Goal: Task Accomplishment & Management: Manage account settings

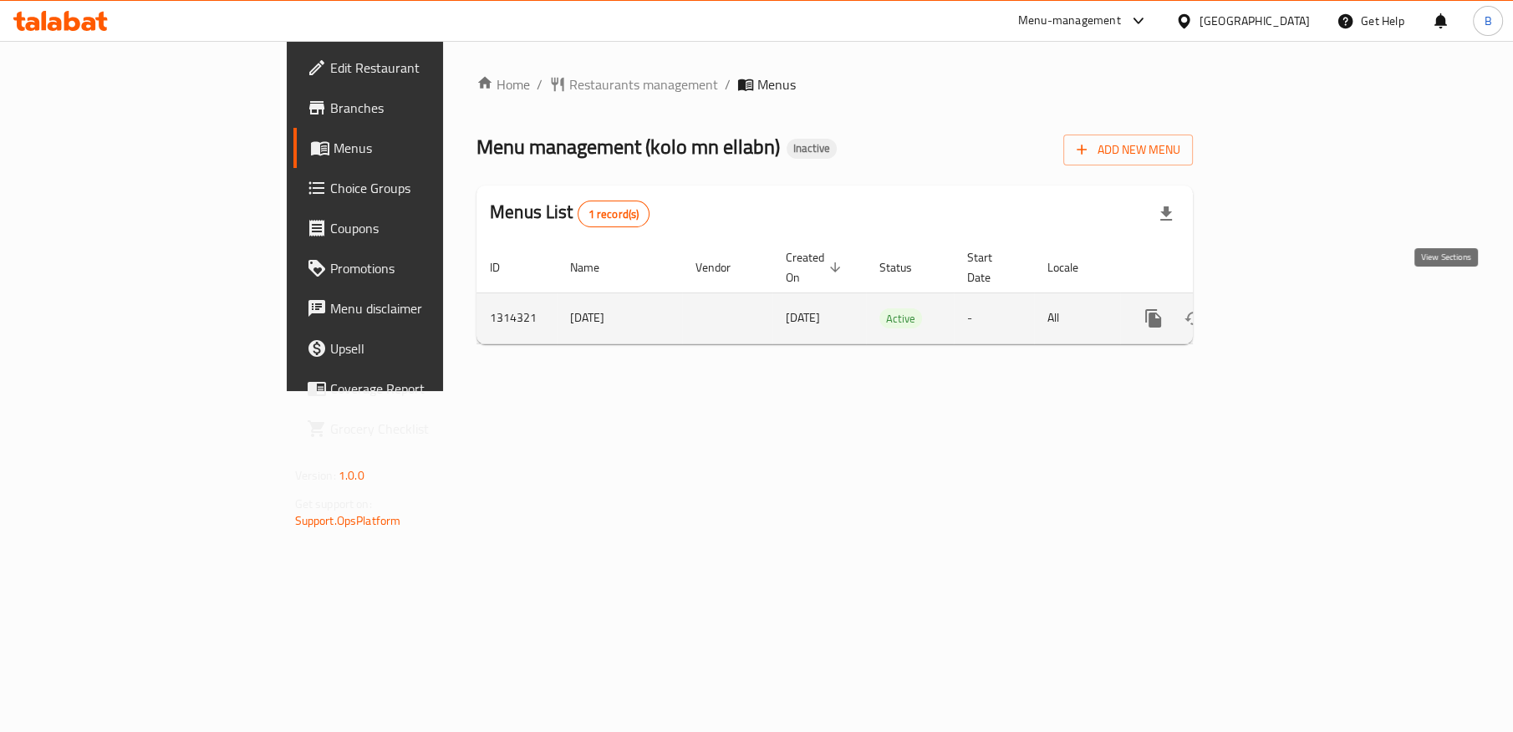
click at [1284, 308] on icon "enhanced table" at bounding box center [1274, 318] width 20 height 20
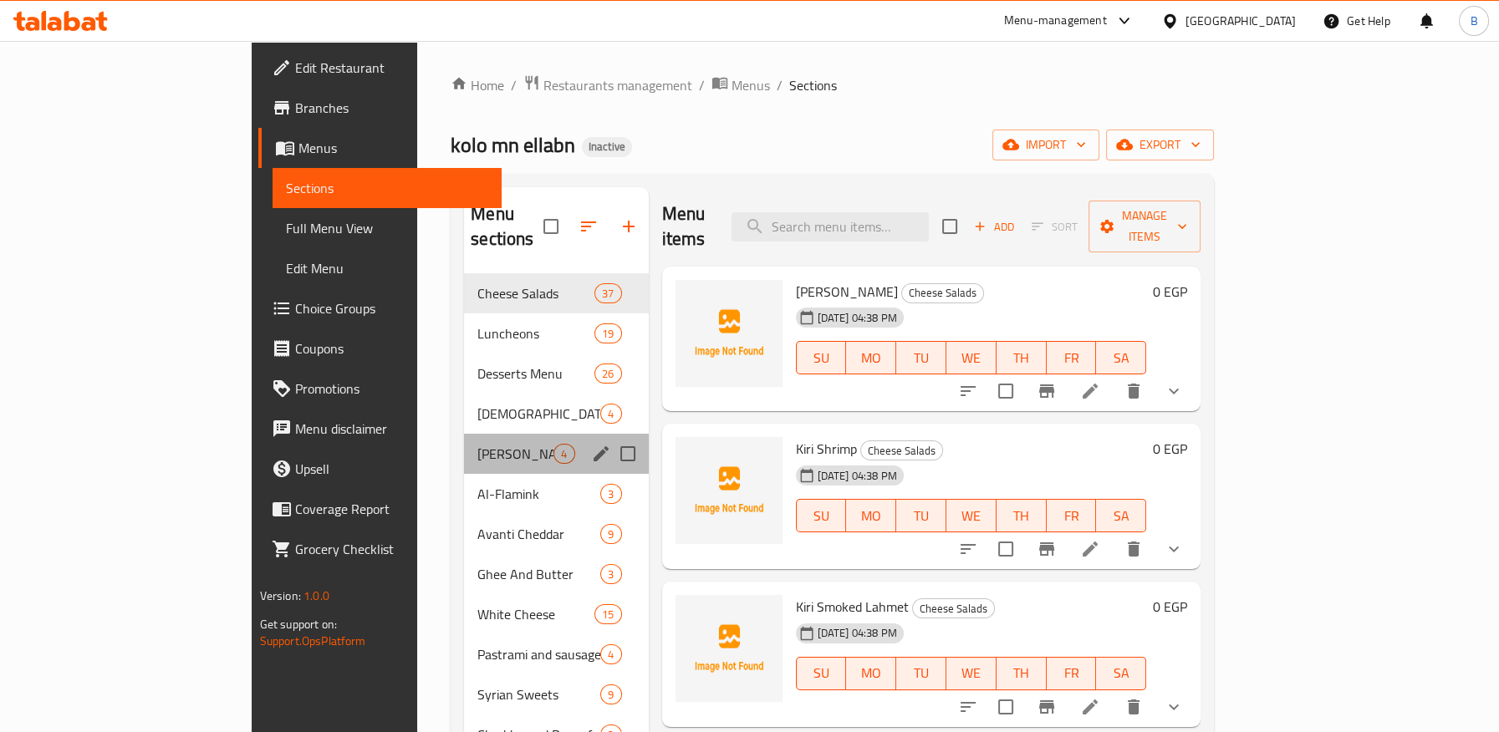
click at [464, 434] on div "Romano Cheese 4" at bounding box center [556, 454] width 184 height 40
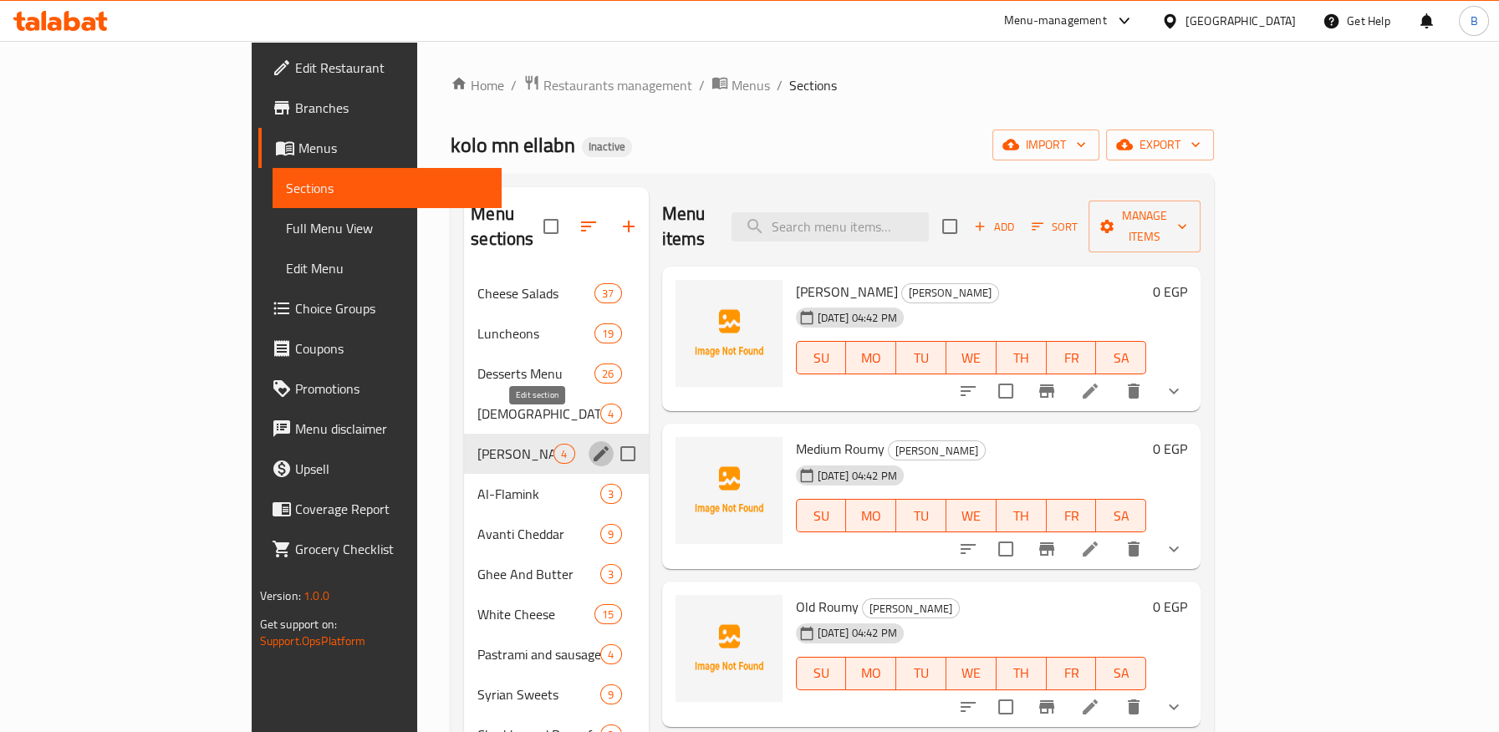
click at [591, 444] on icon "edit" at bounding box center [601, 454] width 20 height 20
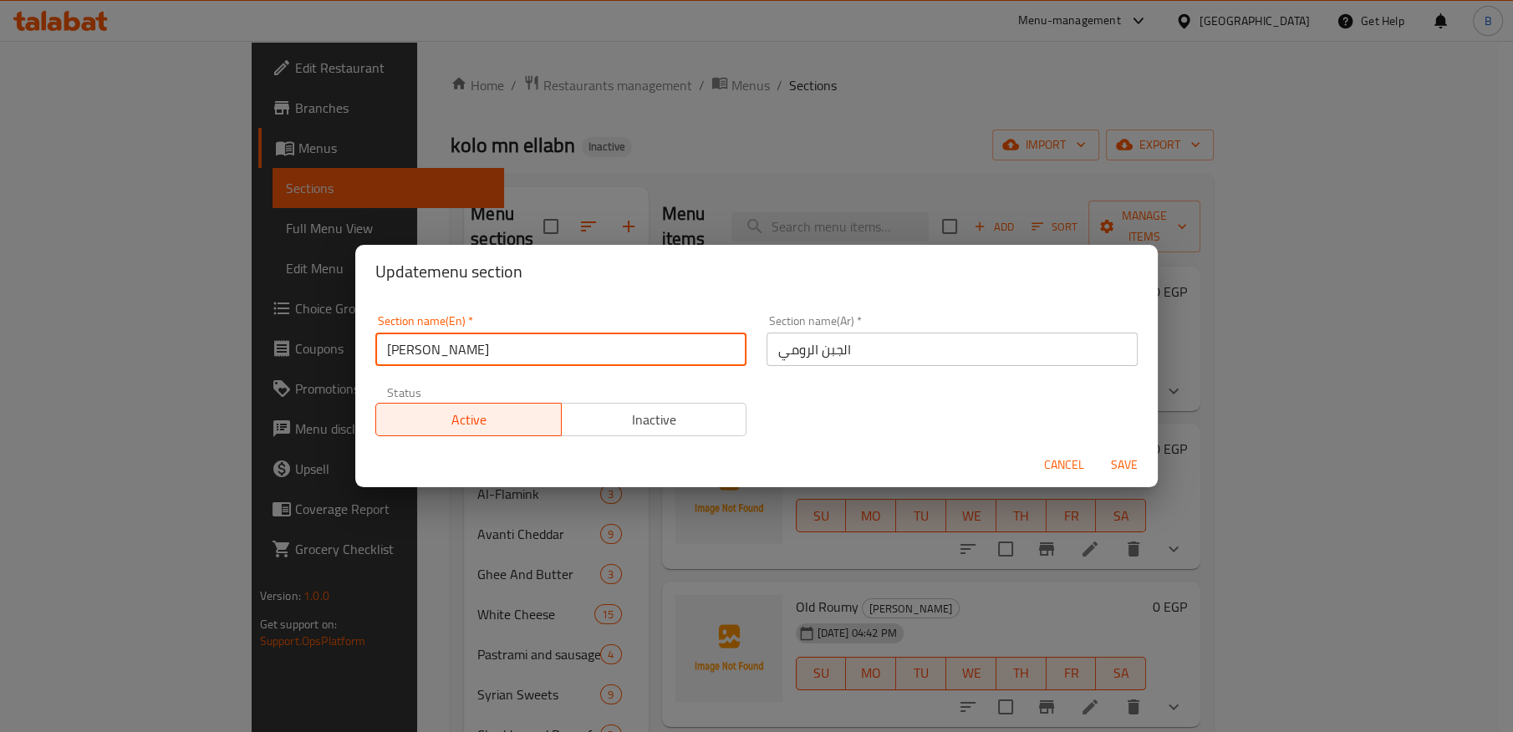
drag, startPoint x: 505, startPoint y: 353, endPoint x: 369, endPoint y: 347, distance: 135.6
click at [369, 347] on div "Section name(En)   * Romano Cheese Section name(En) *" at bounding box center [560, 340] width 391 height 71
paste input "umi"
type input "Roumi Cheese"
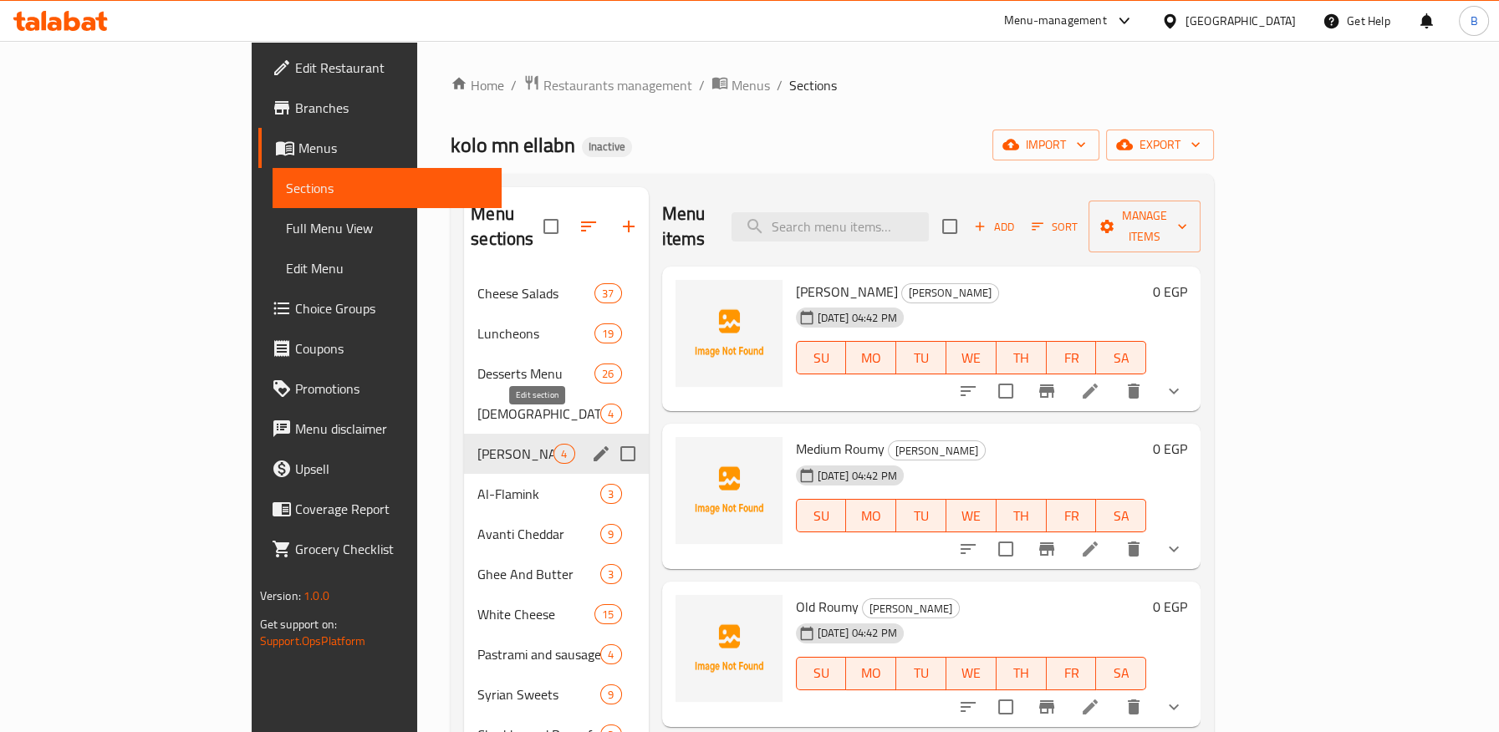
click at [594, 446] on icon "edit" at bounding box center [601, 453] width 15 height 15
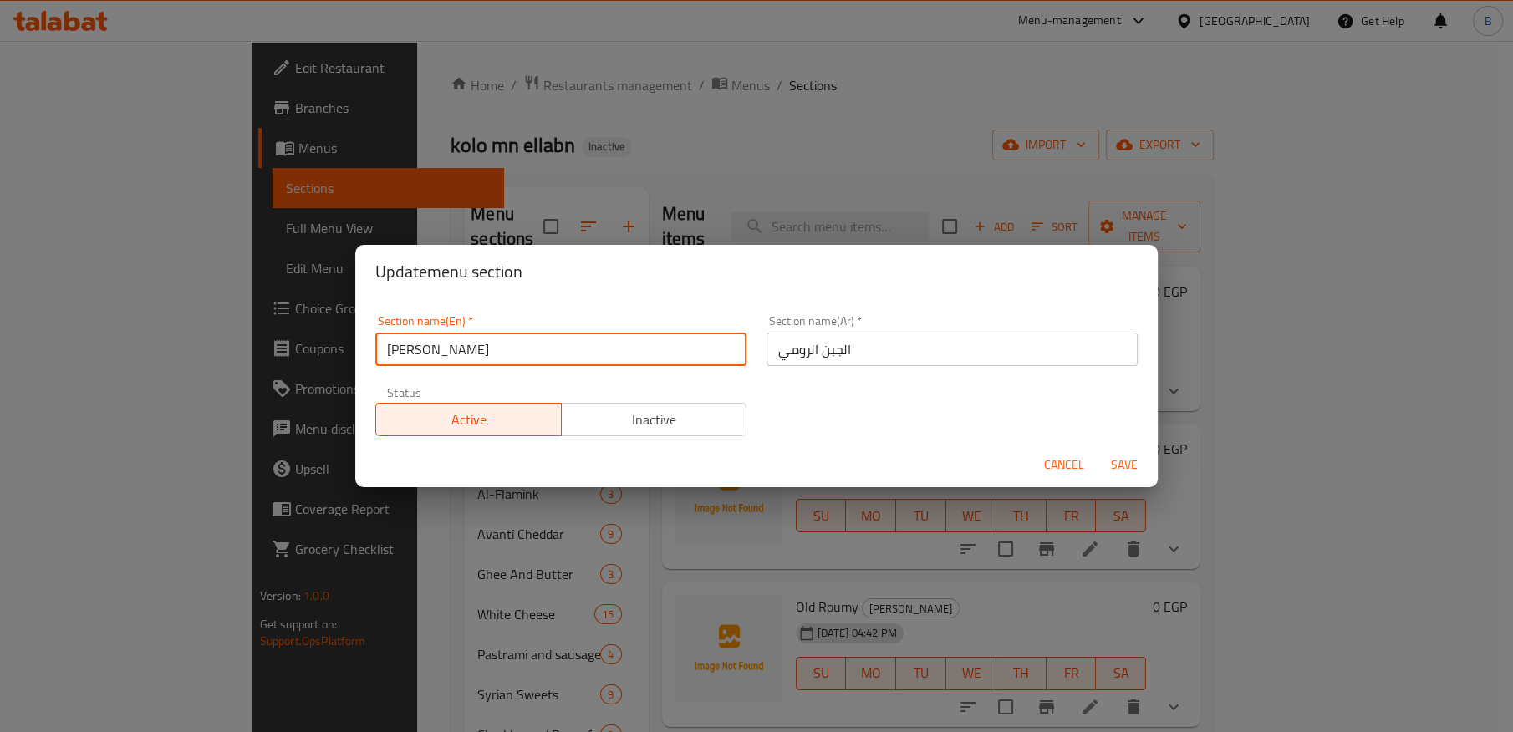
drag, startPoint x: 335, startPoint y: 347, endPoint x: 313, endPoint y: 347, distance: 21.7
click at [313, 347] on div "Update menu section Section name(En)   * Romano Cheese Section name(En) * Secti…" at bounding box center [756, 366] width 1513 height 732
paste input "umi"
type input "Roumi Cheese"
click at [1121, 462] on span "Save" at bounding box center [1124, 465] width 40 height 21
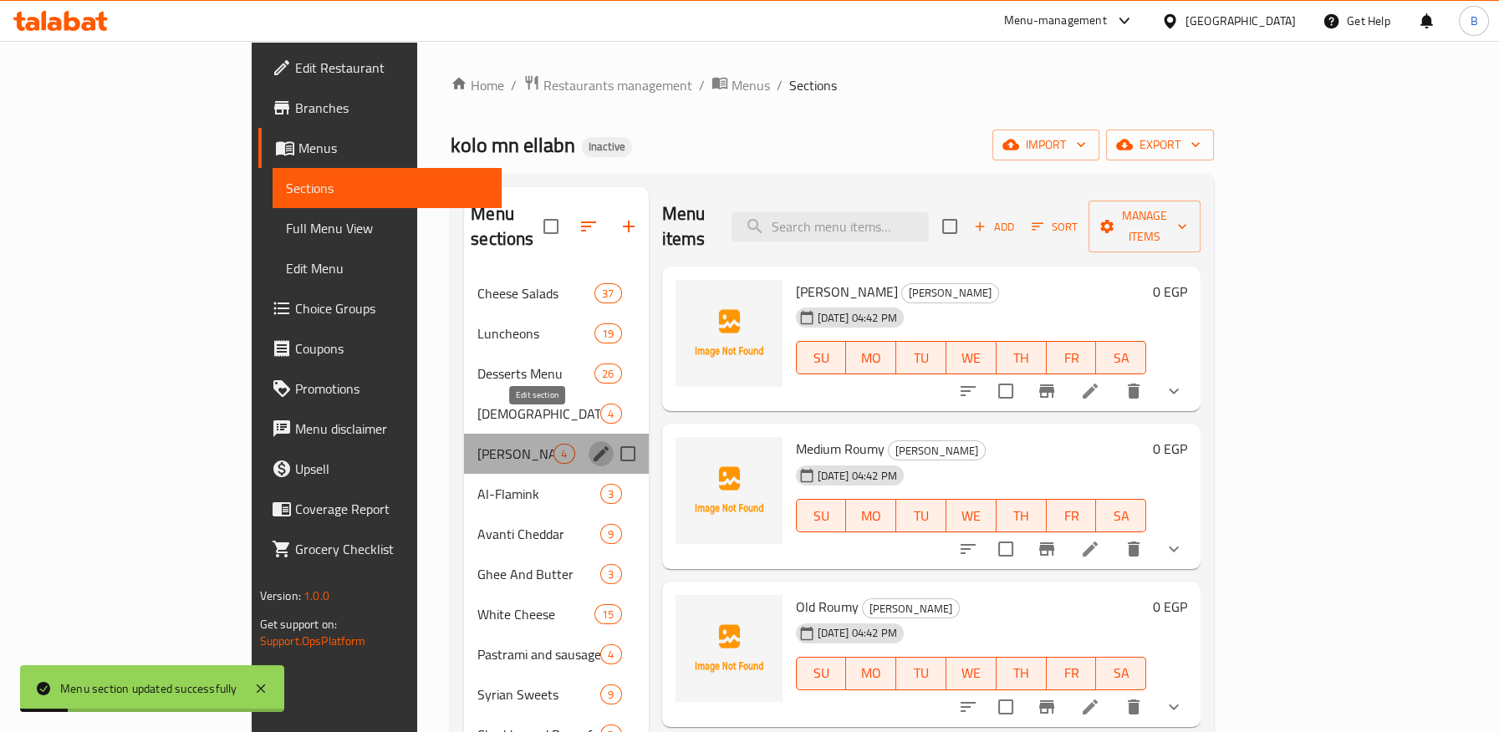
click at [594, 446] on icon "edit" at bounding box center [601, 453] width 15 height 15
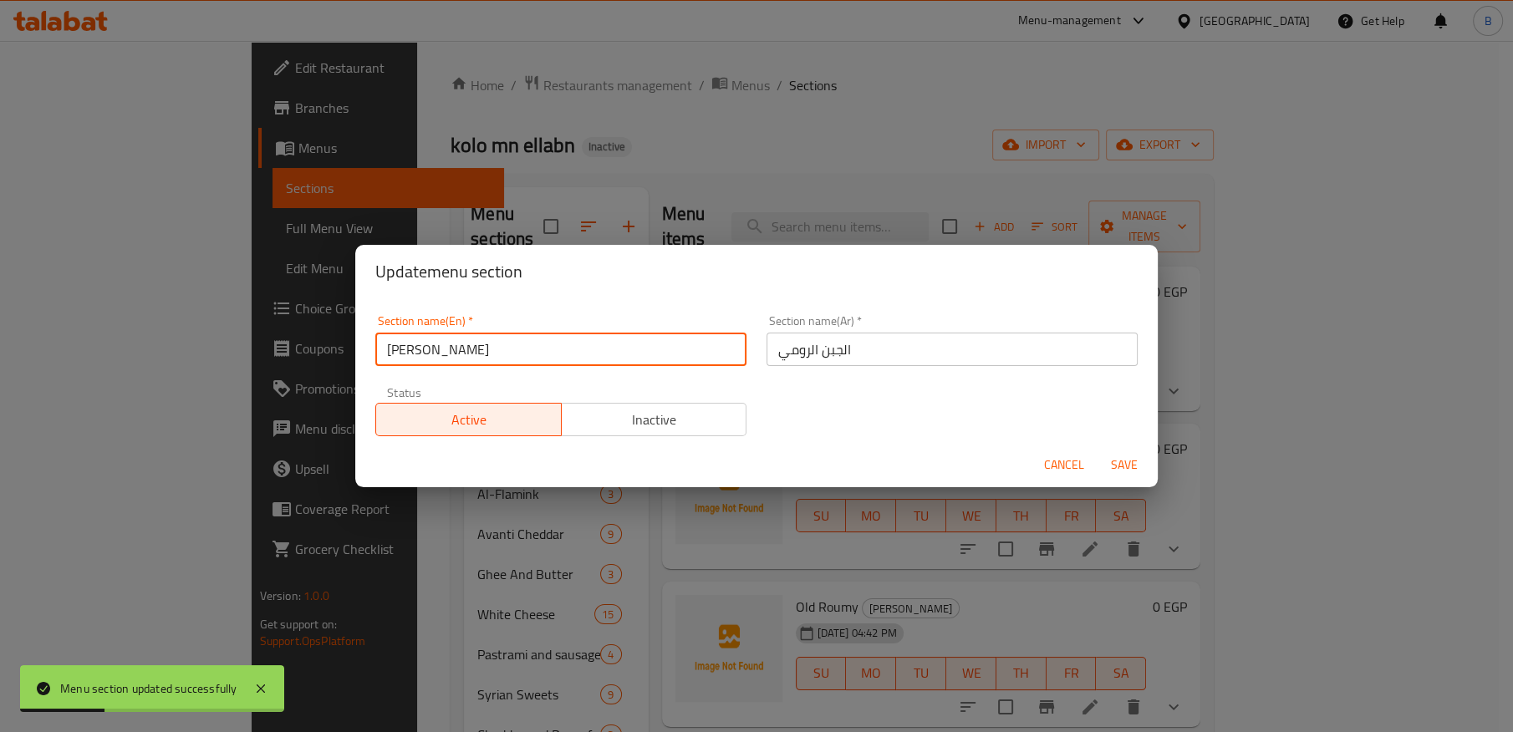
drag, startPoint x: 432, startPoint y: 353, endPoint x: 360, endPoint y: 346, distance: 72.2
click at [360, 346] on div "Section name(En)   * Romano Cheese Section name(En) * Section name(Ar)   * الجب…" at bounding box center [756, 370] width 803 height 145
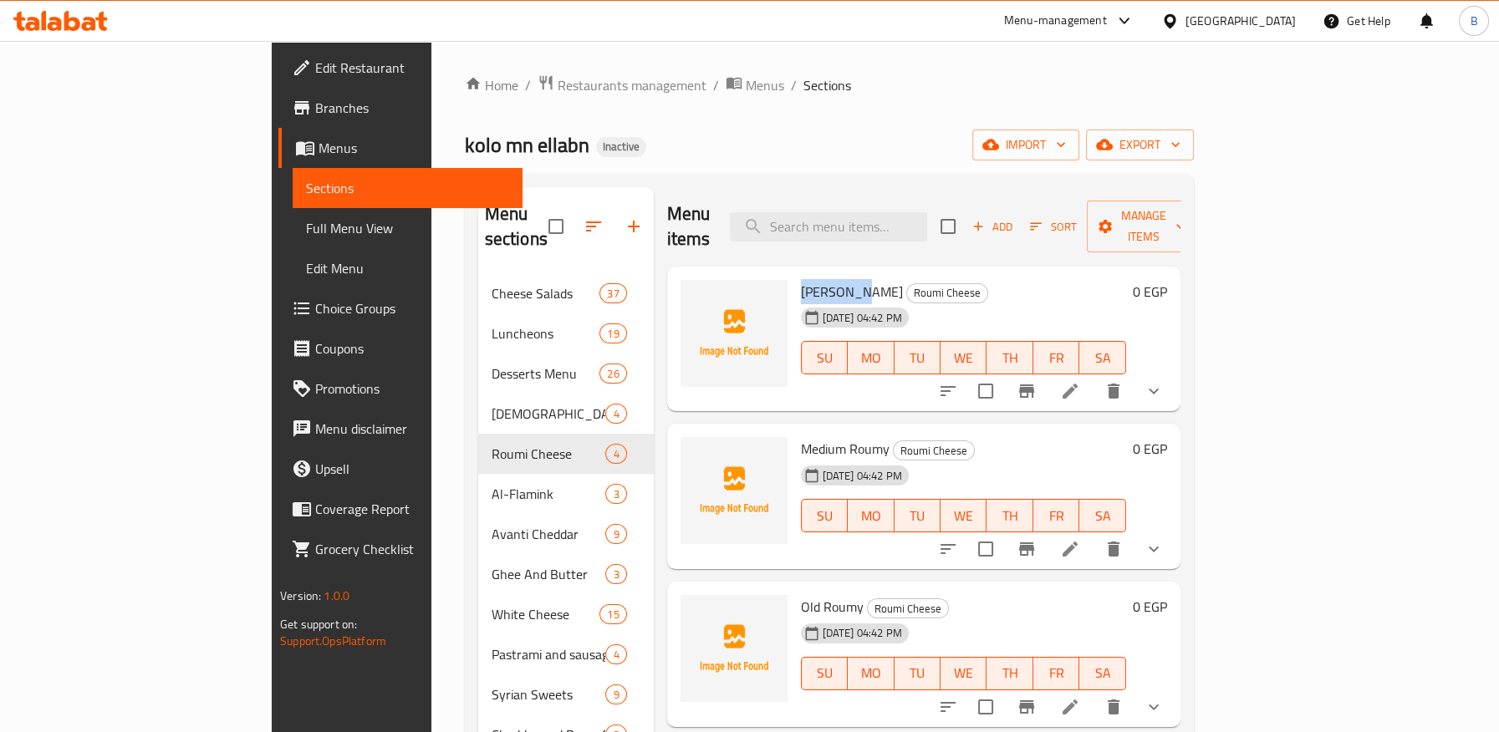
drag, startPoint x: 732, startPoint y: 268, endPoint x: 794, endPoint y: 264, distance: 62.0
click at [801, 279] on span "[PERSON_NAME]" at bounding box center [852, 291] width 102 height 25
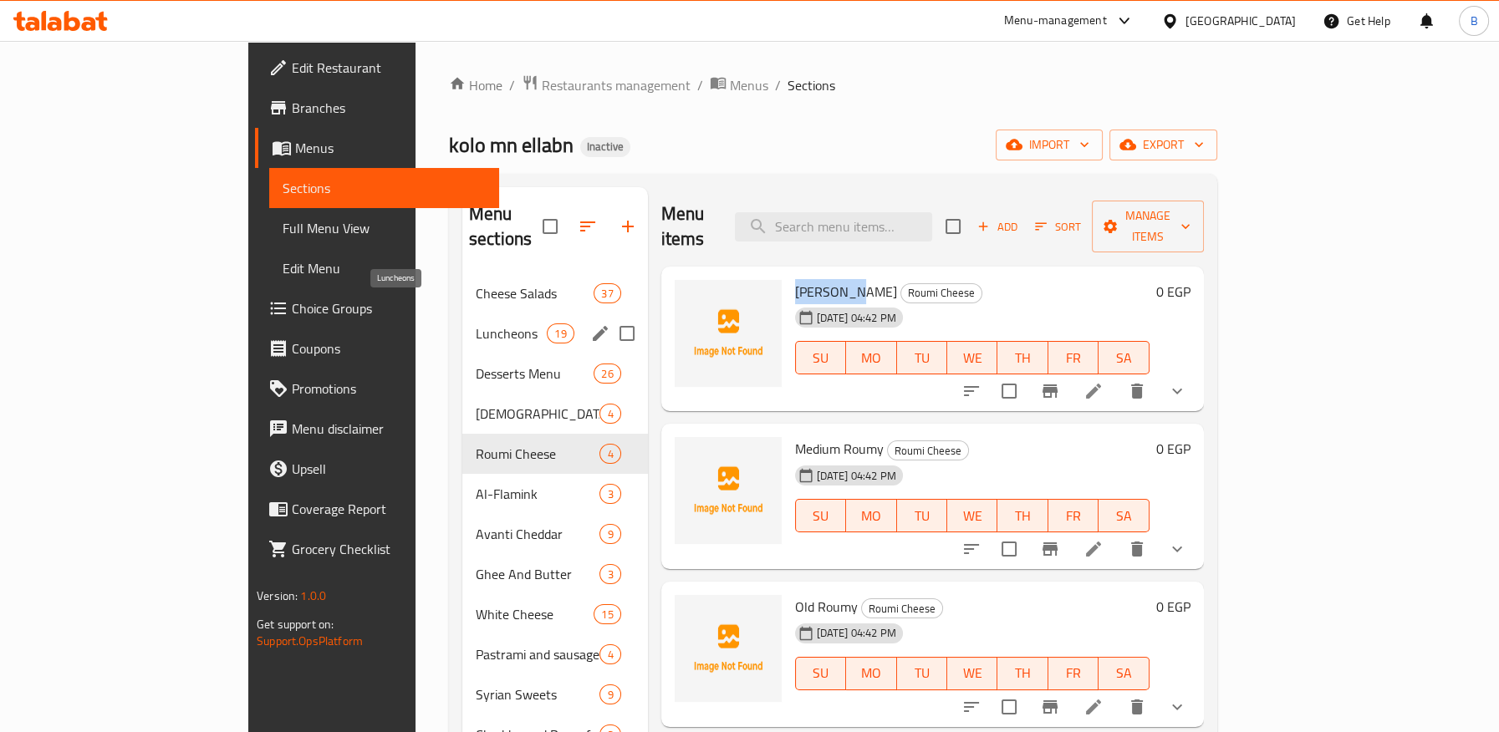
copy span "[PERSON_NAME]"
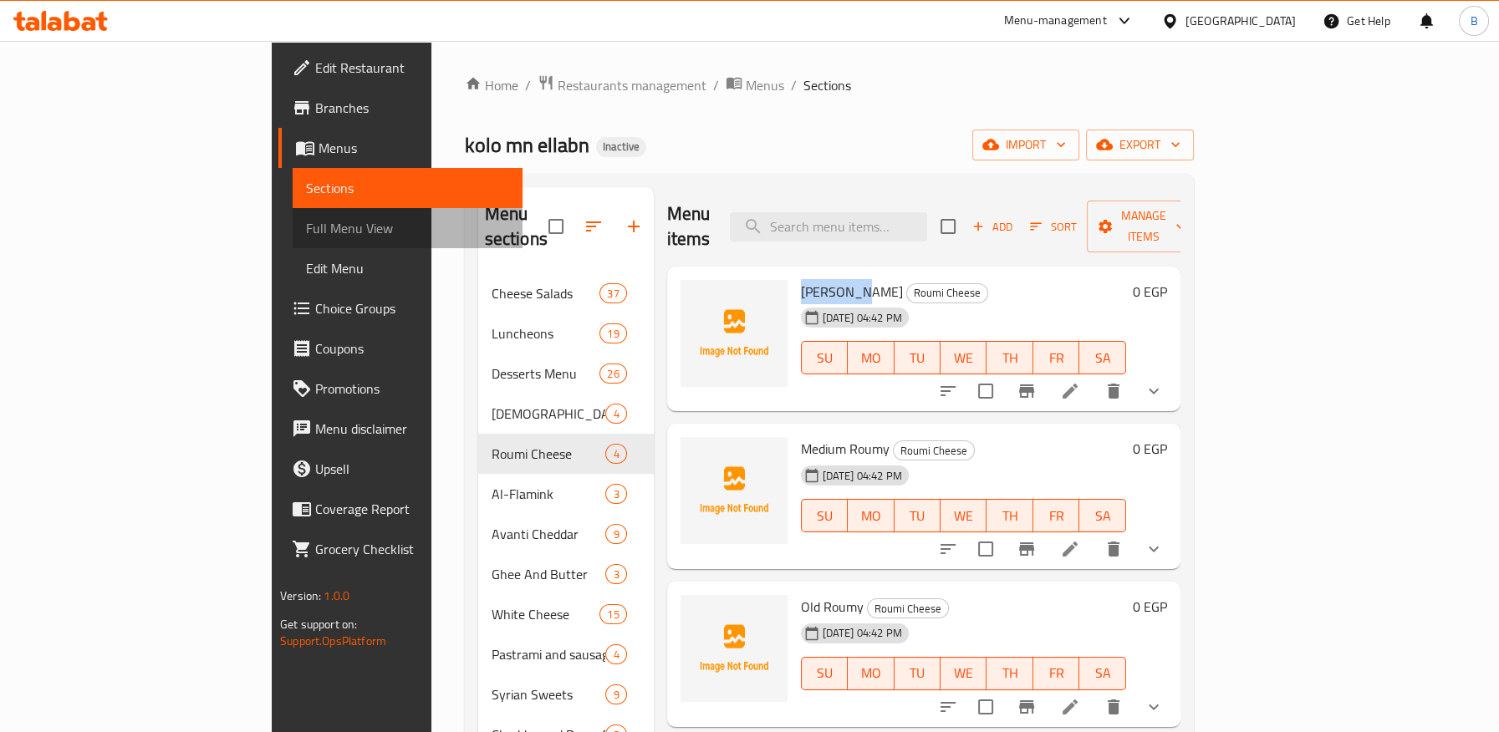
click at [306, 233] on span "Full Menu View" at bounding box center [407, 228] width 202 height 20
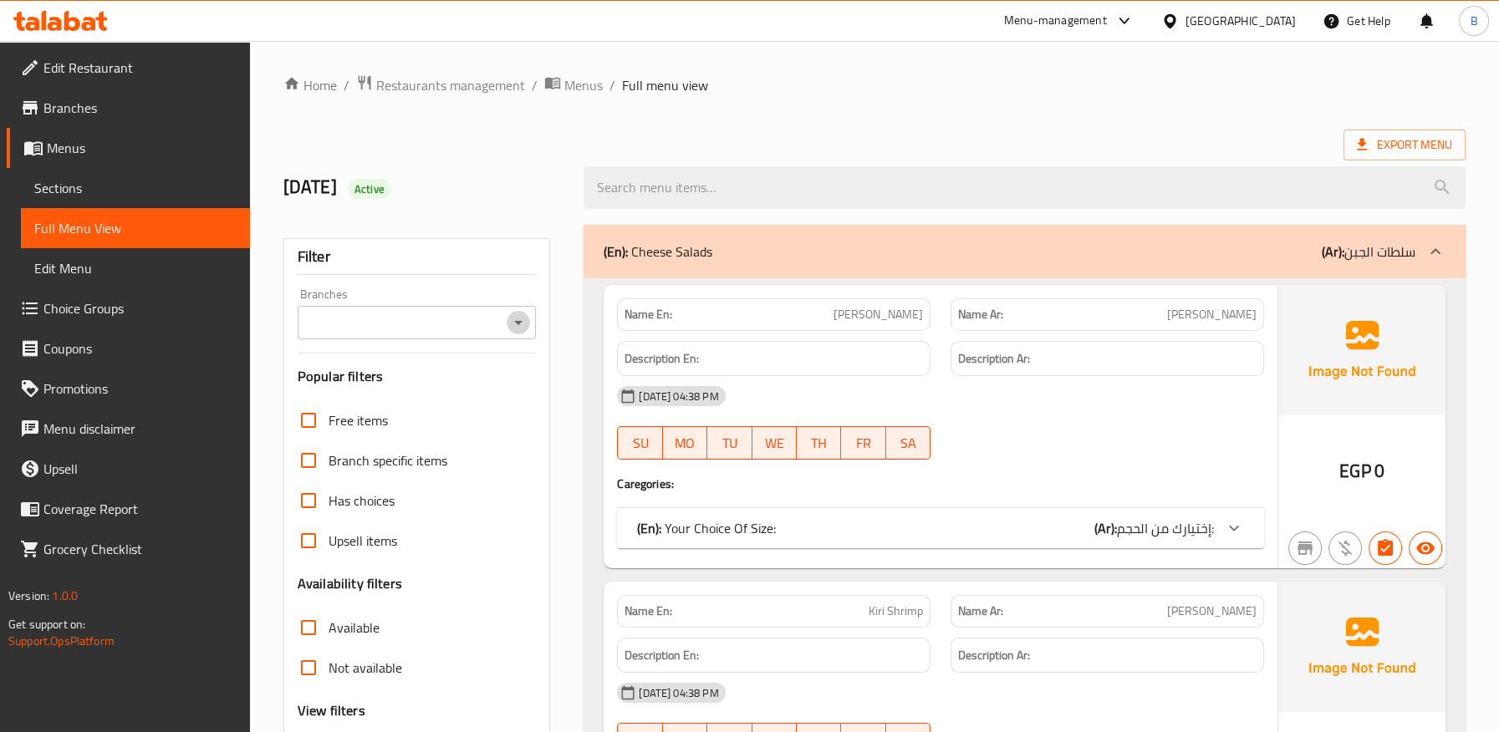
click at [522, 324] on icon "Open" at bounding box center [518, 323] width 20 height 20
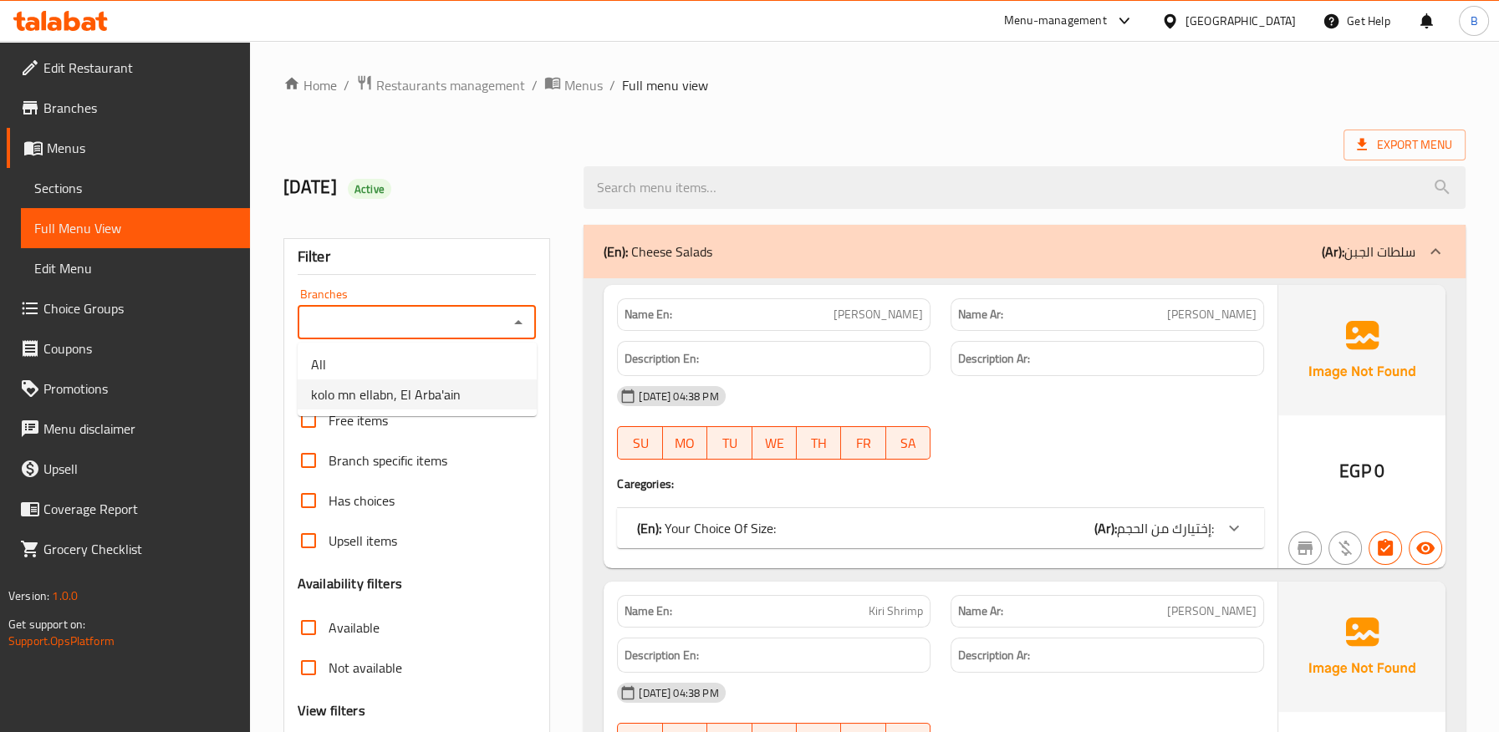
click at [423, 395] on span "kolo mn ellabn, El Arba'ain" at bounding box center [386, 395] width 150 height 20
type input "kolo mn ellabn, El Arba'ain"
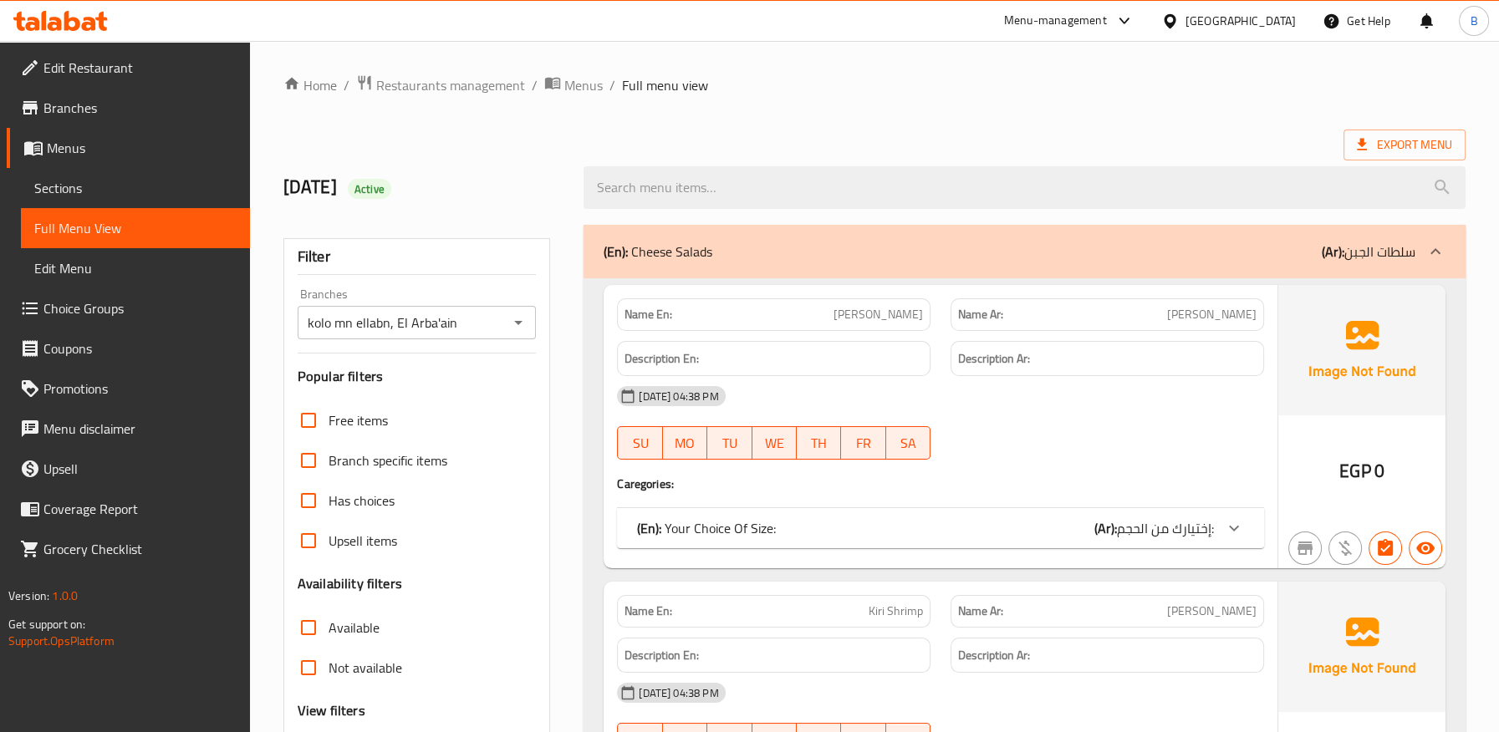
scroll to position [371, 0]
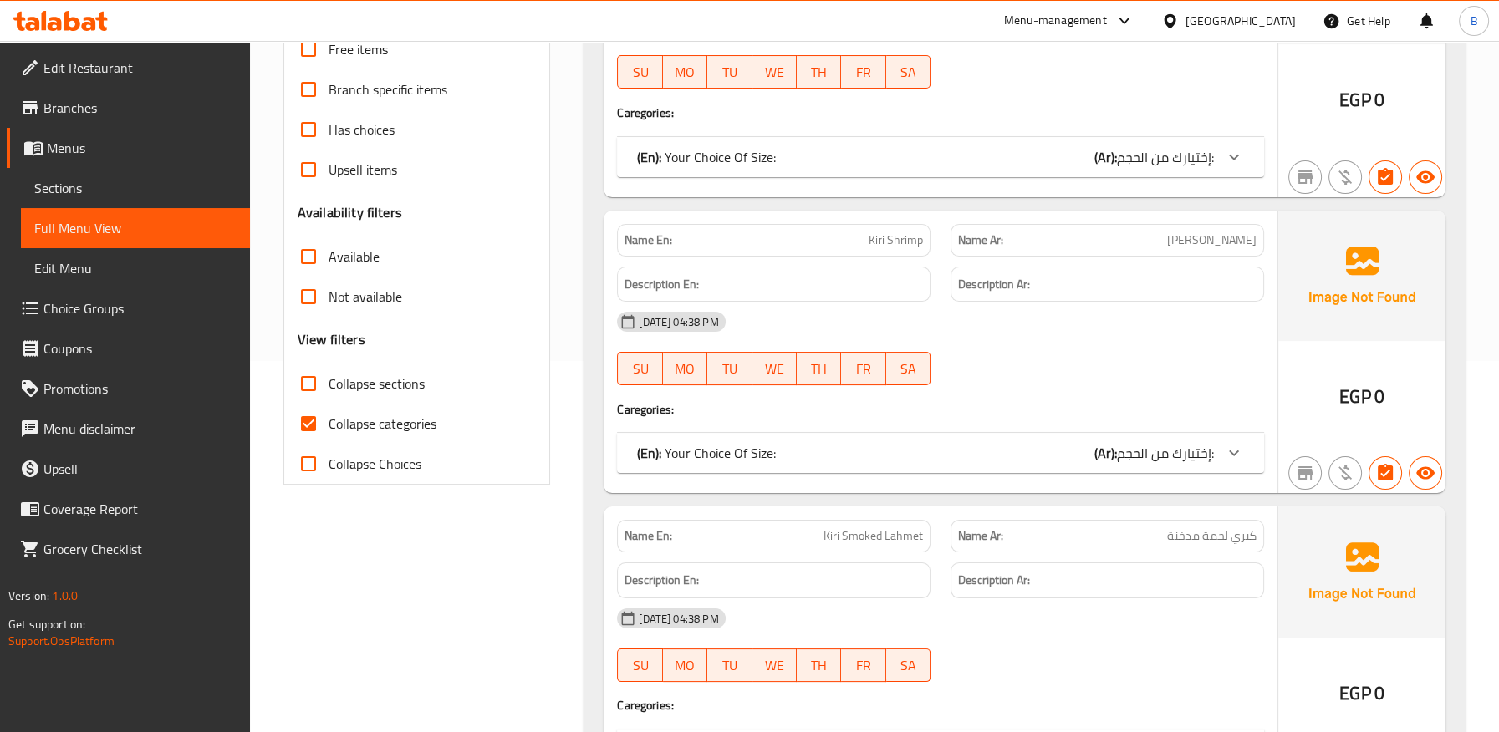
drag, startPoint x: 305, startPoint y: 423, endPoint x: 904, endPoint y: 65, distance: 697.3
click at [307, 423] on input "Collapse categories" at bounding box center [308, 424] width 40 height 40
checkbox input "false"
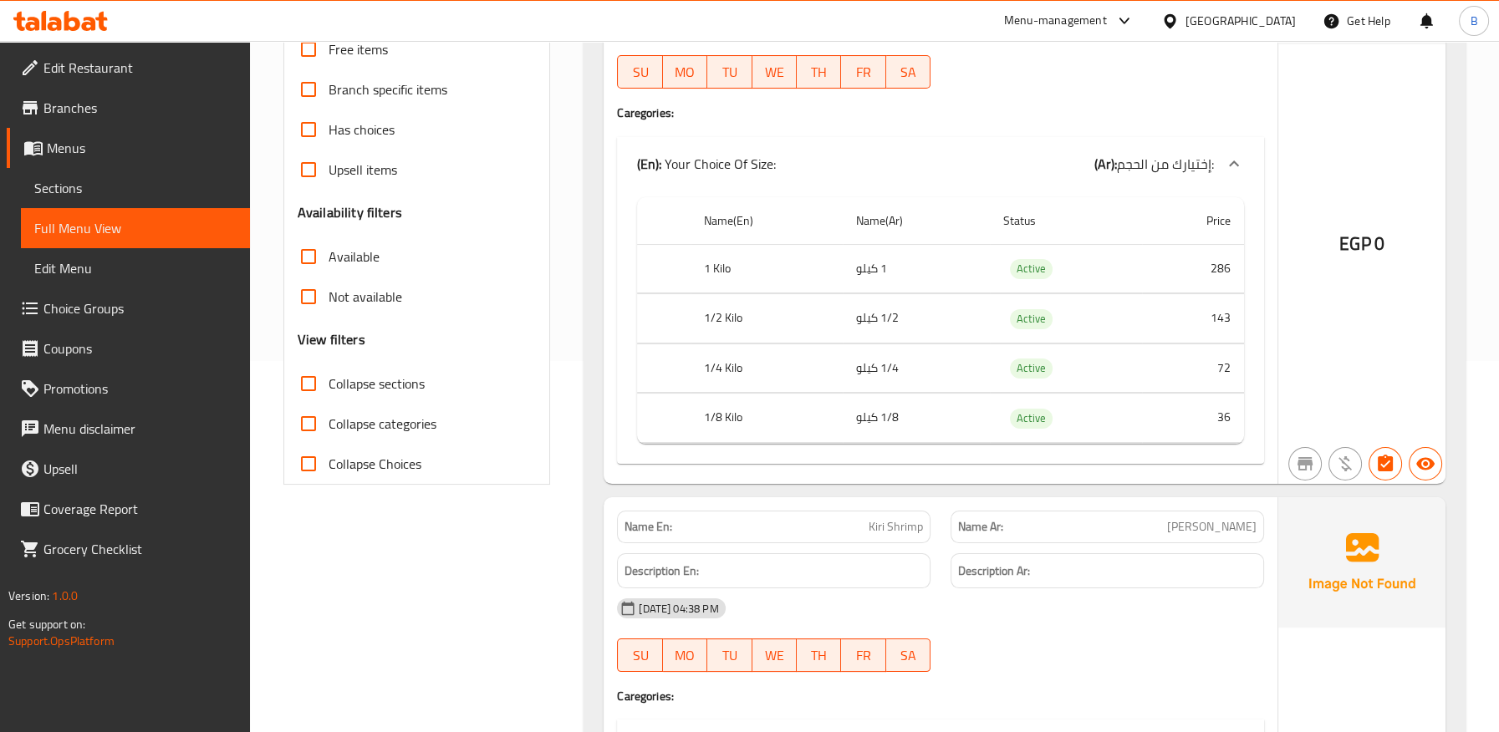
scroll to position [40682, 0]
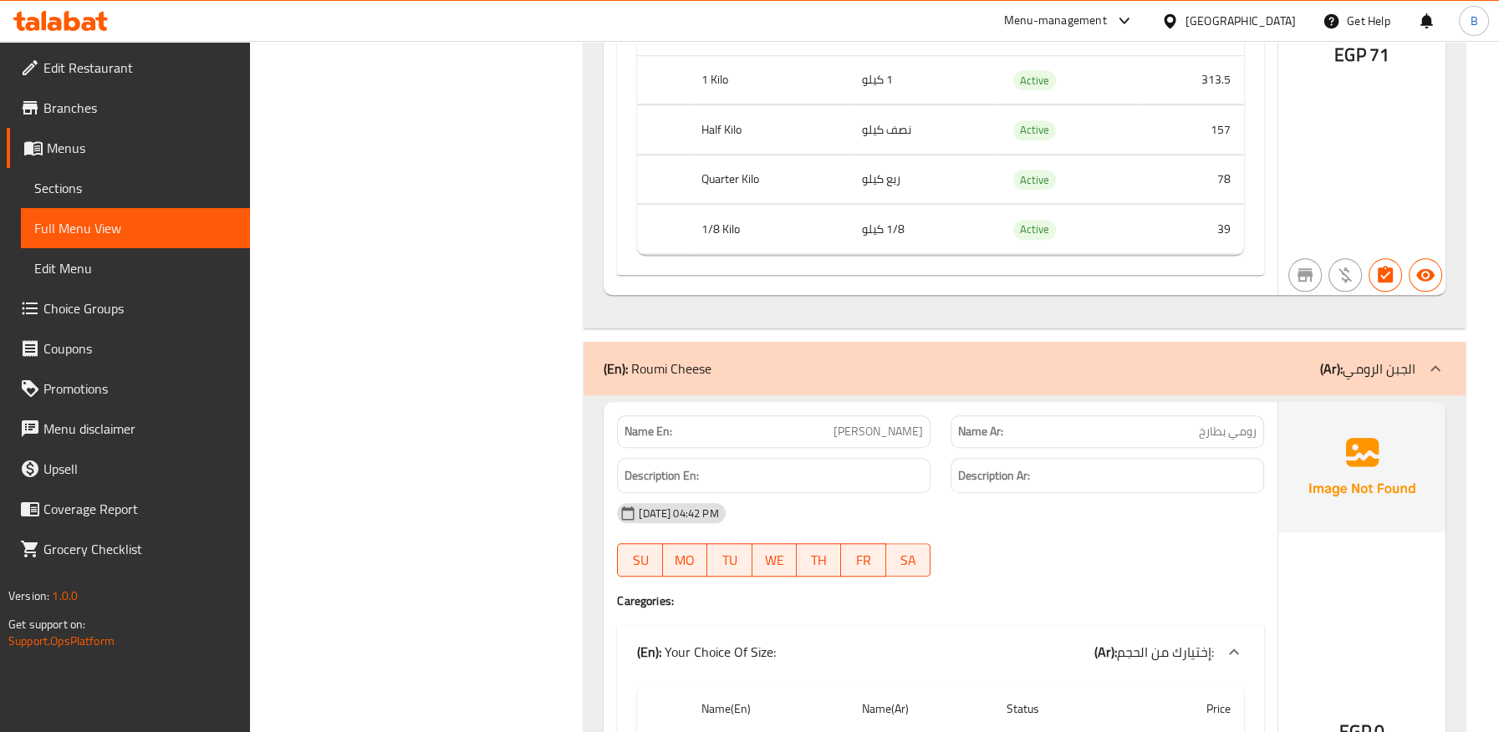
click at [1212, 423] on span "رومي بطارخ" at bounding box center [1228, 432] width 58 height 18
copy span "بطارخ"
click at [1220, 423] on span "رومي بطارخ" at bounding box center [1228, 432] width 58 height 18
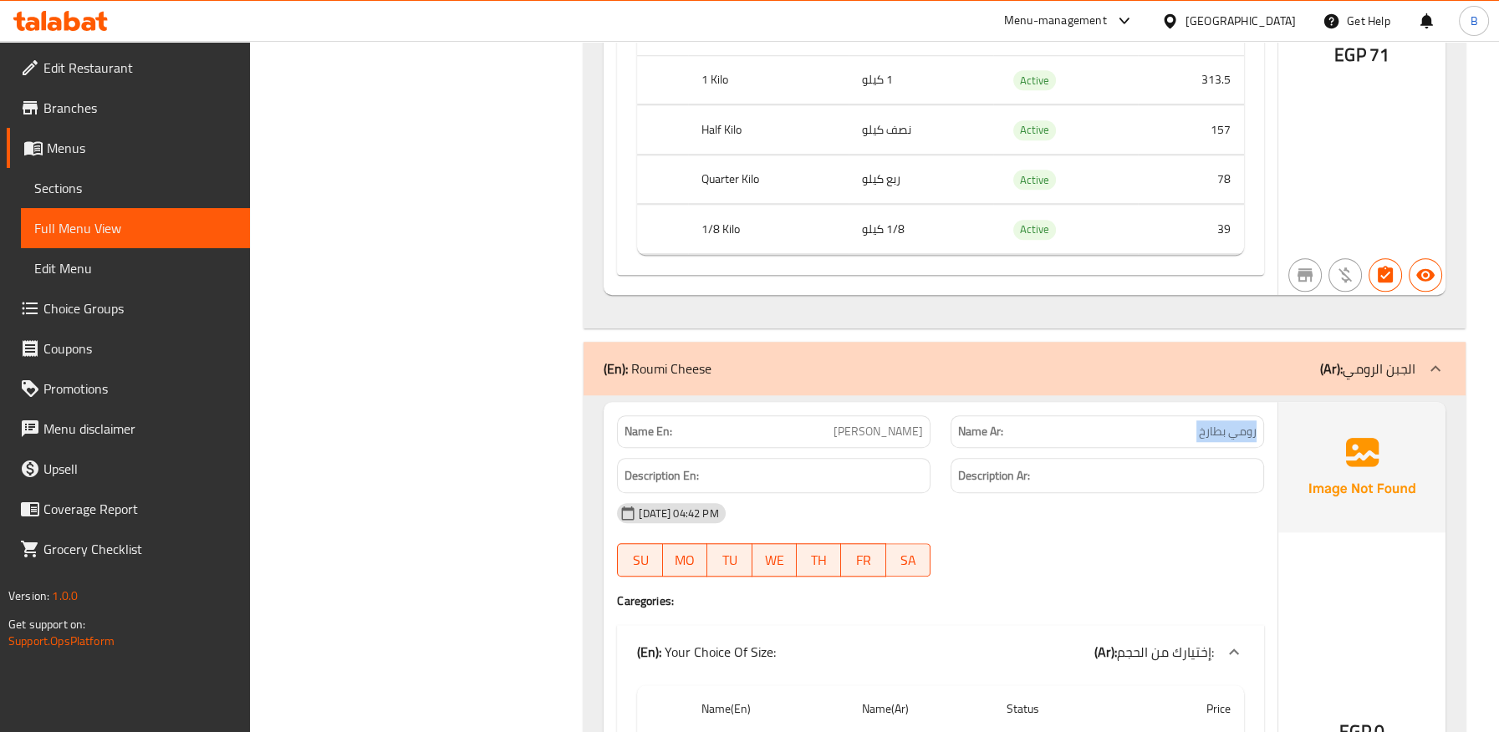
click at [1220, 423] on span "رومي بطارخ" at bounding box center [1228, 432] width 58 height 18
click at [1210, 423] on span "رومي بطارخ" at bounding box center [1228, 432] width 58 height 18
click at [1228, 423] on span "رومي بطارخ" at bounding box center [1228, 432] width 58 height 18
click at [894, 423] on span "[PERSON_NAME]" at bounding box center [877, 432] width 89 height 18
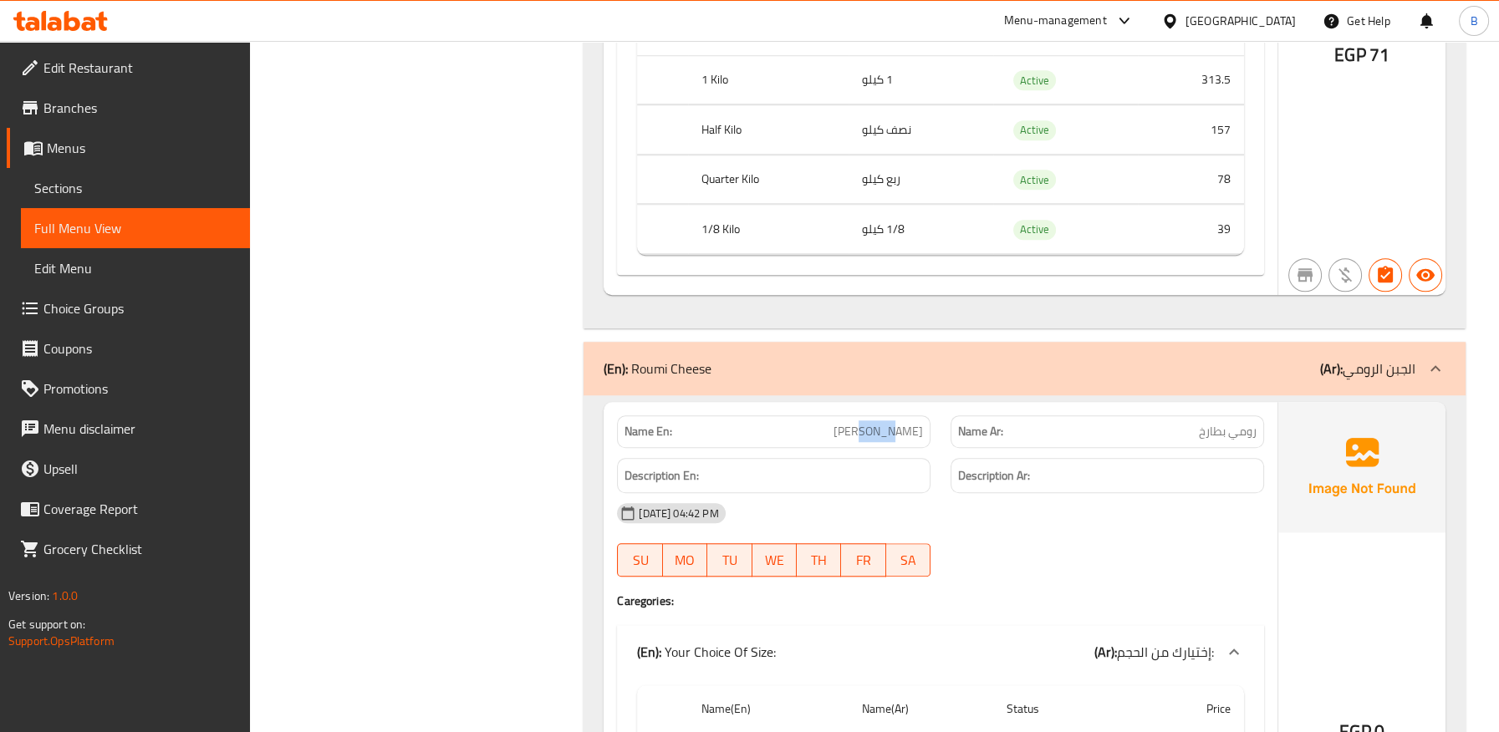
click at [894, 423] on span "[PERSON_NAME]" at bounding box center [877, 432] width 89 height 18
click at [1228, 423] on span "رومي بطارخ" at bounding box center [1228, 432] width 58 height 18
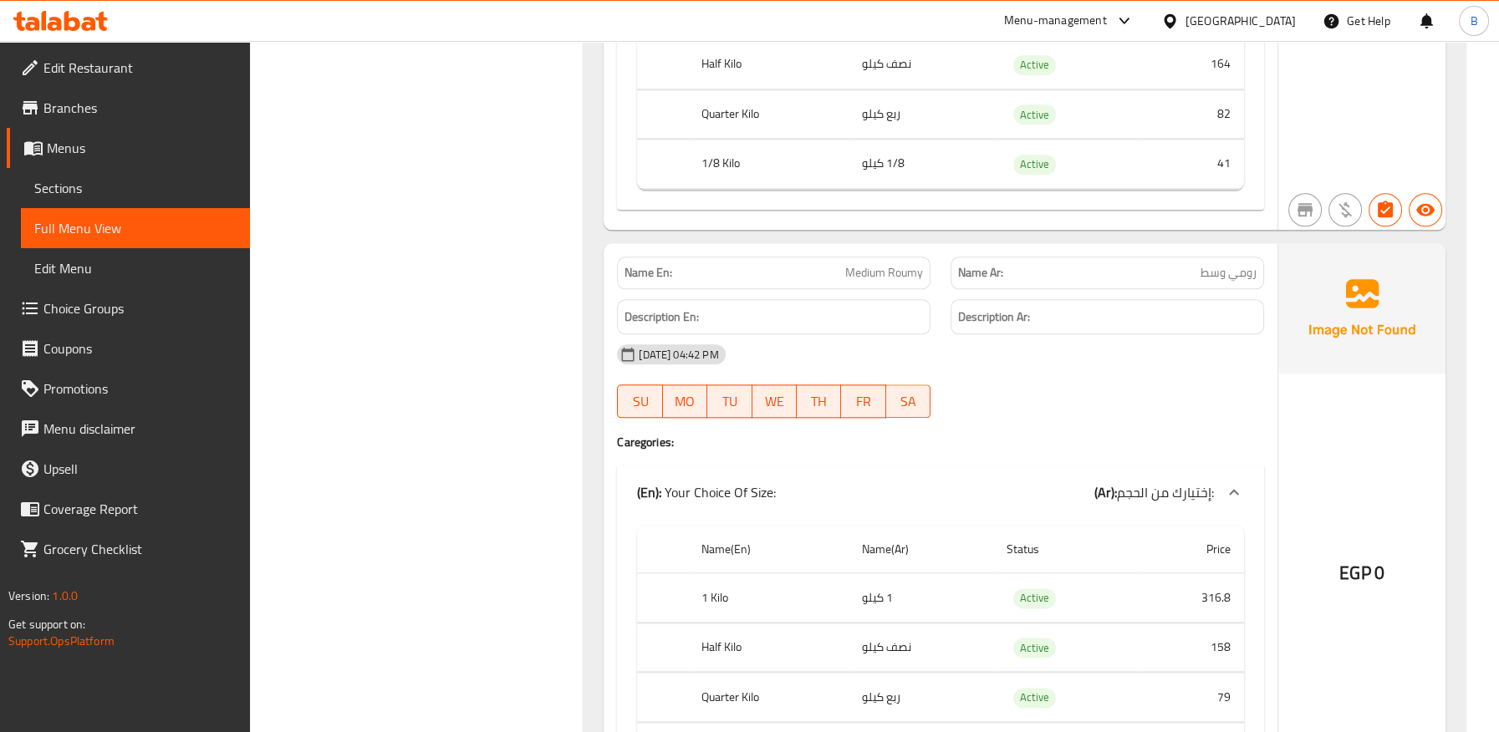
scroll to position [41425, 0]
click at [997, 334] on div "25-09-2025 04:42 PM SU MO TU WE TH FR SA" at bounding box center [940, 381] width 667 height 94
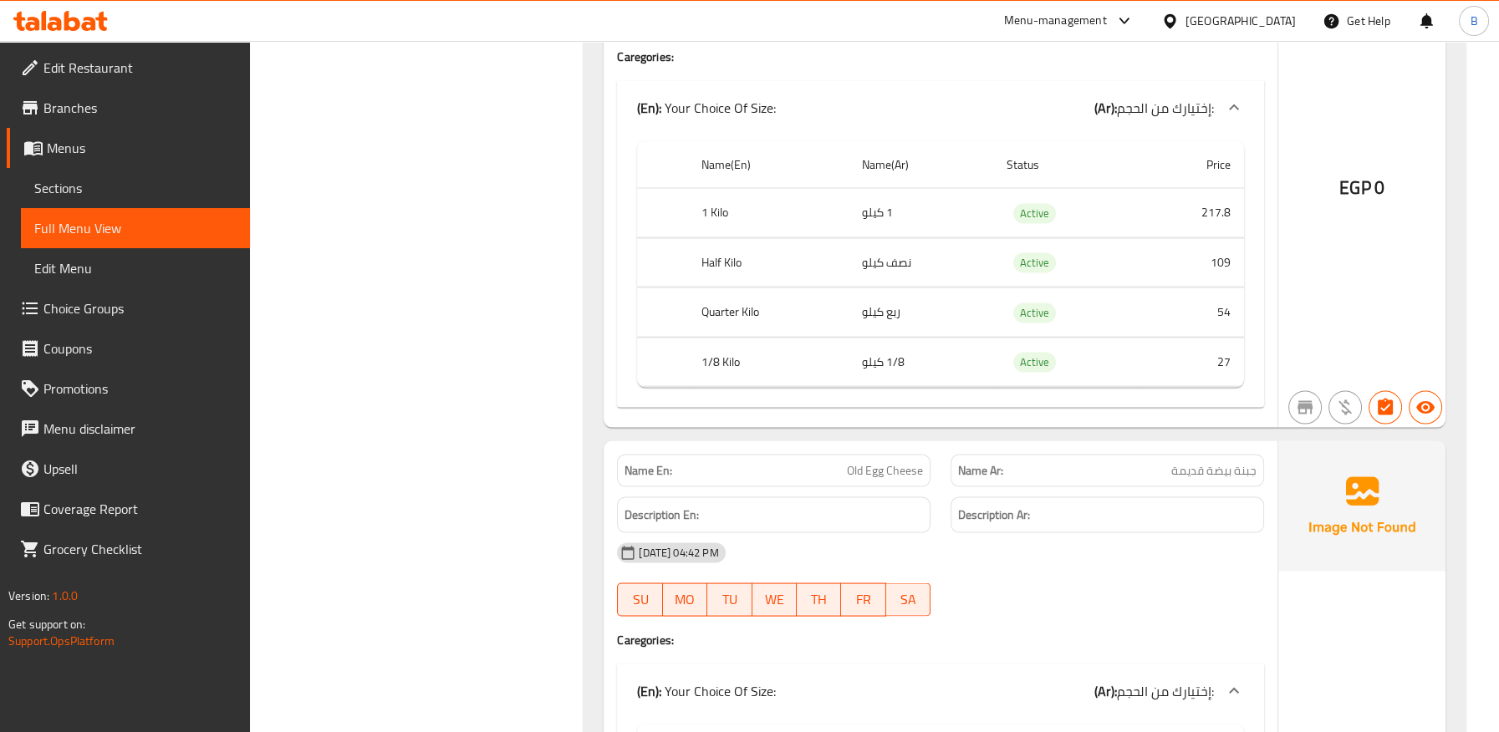
scroll to position [52984, 0]
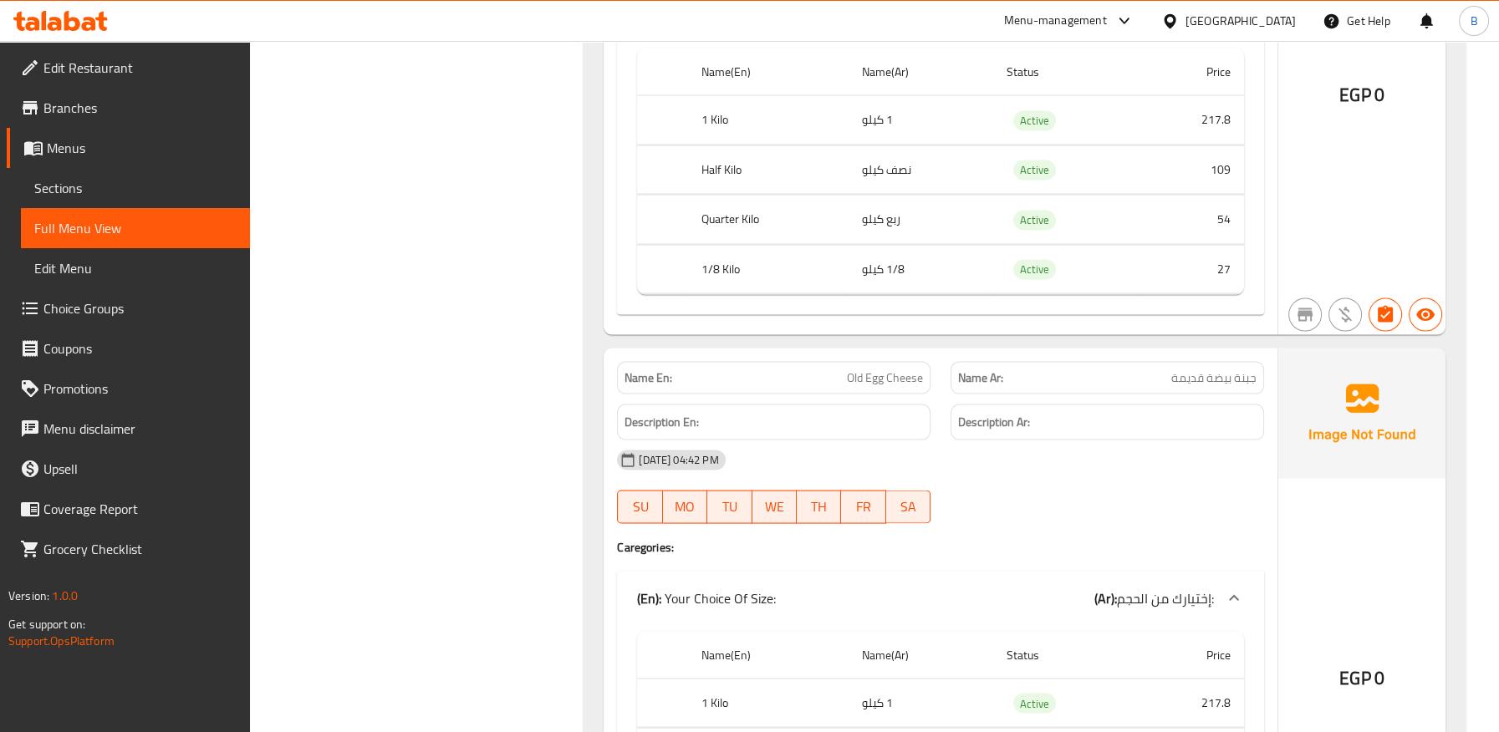
click at [901, 369] on span "Old Egg Cheese" at bounding box center [885, 378] width 76 height 18
copy span "Old Egg Cheese"
click at [1066, 572] on div "(En): Your Choice Of Size: (Ar): إختيارك من الحجم:" at bounding box center [940, 599] width 647 height 54
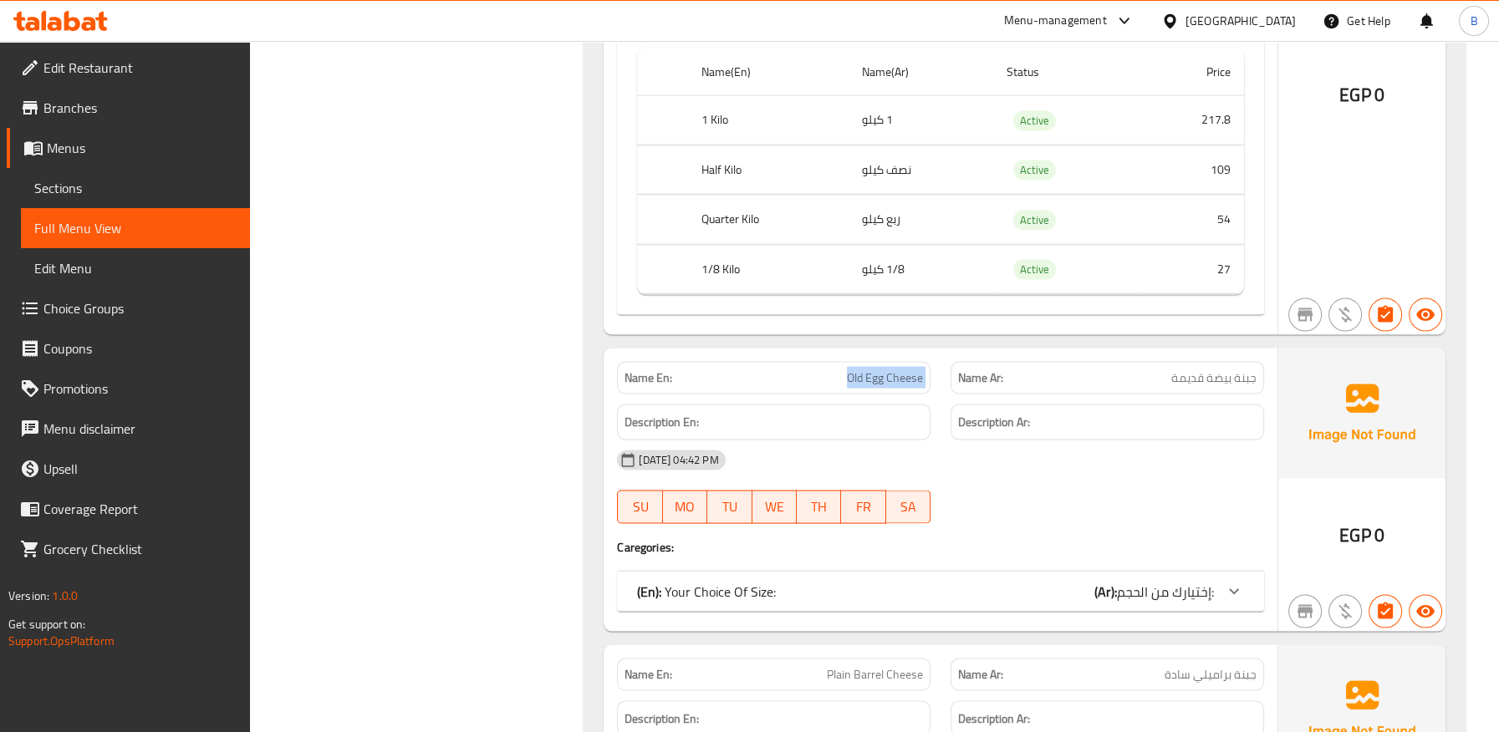
click at [1181, 579] on span "إختيارك من الحجم:" at bounding box center [1165, 591] width 97 height 25
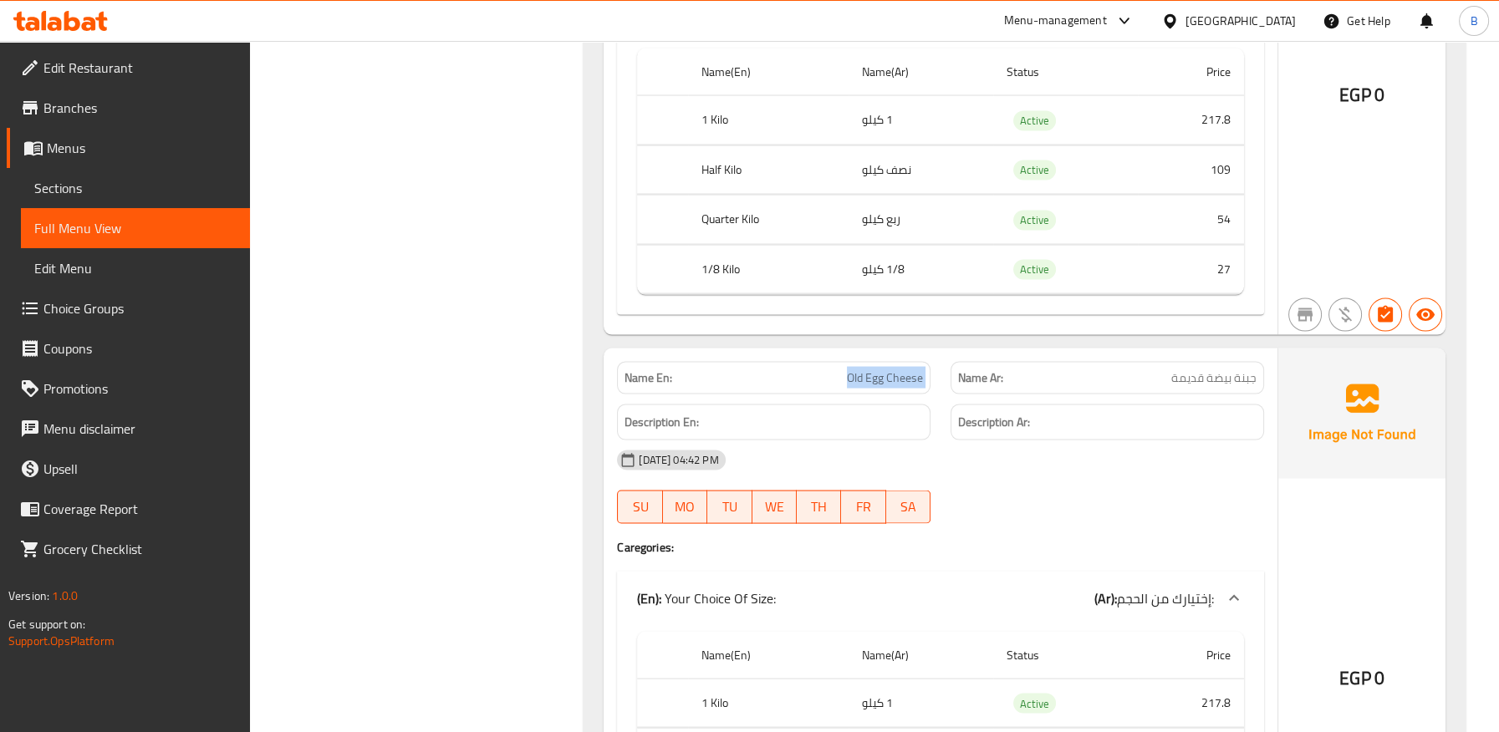
copy span "Old Egg Cheese"
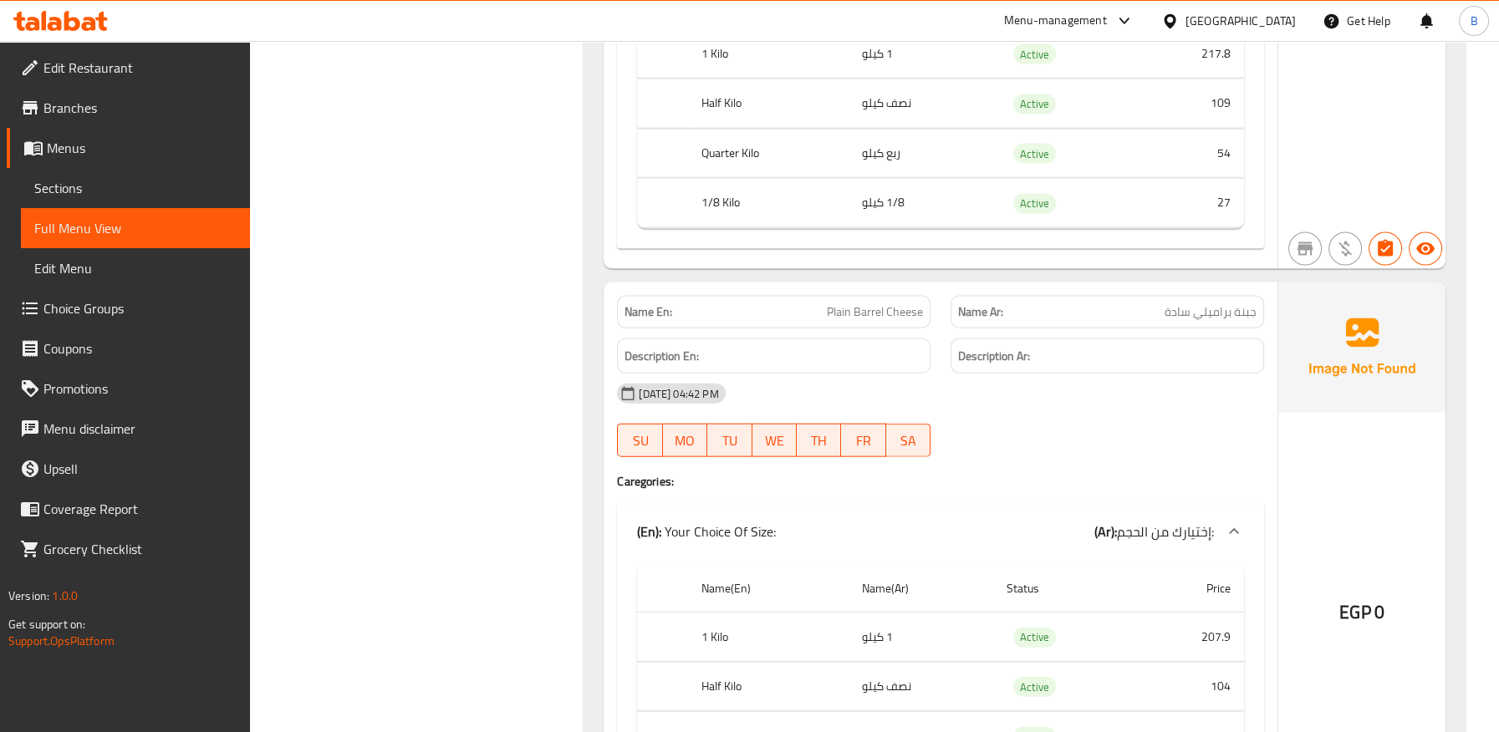
scroll to position [53635, 0]
click at [1213, 303] on span "جبنة براميلي سادة" at bounding box center [1211, 312] width 92 height 18
click at [1211, 303] on span "جبنة براميلي سادة" at bounding box center [1211, 312] width 92 height 18
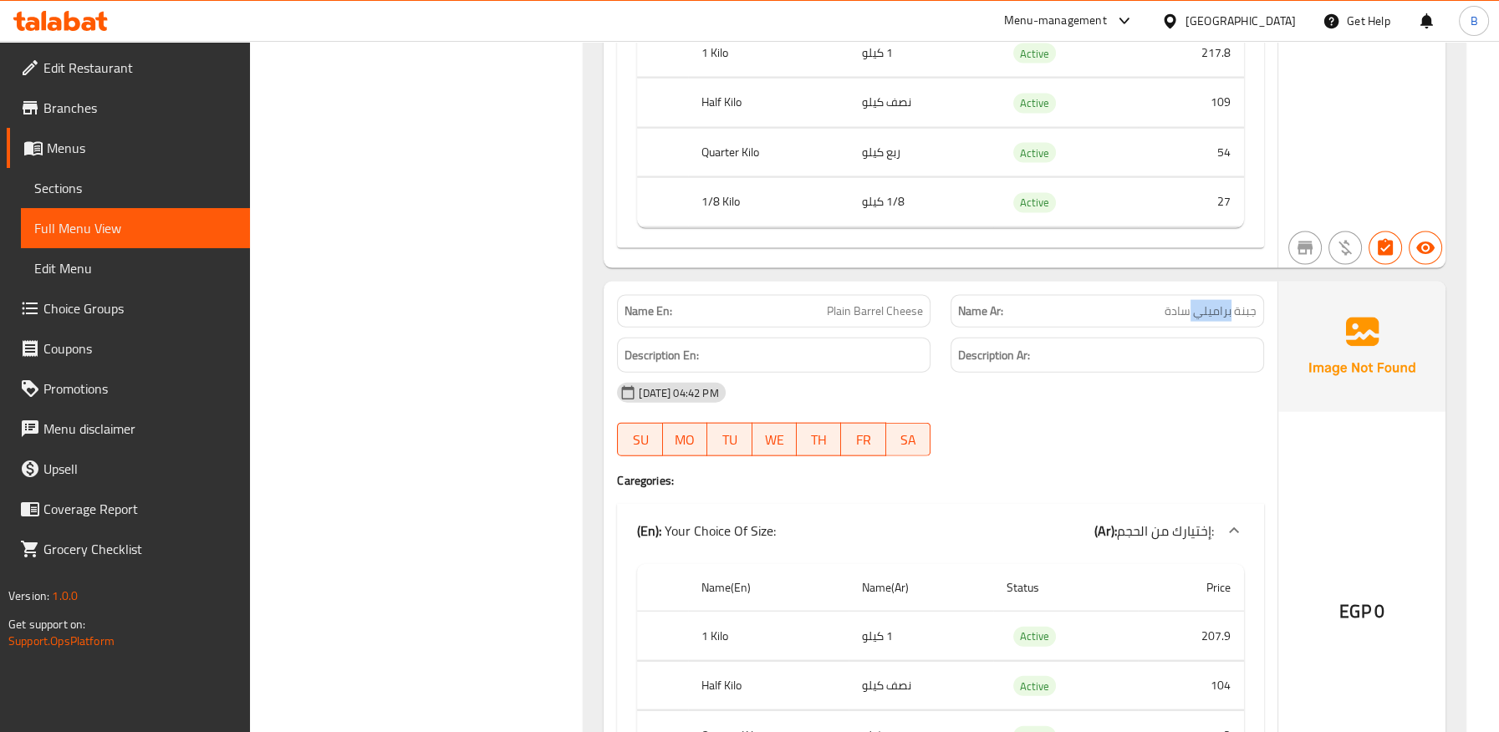
copy span "براميلي"
click at [876, 303] on span "Plain Barrel Cheese" at bounding box center [875, 312] width 96 height 18
click at [1203, 295] on div "Name Ar: جبنة براميلي سادة" at bounding box center [1106, 311] width 313 height 33
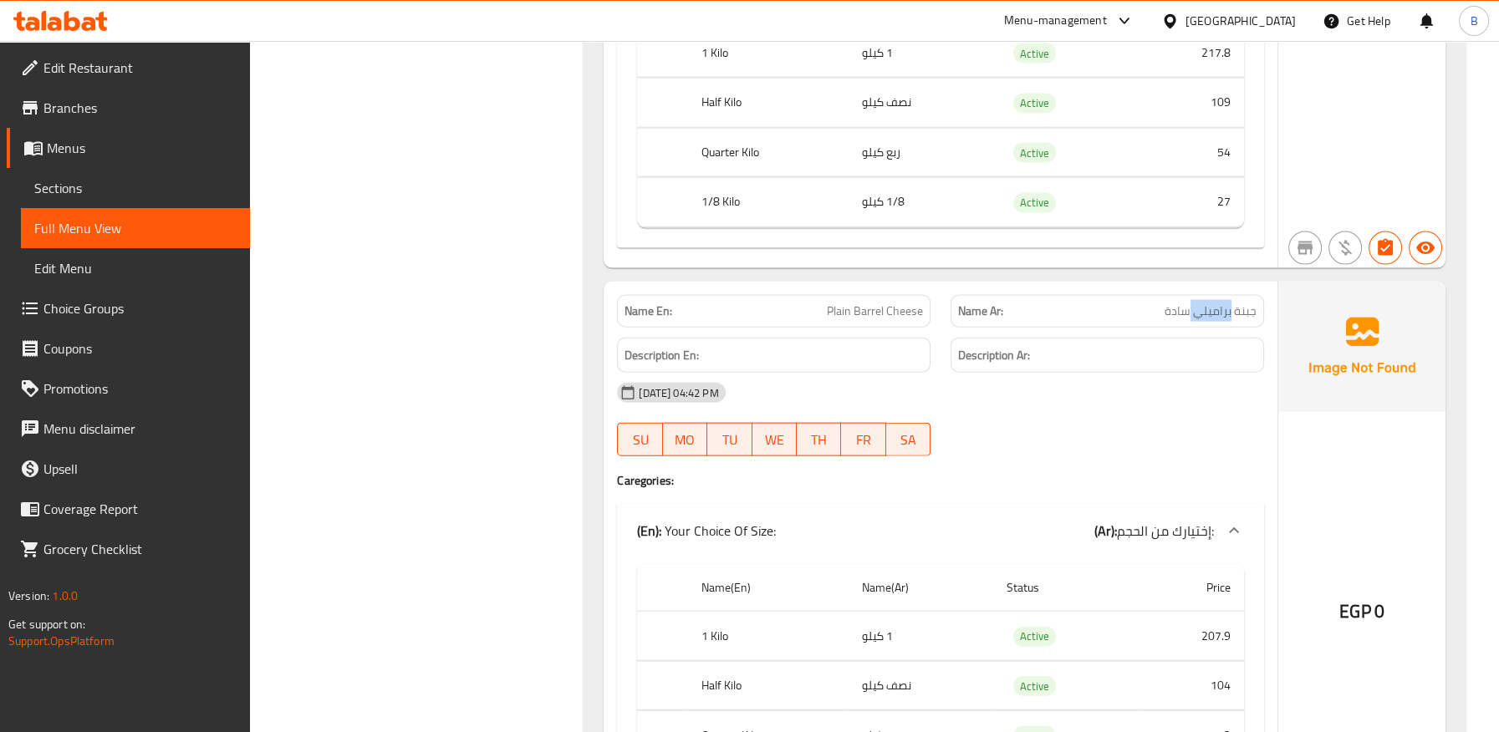
click at [1203, 295] on div "Name Ar: جبنة براميلي سادة" at bounding box center [1106, 311] width 313 height 33
copy span "جبنة براميلي سادة"
click at [864, 303] on span "Plain Barrel Cheese" at bounding box center [875, 312] width 96 height 18
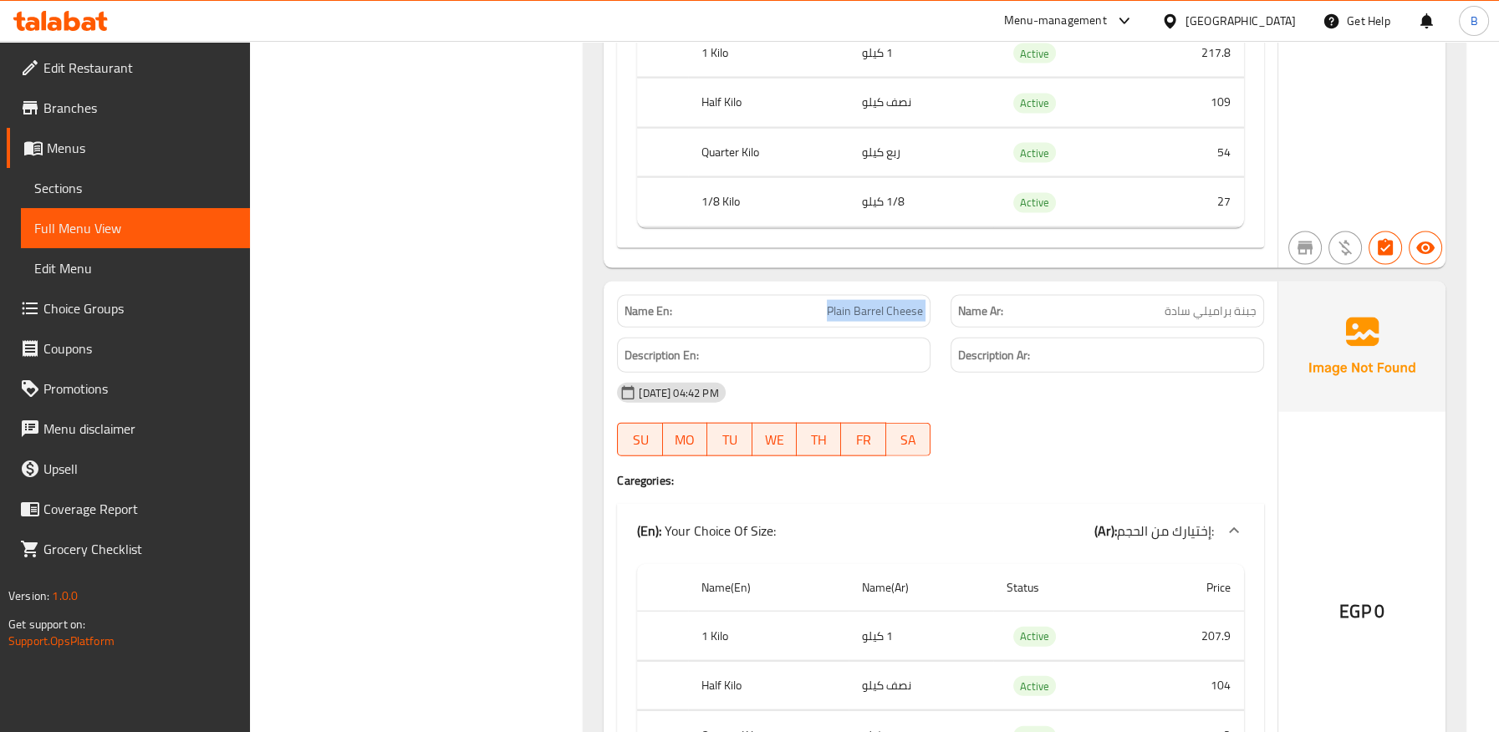
click at [864, 303] on span "Plain Barrel Cheese" at bounding box center [875, 312] width 96 height 18
copy span "Plain Barrel Cheese"
click at [861, 295] on div "Name En: Plain Barrel Cheese" at bounding box center [773, 311] width 313 height 33
click at [855, 303] on span "Plain Barrel Cheese" at bounding box center [875, 312] width 96 height 18
drag, startPoint x: 854, startPoint y: 229, endPoint x: 926, endPoint y: 226, distance: 72.0
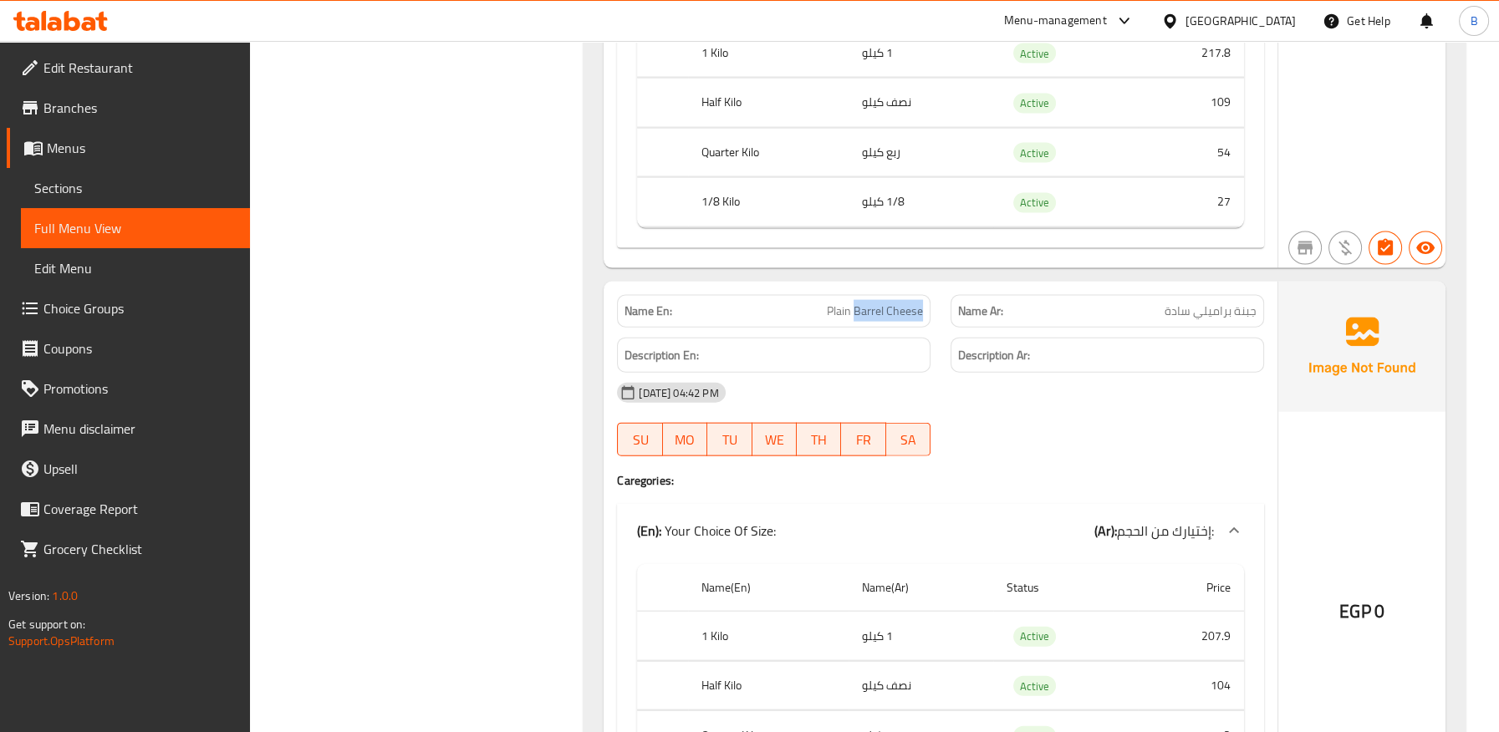
click at [926, 295] on div "Name En: Plain Barrel Cheese" at bounding box center [773, 311] width 313 height 33
copy span "Barrel Cheese"
click at [850, 338] on div "Description En:" at bounding box center [773, 356] width 313 height 36
drag, startPoint x: 854, startPoint y: 219, endPoint x: 930, endPoint y: 219, distance: 76.9
click at [930, 285] on div "Name En: Plain Barrel Cheese" at bounding box center [774, 311] width 334 height 53
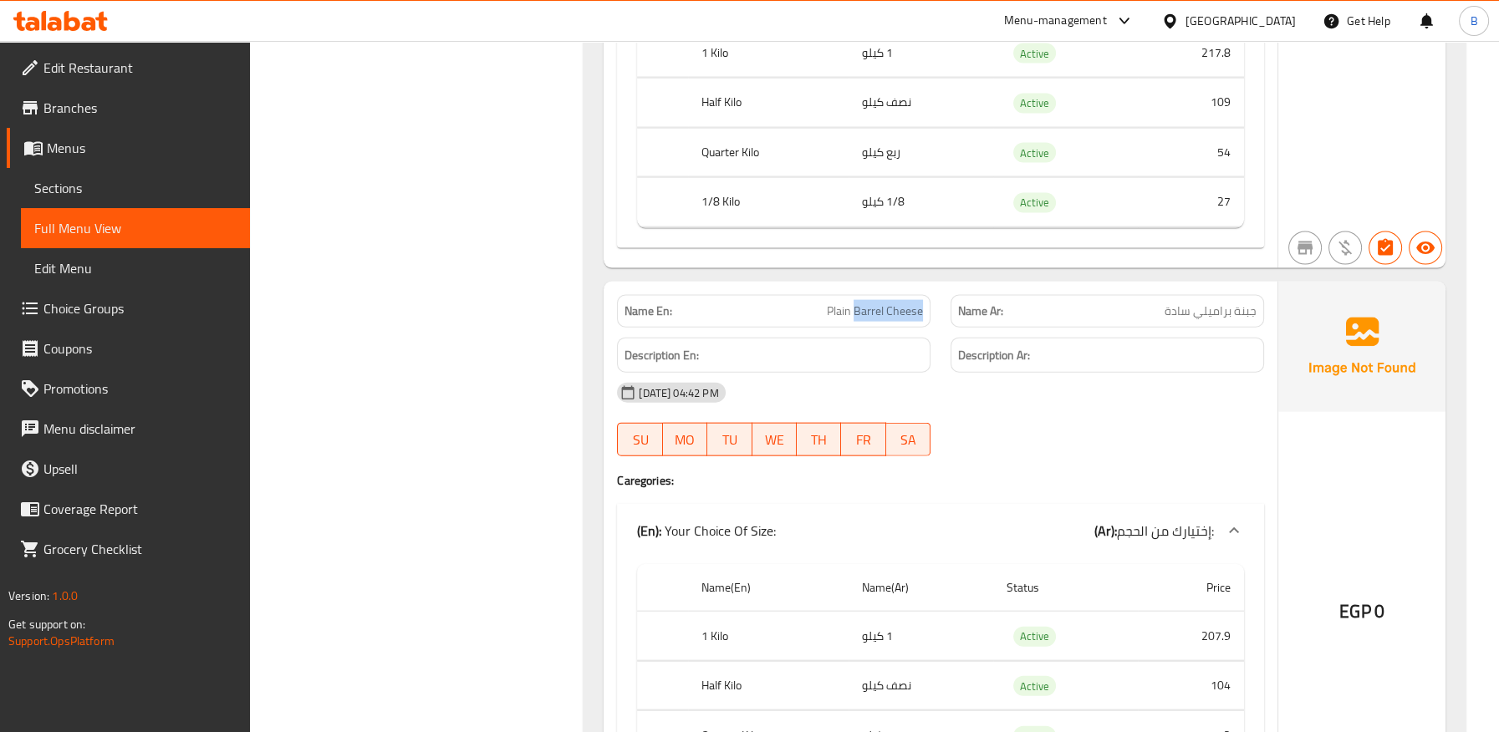
copy span "Barrel Cheese"
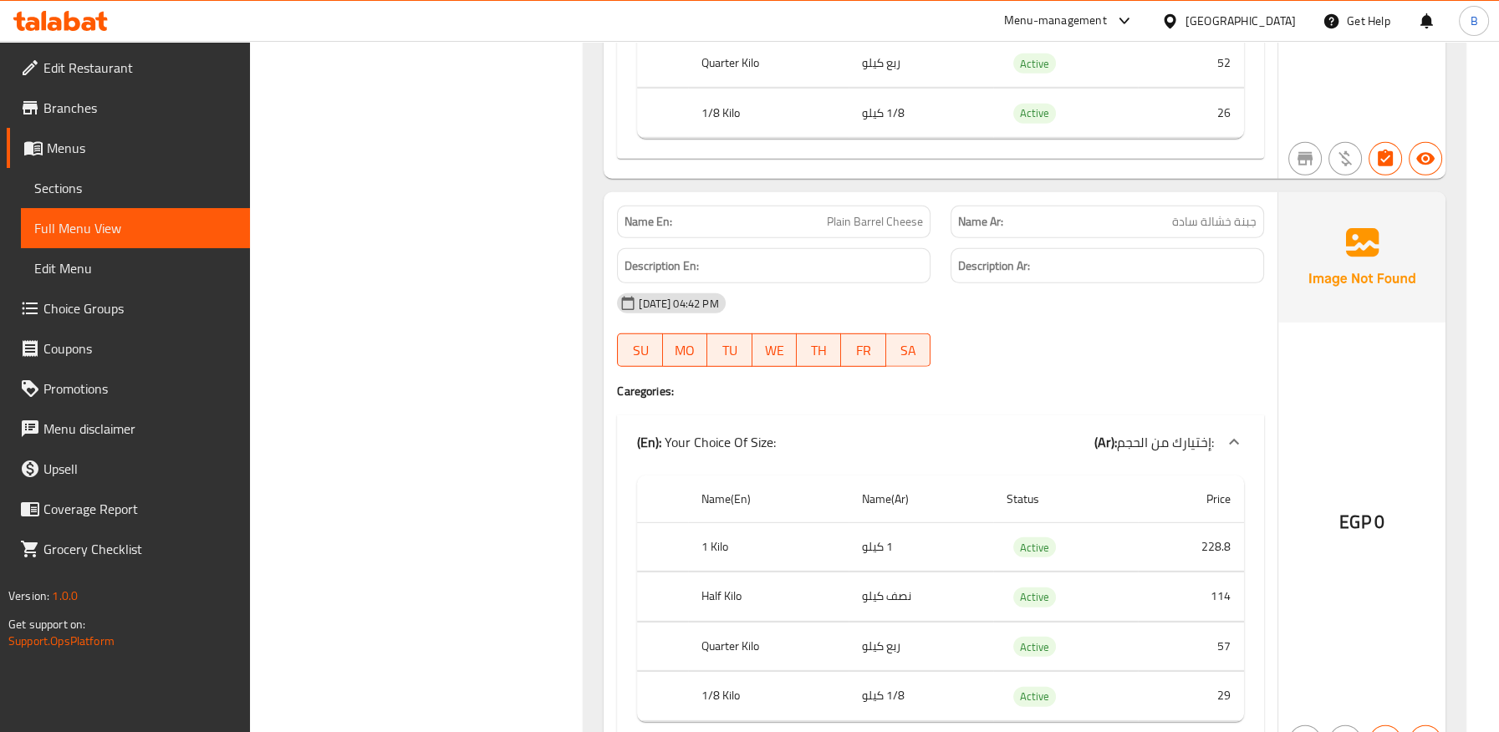
scroll to position [55492, 0]
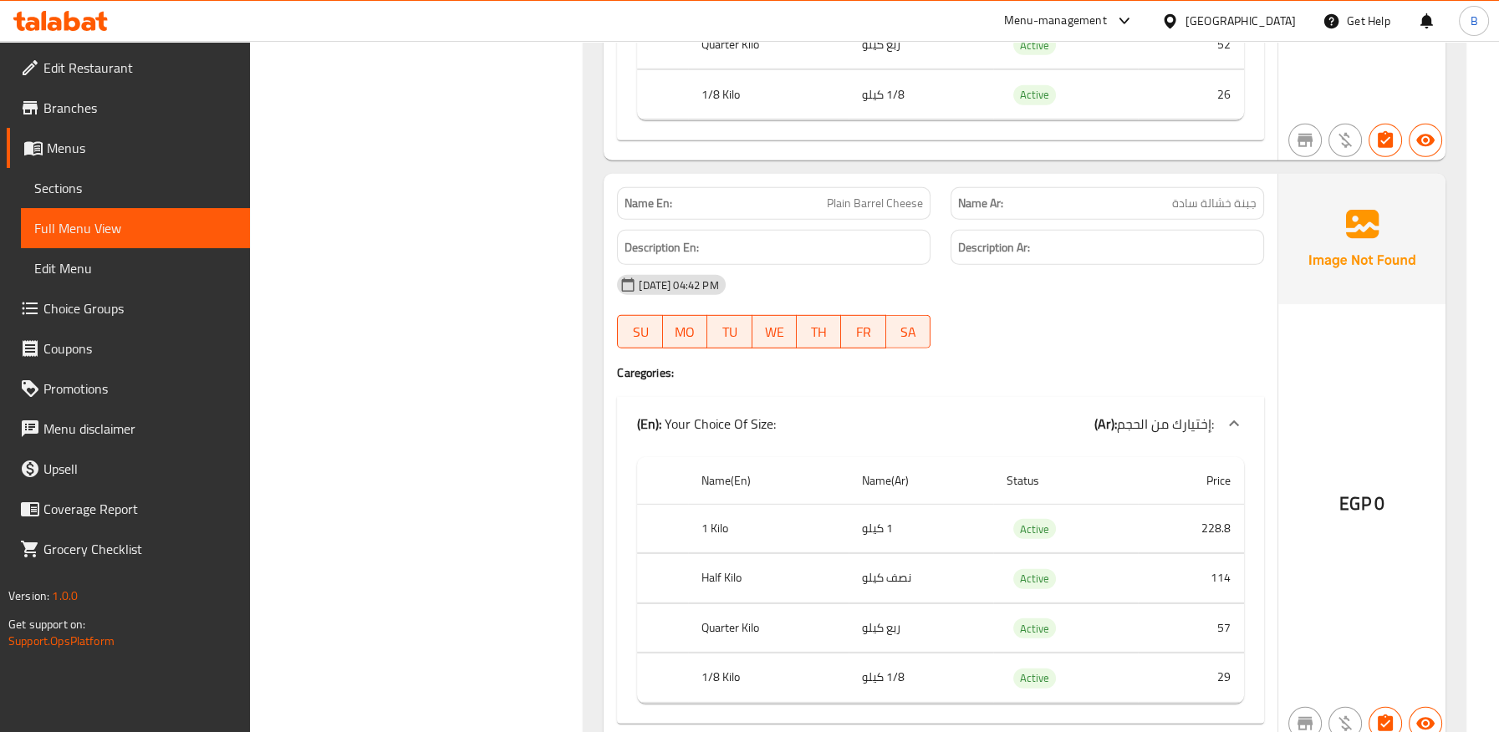
click at [1206, 195] on span "جبنة خشالة سادة" at bounding box center [1214, 204] width 84 height 18
copy span "جبنة خشالة سادة"
click at [1207, 195] on span "جبنة خشالة سادة" at bounding box center [1214, 204] width 84 height 18
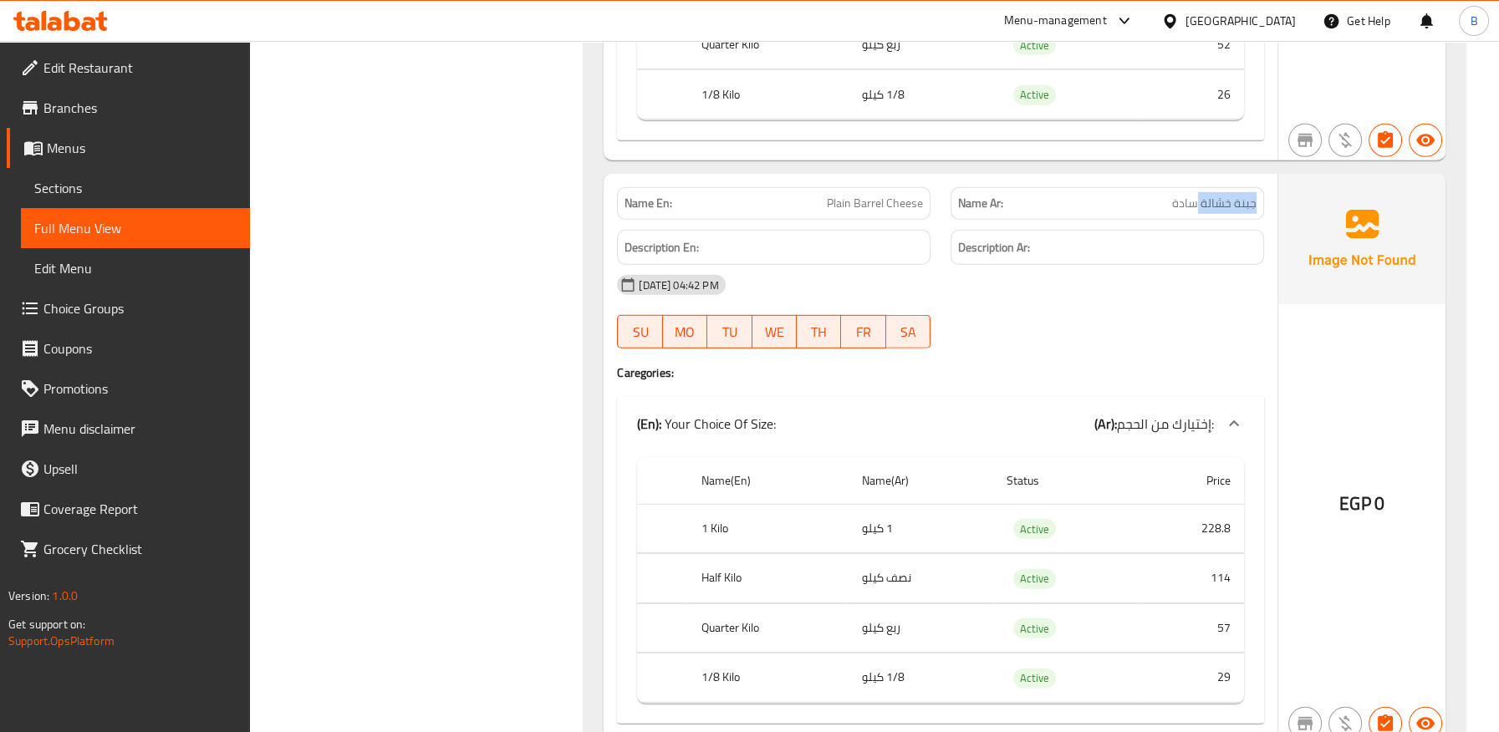
drag, startPoint x: 1200, startPoint y: 117, endPoint x: 1266, endPoint y: 106, distance: 67.8
click at [1266, 177] on div "Name Ar: جبنة خشالة سادة" at bounding box center [1107, 203] width 334 height 53
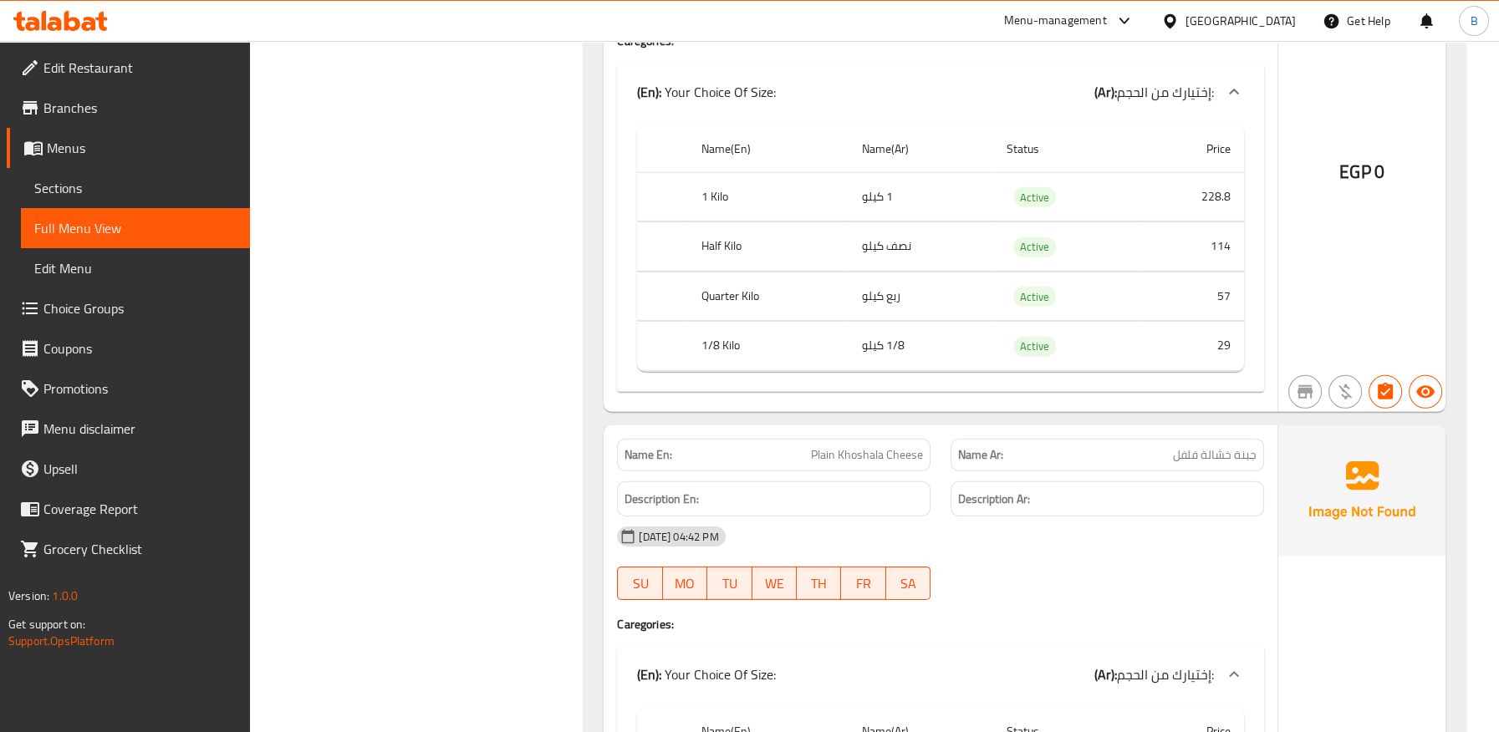
scroll to position [55864, 0]
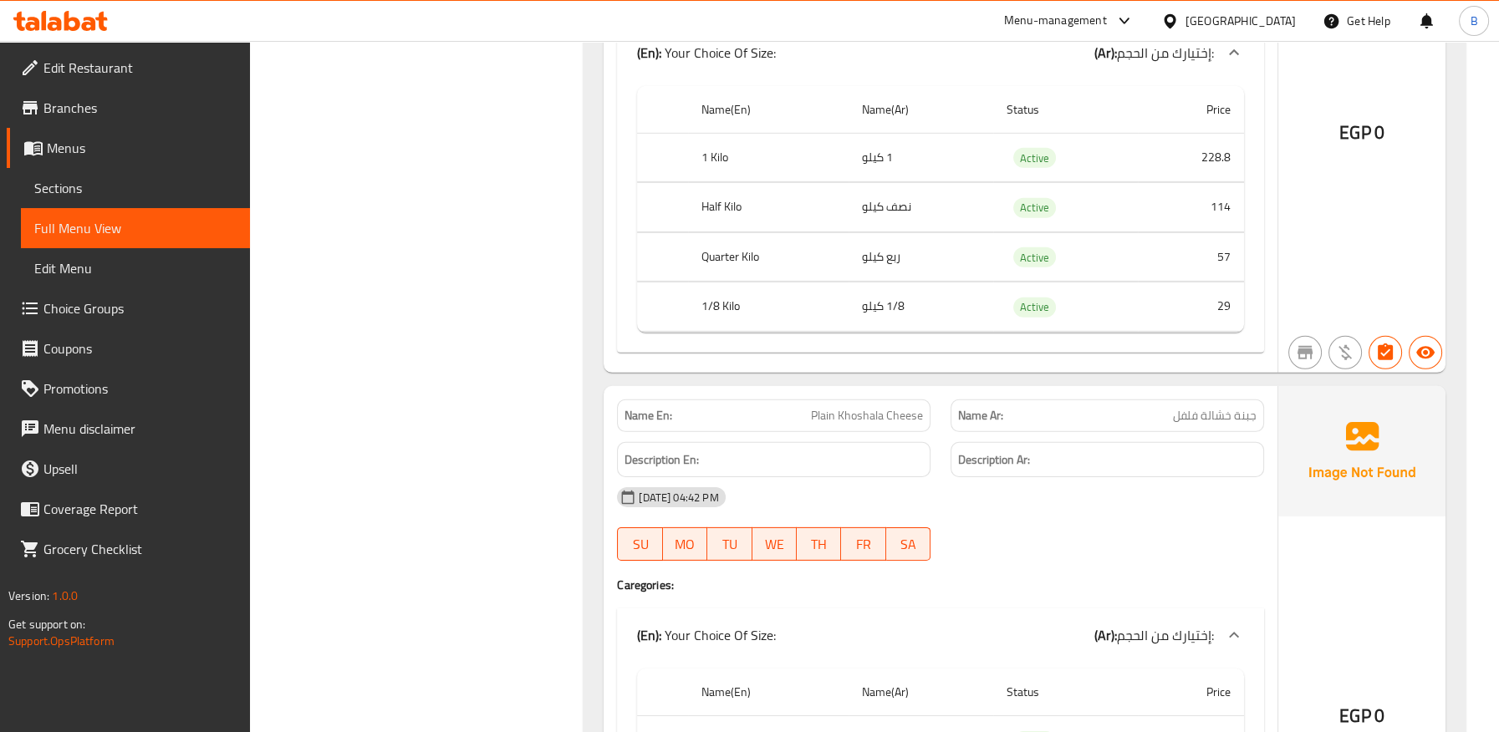
click at [860, 407] on span "Plain Khoshala Cheese" at bounding box center [867, 416] width 112 height 18
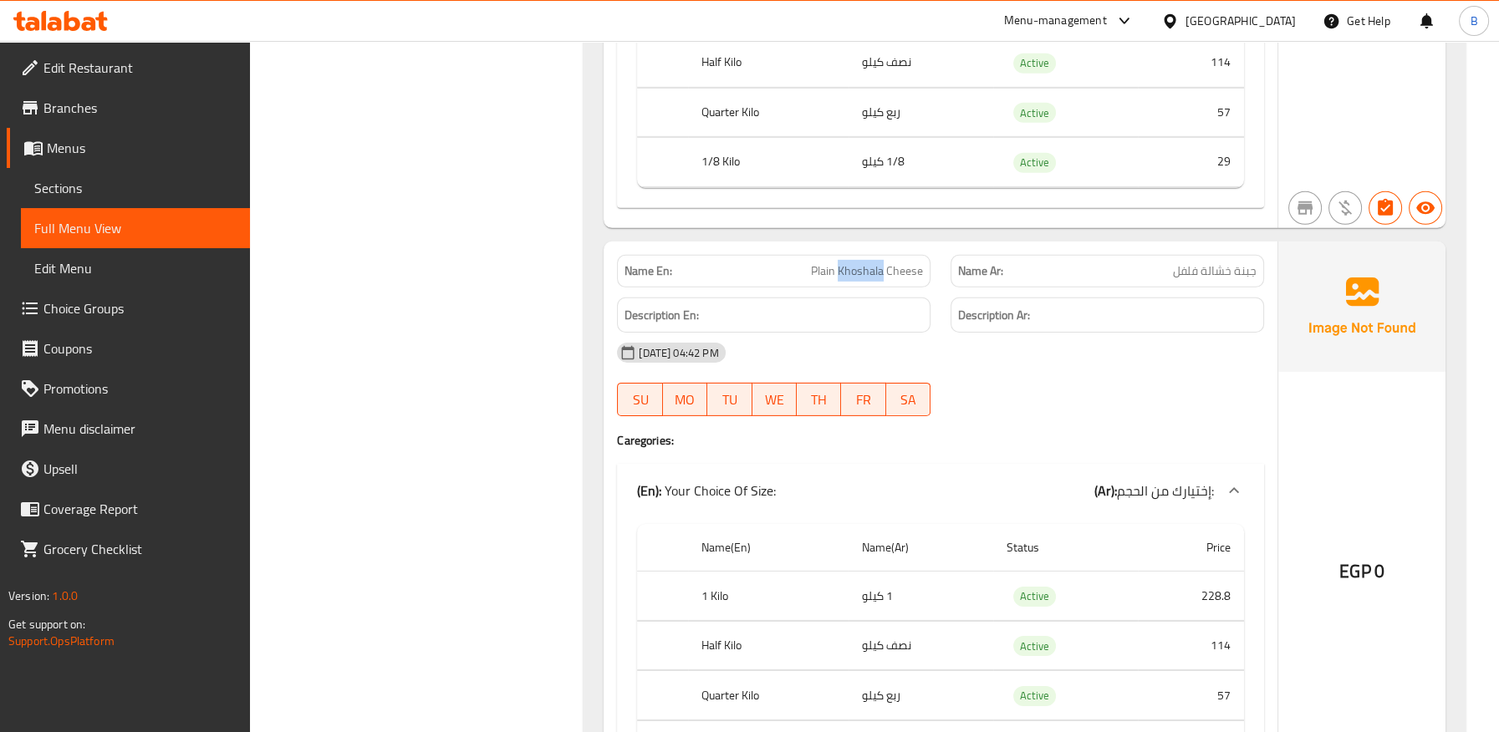
scroll to position [56050, 0]
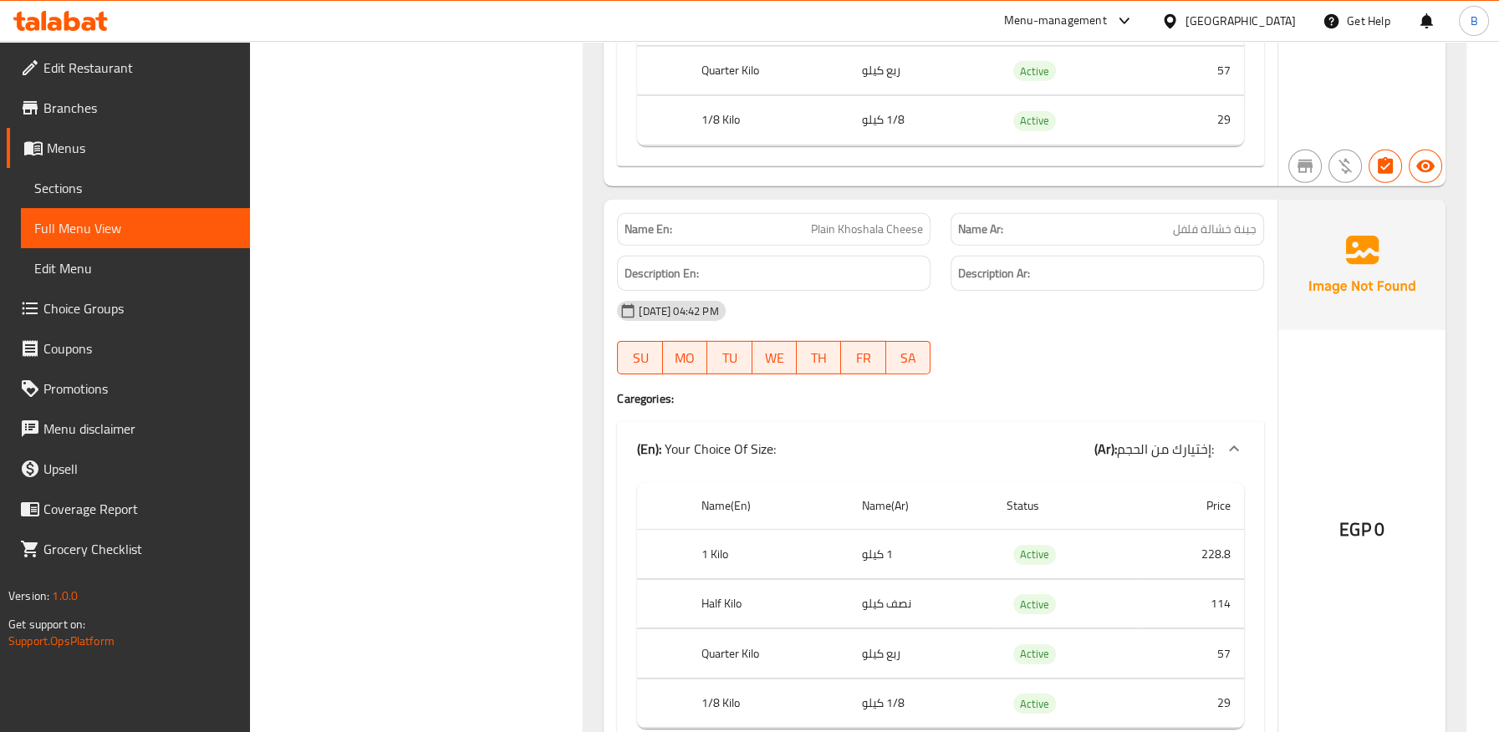
click at [1037, 390] on h4 "Caregories:" at bounding box center [940, 398] width 647 height 17
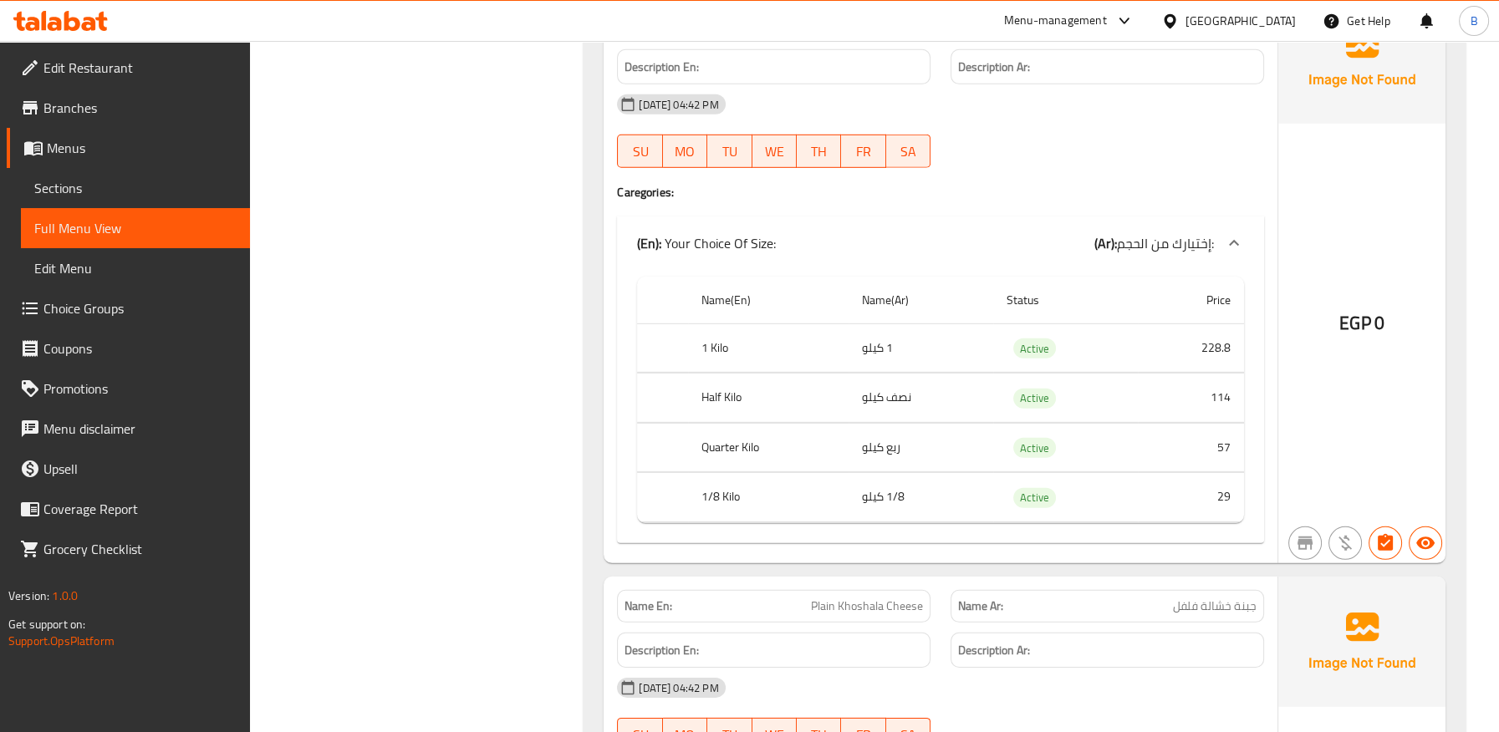
scroll to position [55678, 0]
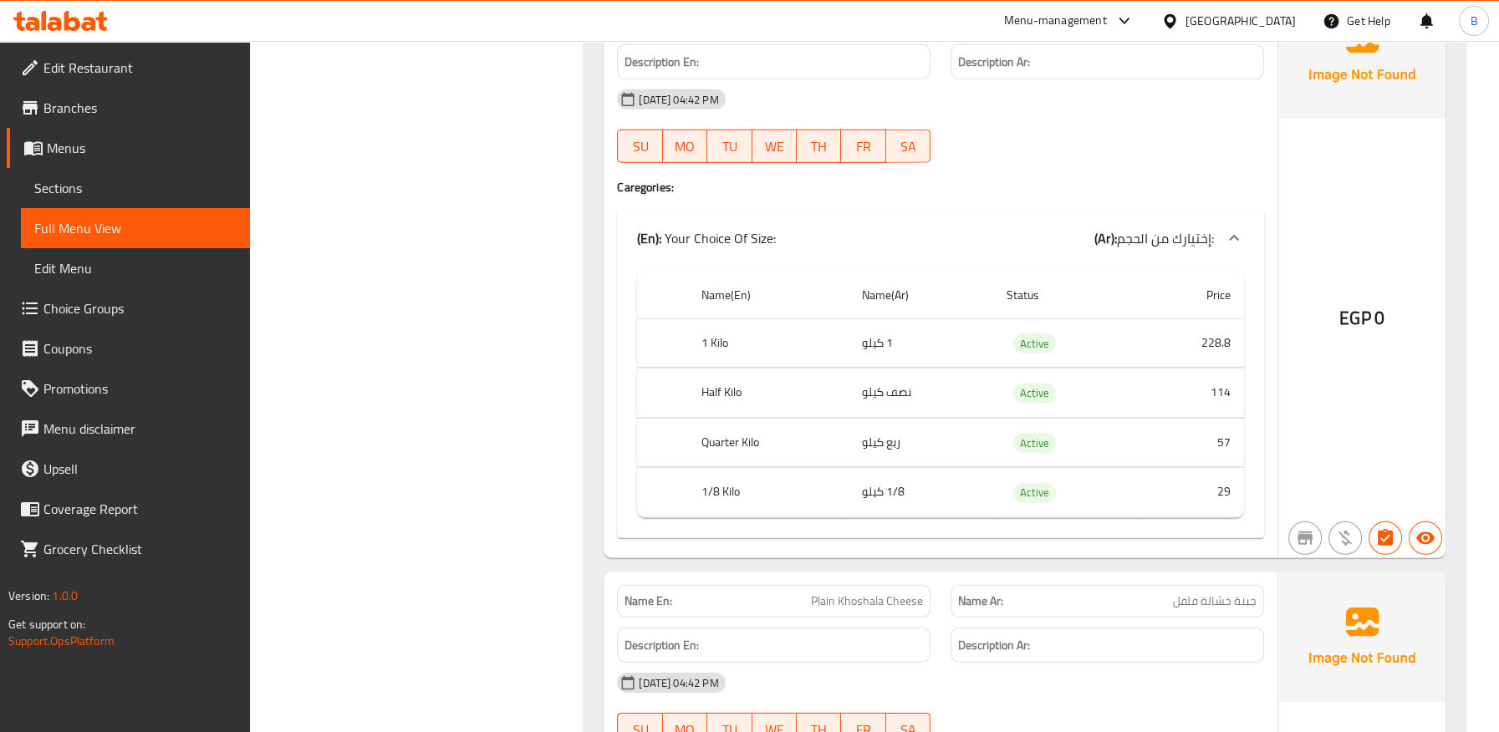
click at [1221, 593] on span "جبنة خشالة فلفل" at bounding box center [1215, 602] width 84 height 18
click at [1216, 593] on span "جبنة خشالة فلفل" at bounding box center [1215, 602] width 84 height 18
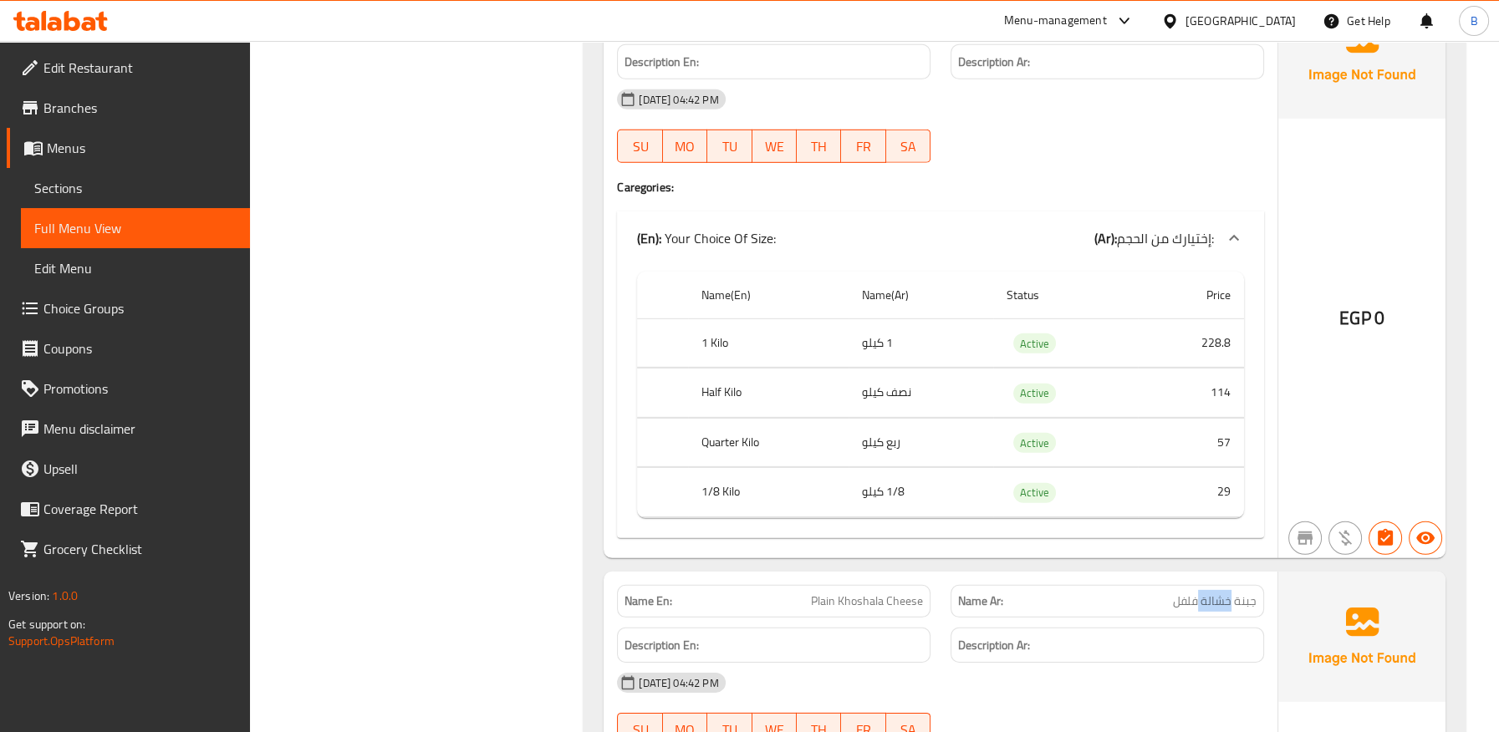
click at [1216, 593] on span "جبنة خشالة فلفل" at bounding box center [1215, 602] width 84 height 18
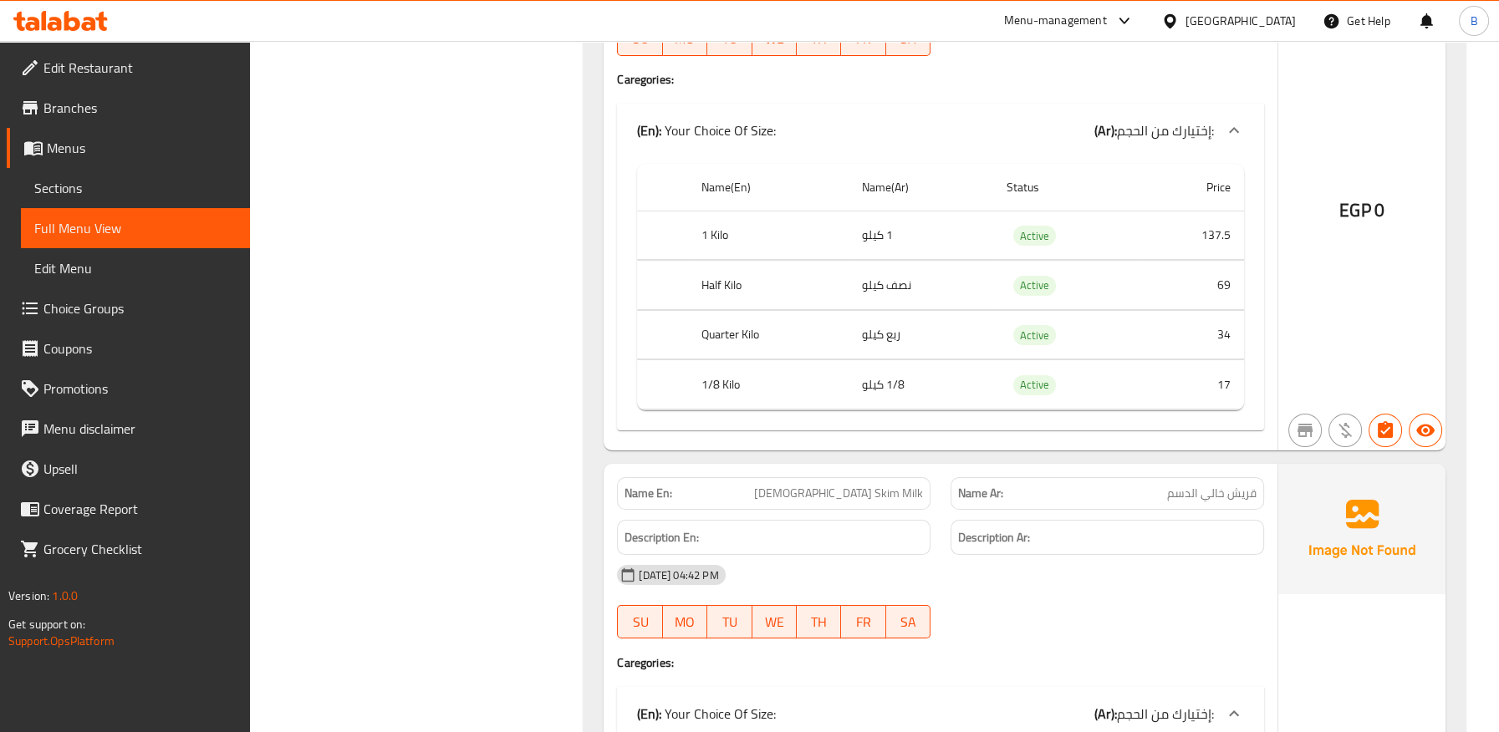
scroll to position [57628, 0]
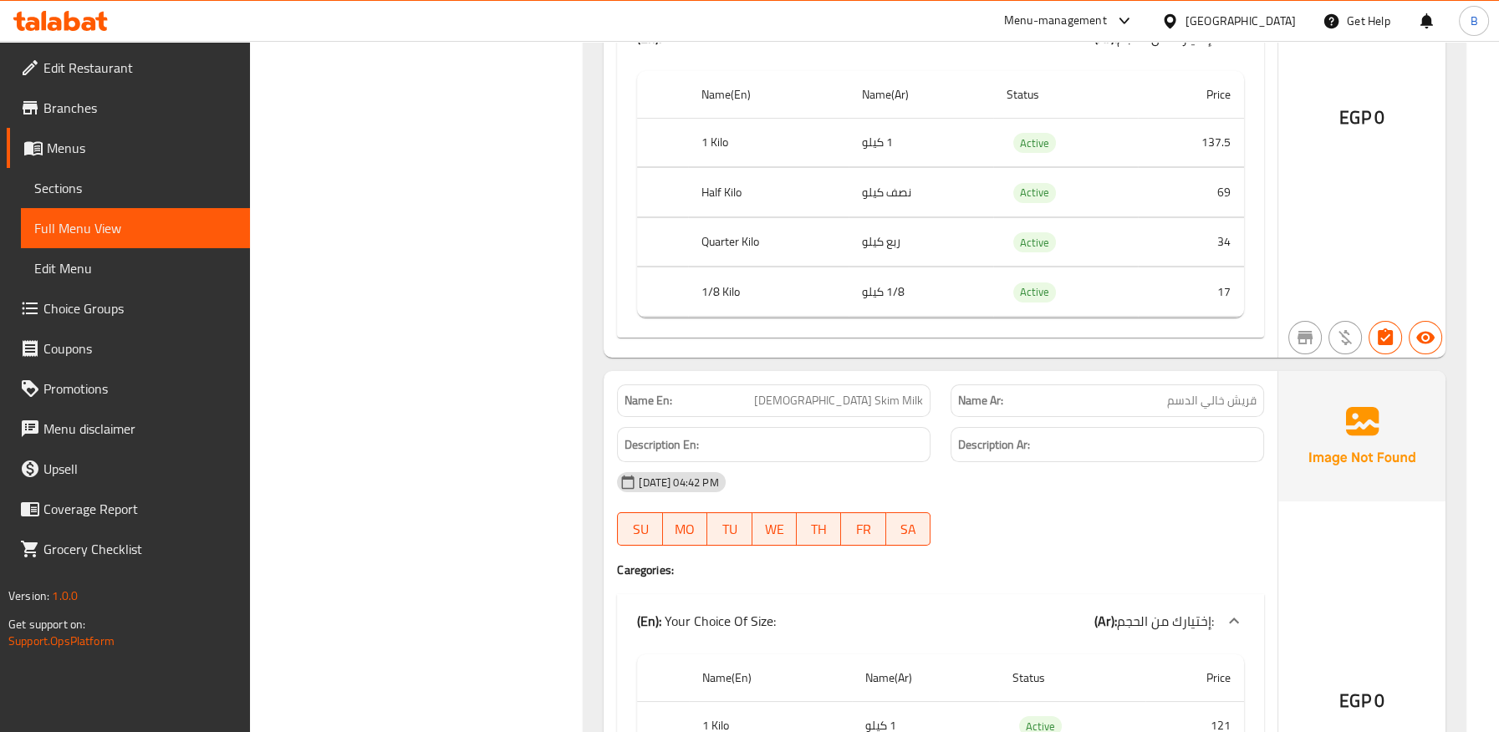
click at [1228, 392] on span "قريش خالي الدسم" at bounding box center [1211, 401] width 89 height 18
drag, startPoint x: 1228, startPoint y: 306, endPoint x: 1026, endPoint y: 300, distance: 202.4
click at [1226, 392] on span "قريش خالي الدسم" at bounding box center [1211, 401] width 89 height 18
drag, startPoint x: 828, startPoint y: 305, endPoint x: 926, endPoint y: 298, distance: 98.1
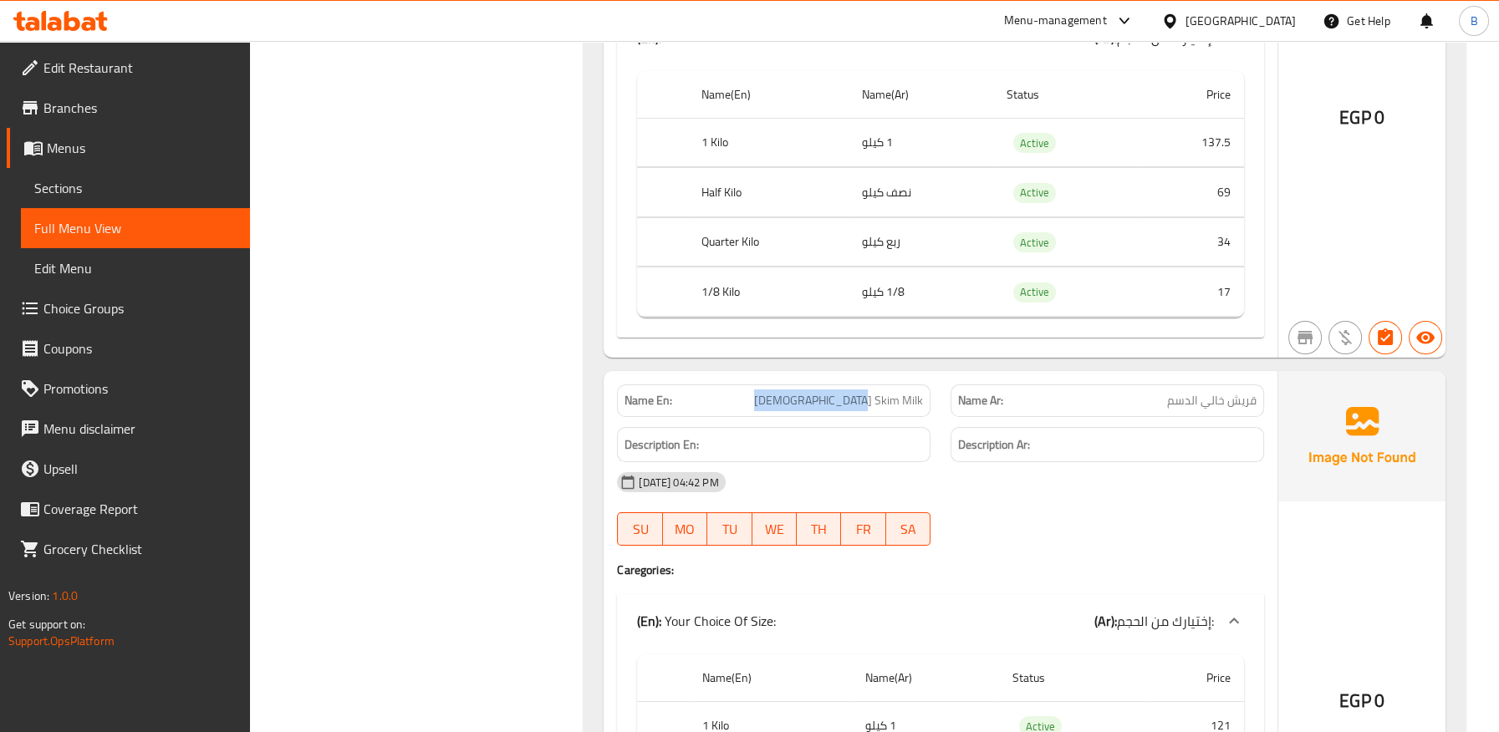
click at [926, 385] on div "Name En: Quraish Skim Milk" at bounding box center [773, 401] width 313 height 33
click at [1231, 392] on span "قريش خالي الدسم" at bounding box center [1211, 401] width 89 height 18
click at [1118, 594] on div "(En): Your Choice Of Size: (Ar): إختيارك من الحجم:" at bounding box center [940, 621] width 647 height 54
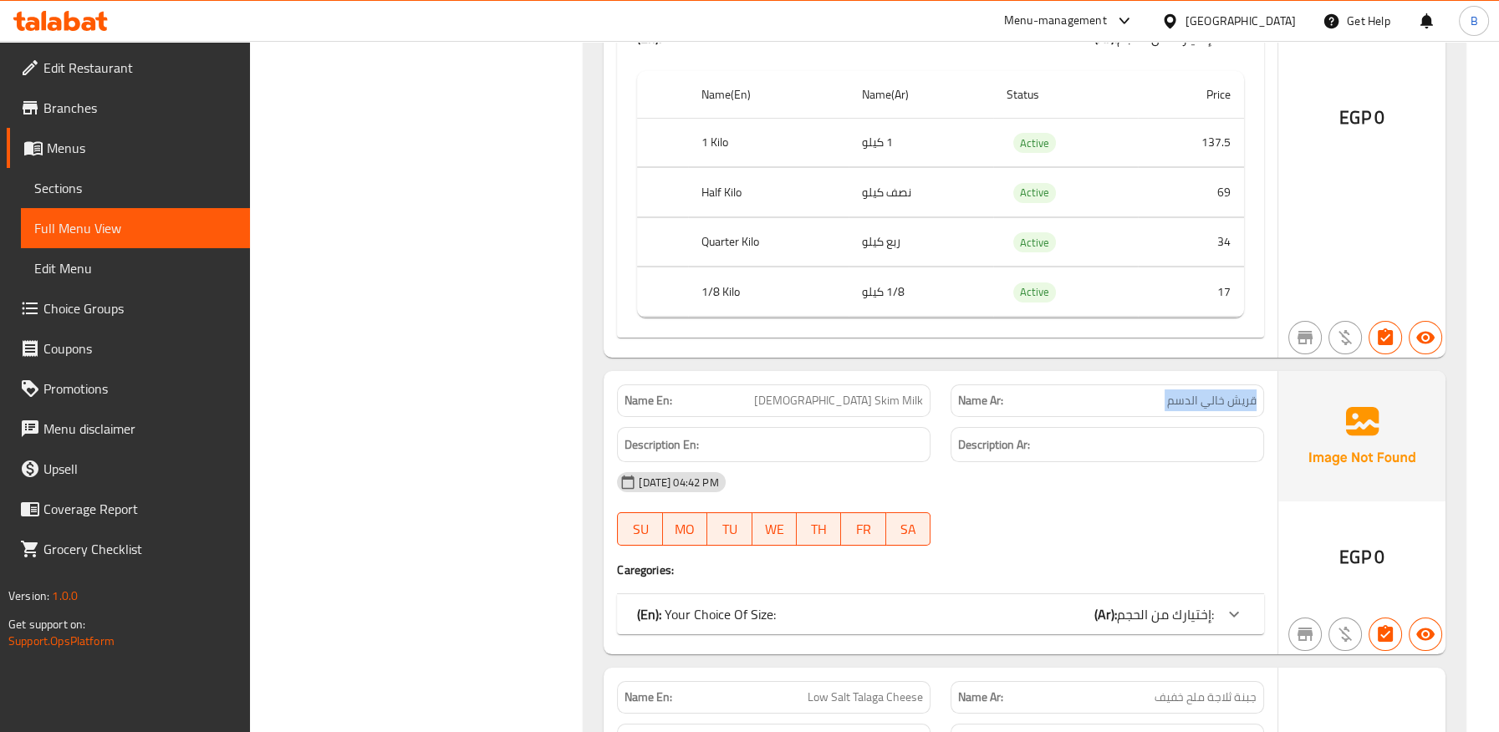
click at [1197, 392] on span "قريش خالي الدسم" at bounding box center [1211, 401] width 89 height 18
click at [1027, 562] on h4 "Caregories:" at bounding box center [940, 570] width 647 height 17
click at [1073, 604] on div "(En): Your Choice Of Size: (Ar): إختيارك من الحجم:" at bounding box center [925, 614] width 577 height 20
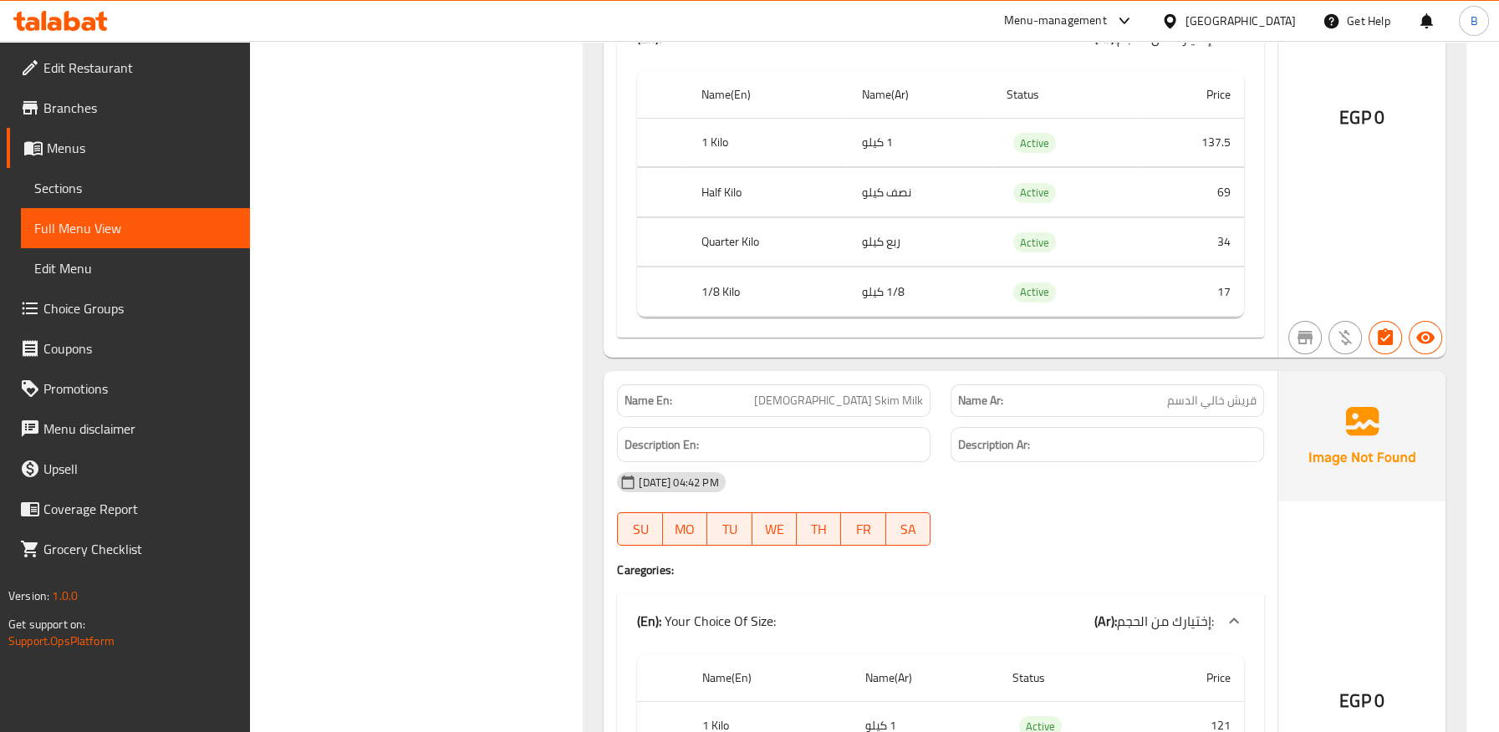
click at [878, 392] on span "[DEMOGRAPHIC_DATA] Skim Milk" at bounding box center [838, 401] width 169 height 18
click at [879, 392] on span "[DEMOGRAPHIC_DATA] Skim Milk" at bounding box center [838, 401] width 169 height 18
click at [1261, 385] on div "Name Ar: قريش خالي الدسم" at bounding box center [1106, 401] width 313 height 33
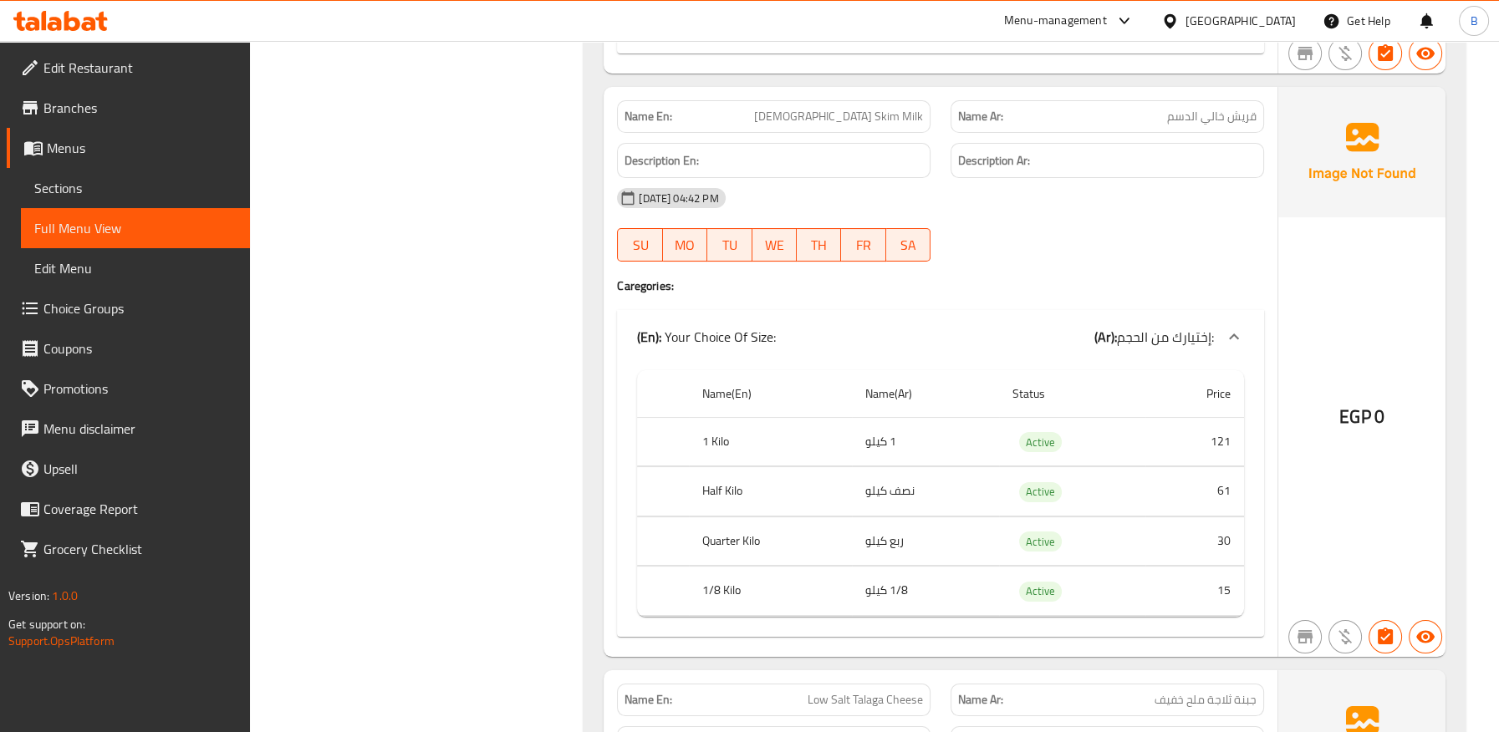
scroll to position [58093, 0]
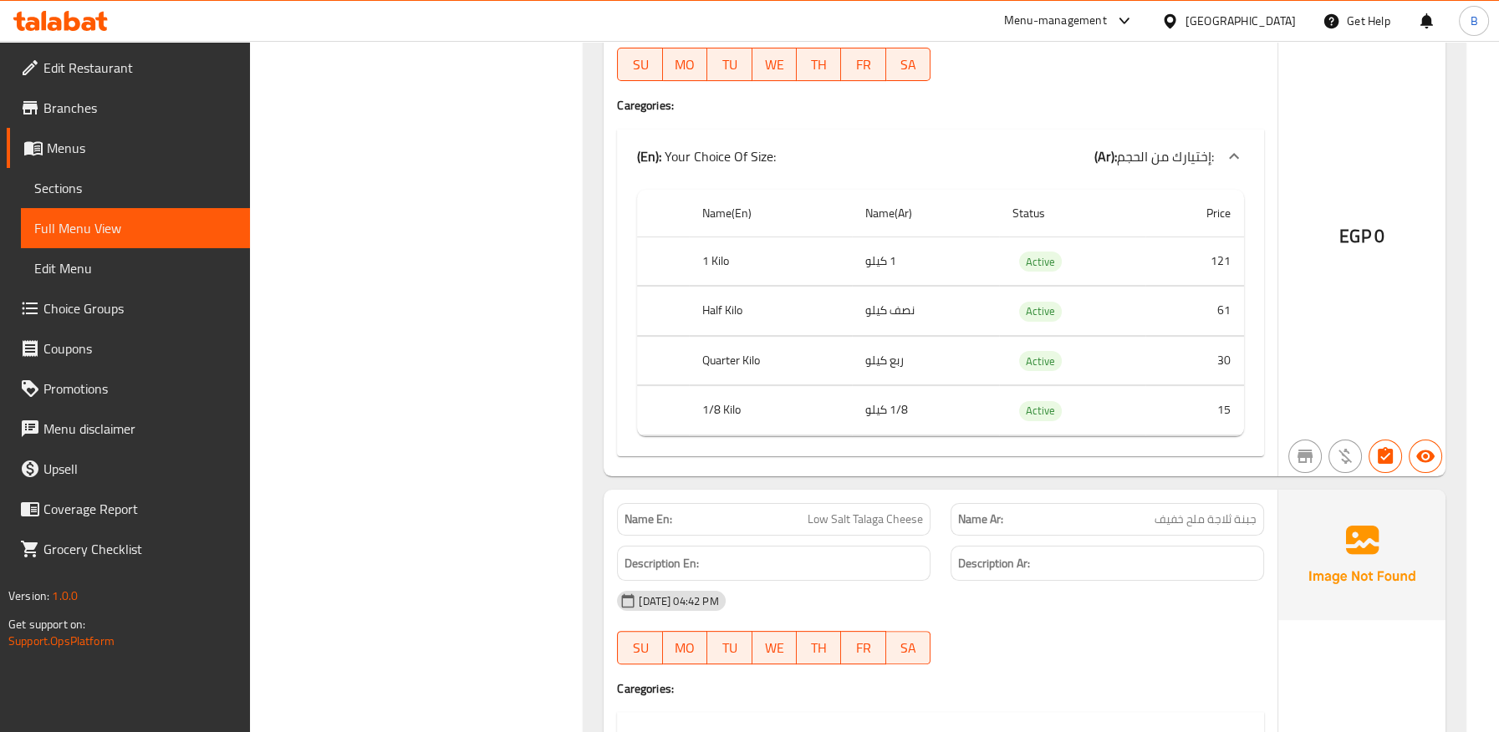
click at [1213, 511] on span "جبنة ثلاجة ملح خفيف" at bounding box center [1205, 520] width 102 height 18
click at [1212, 511] on span "جبنة ثلاجة ملح خفيف" at bounding box center [1205, 520] width 102 height 18
click at [1037, 581] on div "[DATE] 04:42 PM" at bounding box center [940, 601] width 667 height 40
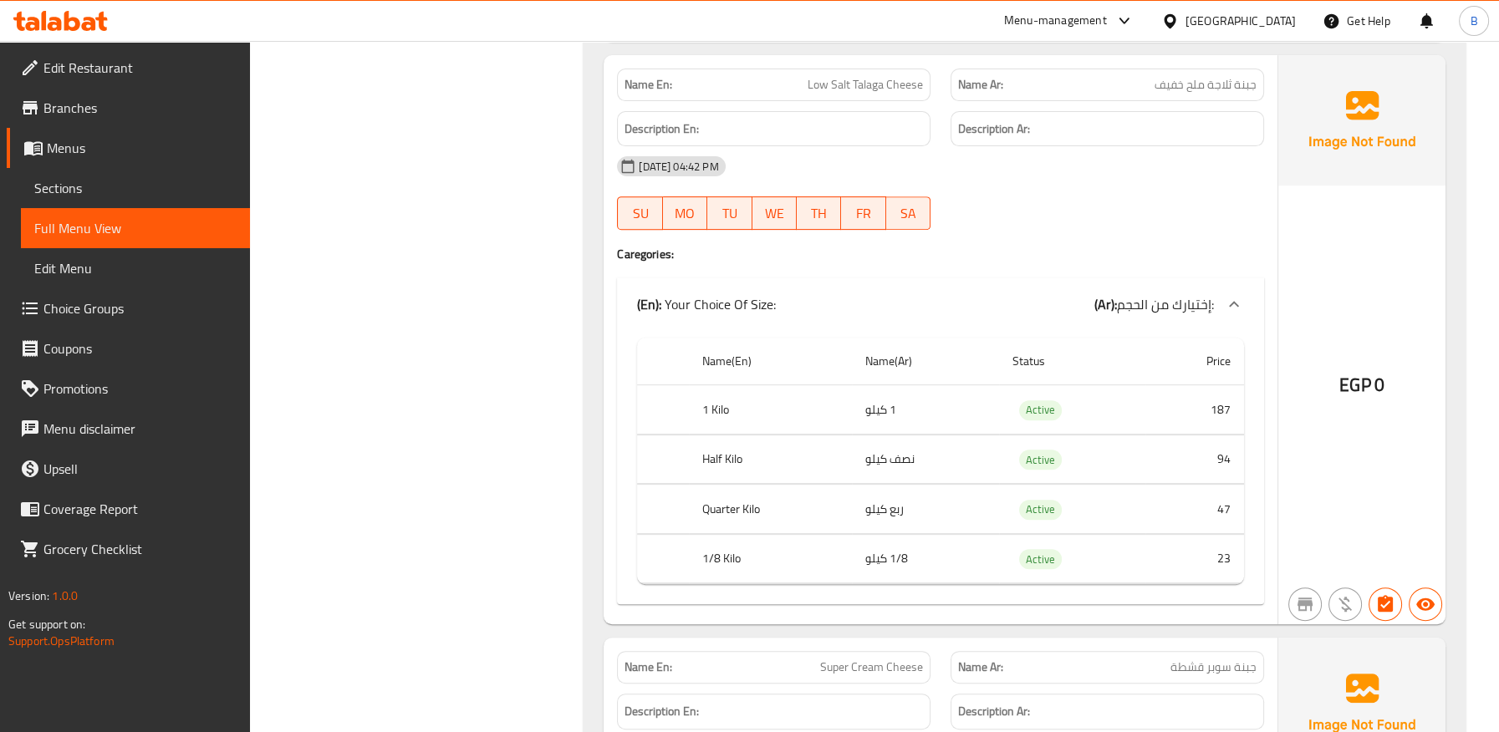
scroll to position [58651, 0]
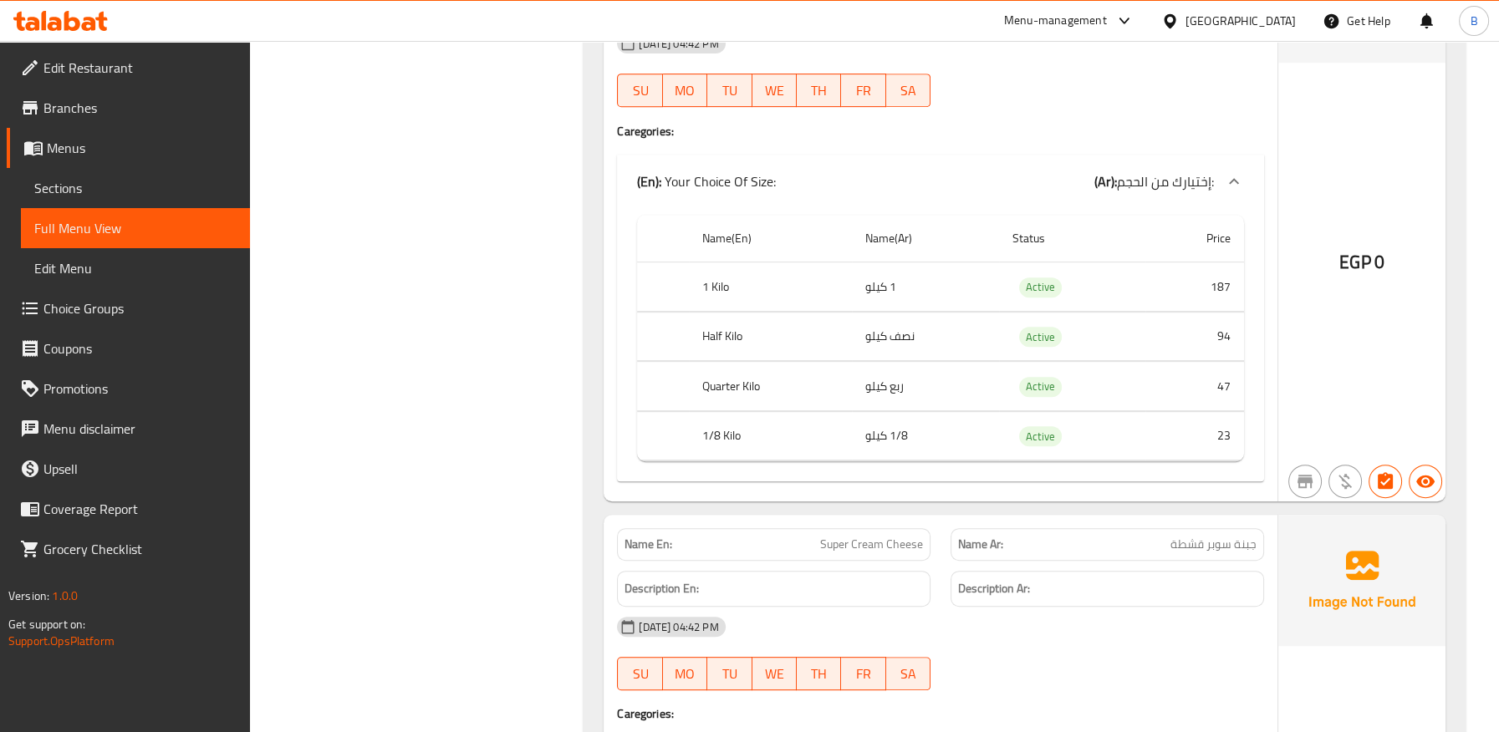
click at [1188, 536] on span "جبنة سوبر قشطة" at bounding box center [1213, 545] width 86 height 18
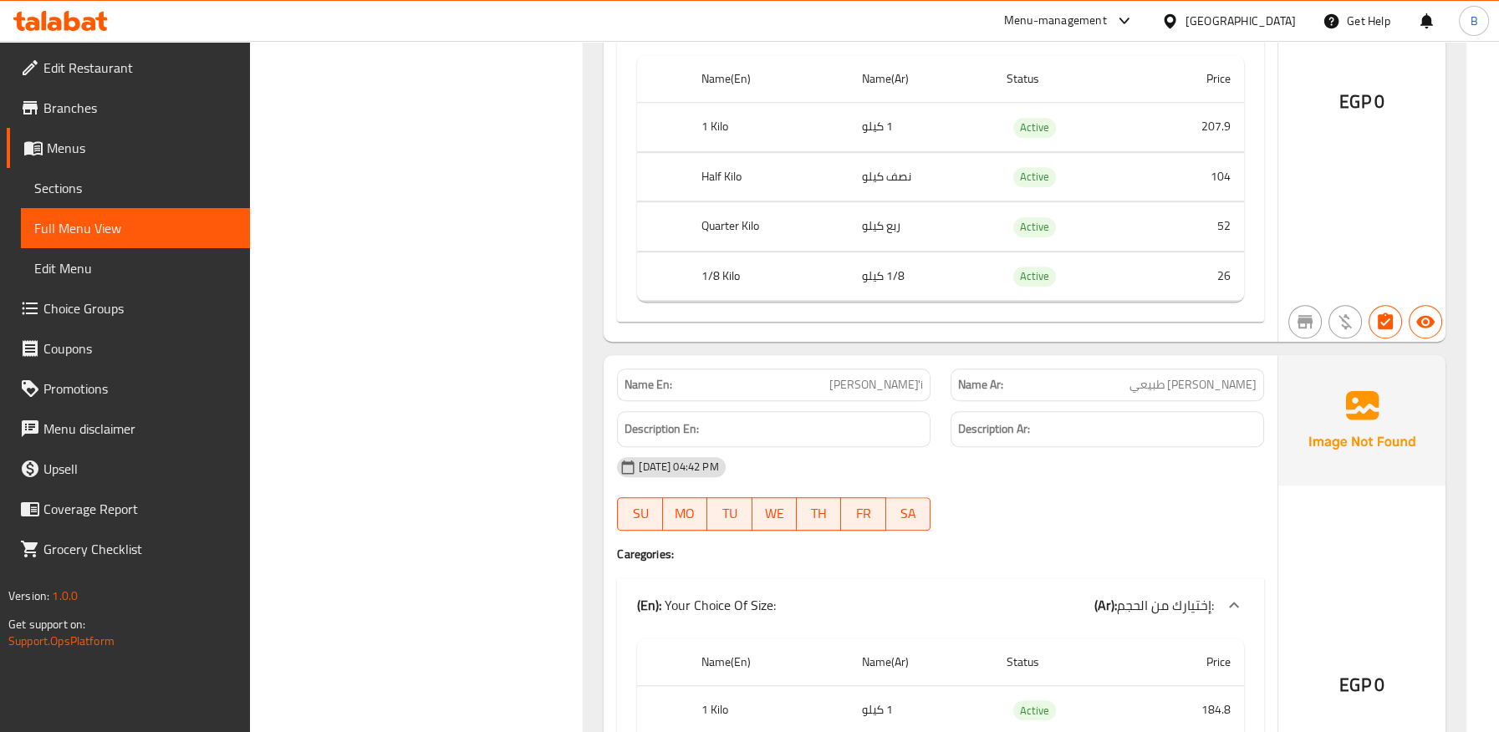
scroll to position [59487, 0]
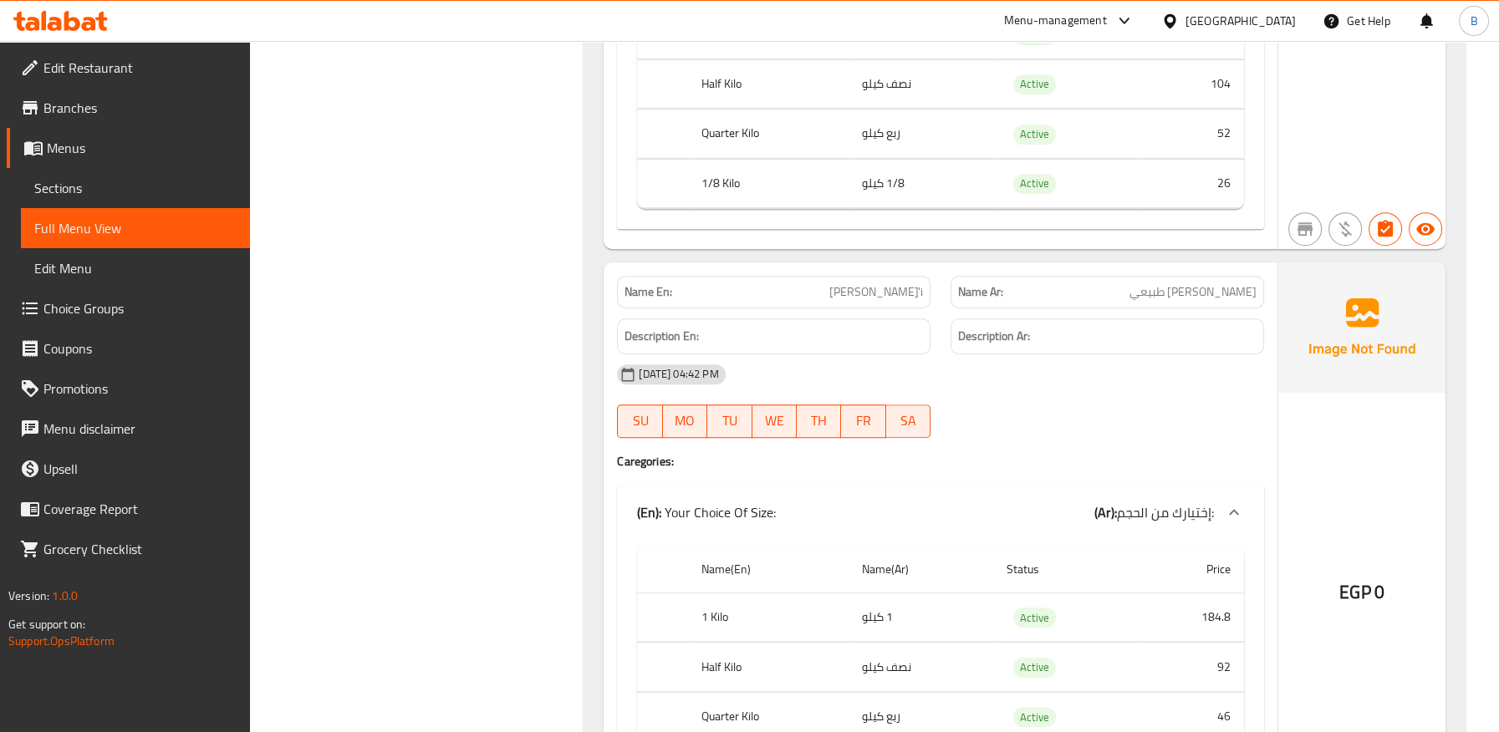
click at [1184, 283] on span "[PERSON_NAME] طبيعي" at bounding box center [1192, 292] width 127 height 18
click at [876, 283] on span "[PERSON_NAME]" at bounding box center [876, 292] width 94 height 18
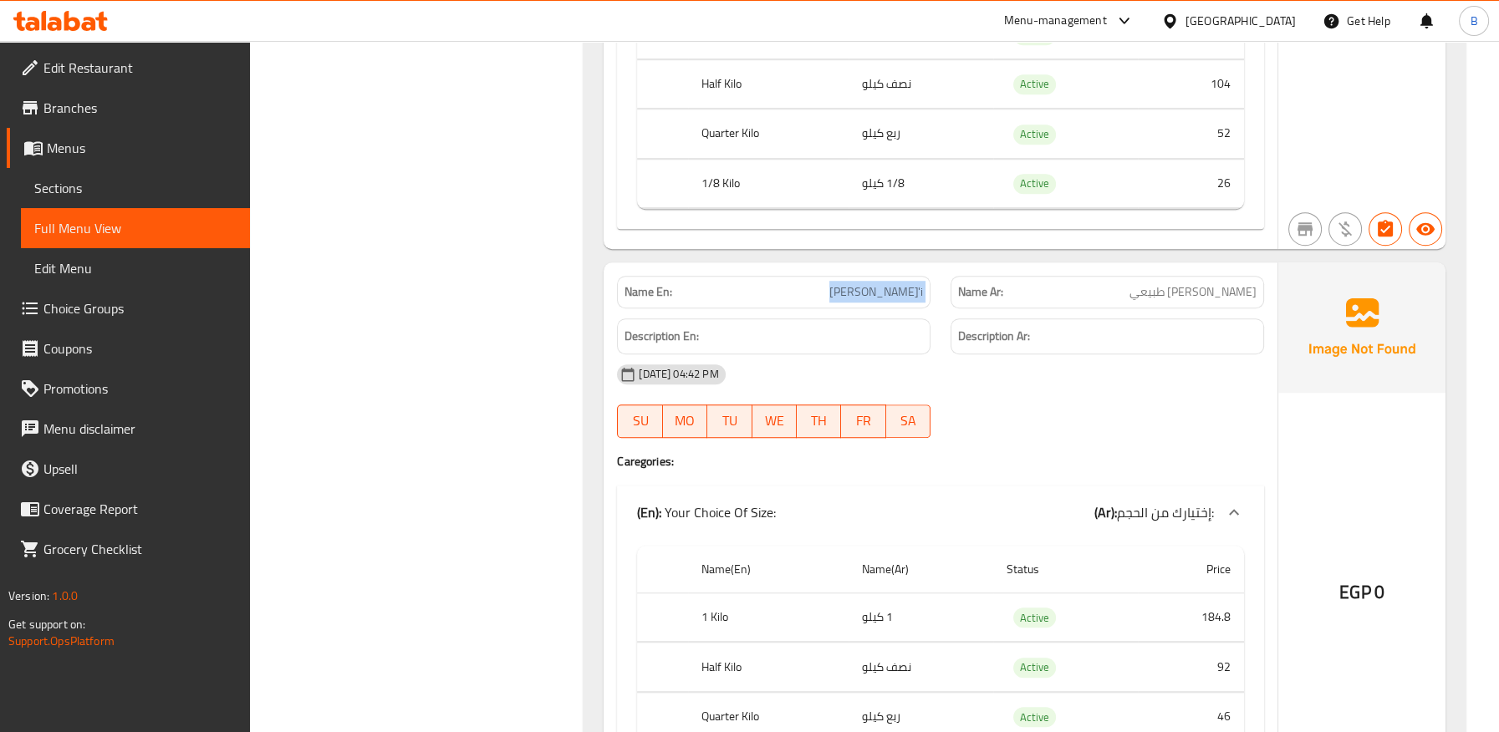
click at [876, 283] on span "[PERSON_NAME]" at bounding box center [876, 292] width 94 height 18
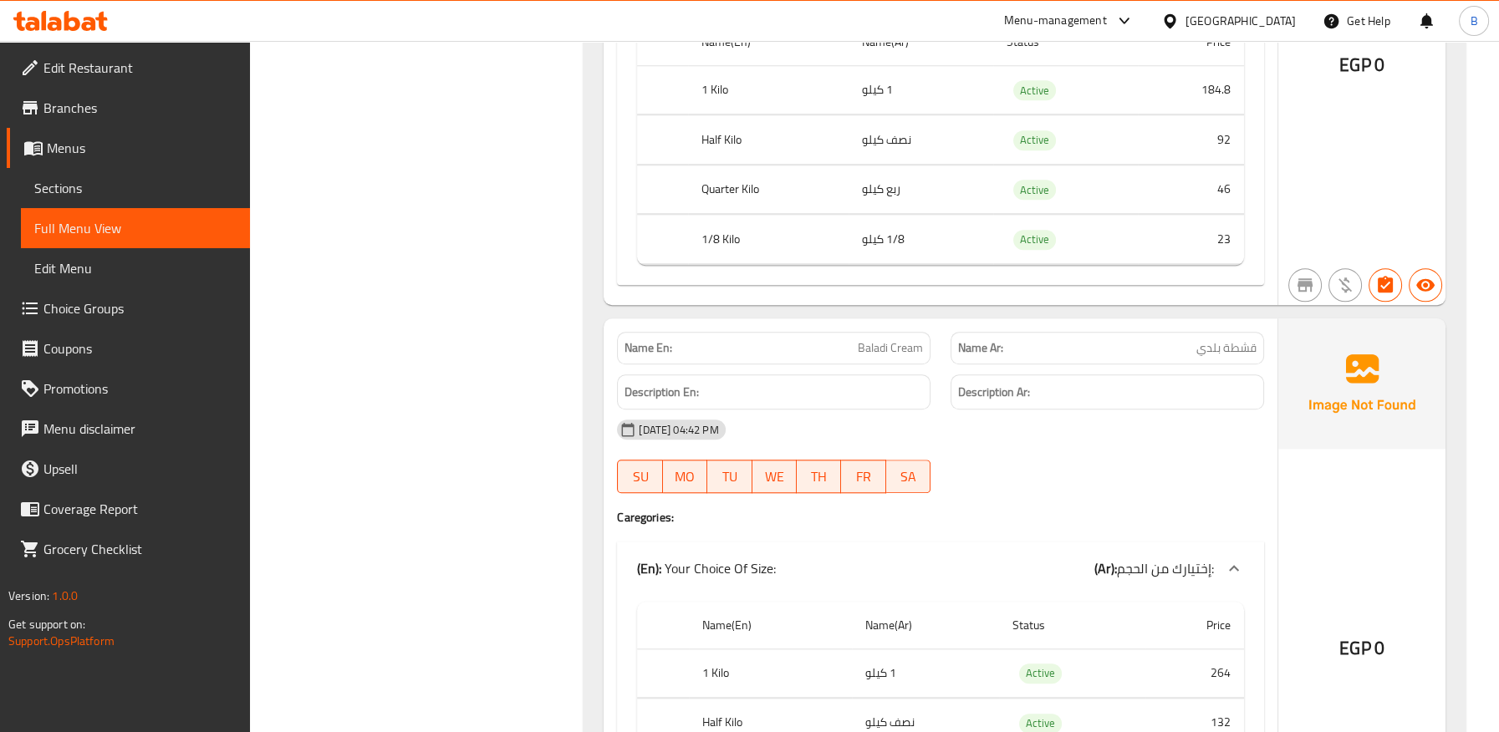
scroll to position [60043, 0]
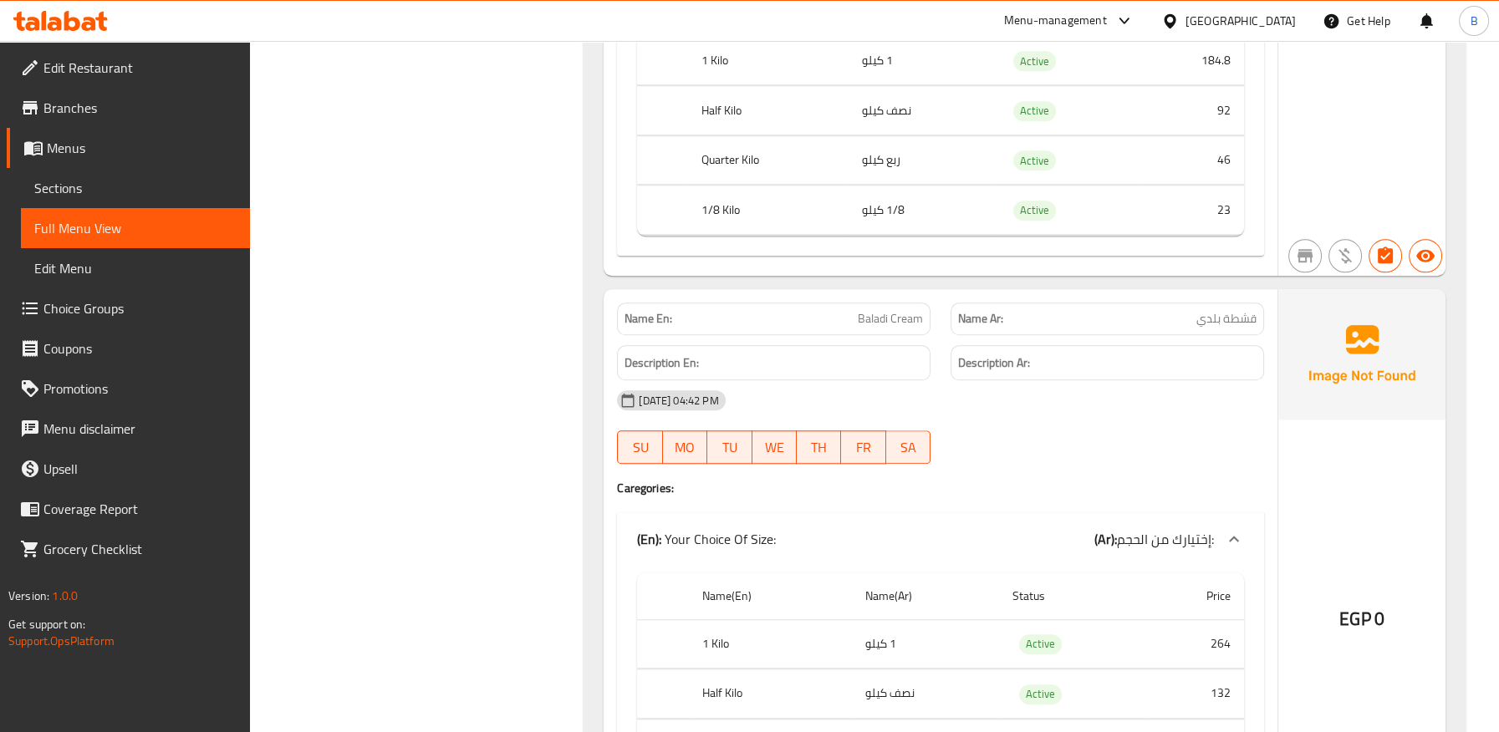
click at [892, 310] on span "Baladi Cream" at bounding box center [890, 319] width 65 height 18
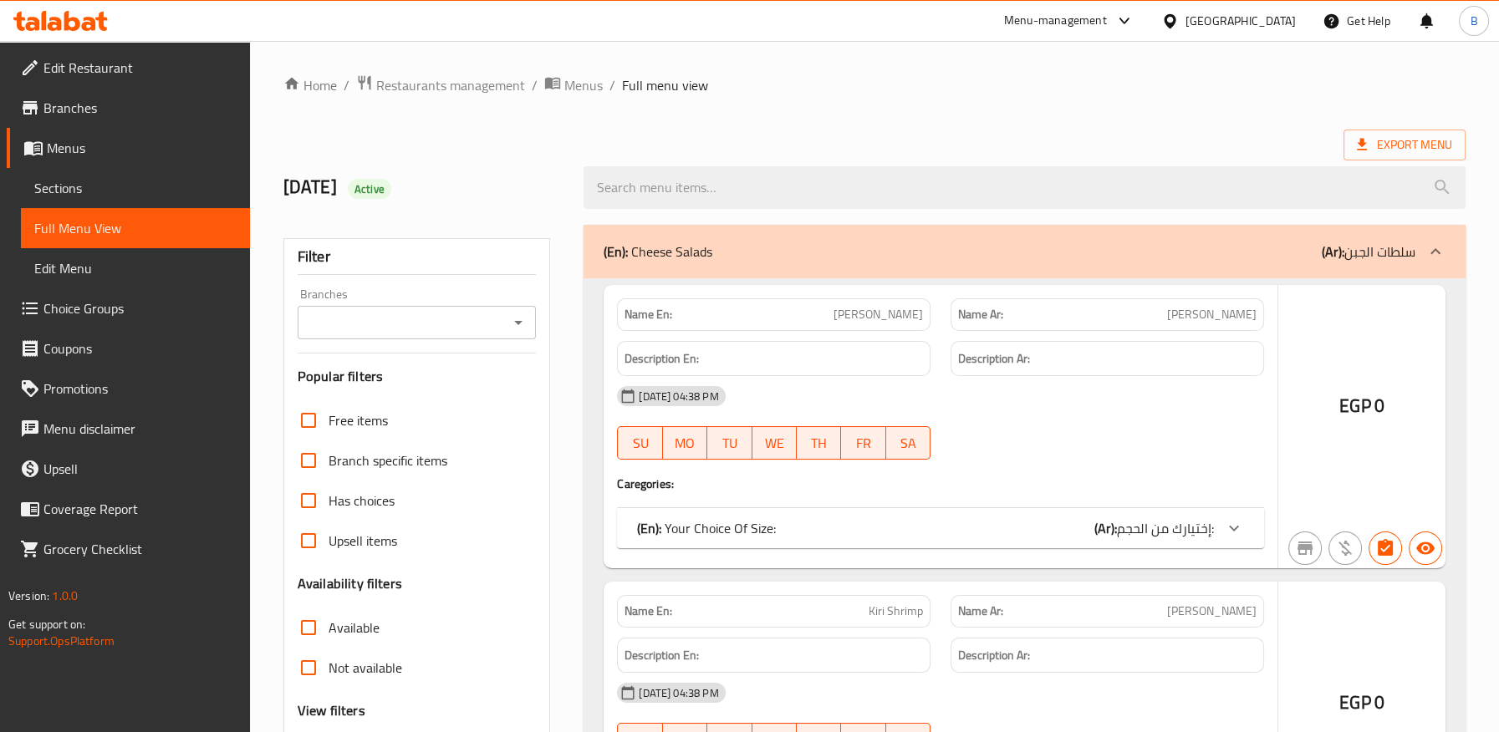
drag, startPoint x: 44, startPoint y: 190, endPoint x: 60, endPoint y: 191, distance: 16.0
click at [46, 190] on span "Sections" at bounding box center [135, 188] width 202 height 20
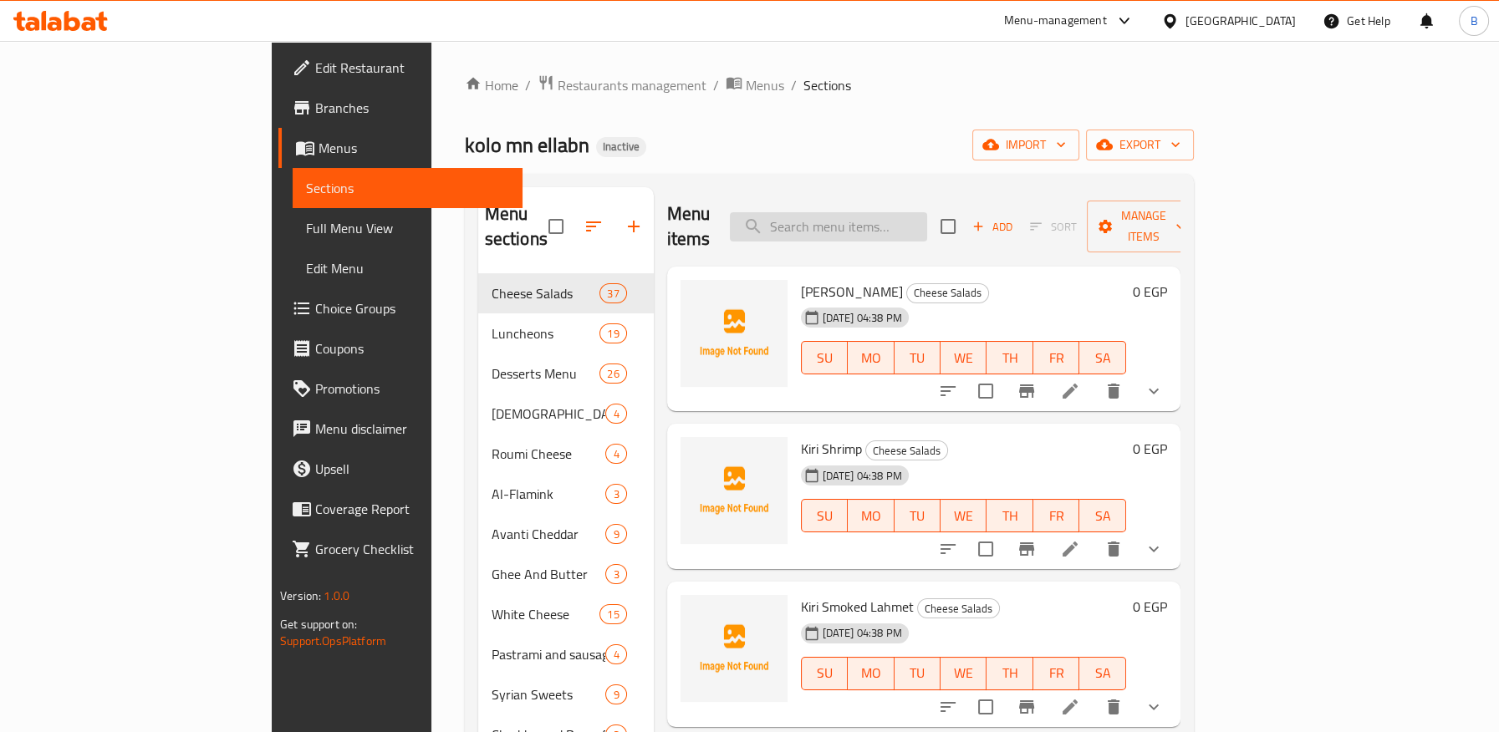
click at [916, 218] on input "search" at bounding box center [828, 226] width 197 height 29
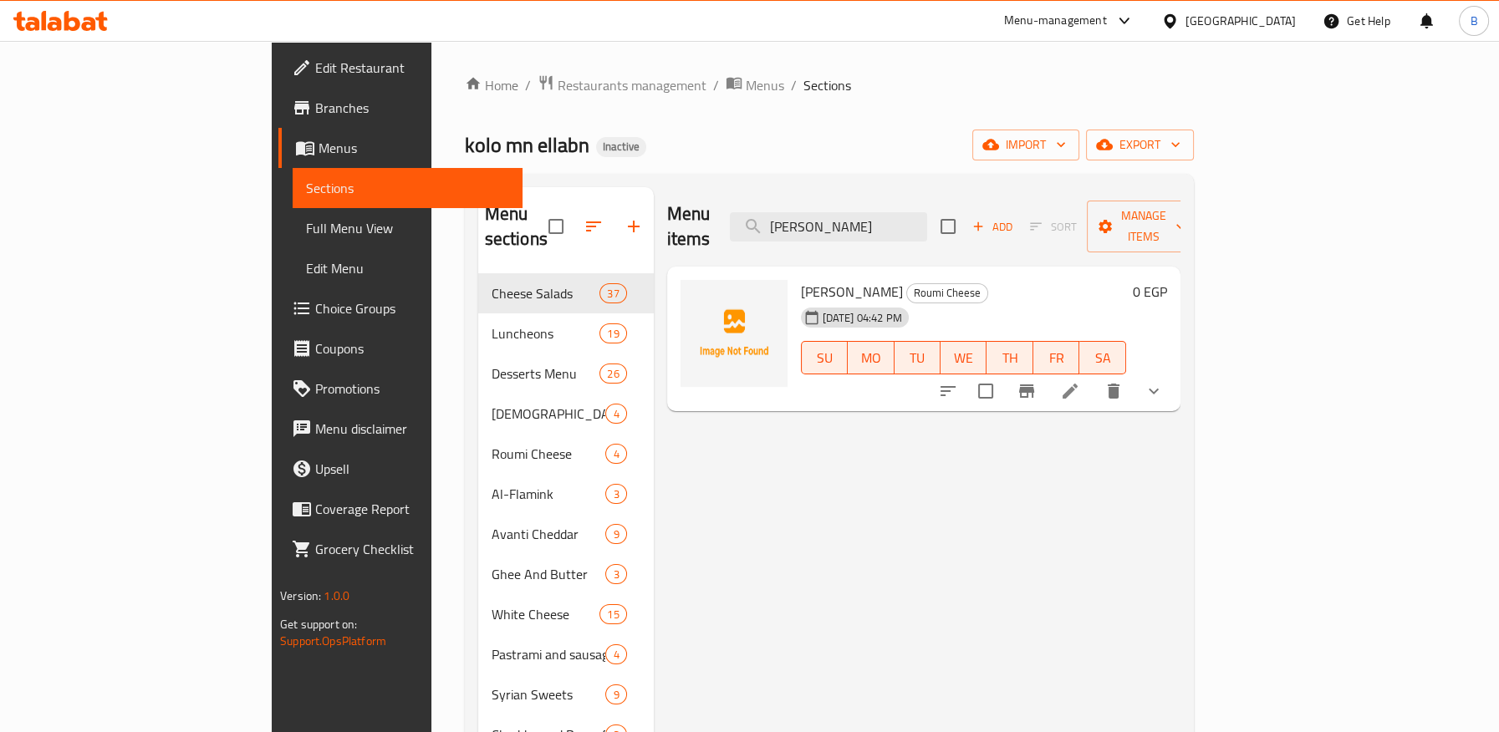
type input "[PERSON_NAME]"
click at [1080, 381] on icon at bounding box center [1070, 391] width 20 height 20
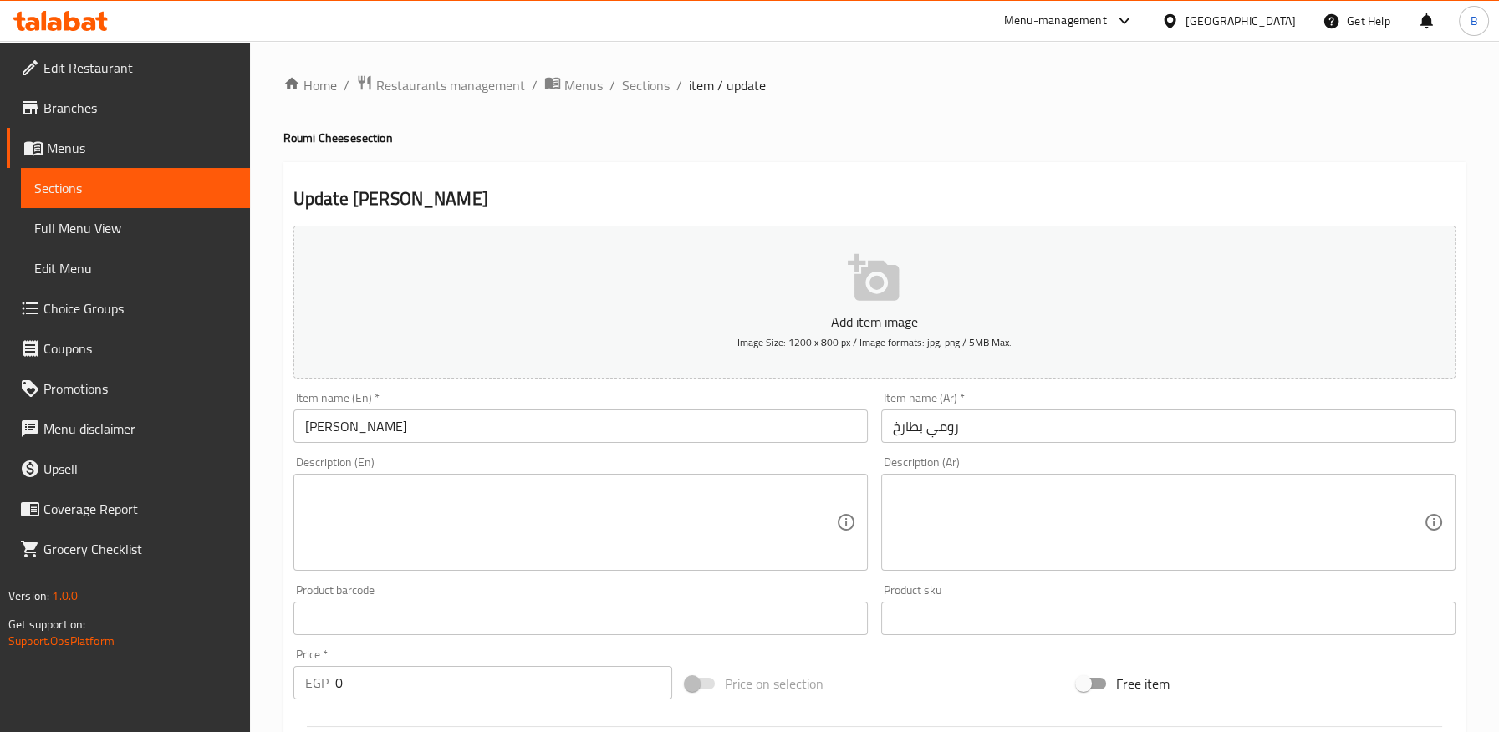
click at [319, 427] on input "[PERSON_NAME]" at bounding box center [580, 426] width 574 height 33
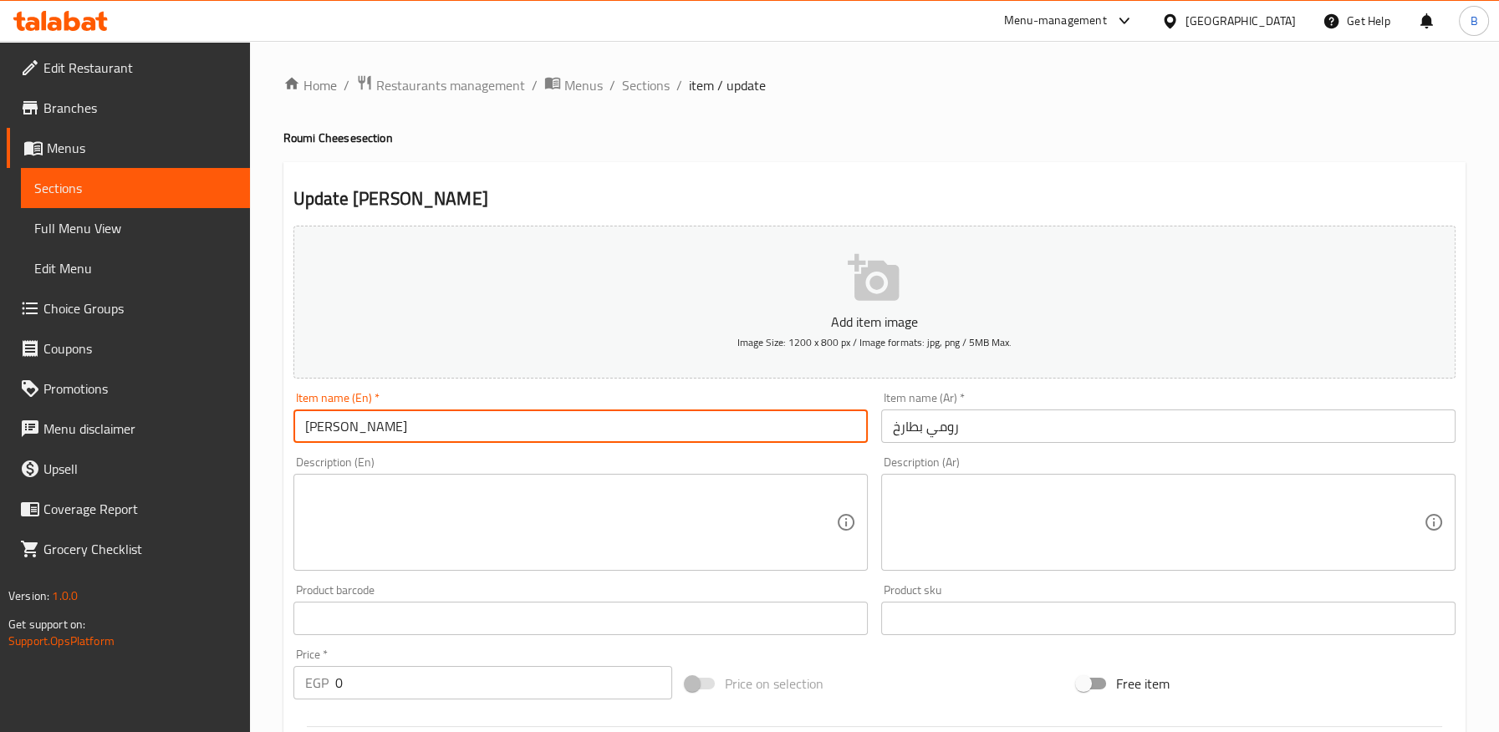
click at [319, 427] on input "[PERSON_NAME]" at bounding box center [580, 426] width 574 height 33
paste input "Batarekh"
click at [329, 425] on input "[PERSON_NAME]" at bounding box center [580, 426] width 574 height 33
click at [441, 431] on input "Roumy" at bounding box center [580, 426] width 574 height 33
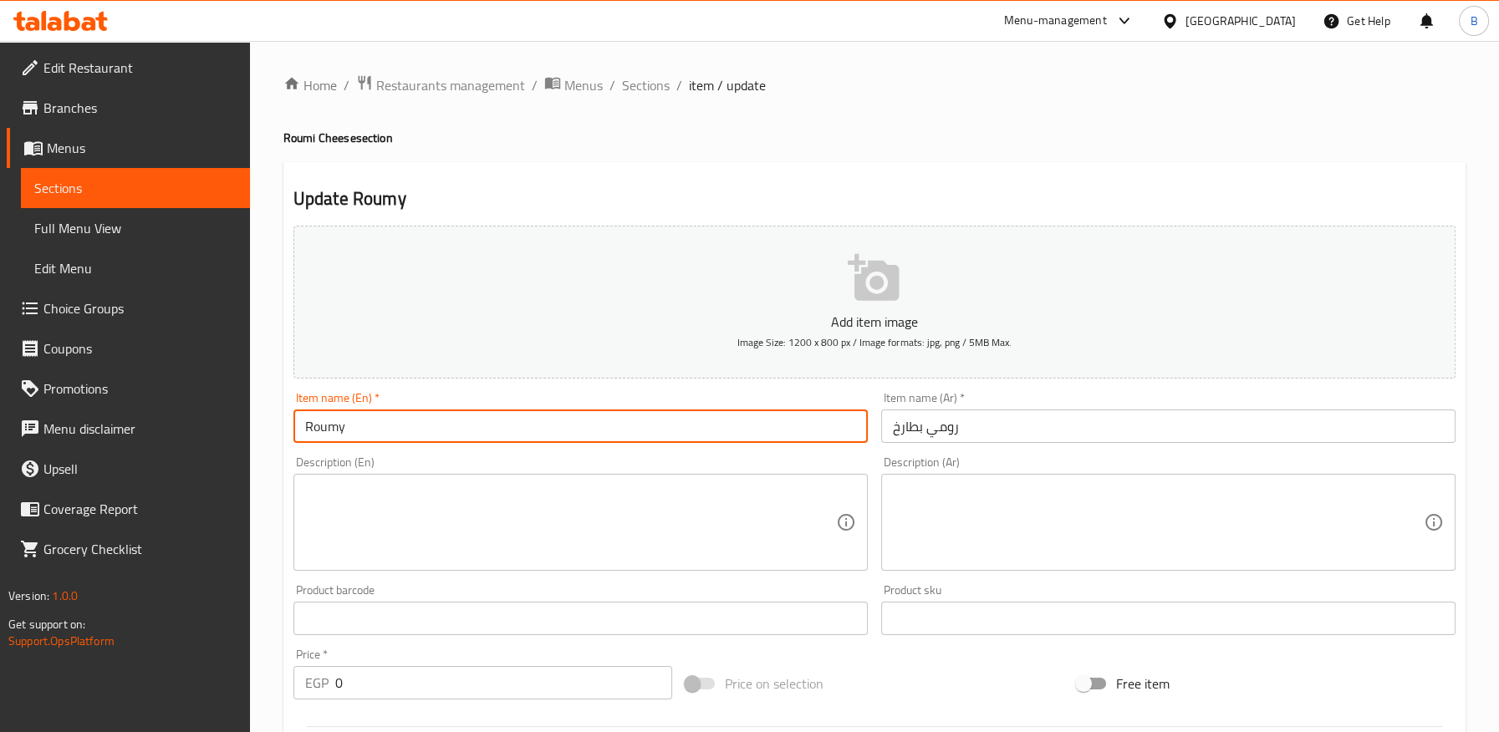
paste input "Batarekh"
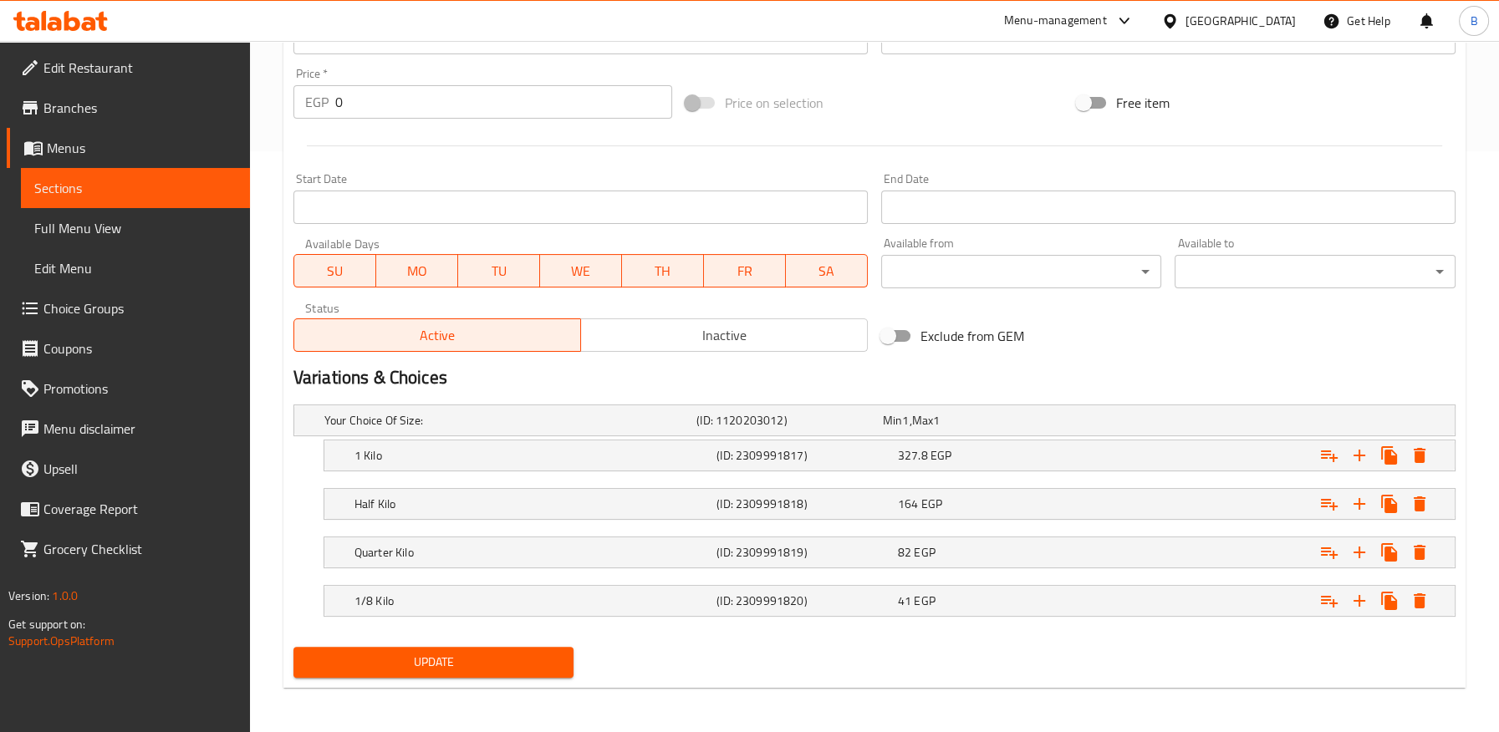
click at [484, 663] on span "Update" at bounding box center [434, 662] width 254 height 21
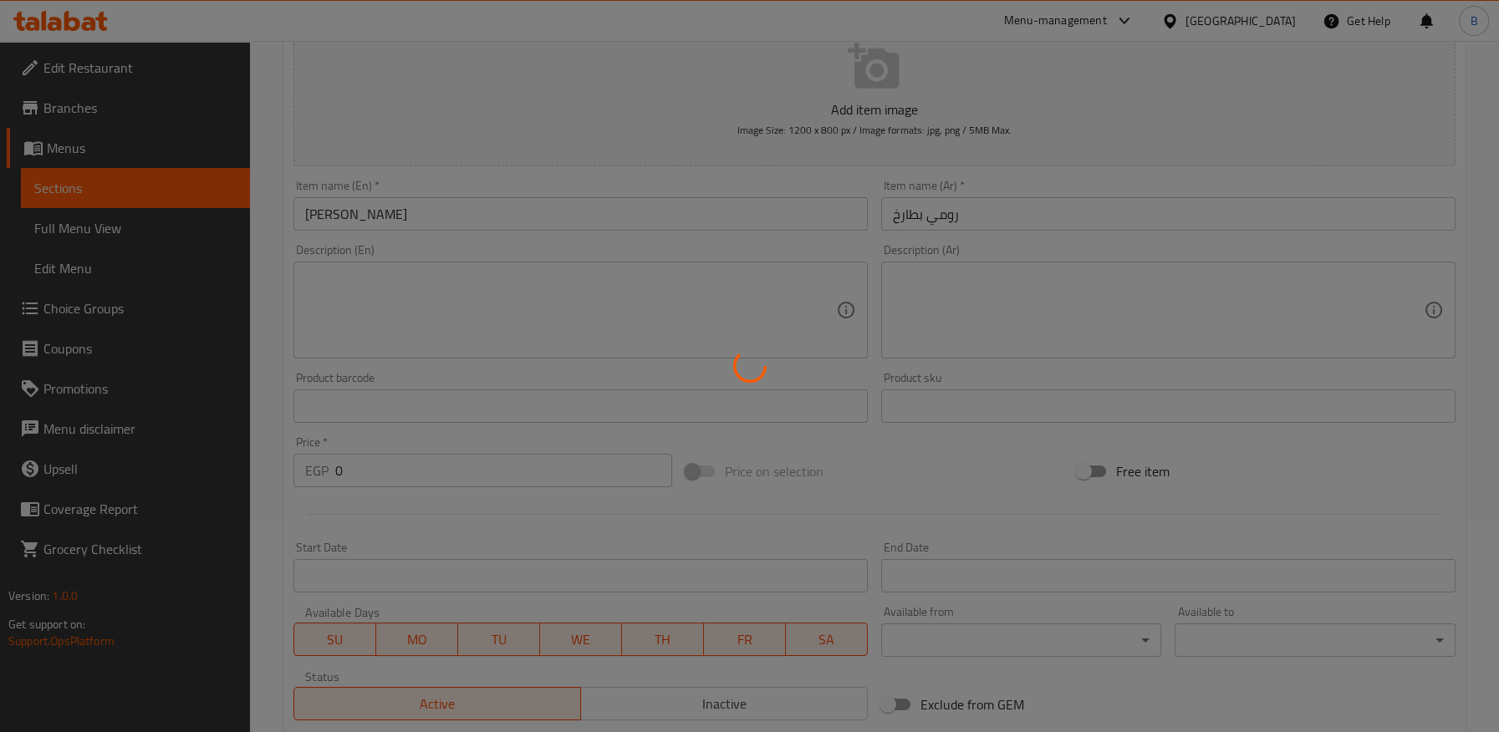
scroll to position [24, 0]
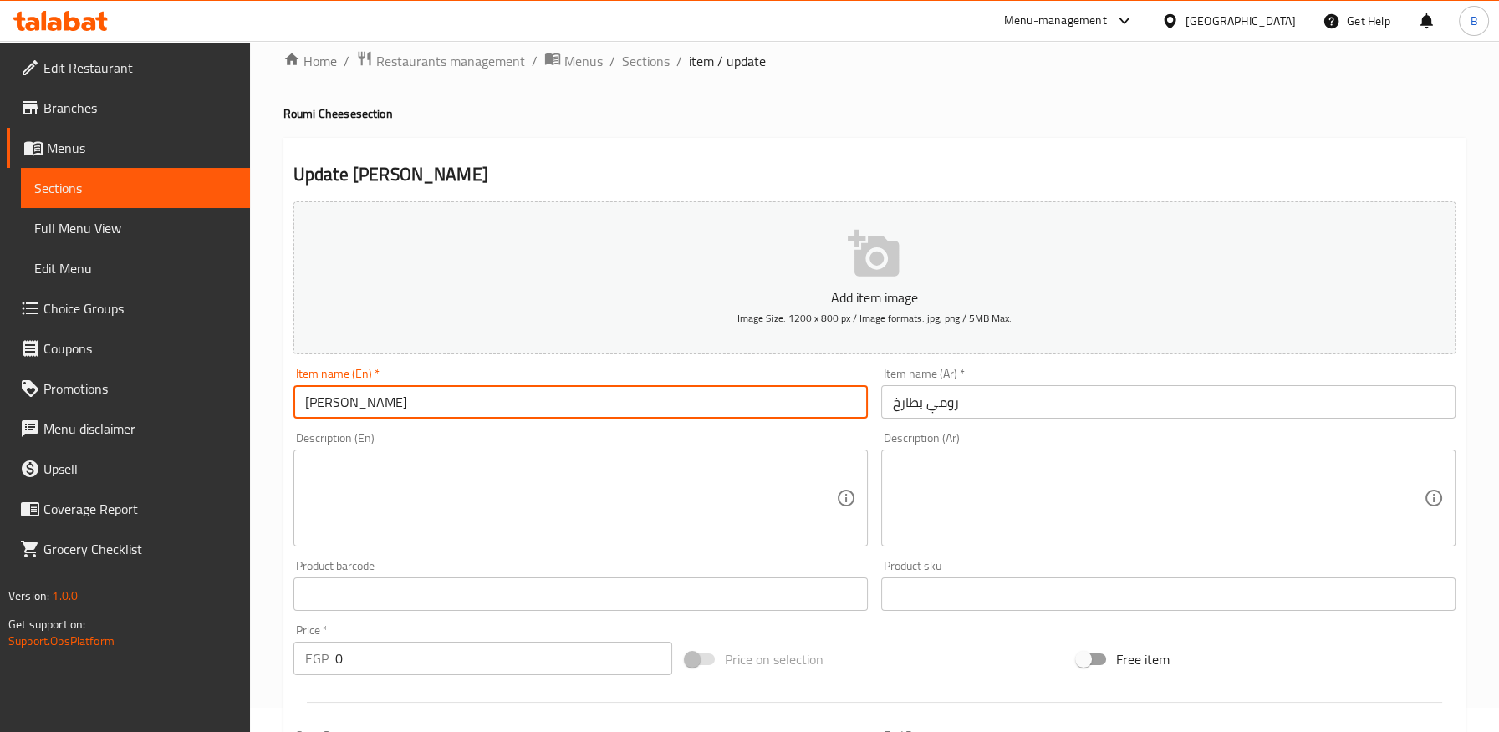
drag, startPoint x: 440, startPoint y: 390, endPoint x: 267, endPoint y: 400, distance: 173.4
click at [267, 400] on div "Home / Restaurants management / Menus / Sections / item / update Roumi Cheese s…" at bounding box center [874, 654] width 1249 height 1275
click at [370, 400] on input "[PERSON_NAME]" at bounding box center [580, 401] width 574 height 33
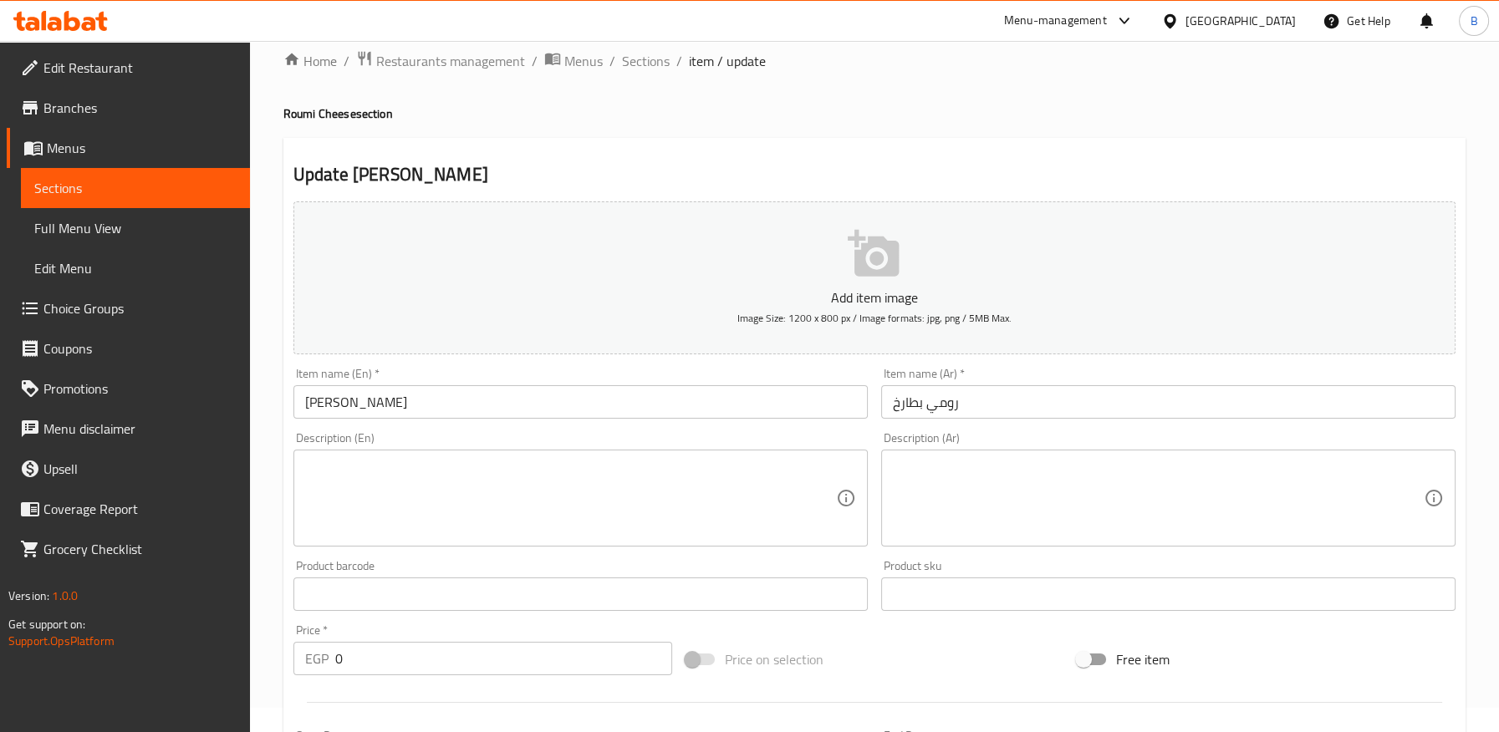
drag, startPoint x: 364, startPoint y: 407, endPoint x: 354, endPoint y: 410, distance: 10.3
click at [364, 407] on input "[PERSON_NAME]" at bounding box center [580, 401] width 574 height 33
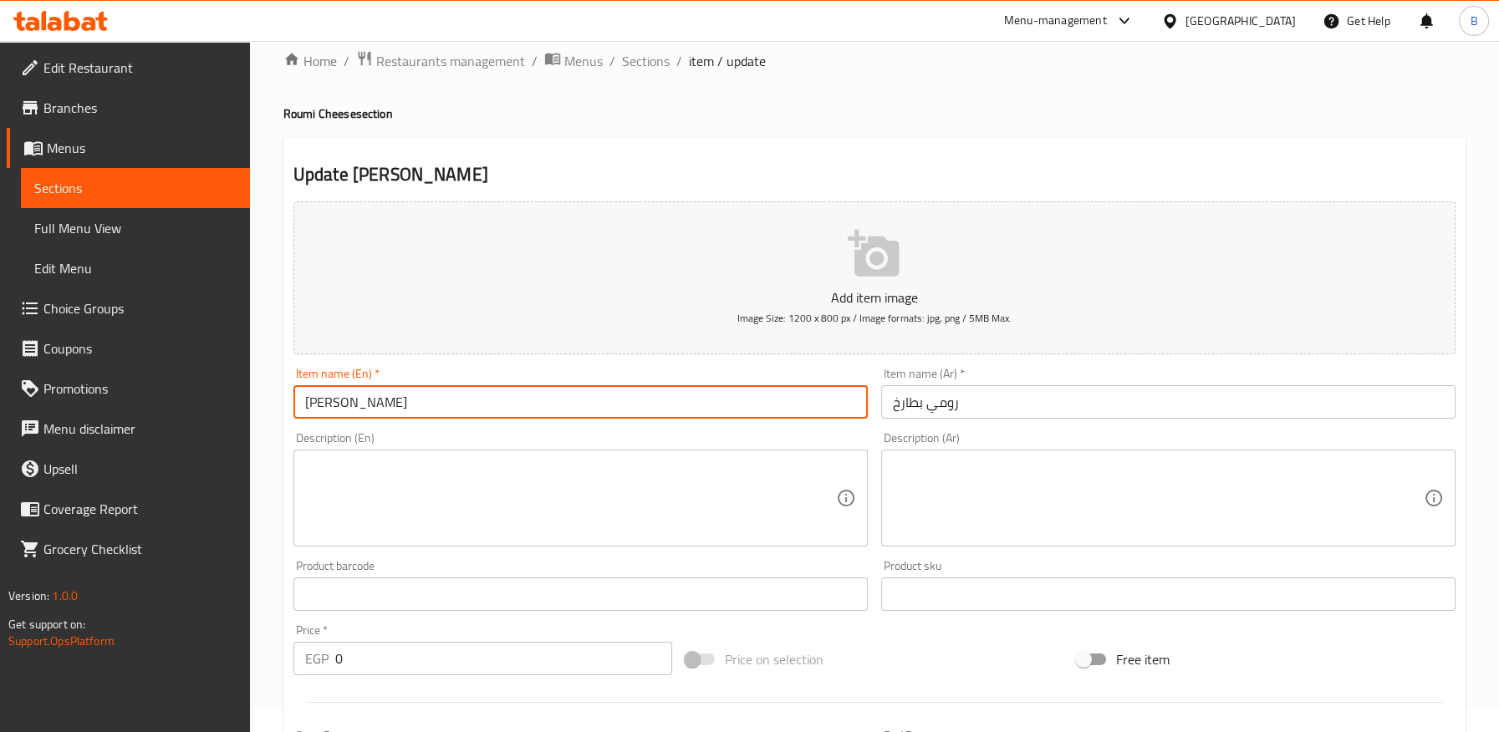
click at [305, 407] on input "[PERSON_NAME]" at bounding box center [580, 401] width 574 height 33
click at [306, 407] on input "[PERSON_NAME]" at bounding box center [580, 401] width 574 height 33
click at [351, 406] on input "[PERSON_NAME]" at bounding box center [580, 401] width 574 height 33
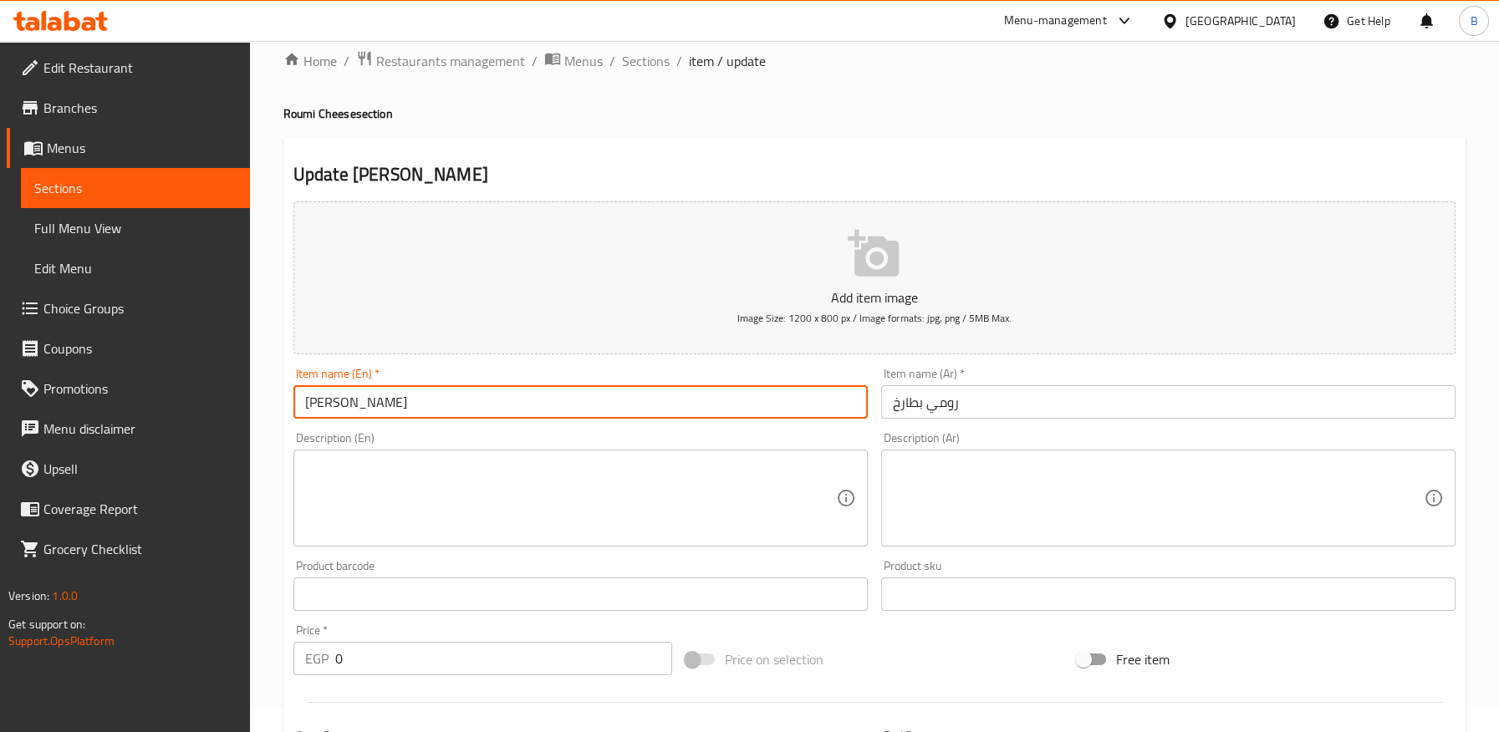
paste input "text"
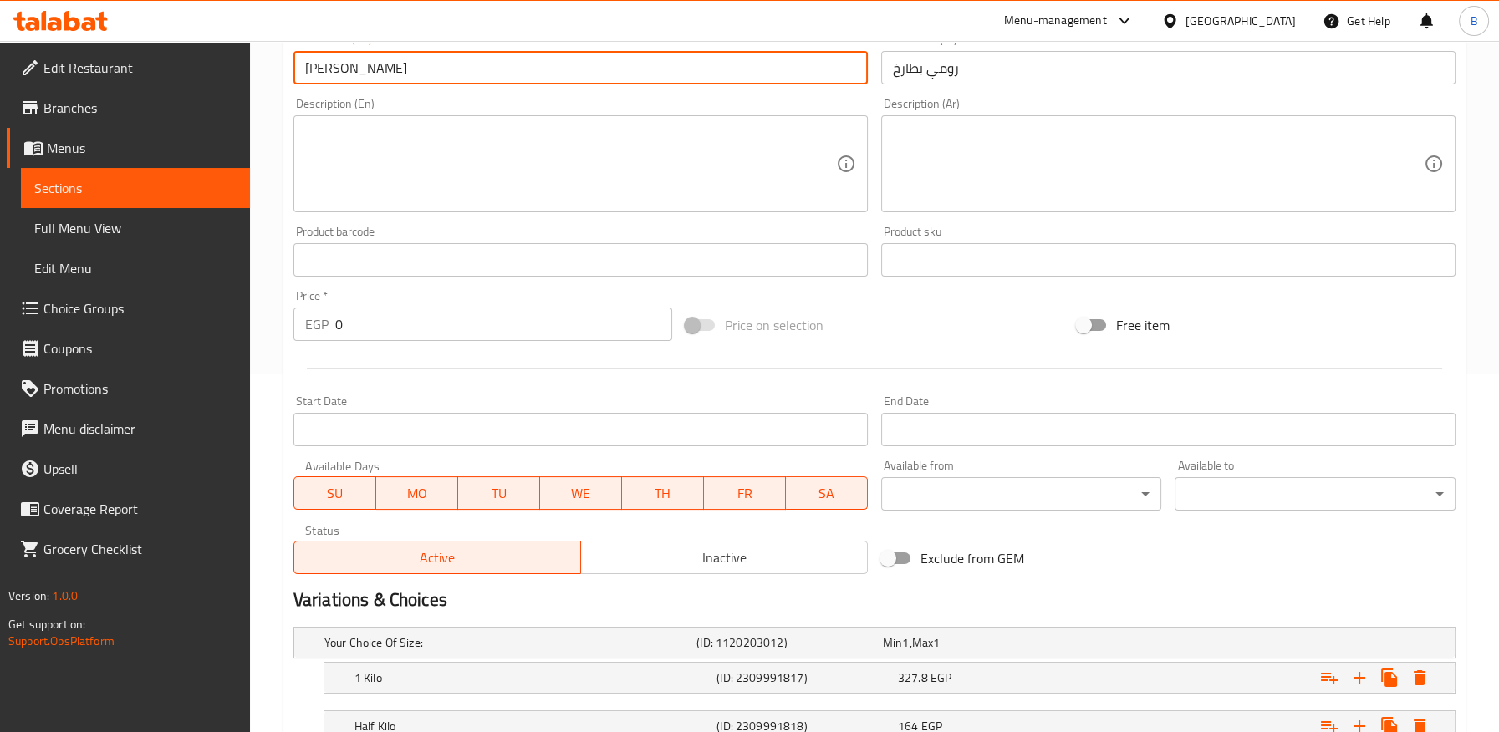
scroll to position [581, 0]
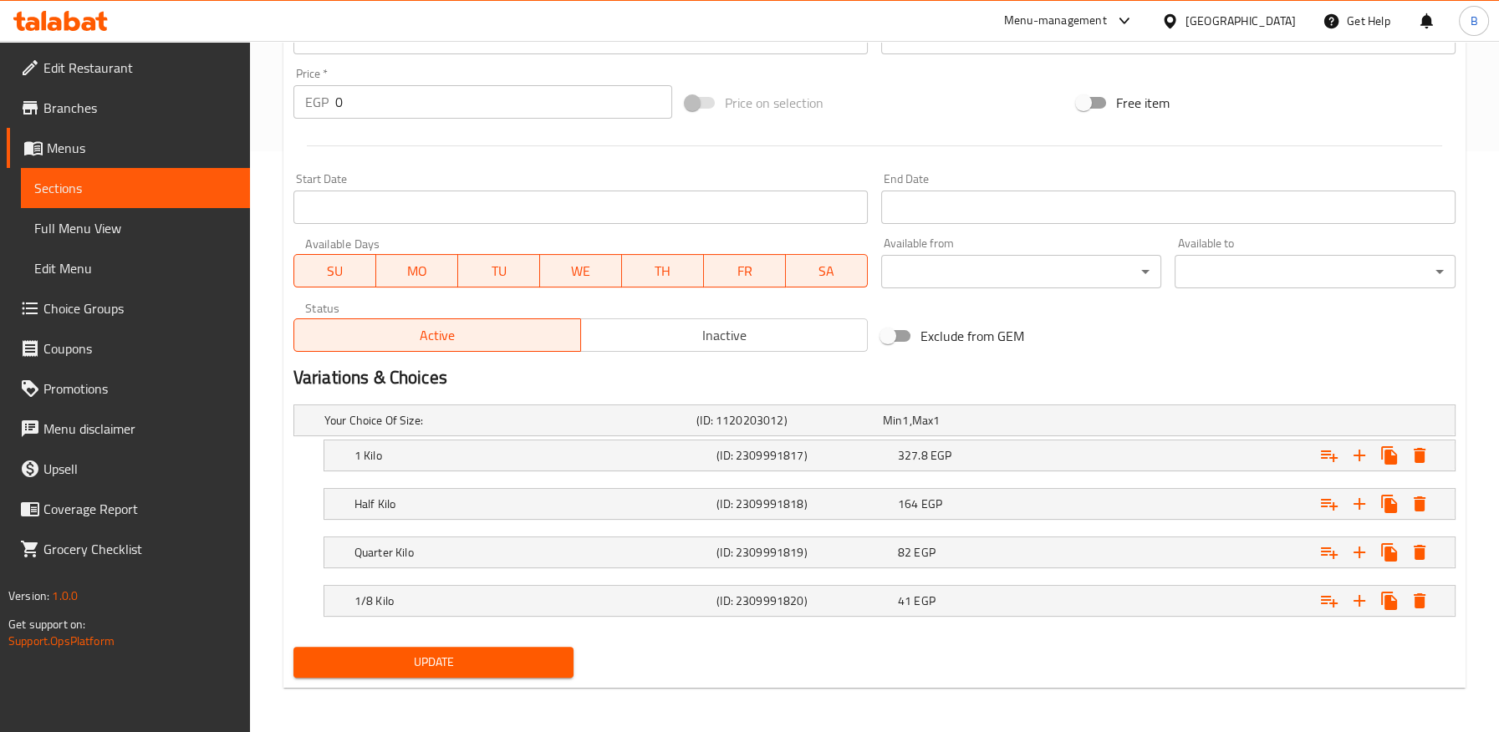
type input "[PERSON_NAME]"
click at [442, 665] on span "Update" at bounding box center [434, 662] width 254 height 21
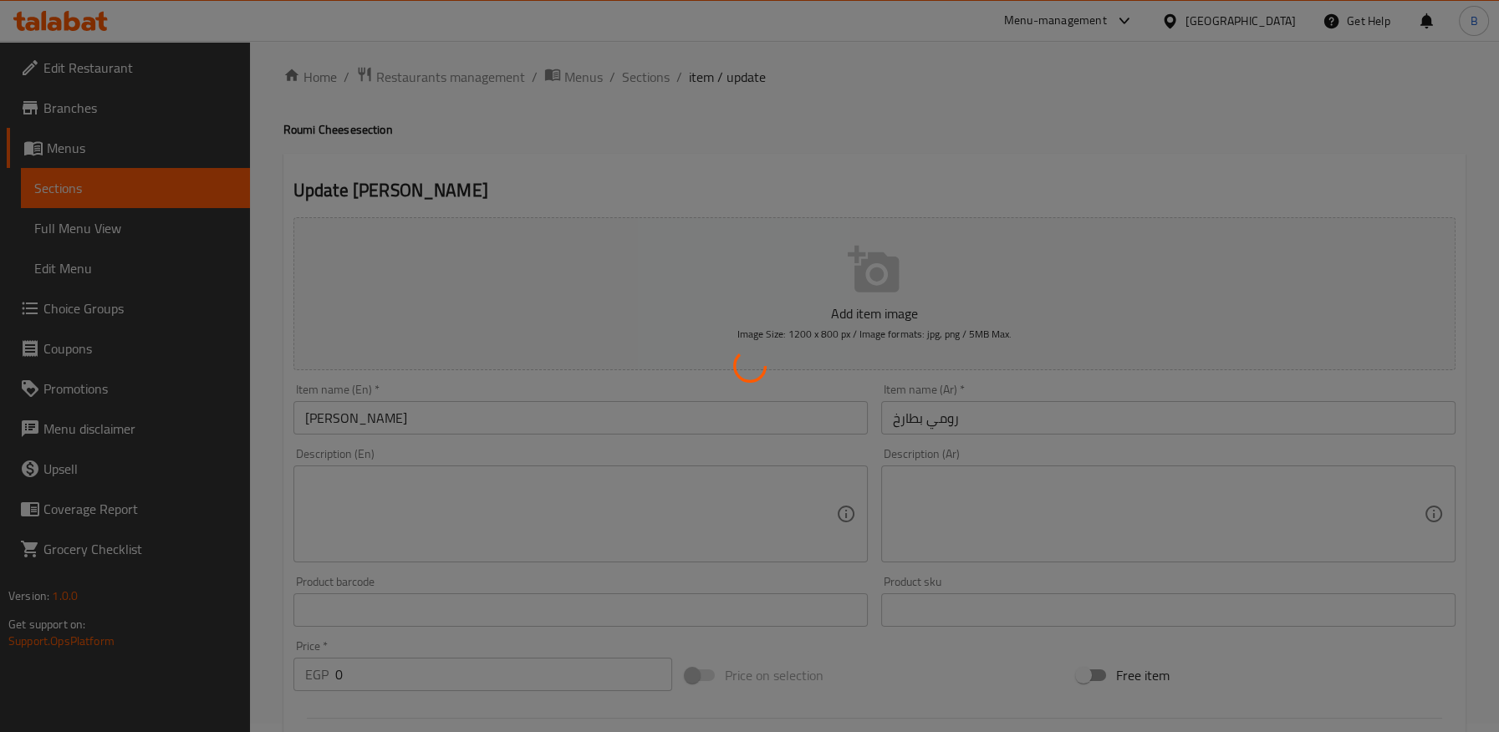
scroll to position [0, 0]
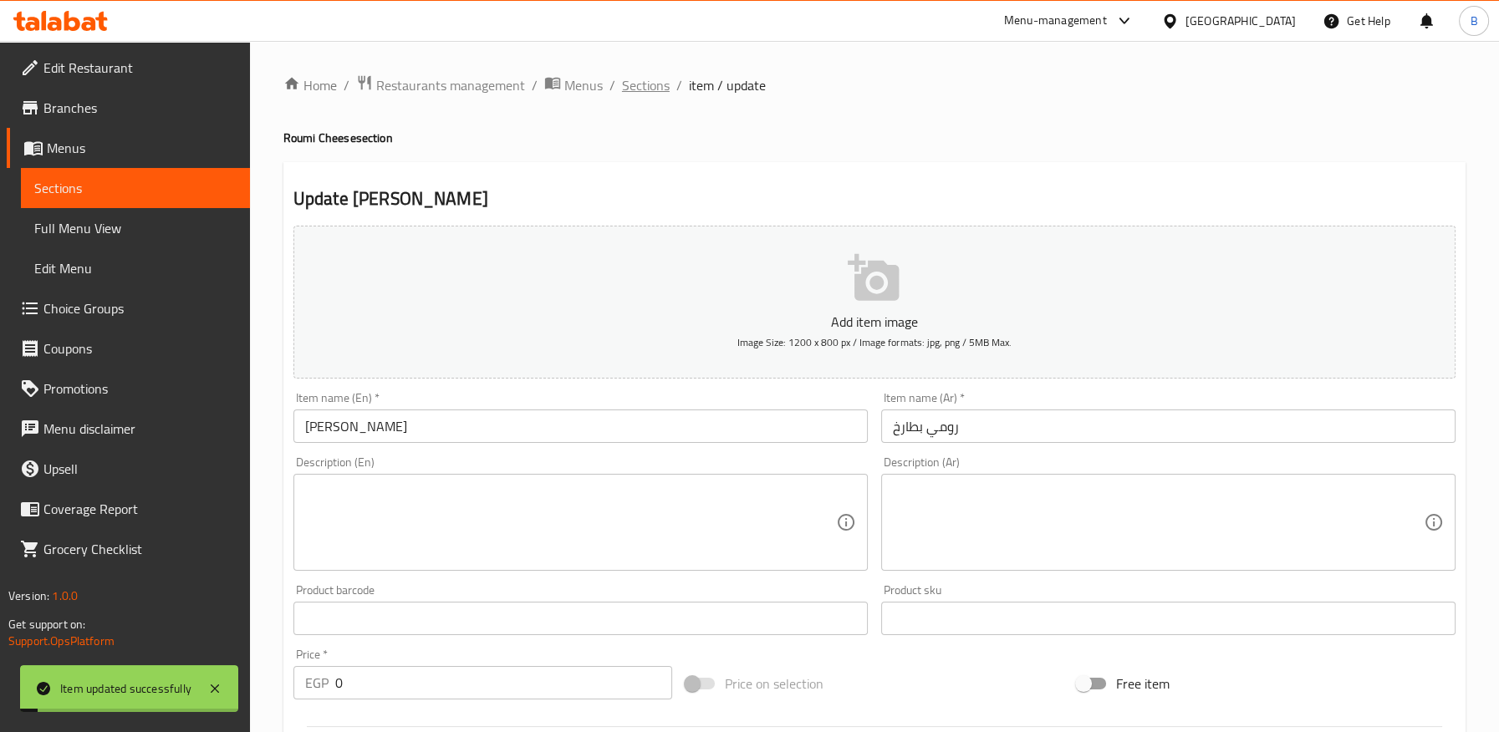
click at [641, 87] on span "Sections" at bounding box center [646, 85] width 48 height 20
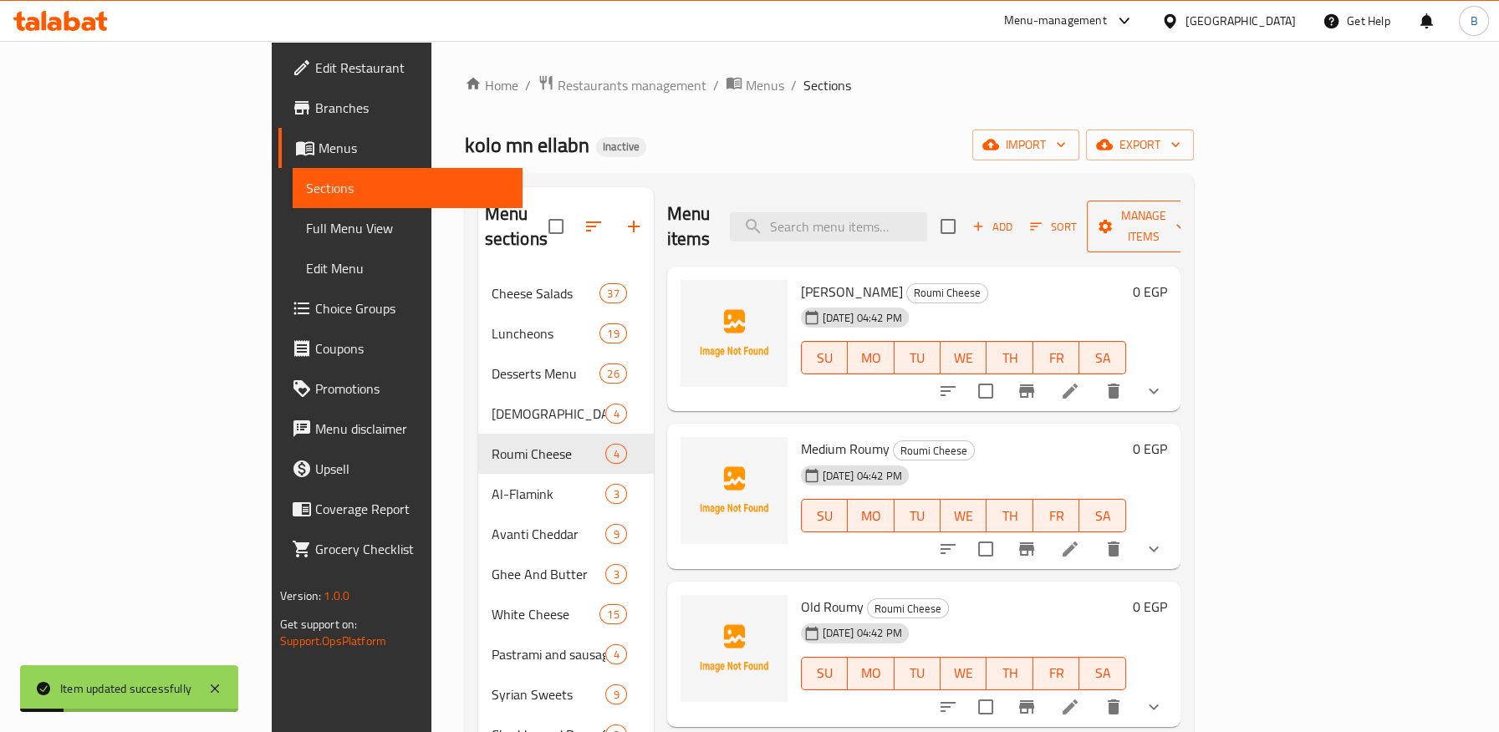
click at [1185, 215] on span "Manage items" at bounding box center [1142, 227] width 85 height 42
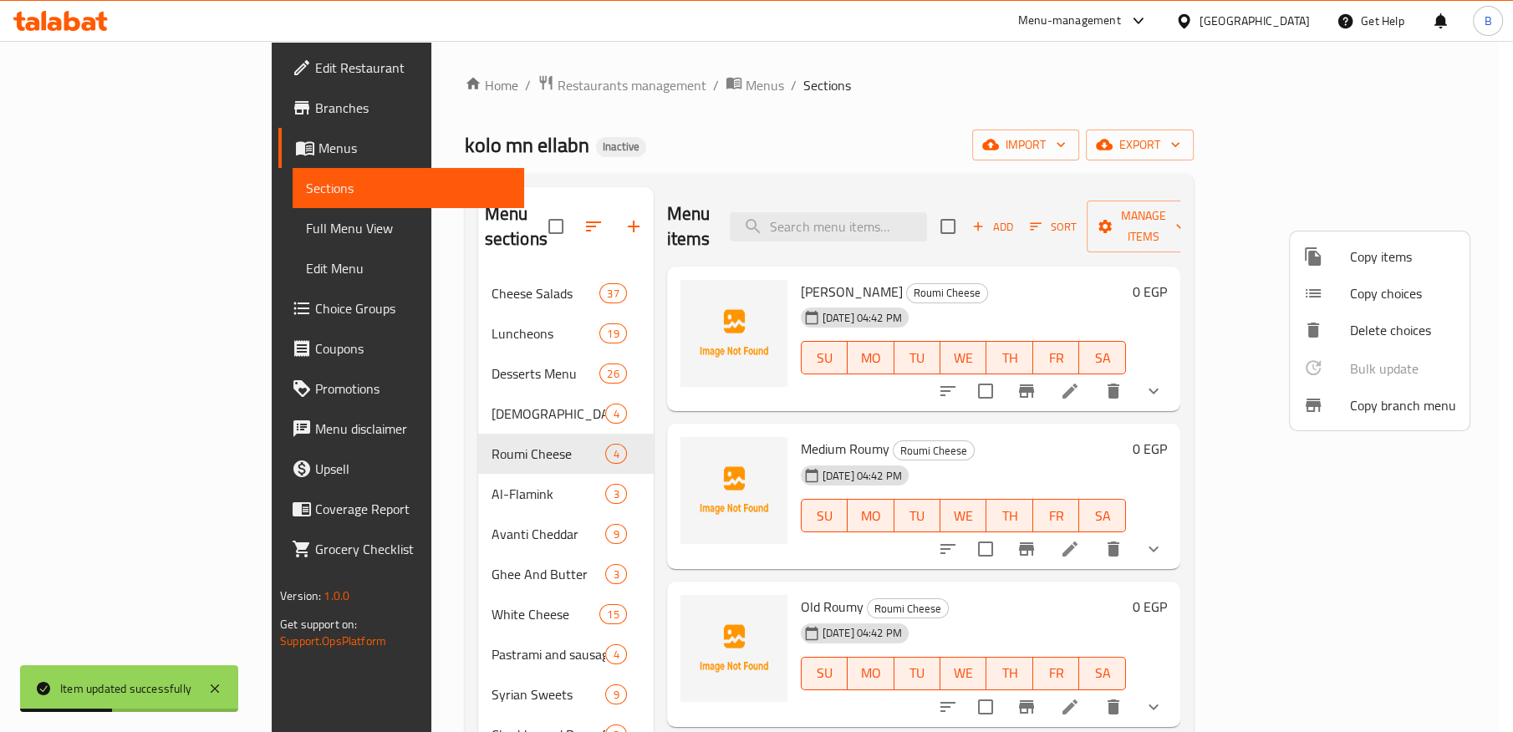
click at [795, 165] on div at bounding box center [756, 366] width 1513 height 732
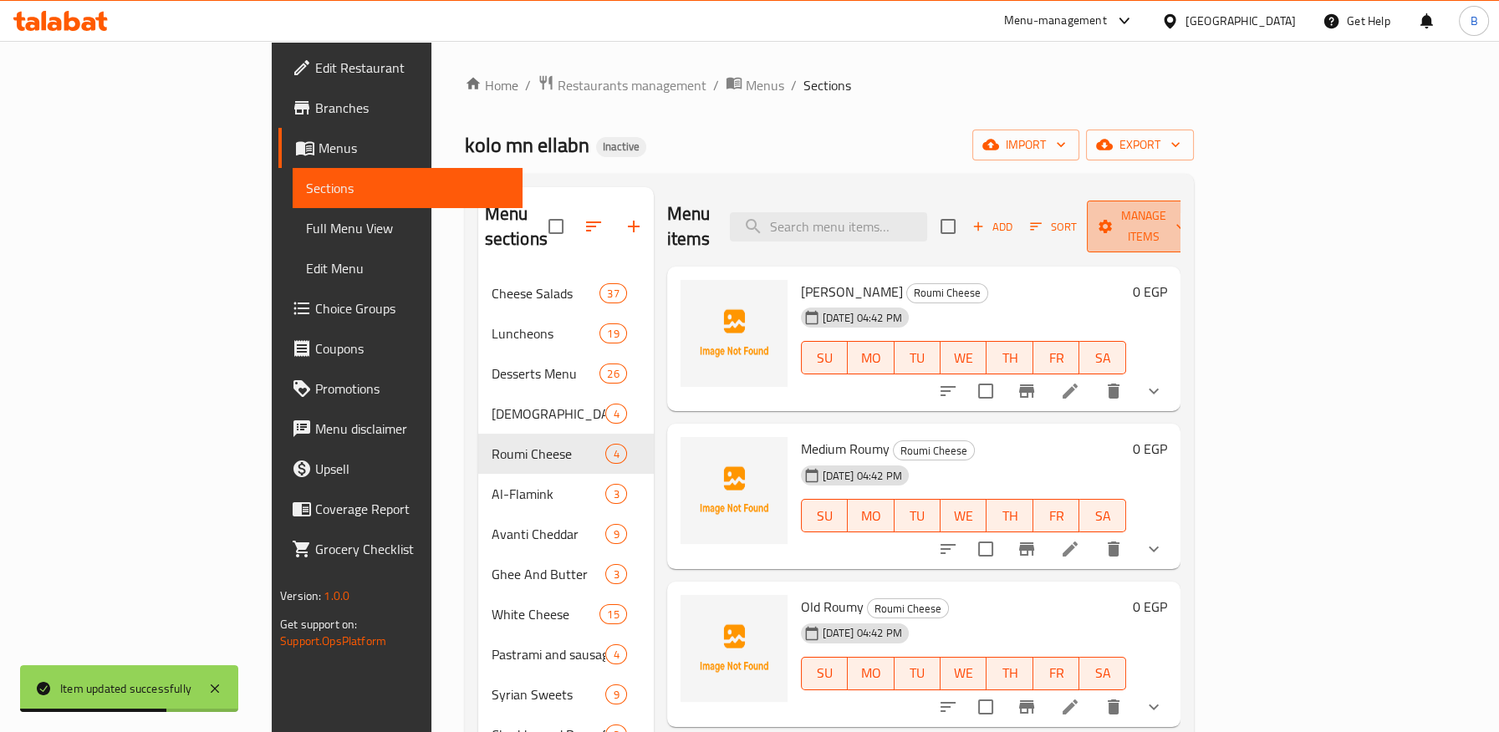
click at [1199, 227] on button "Manage items" at bounding box center [1143, 227] width 112 height 52
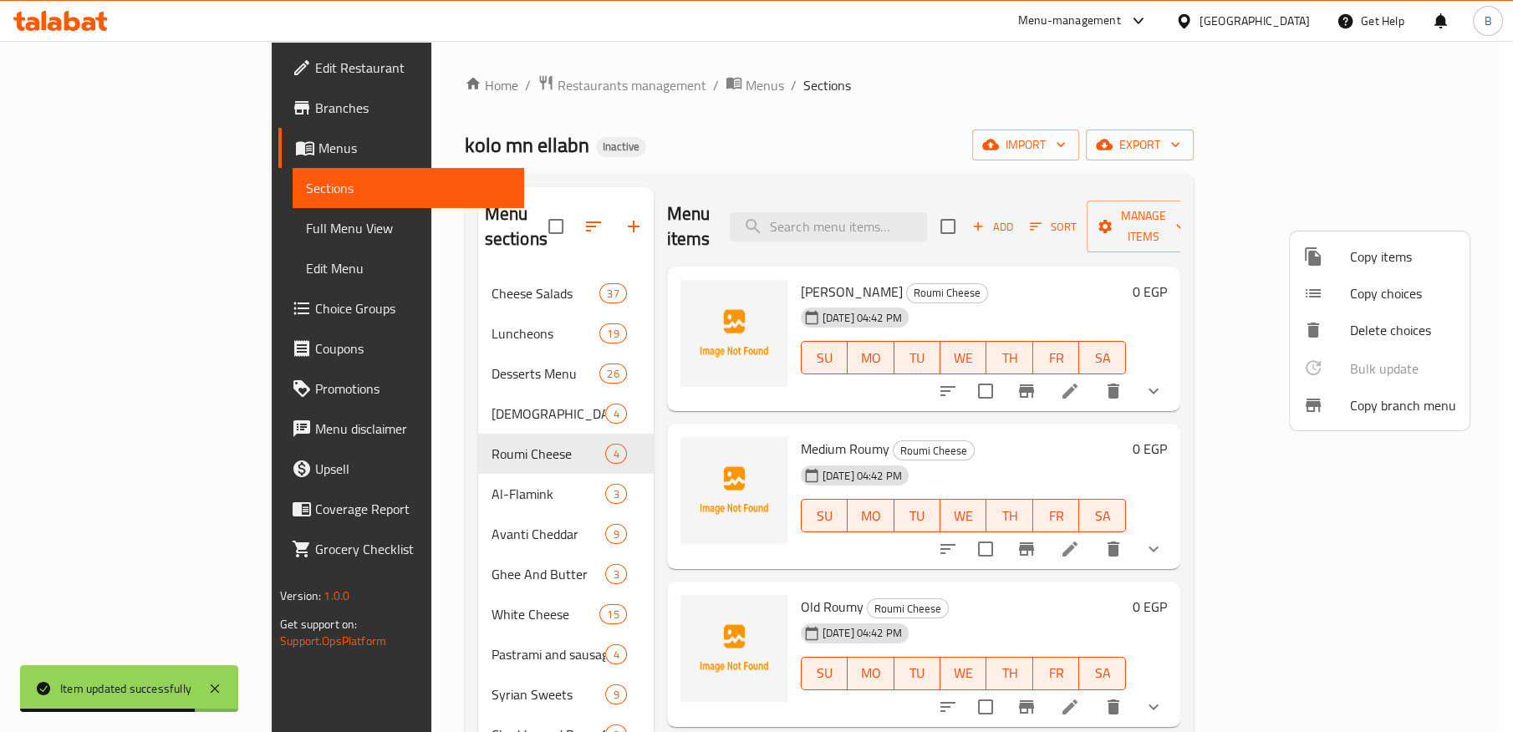
click at [1402, 152] on div at bounding box center [756, 366] width 1513 height 732
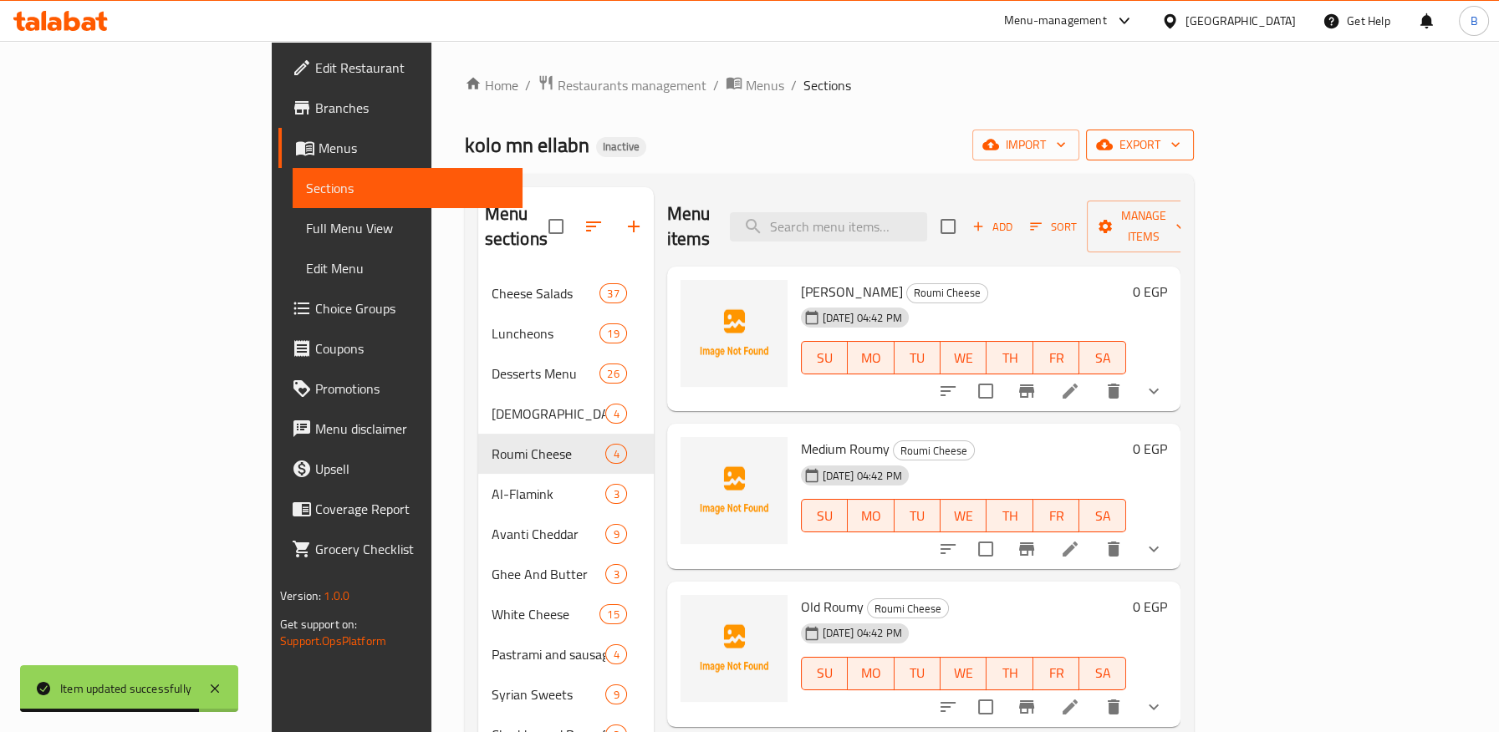
click at [1180, 145] on span "export" at bounding box center [1139, 145] width 81 height 21
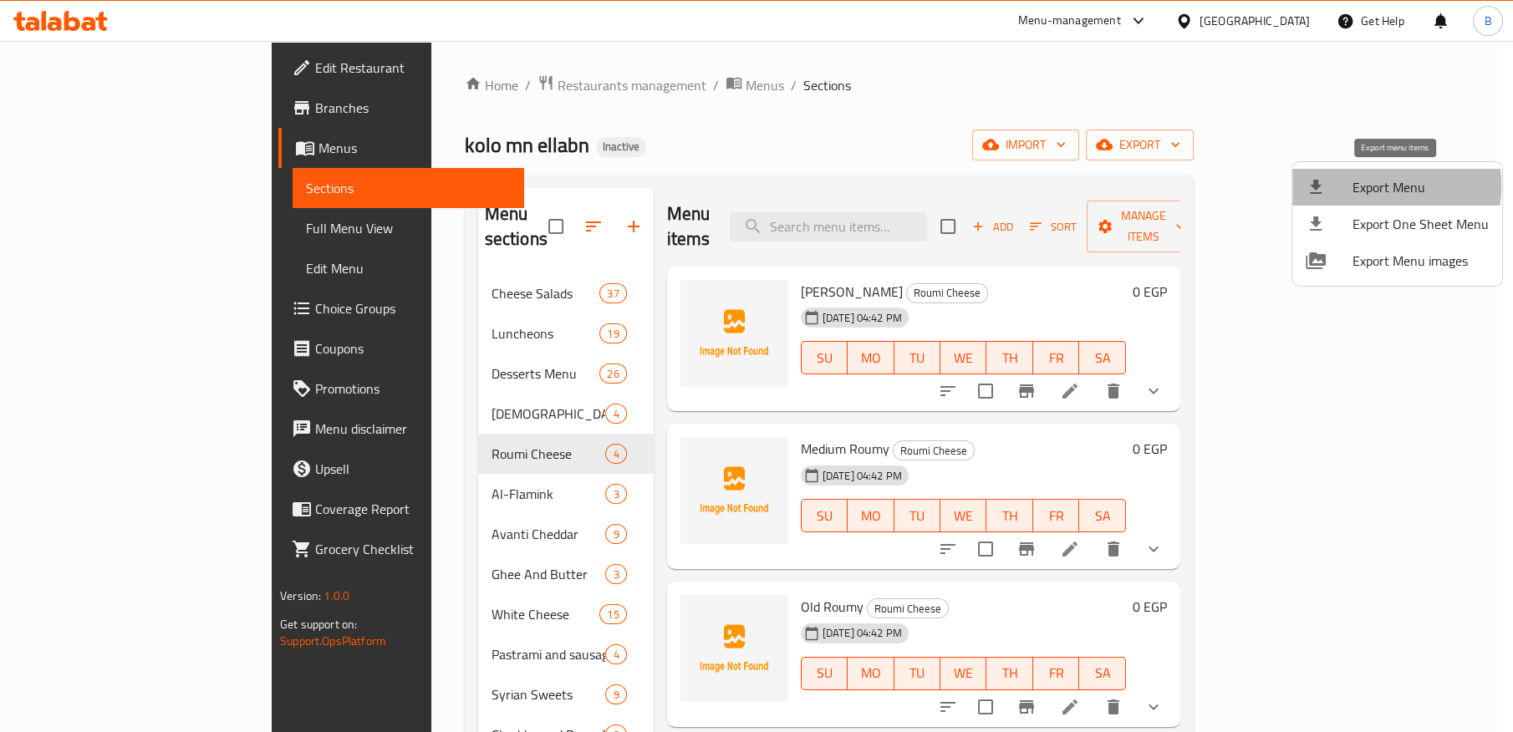
click at [1355, 186] on span "Export Menu" at bounding box center [1421, 187] width 136 height 20
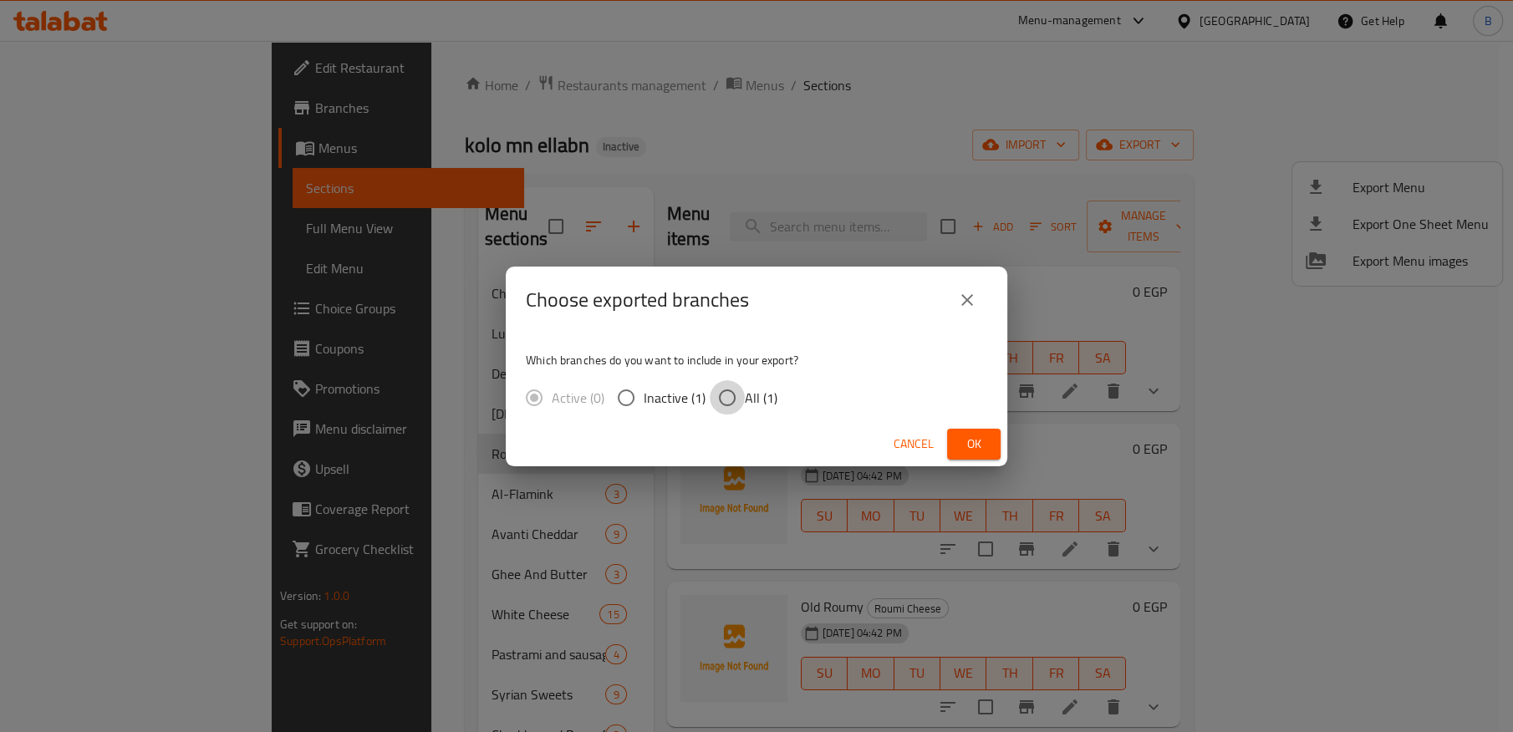
click at [731, 395] on input "All (1)" at bounding box center [727, 397] width 35 height 35
radio input "true"
click at [969, 293] on icon "close" at bounding box center [967, 300] width 20 height 20
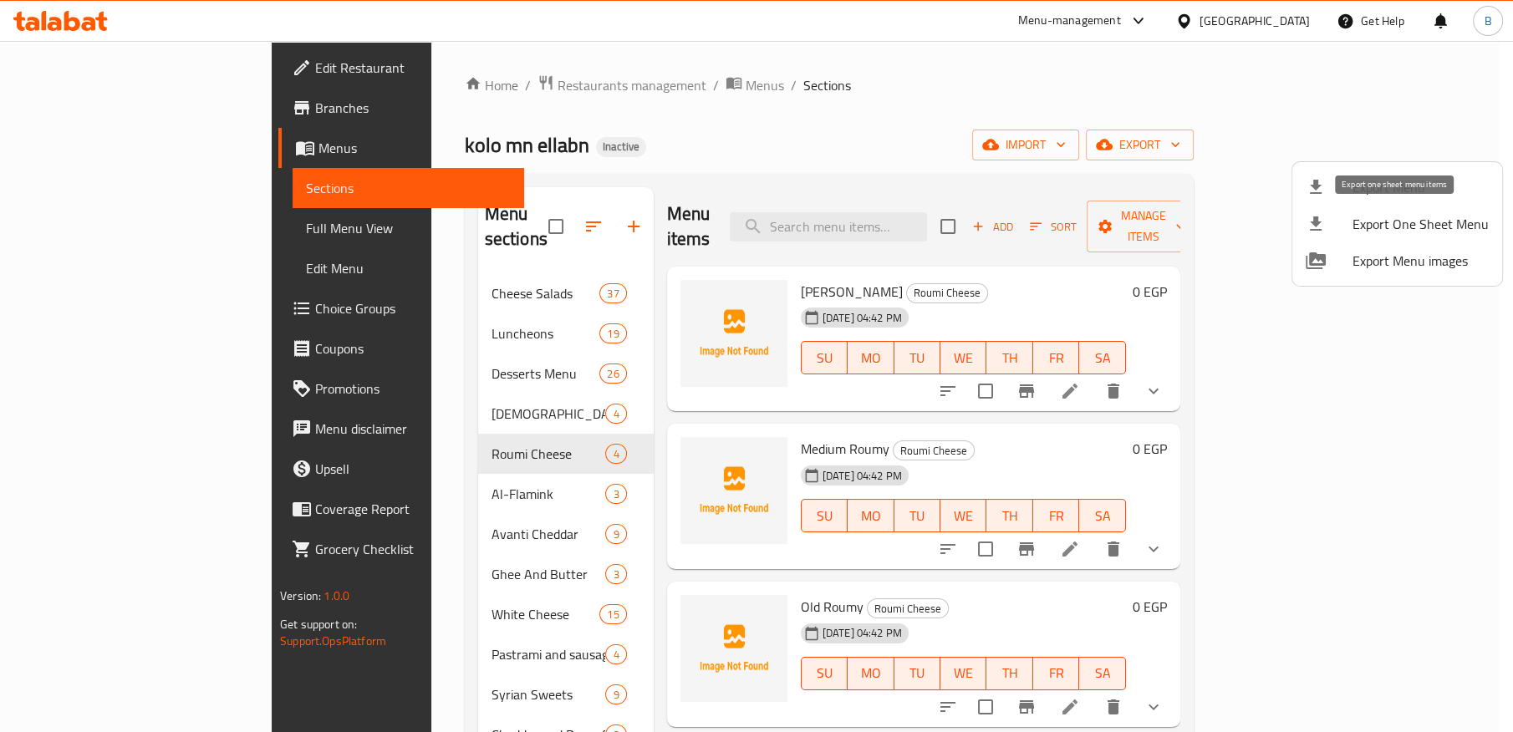
click at [1399, 218] on span "Export One Sheet Menu" at bounding box center [1421, 224] width 136 height 20
click at [1372, 194] on span "Export Menu" at bounding box center [1421, 187] width 136 height 20
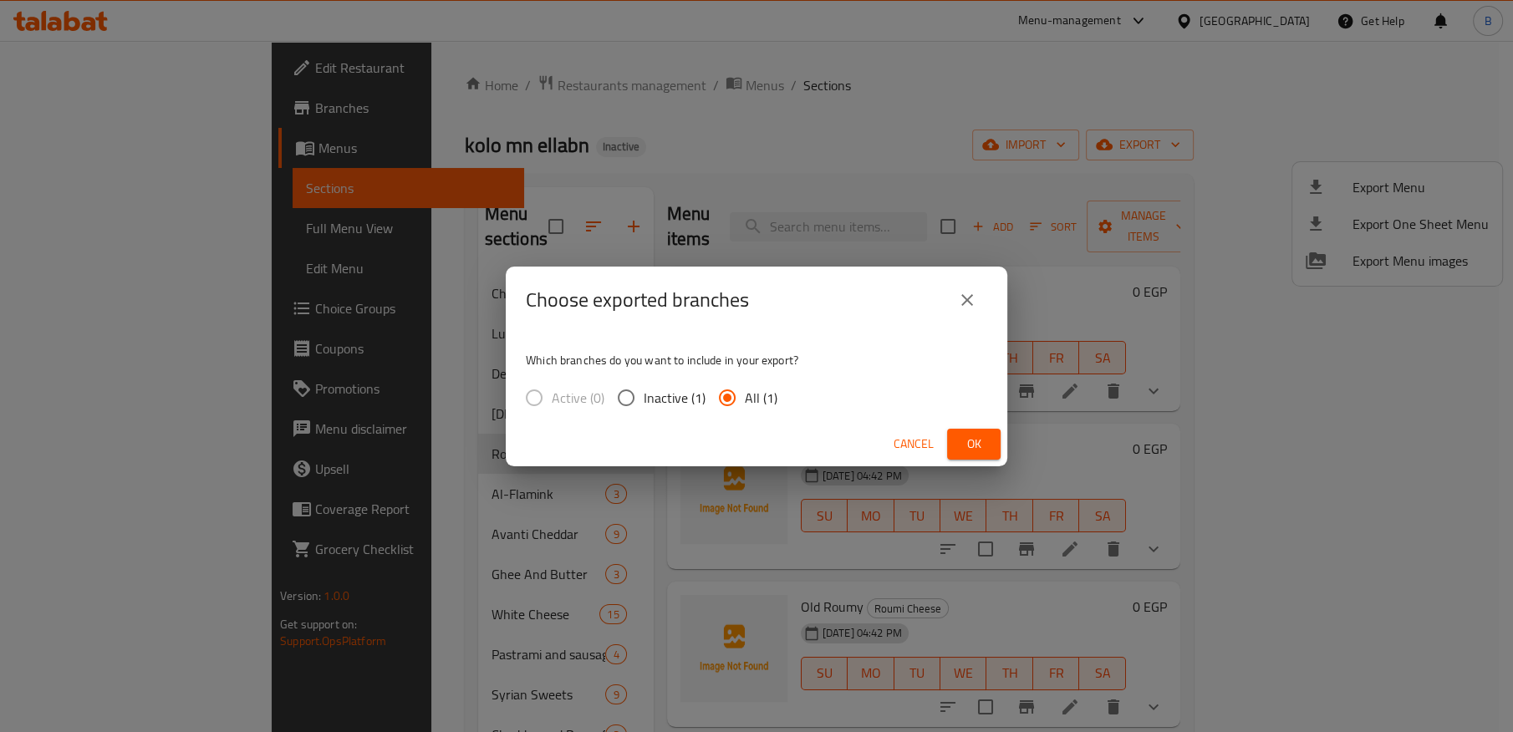
click at [966, 434] on span "Ok" at bounding box center [974, 444] width 27 height 21
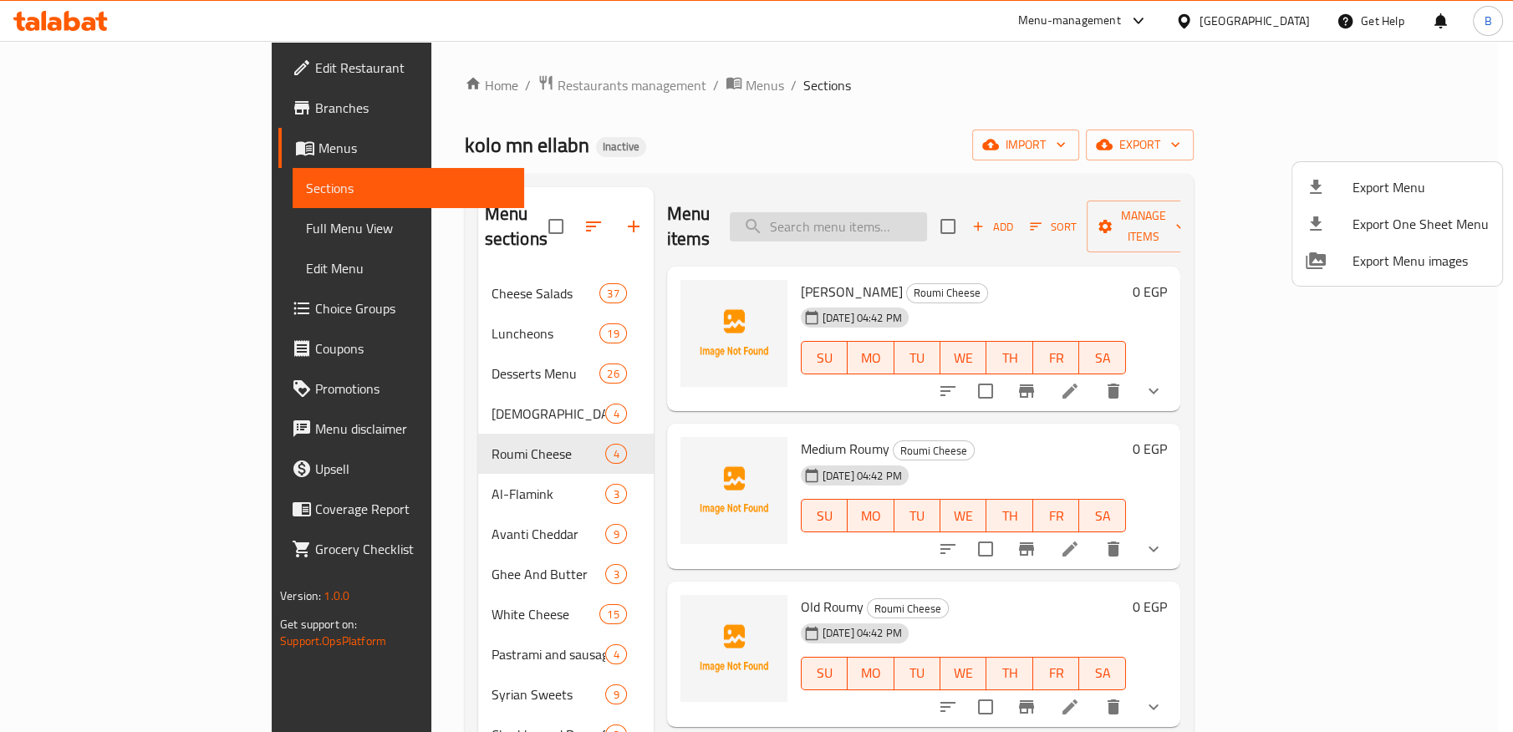
click at [930, 201] on div at bounding box center [756, 366] width 1513 height 732
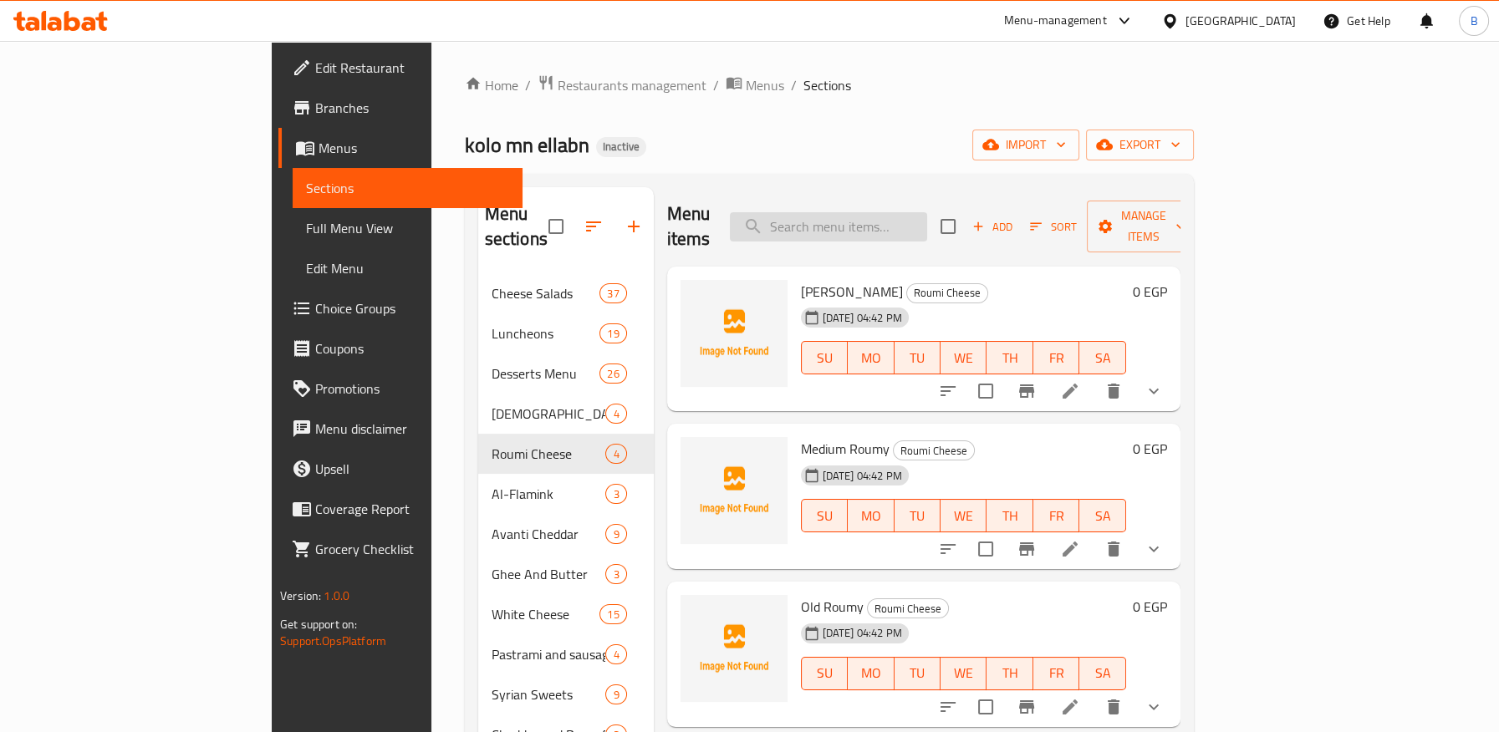
click at [927, 212] on input "search" at bounding box center [828, 226] width 197 height 29
paste input "Old Egg Cheese"
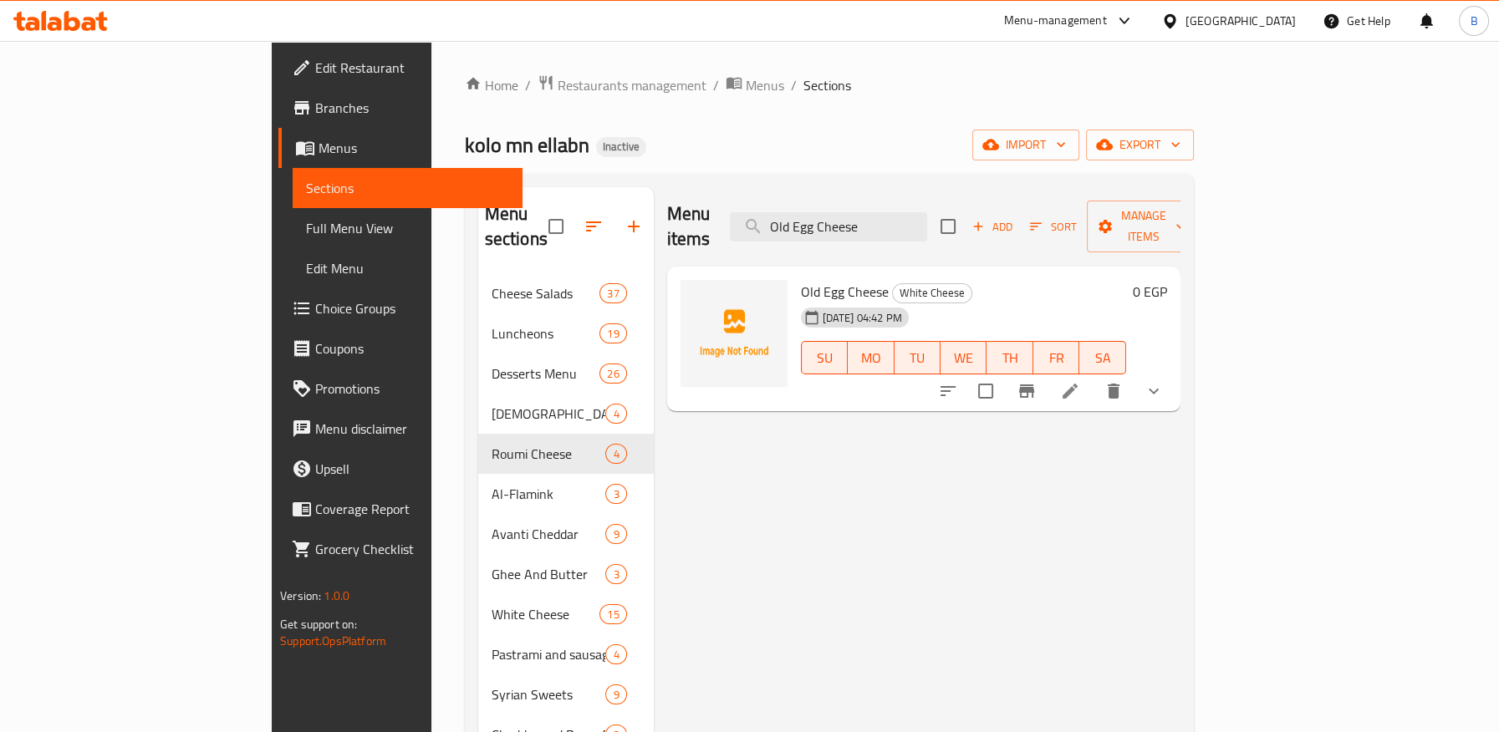
type input "Old Egg Cheese"
click at [1080, 381] on icon at bounding box center [1070, 391] width 20 height 20
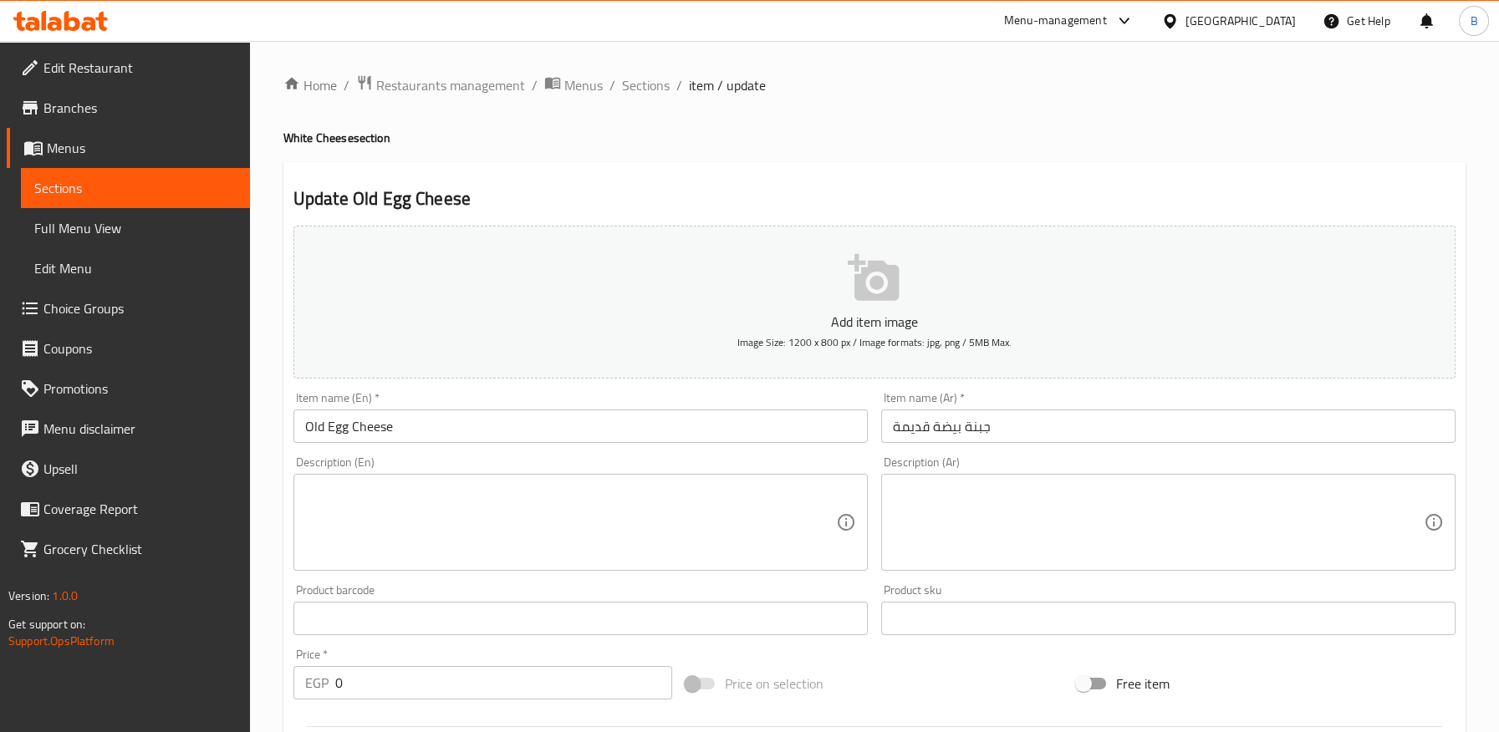
click at [960, 425] on input "جبنة بيضة قديمة" at bounding box center [1168, 426] width 574 height 33
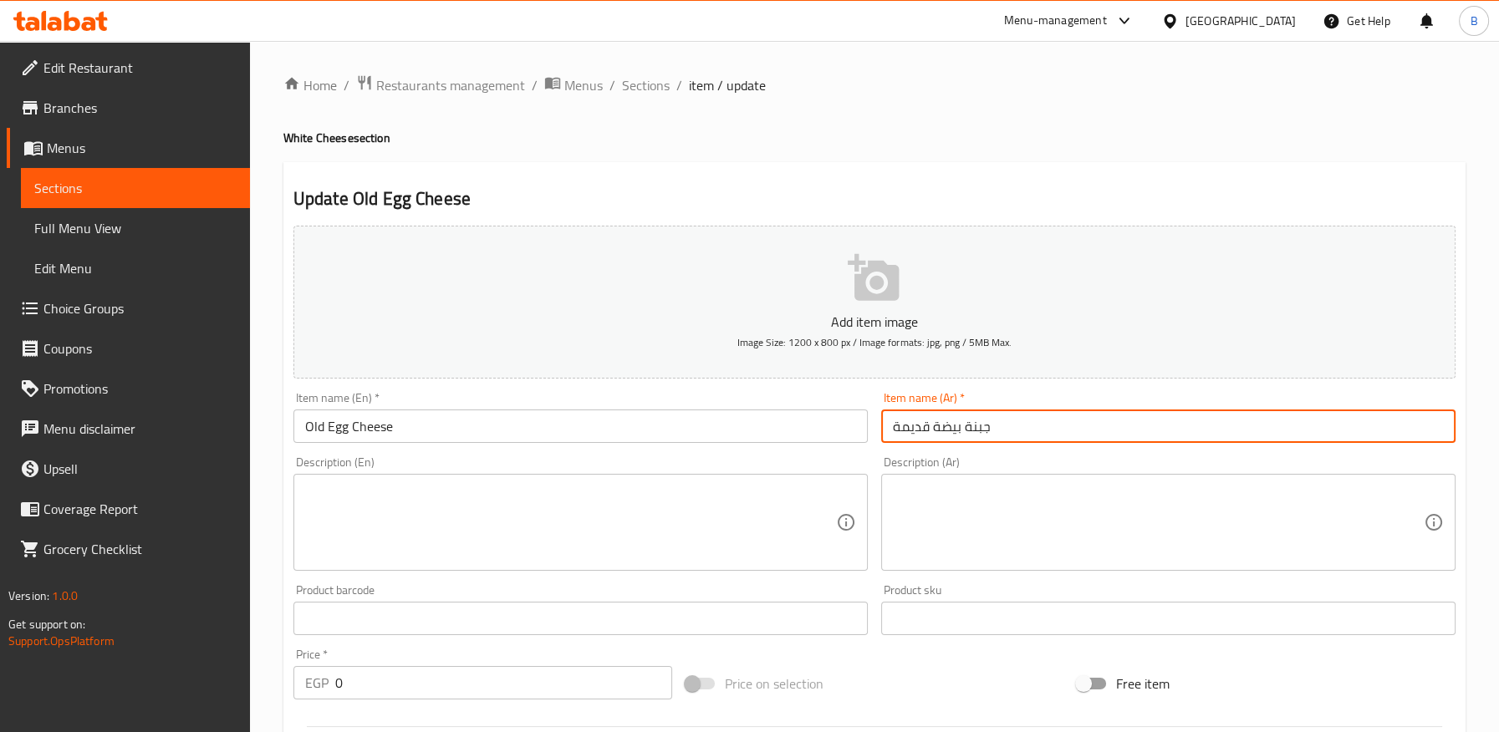
click at [960, 425] on input "جبنة بيضة قديمة" at bounding box center [1168, 426] width 574 height 33
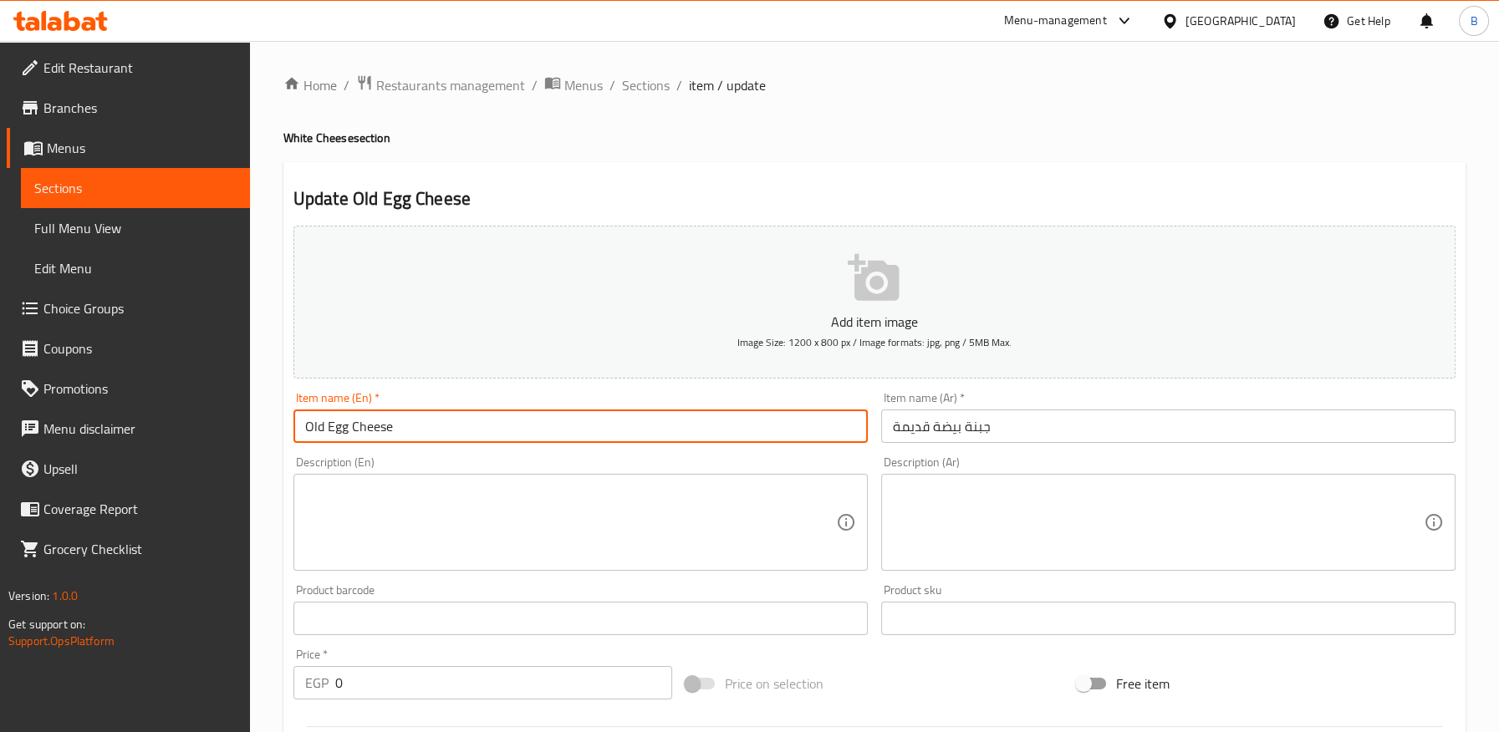
click at [346, 426] on input "Old Egg Cheese" at bounding box center [580, 426] width 574 height 33
click at [337, 434] on input "Old Egg Cheese" at bounding box center [580, 426] width 574 height 33
paste input "white"
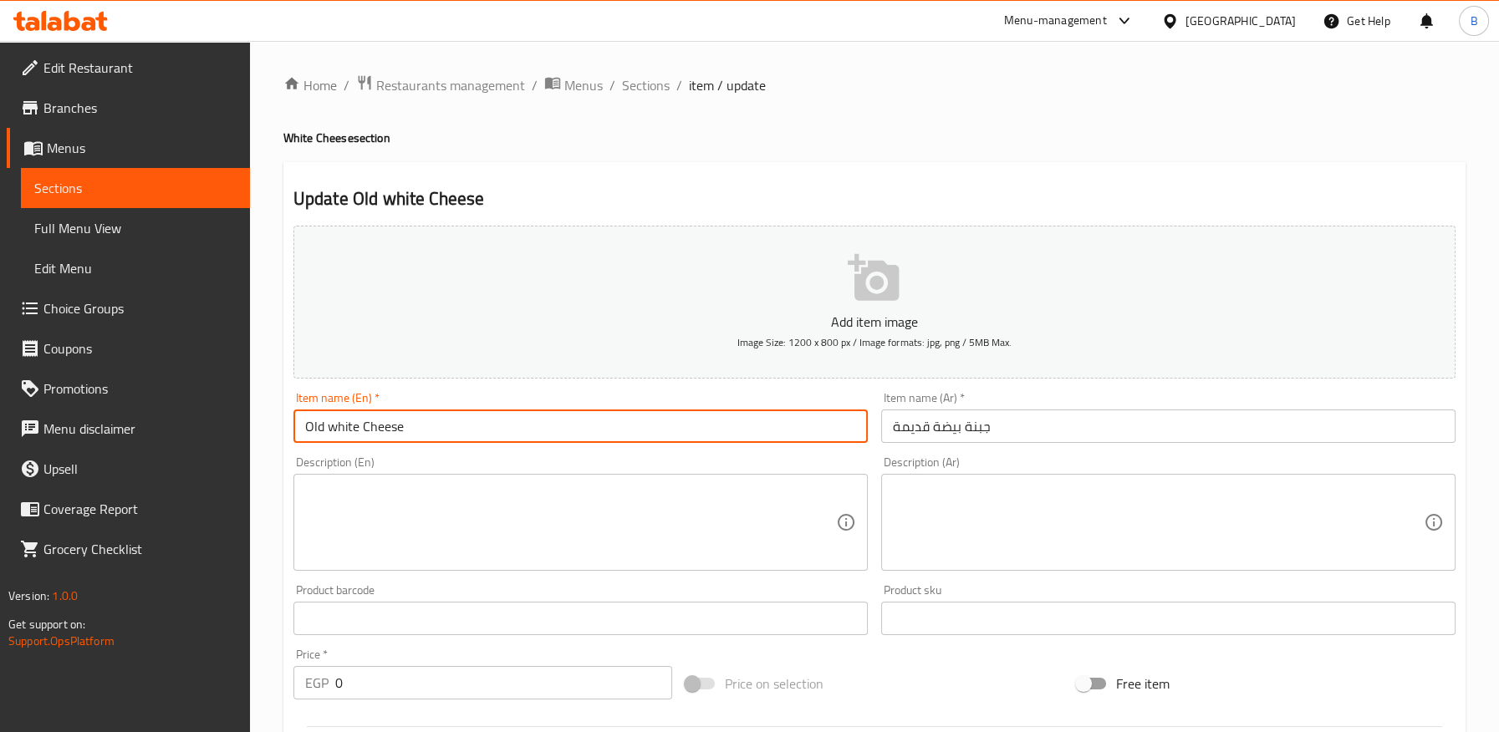
click at [327, 429] on input "Old white Cheese" at bounding box center [580, 426] width 574 height 33
drag, startPoint x: 452, startPoint y: 417, endPoint x: 378, endPoint y: 456, distance: 83.8
click at [293, 426] on input "Old White Cheese" at bounding box center [580, 426] width 574 height 33
type input "Old White Cheese"
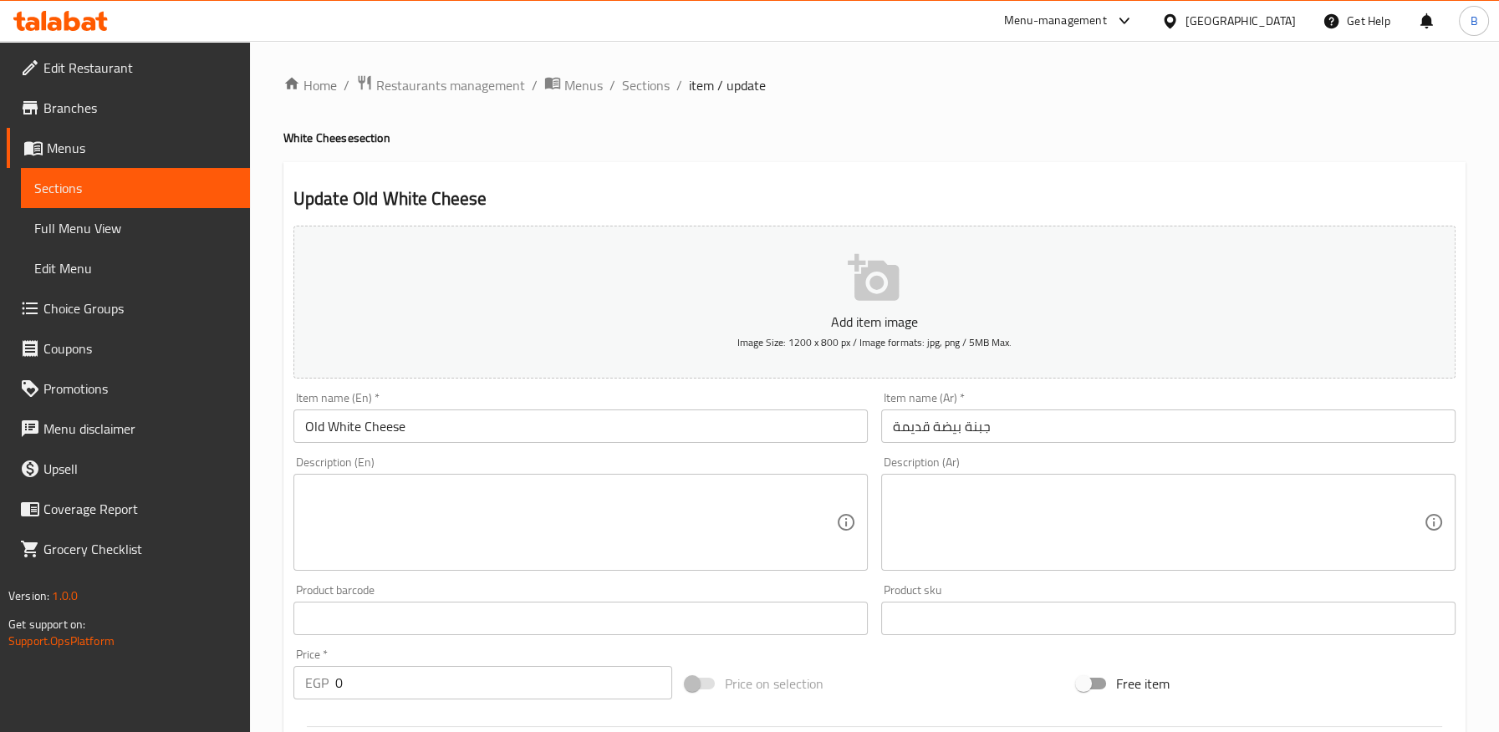
drag, startPoint x: 756, startPoint y: 135, endPoint x: 750, endPoint y: 144, distance: 10.9
click at [756, 135] on h4 "White Cheese section" at bounding box center [874, 138] width 1182 height 17
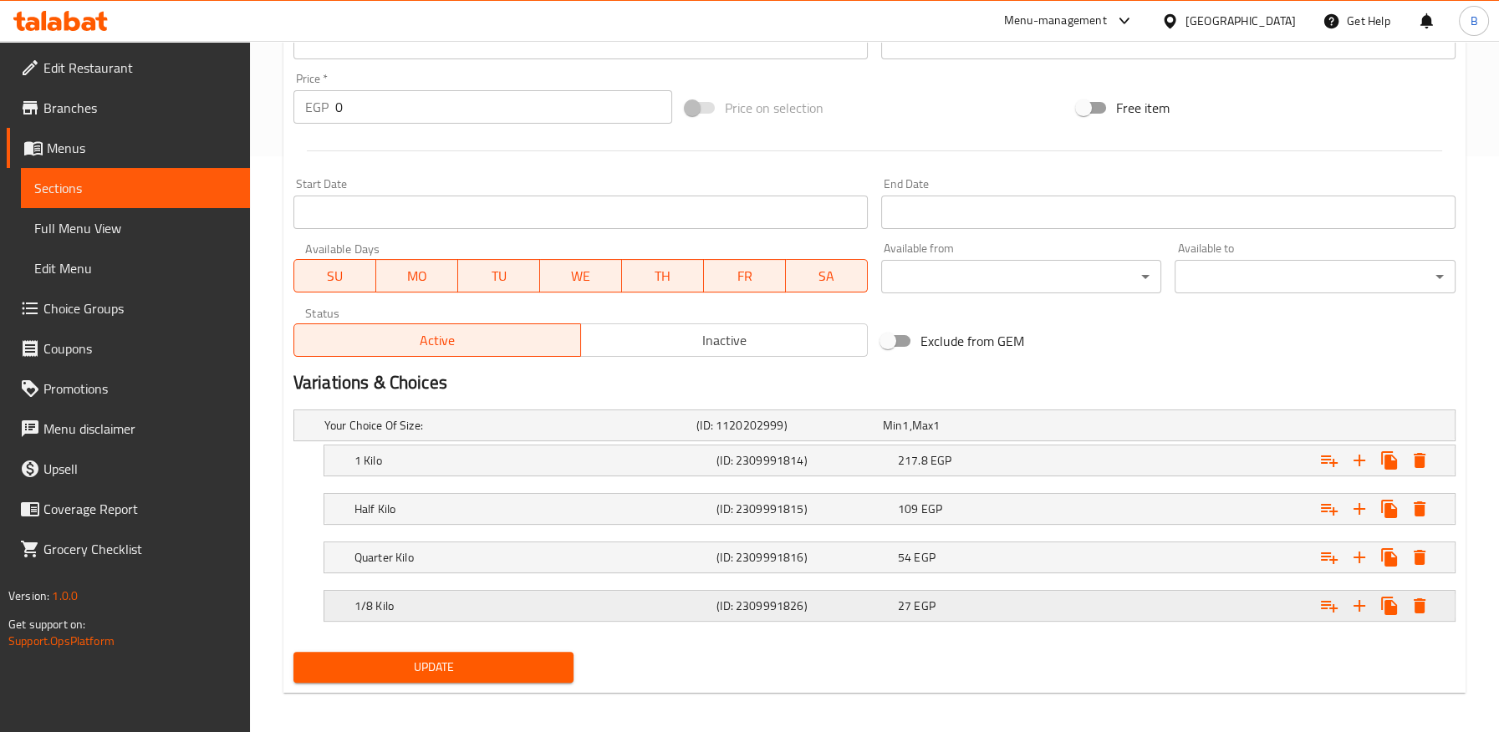
scroll to position [581, 0]
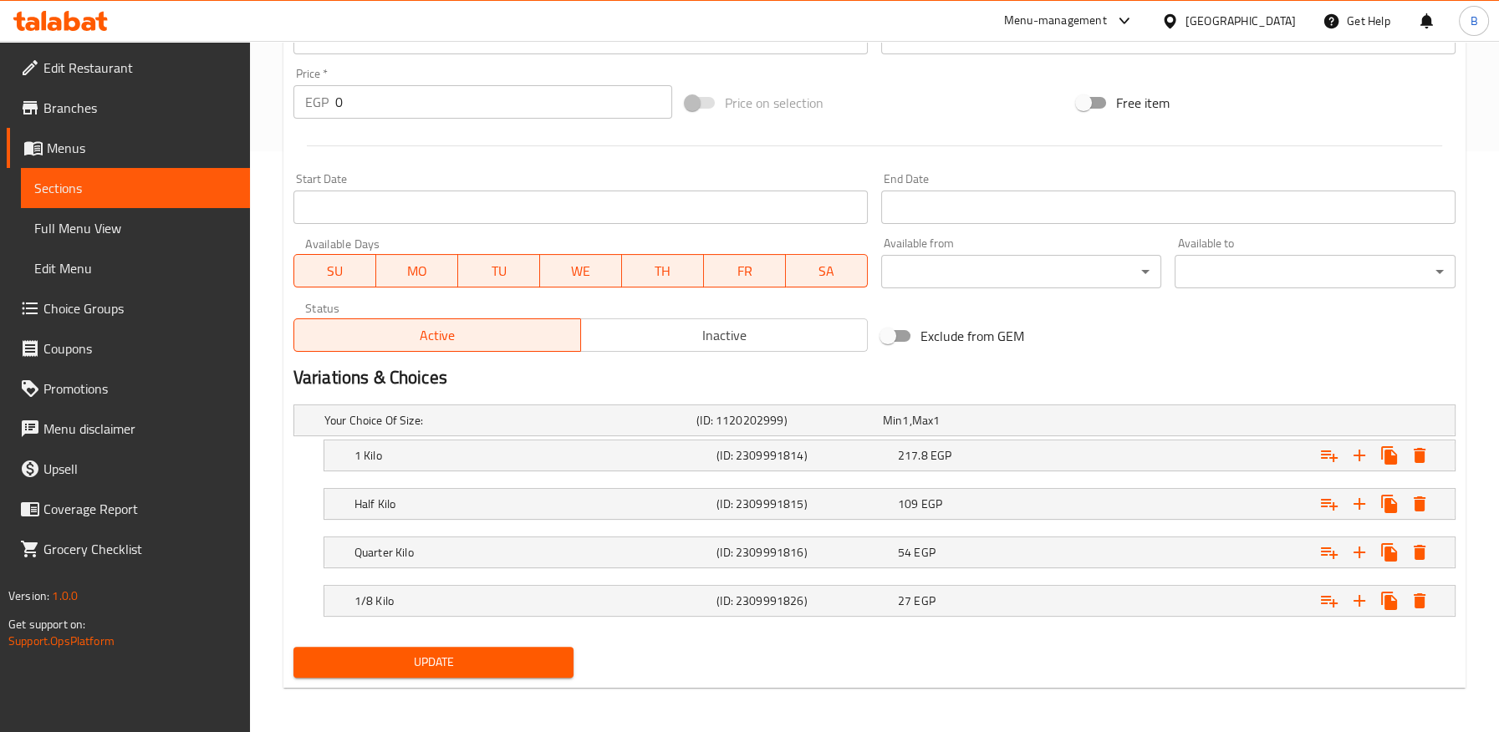
click at [498, 660] on span "Update" at bounding box center [434, 662] width 254 height 21
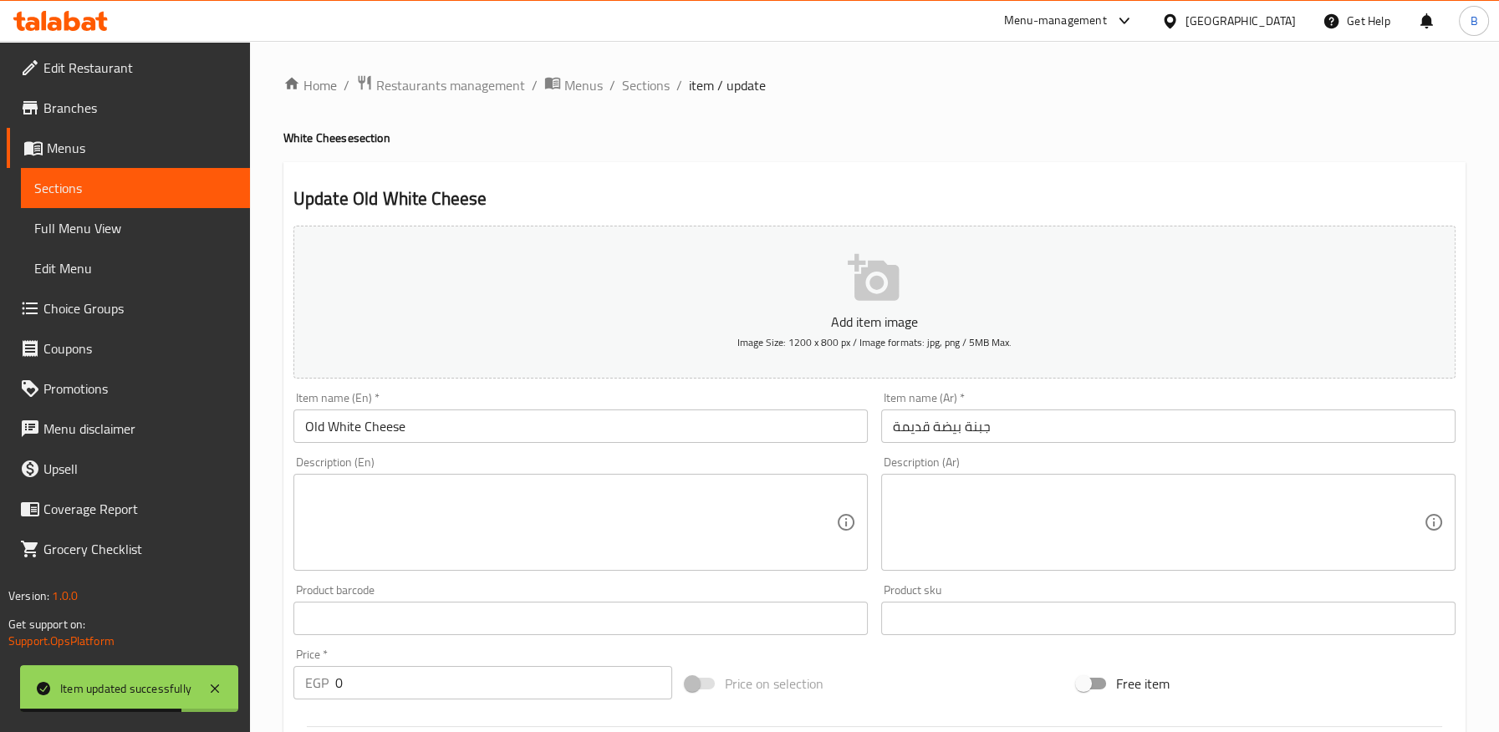
scroll to position [0, 0]
click at [629, 85] on span "Sections" at bounding box center [646, 85] width 48 height 20
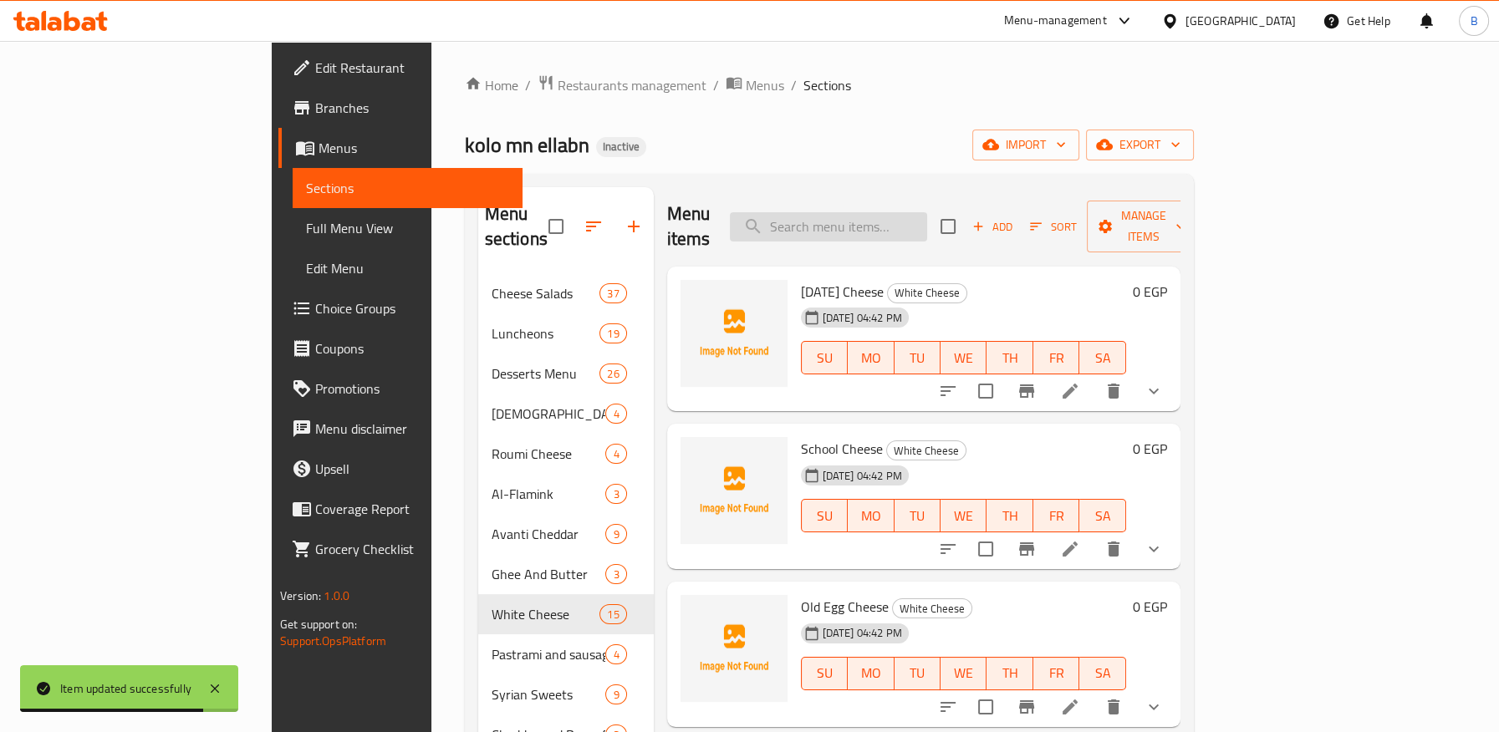
click at [866, 224] on input "search" at bounding box center [828, 226] width 197 height 29
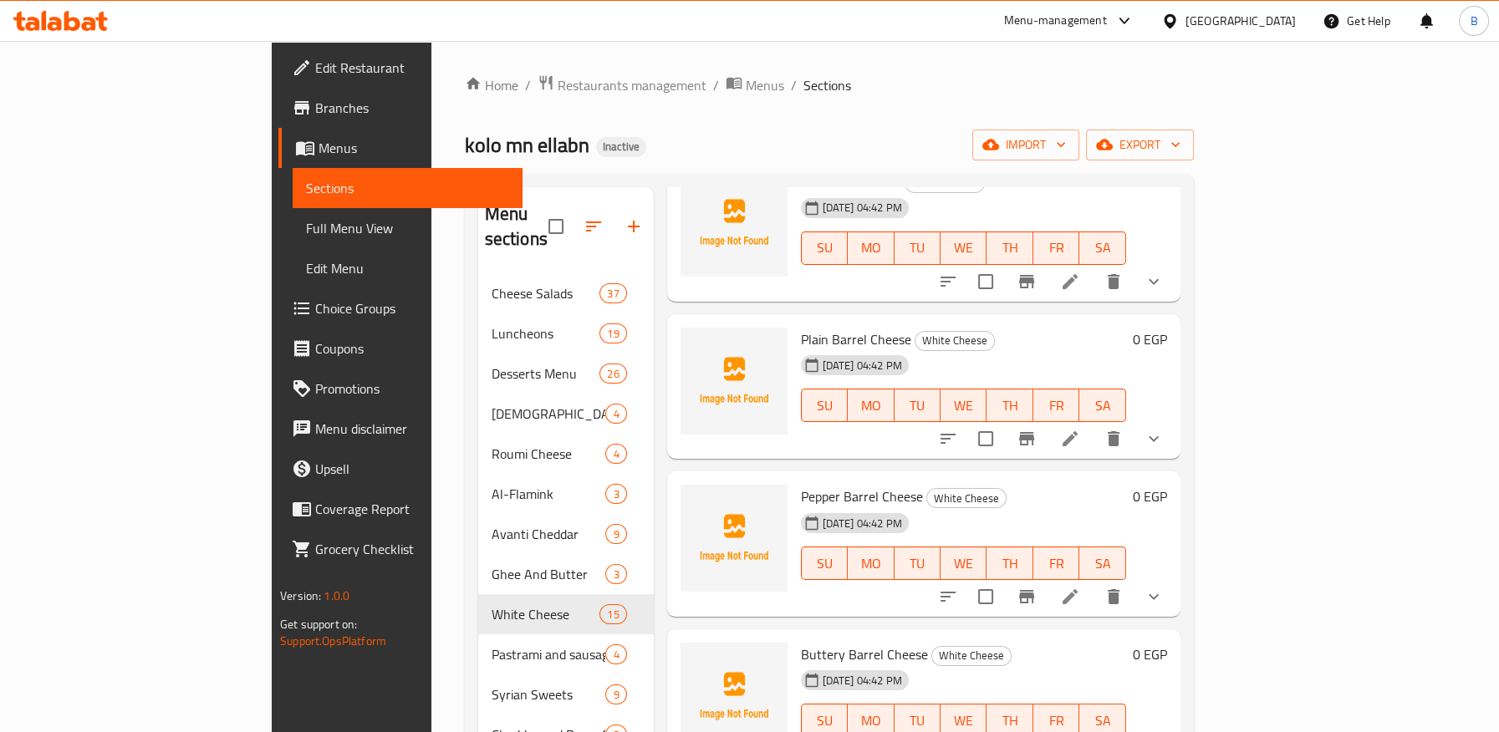
scroll to position [464, 0]
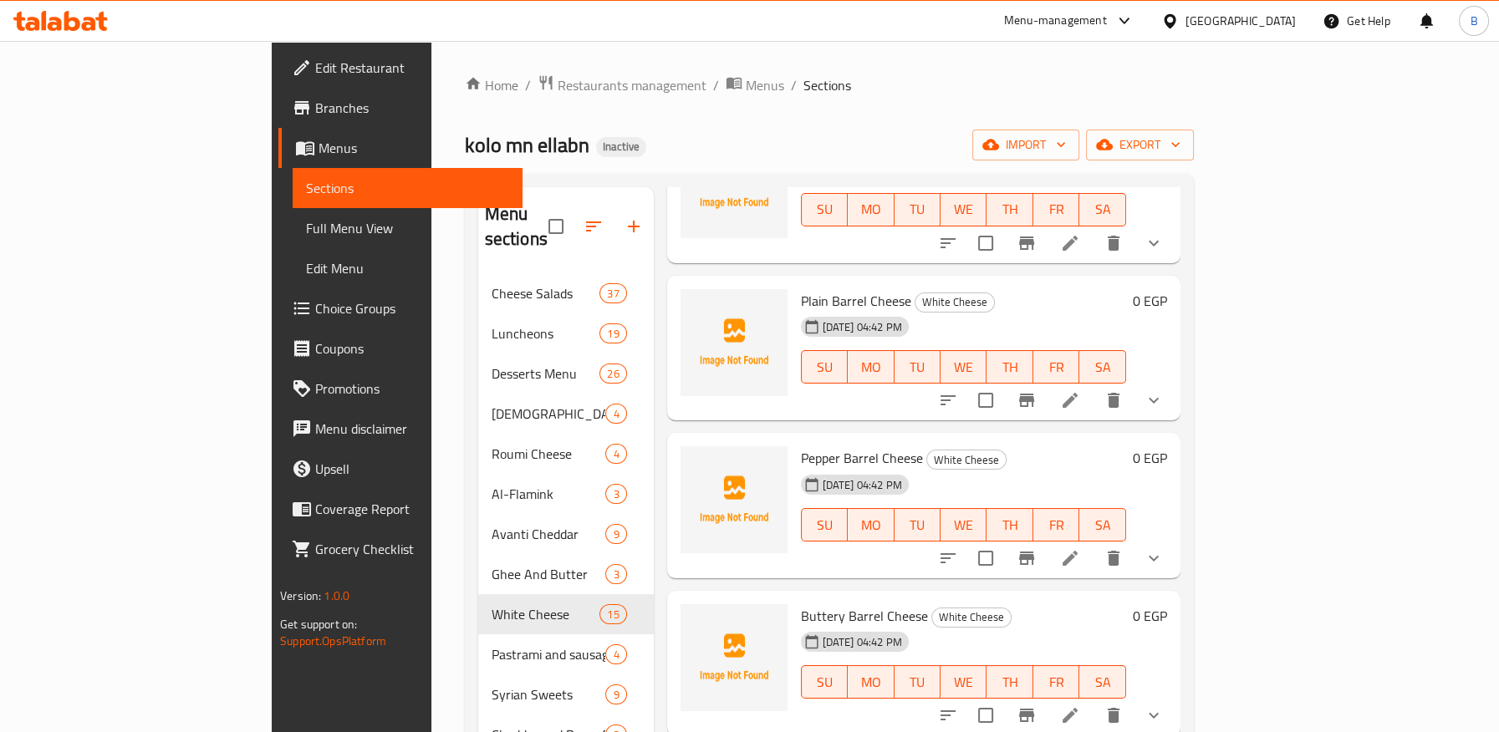
type input "PLAIN B"
click at [1080, 390] on icon at bounding box center [1070, 400] width 20 height 20
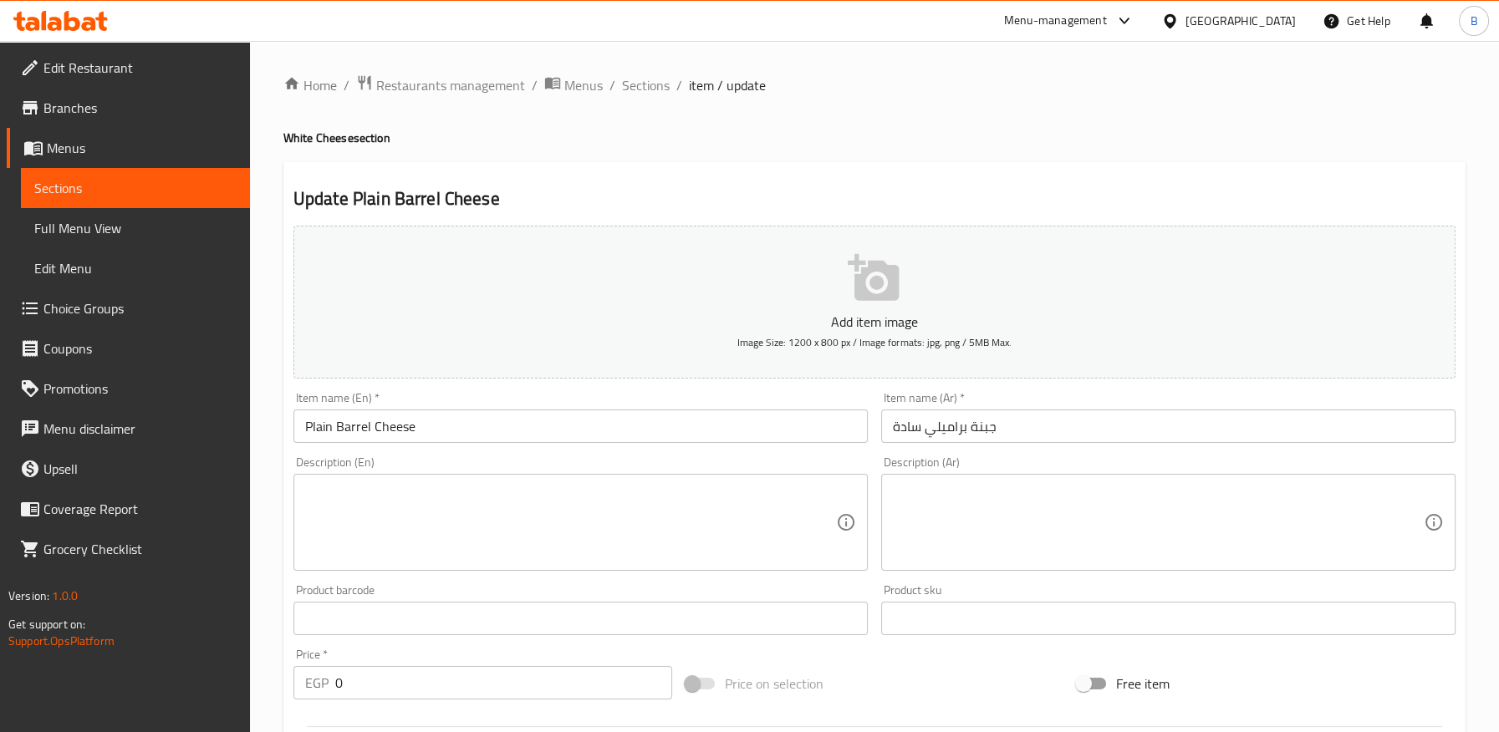
click at [349, 428] on input "Plain Barrel Cheese" at bounding box center [580, 426] width 574 height 33
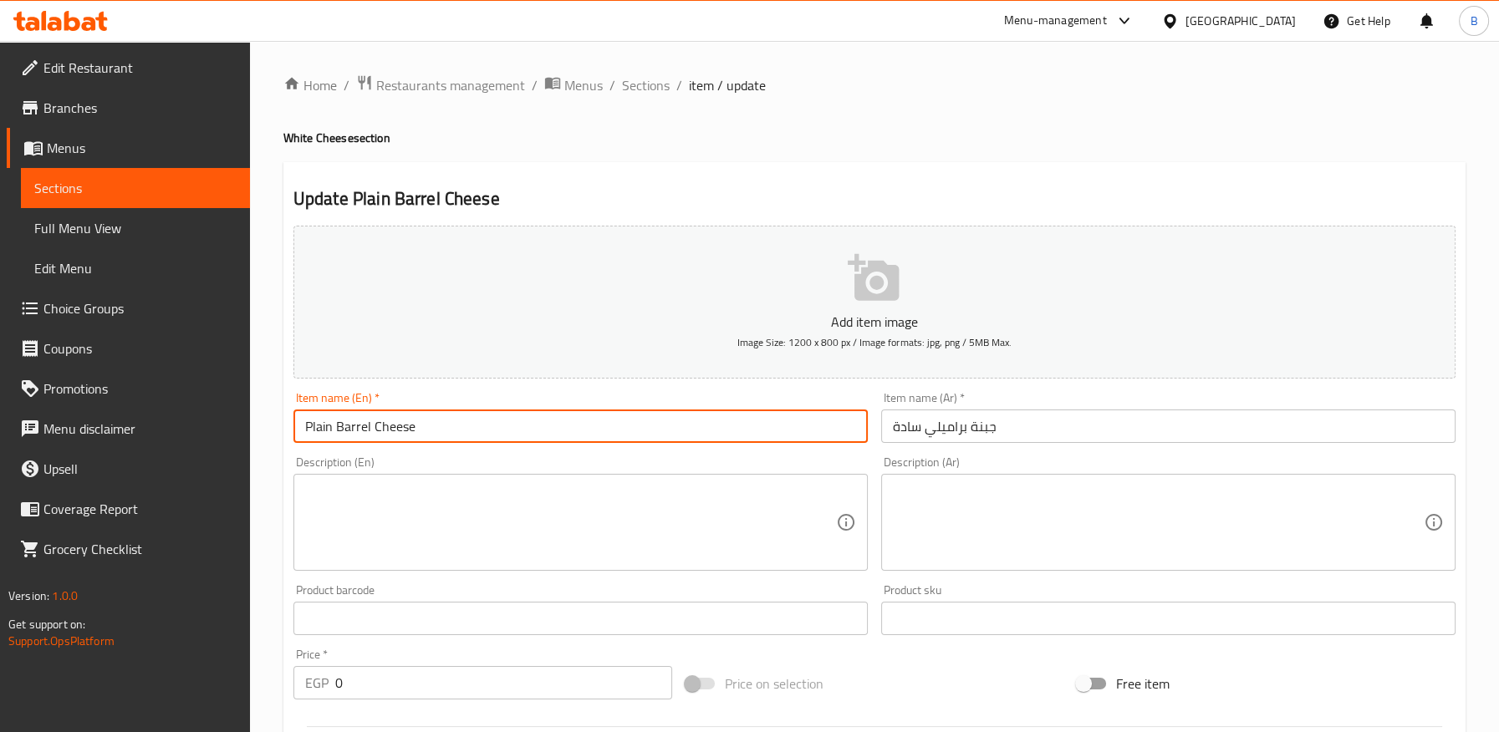
click at [349, 428] on input "Plain Barrel Cheese" at bounding box center [580, 426] width 574 height 33
paste input "amili"
type input "Plain Baramili Cheese"
drag, startPoint x: 341, startPoint y: 429, endPoint x: 518, endPoint y: 429, distance: 177.2
click at [518, 429] on input "Plain Baramili Cheese" at bounding box center [580, 426] width 574 height 33
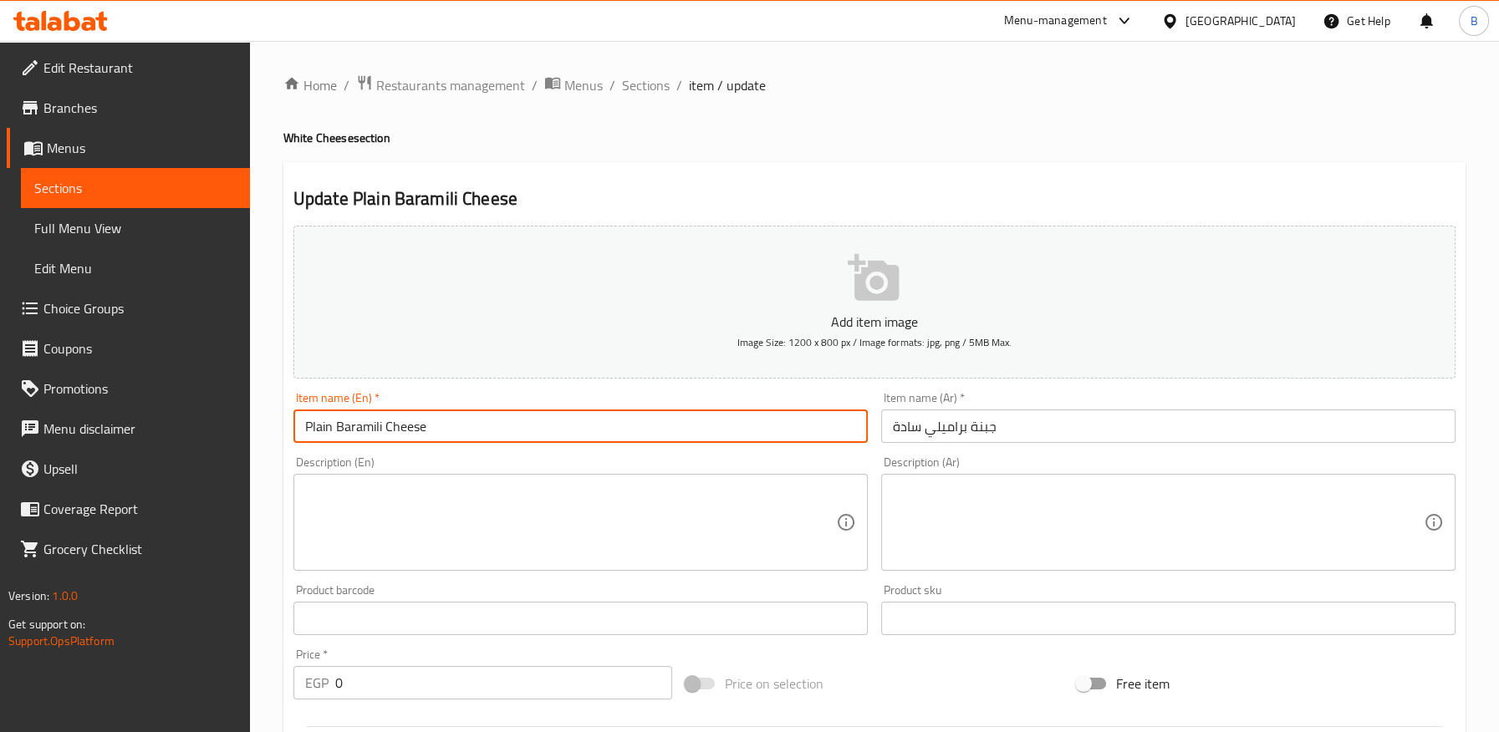
click at [294, 428] on input "Plain Baramili Cheese" at bounding box center [580, 426] width 574 height 33
drag, startPoint x: 336, startPoint y: 426, endPoint x: 512, endPoint y: 431, distance: 175.6
click at [512, 426] on input "Plain Baramili Cheese" at bounding box center [580, 426] width 574 height 33
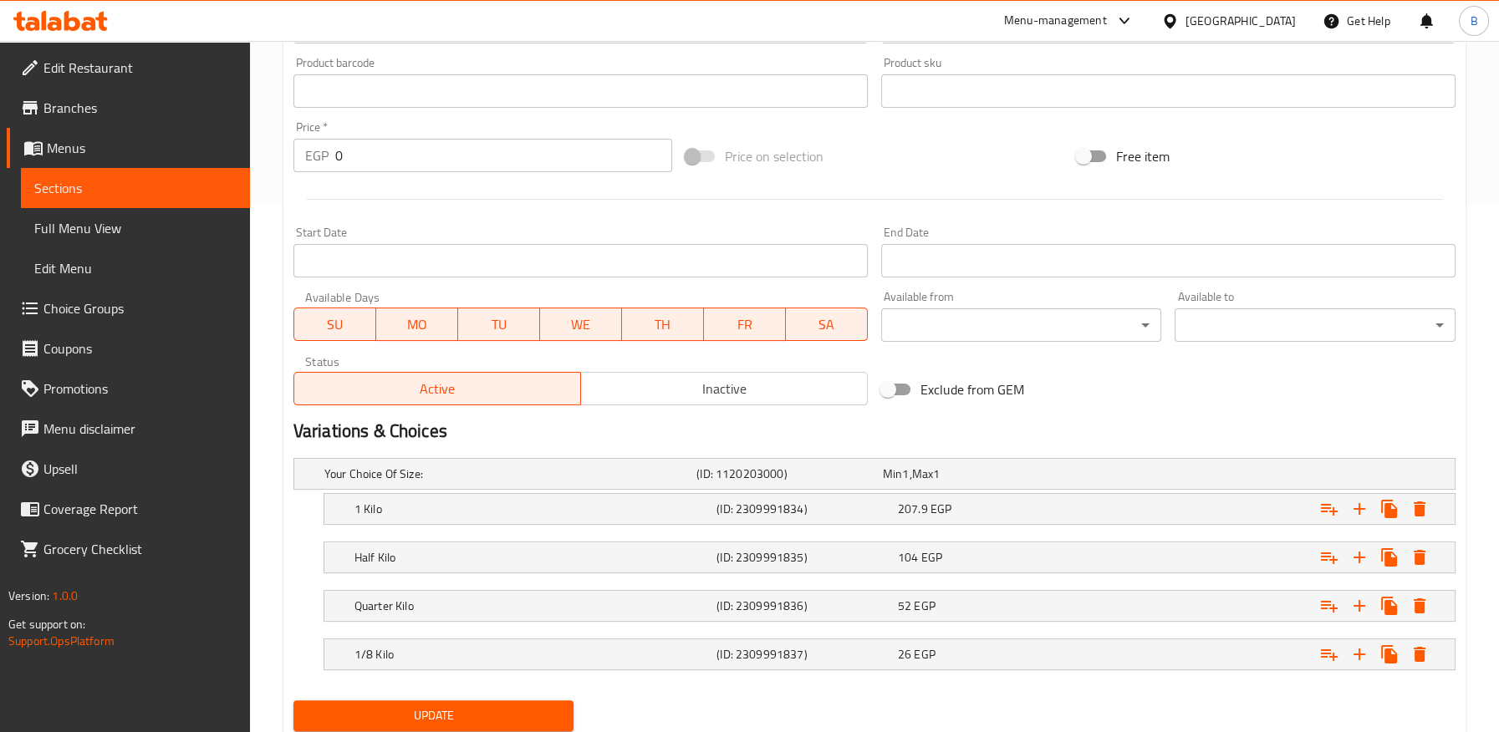
scroll to position [581, 0]
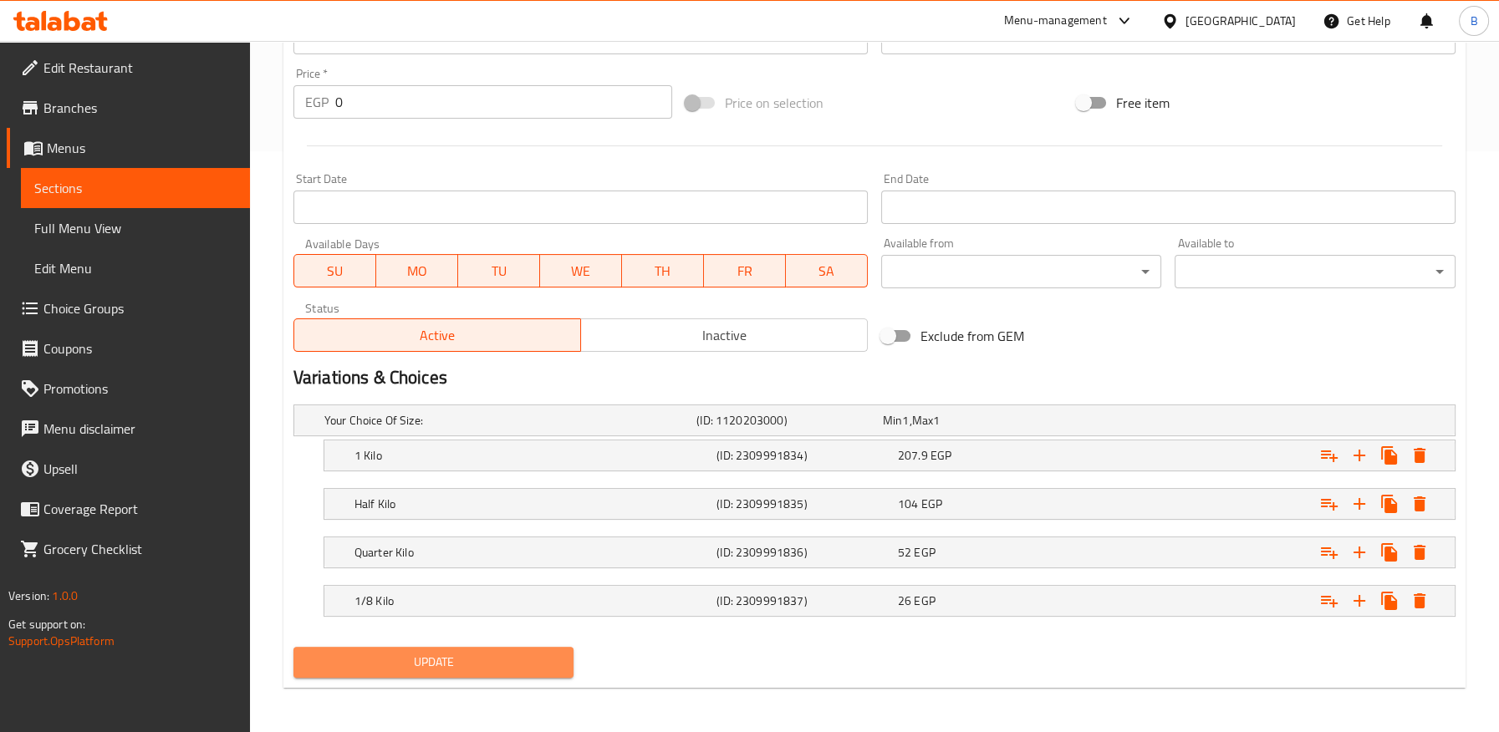
click at [502, 655] on span "Update" at bounding box center [434, 662] width 254 height 21
click at [755, 373] on h2 "Variations & Choices" at bounding box center [874, 377] width 1162 height 25
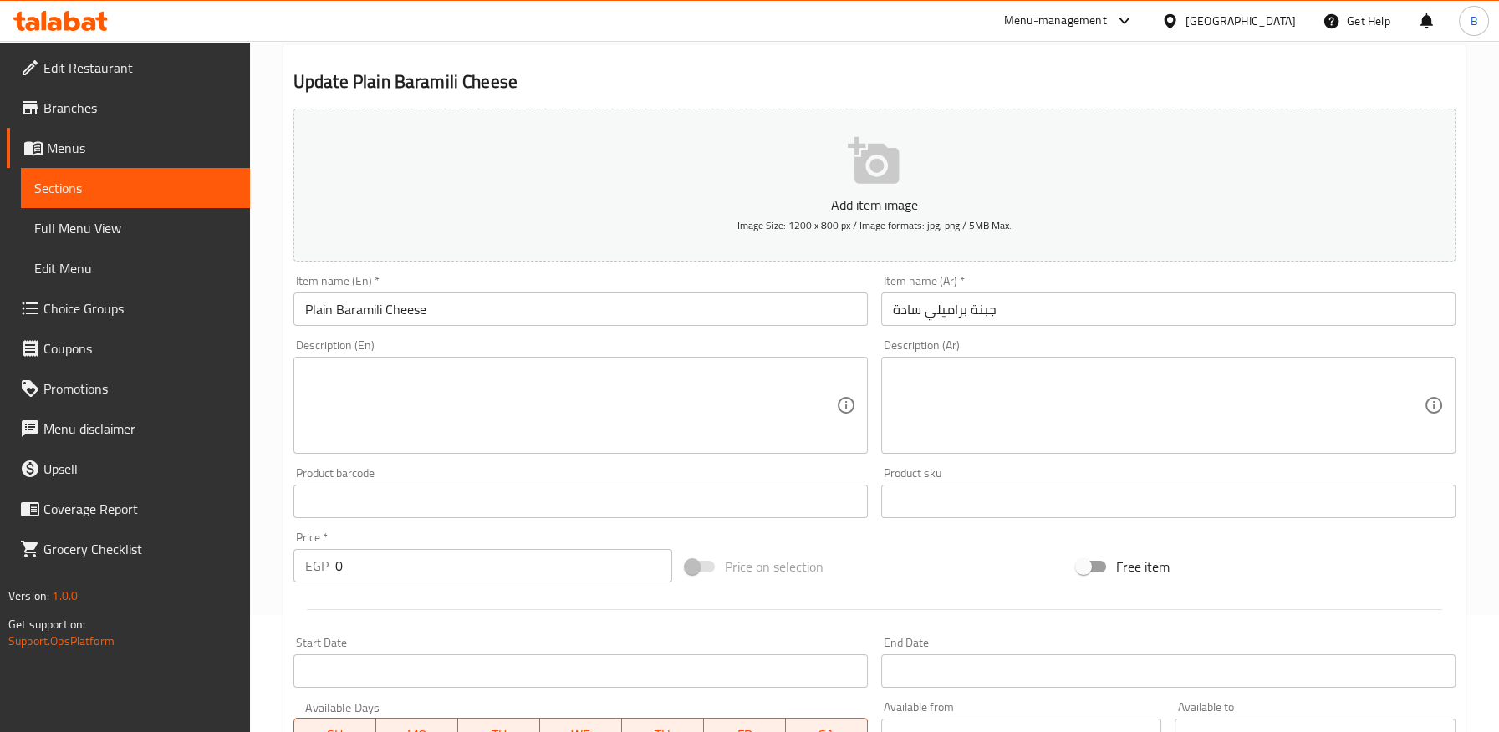
scroll to position [0, 0]
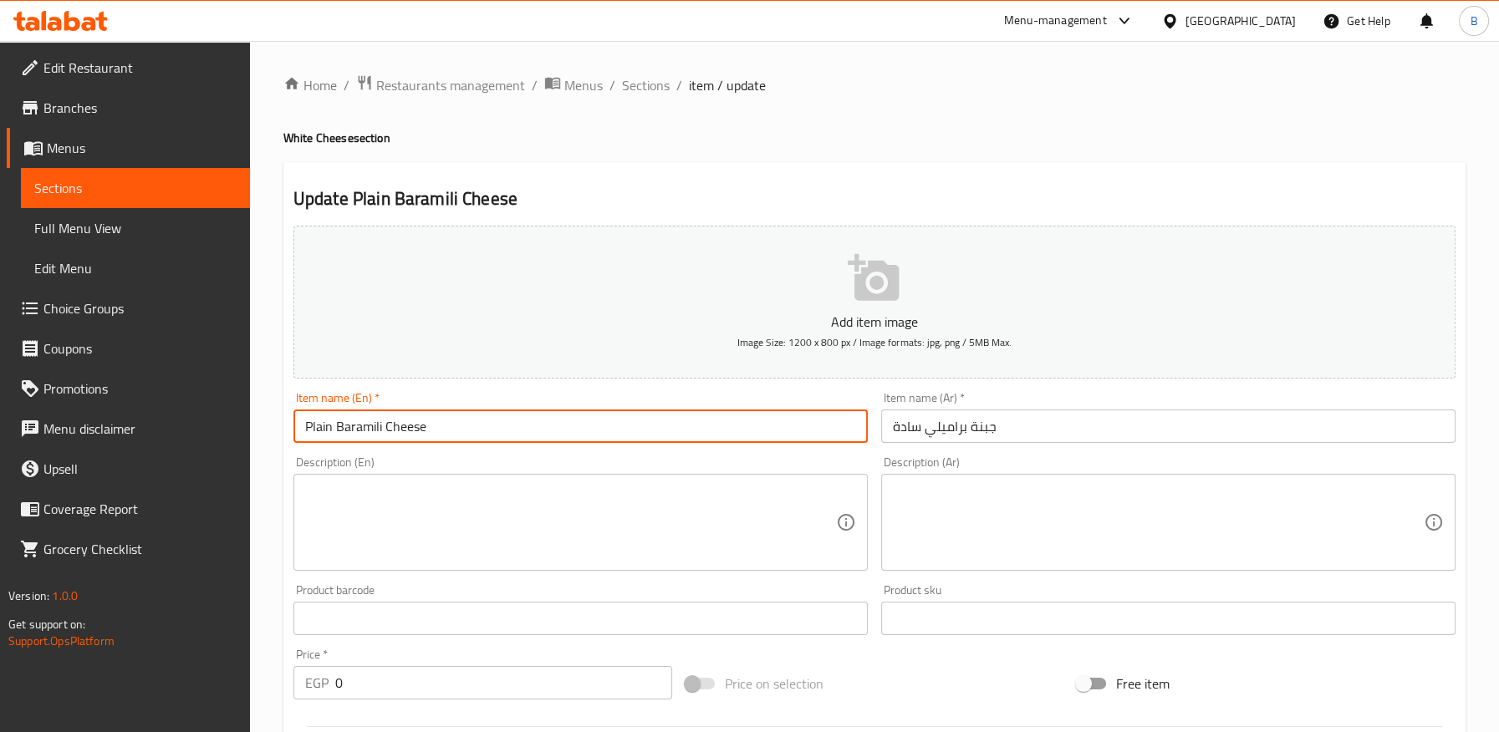
click at [357, 434] on input "Plain Baramili Cheese" at bounding box center [580, 426] width 574 height 33
click at [640, 84] on span "Sections" at bounding box center [646, 85] width 48 height 20
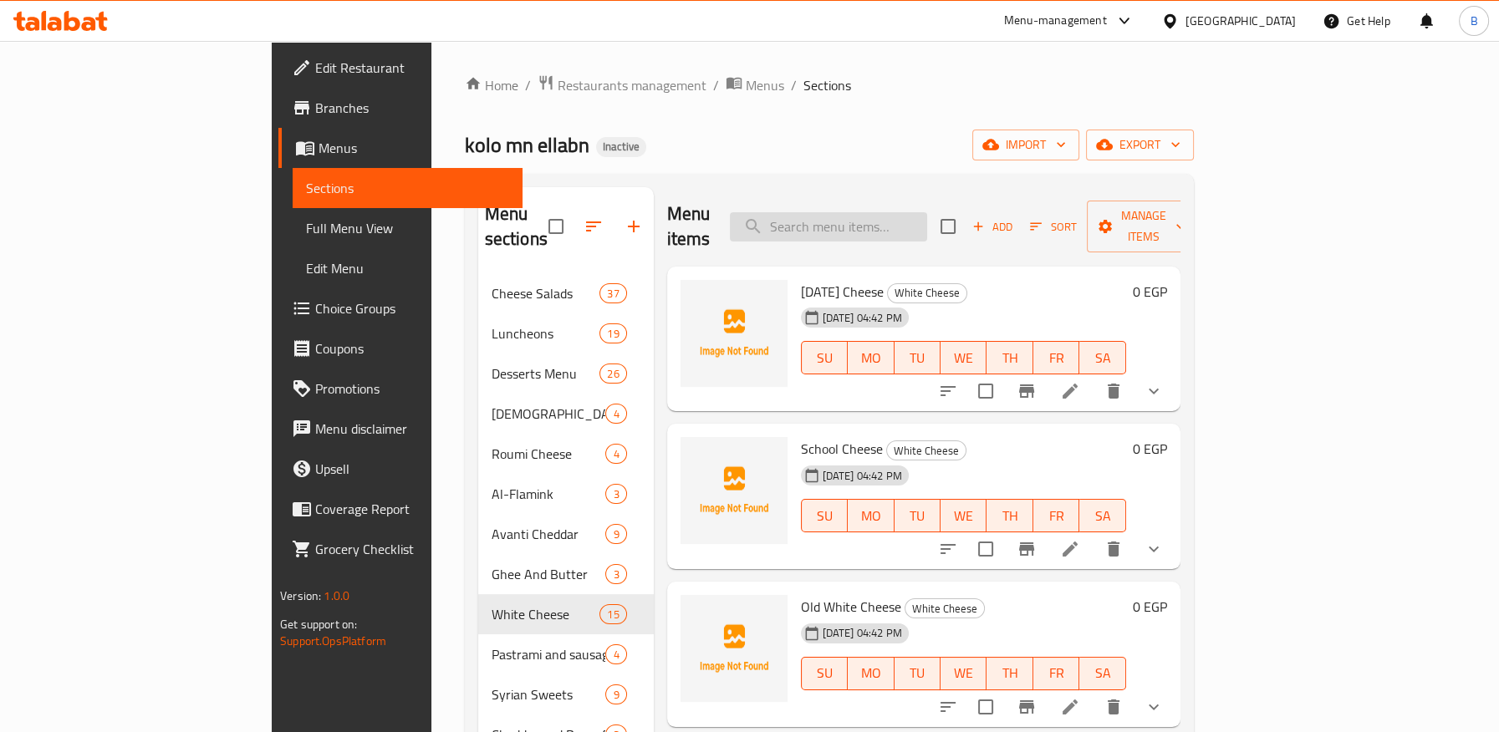
click at [898, 212] on input "search" at bounding box center [828, 226] width 197 height 29
type input "F"
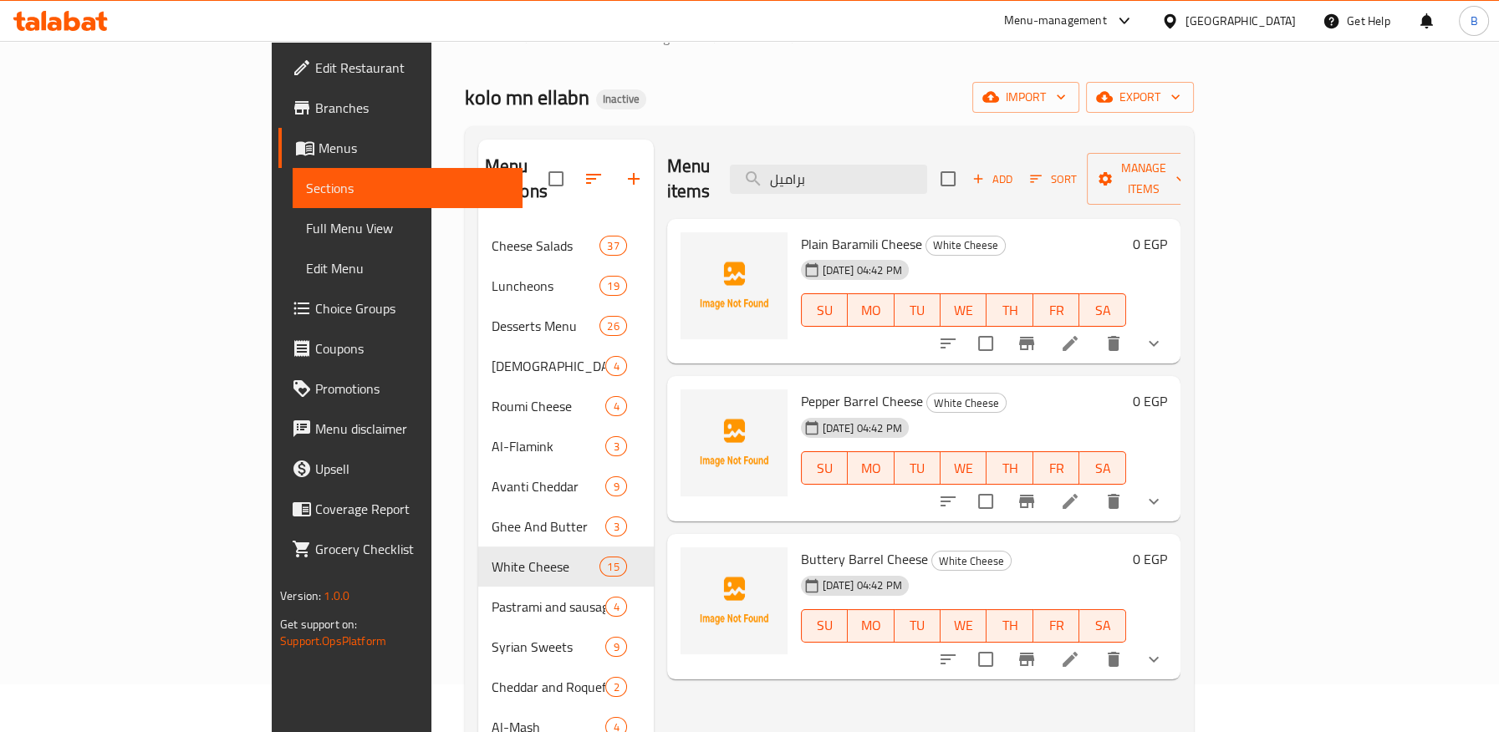
scroll to position [93, 0]
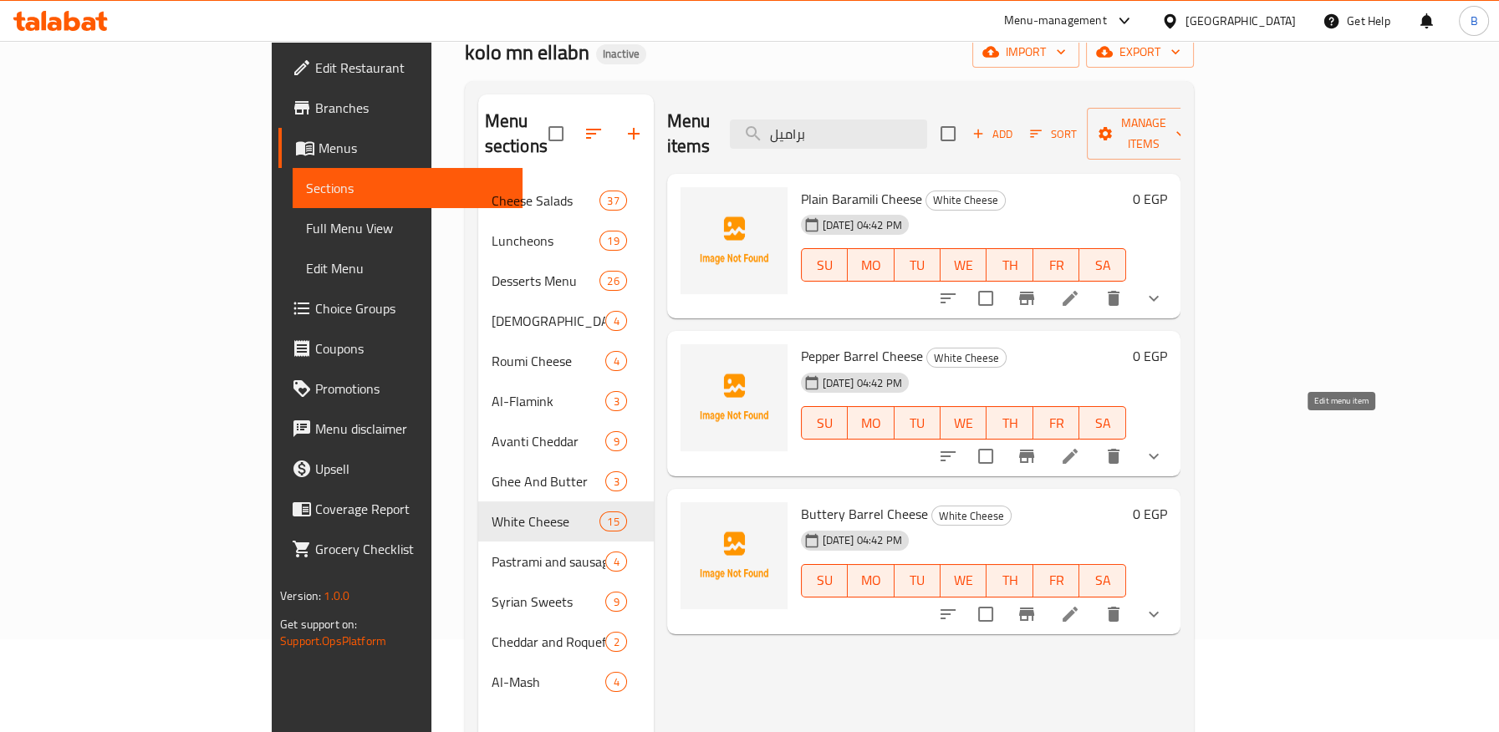
type input "براميل"
click at [1078, 449] on icon at bounding box center [1070, 456] width 15 height 15
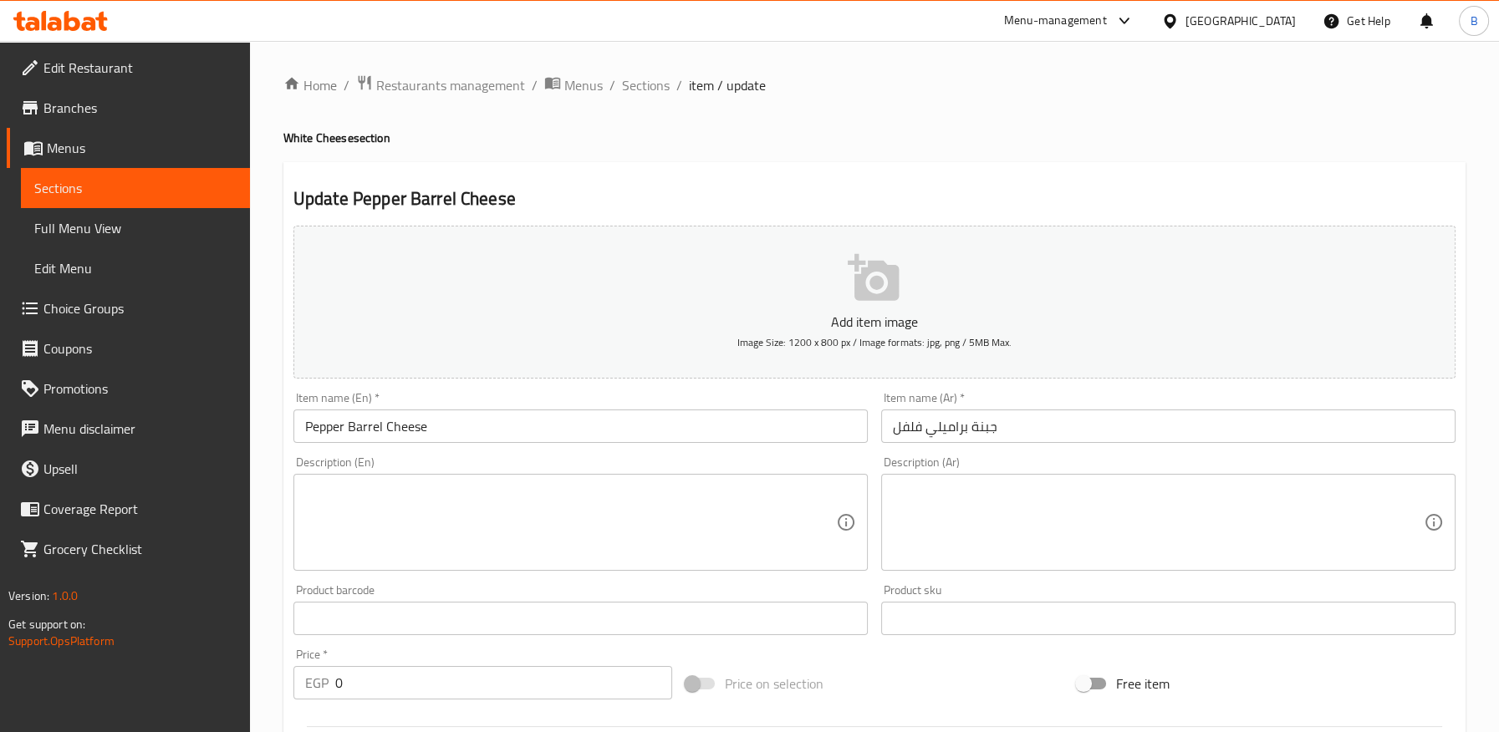
click at [362, 429] on input "Pepper Barrel Cheese" at bounding box center [580, 426] width 574 height 33
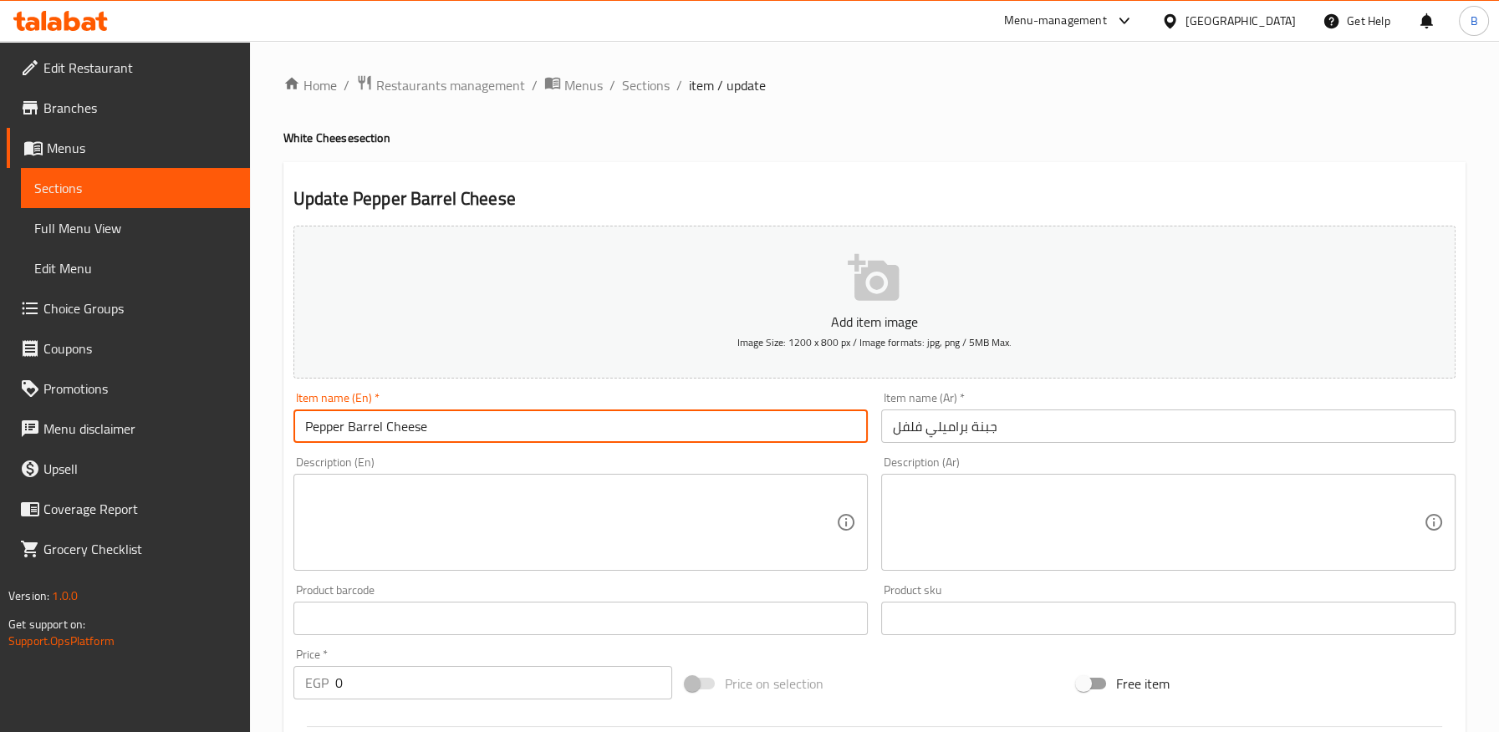
click at [362, 429] on input "Pepper Barrel Cheese" at bounding box center [580, 426] width 574 height 33
paste input "amili"
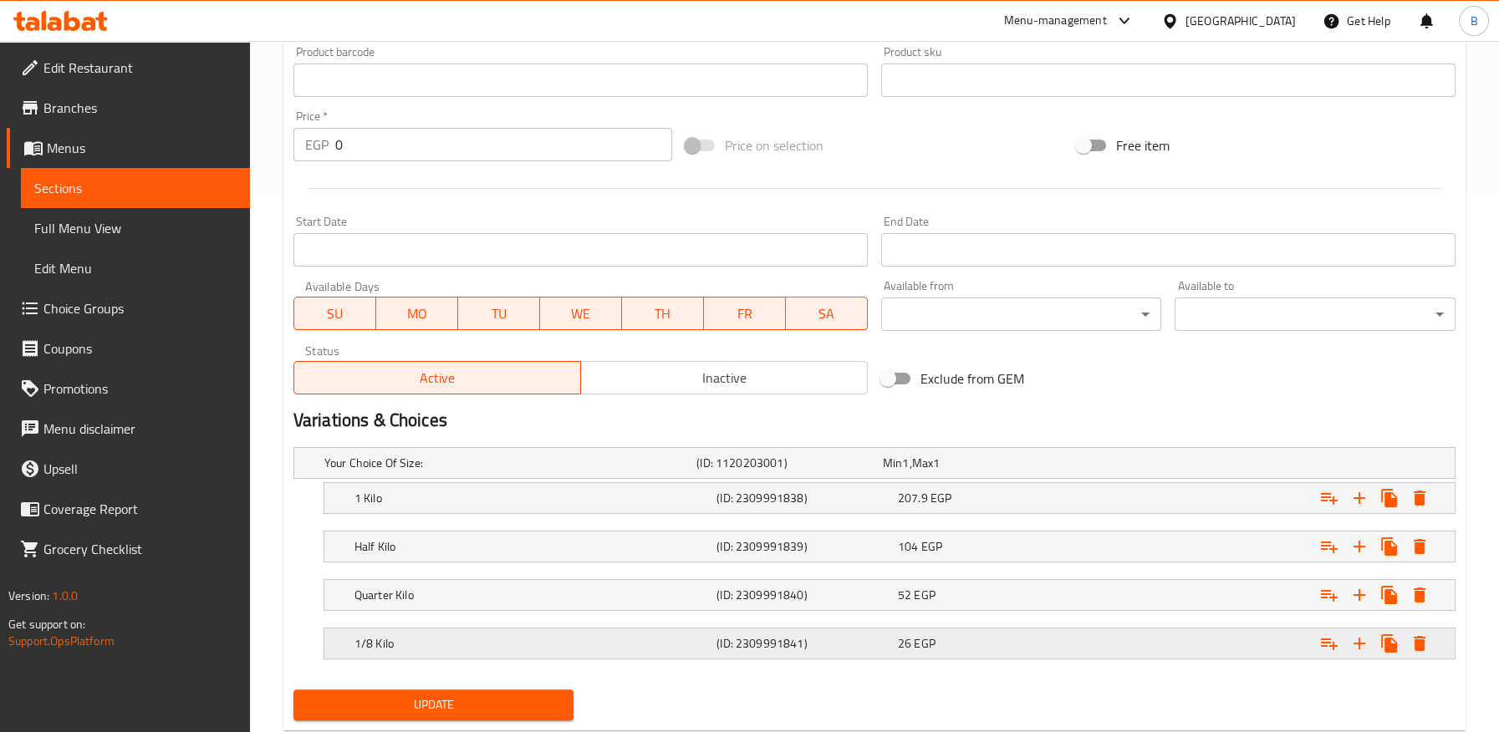
scroll to position [581, 0]
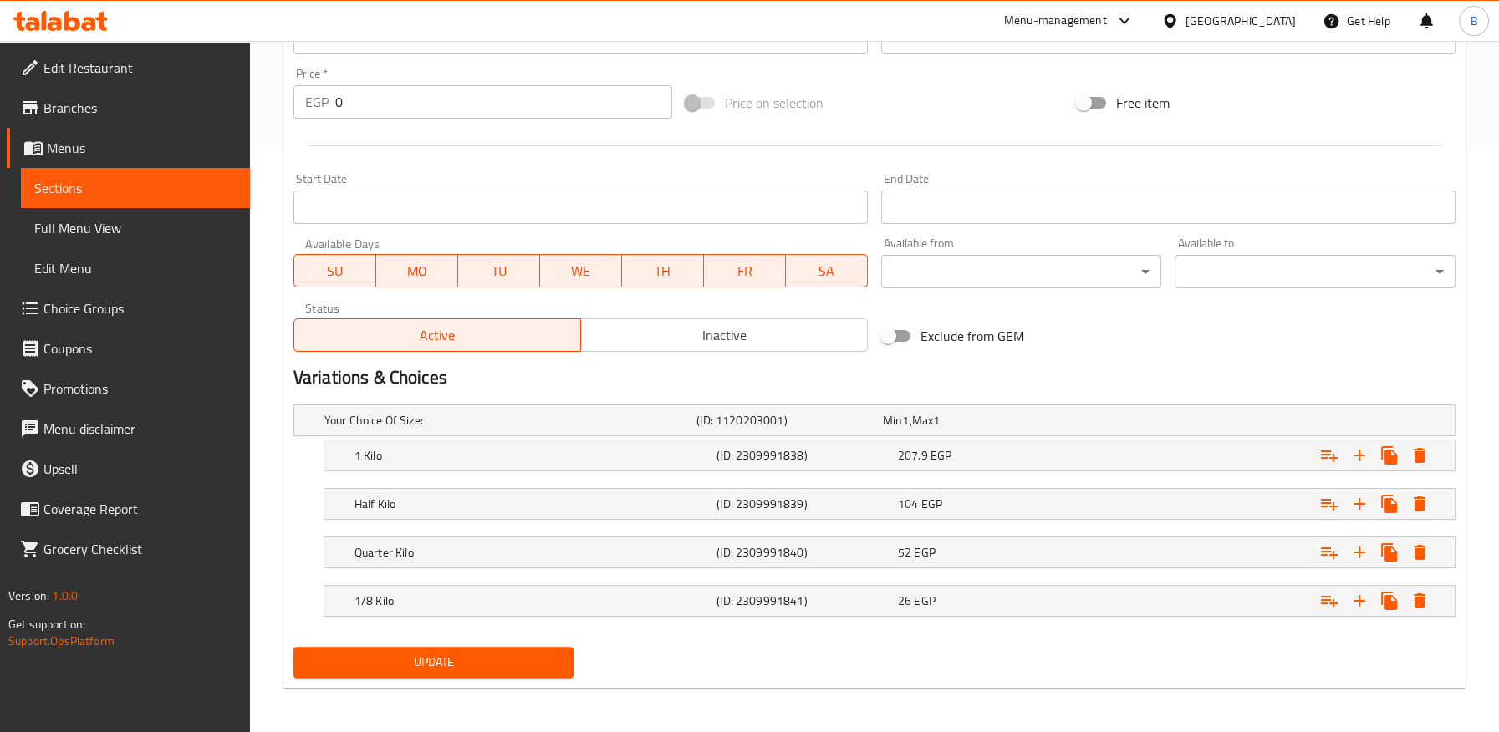
type input "Pepper Baramili Cheese"
click at [517, 655] on span "Update" at bounding box center [434, 662] width 254 height 21
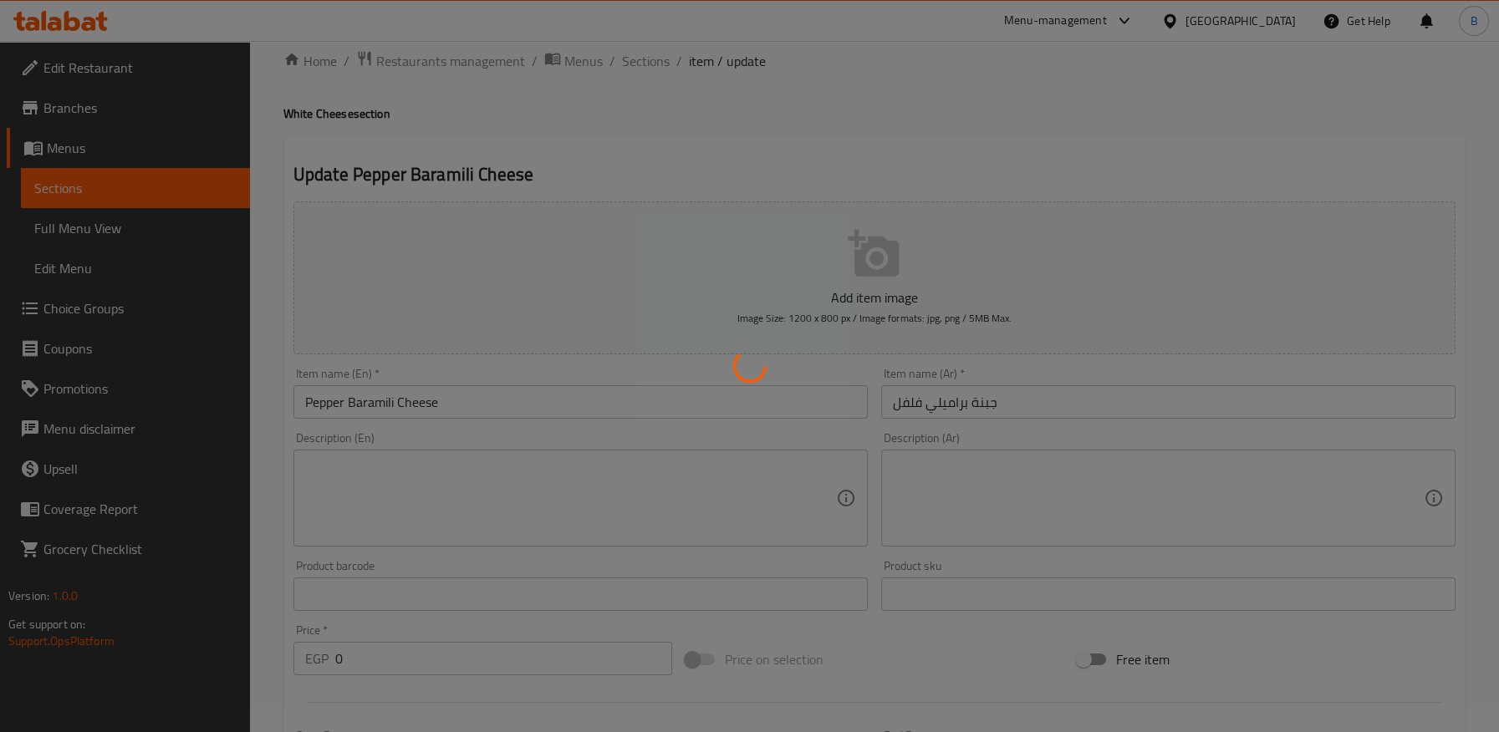
scroll to position [0, 0]
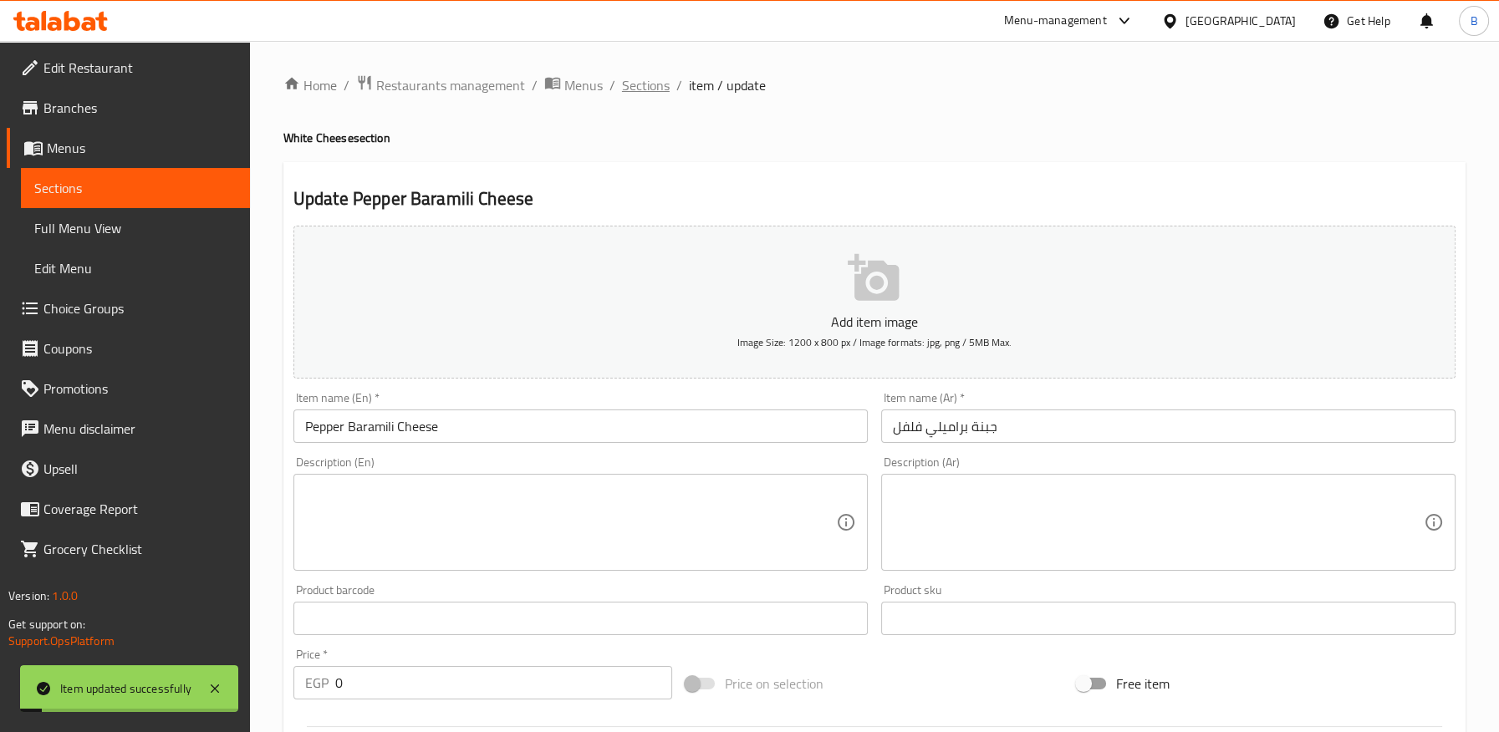
click at [630, 85] on span "Sections" at bounding box center [646, 85] width 48 height 20
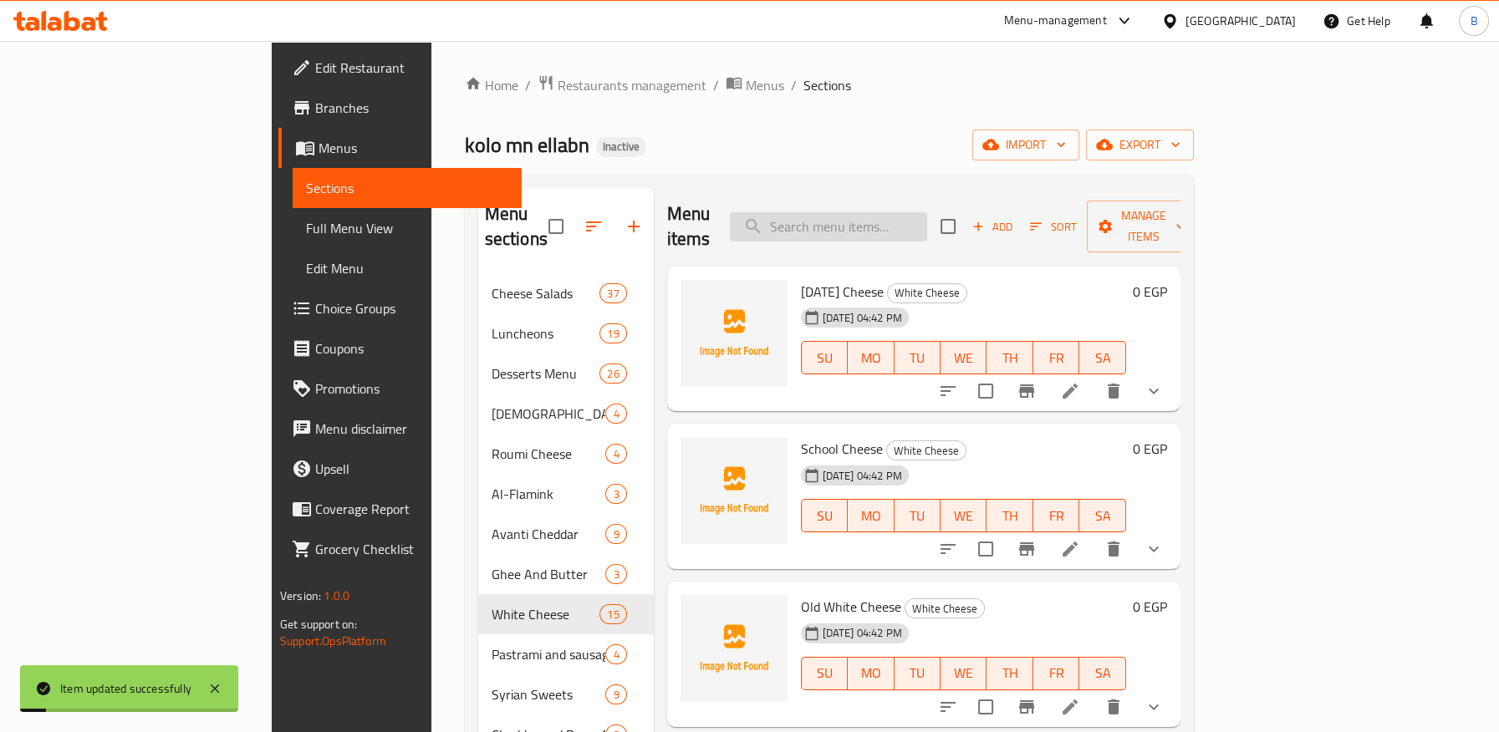
click at [897, 223] on input "search" at bounding box center [828, 226] width 197 height 29
click at [898, 212] on input "search" at bounding box center [828, 226] width 197 height 29
paste input "Baramili"
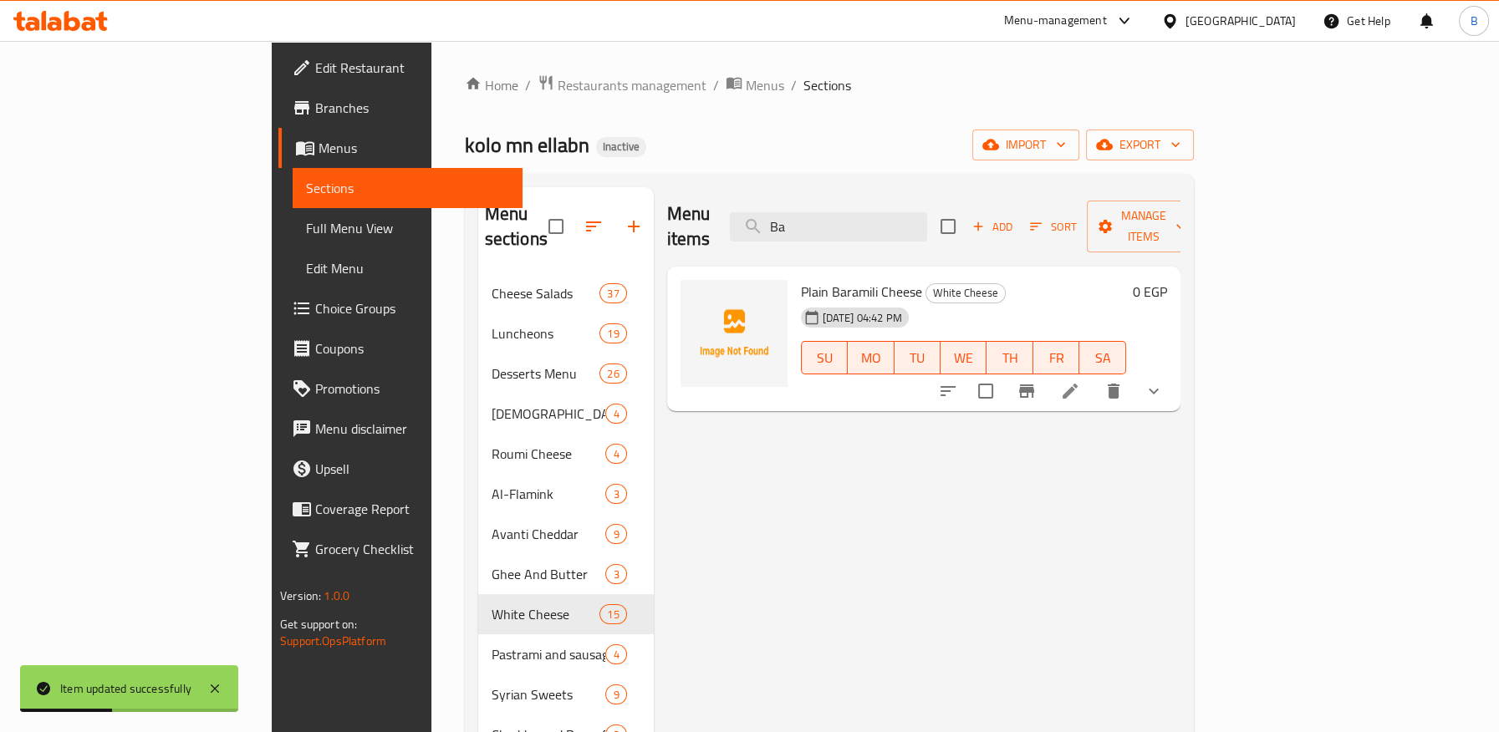
type input "B"
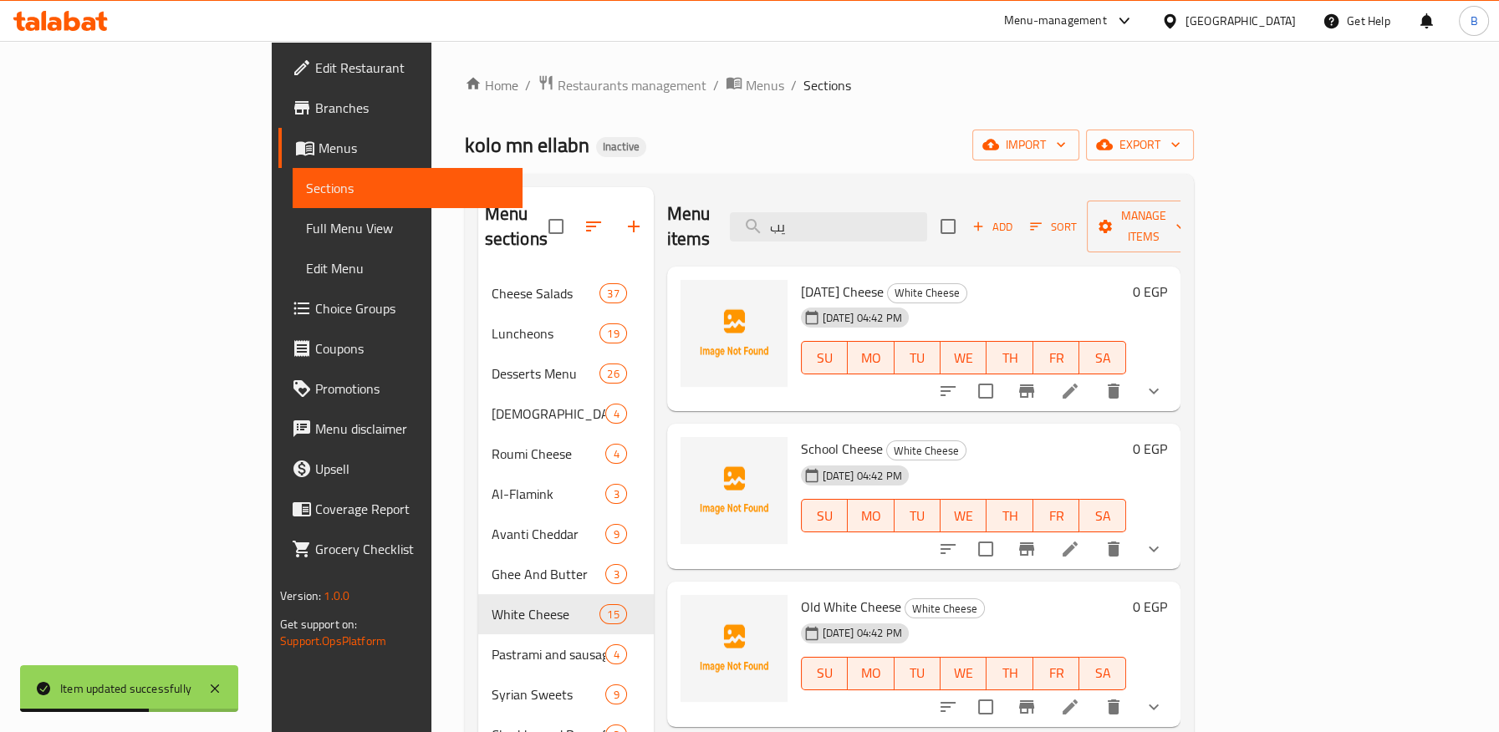
type input "ي"
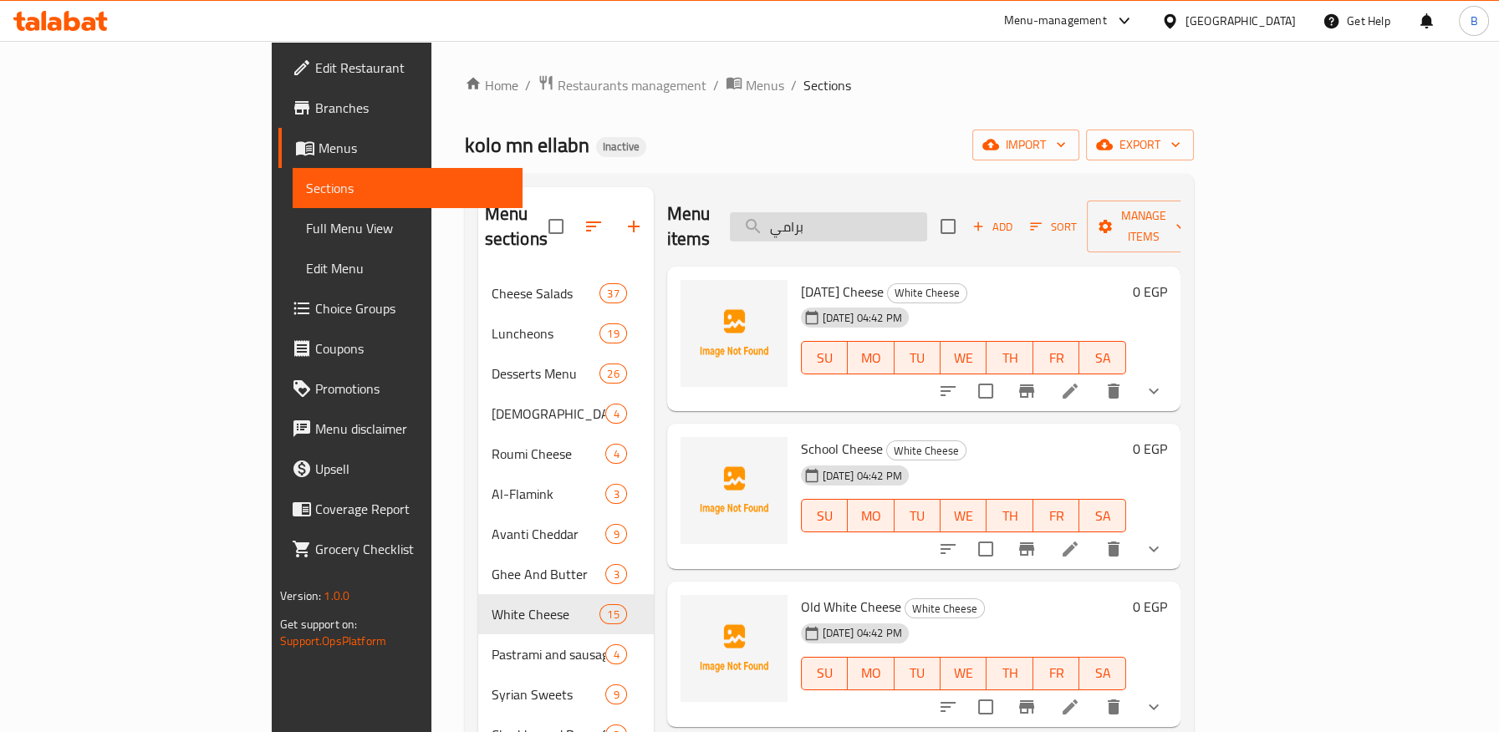
click at [927, 212] on input "برامي" at bounding box center [828, 226] width 197 height 29
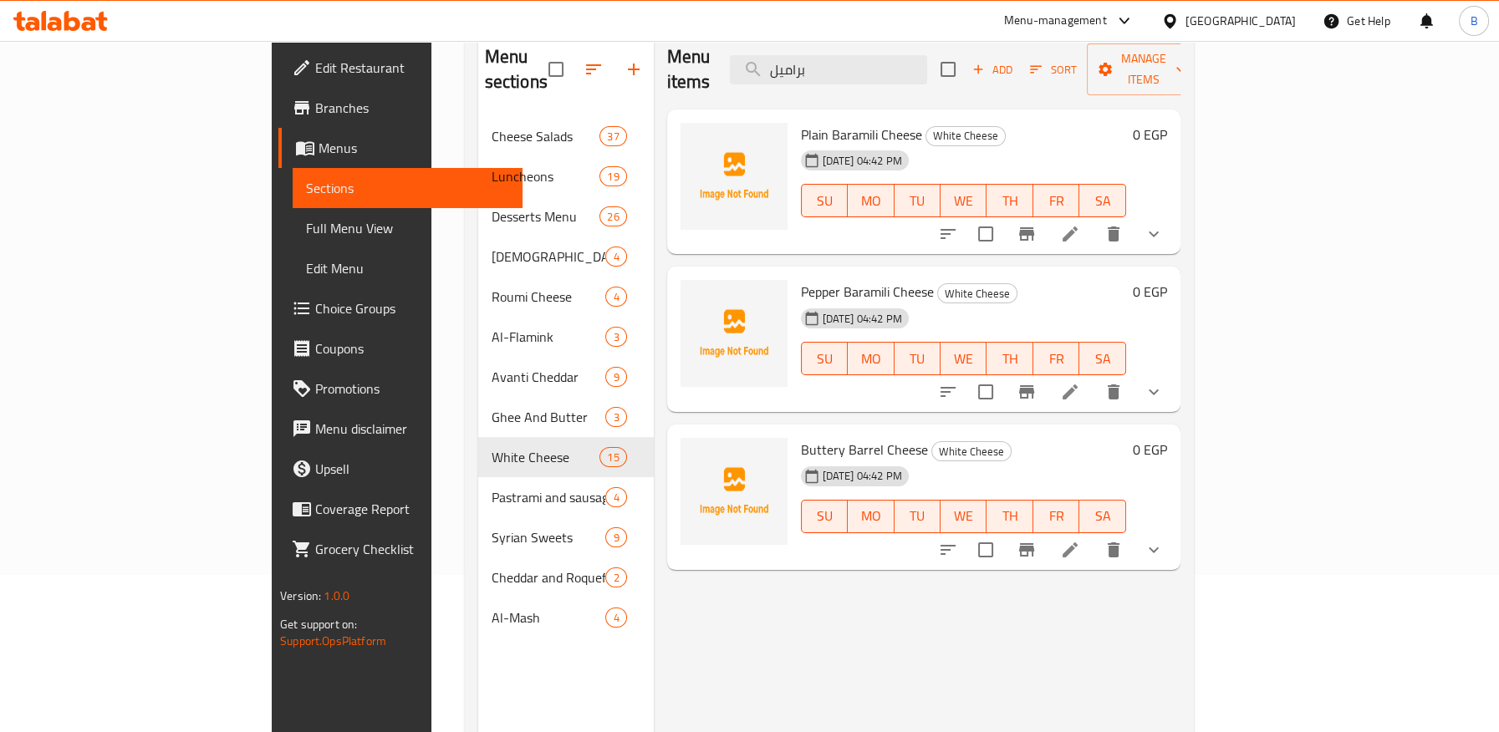
scroll to position [186, 0]
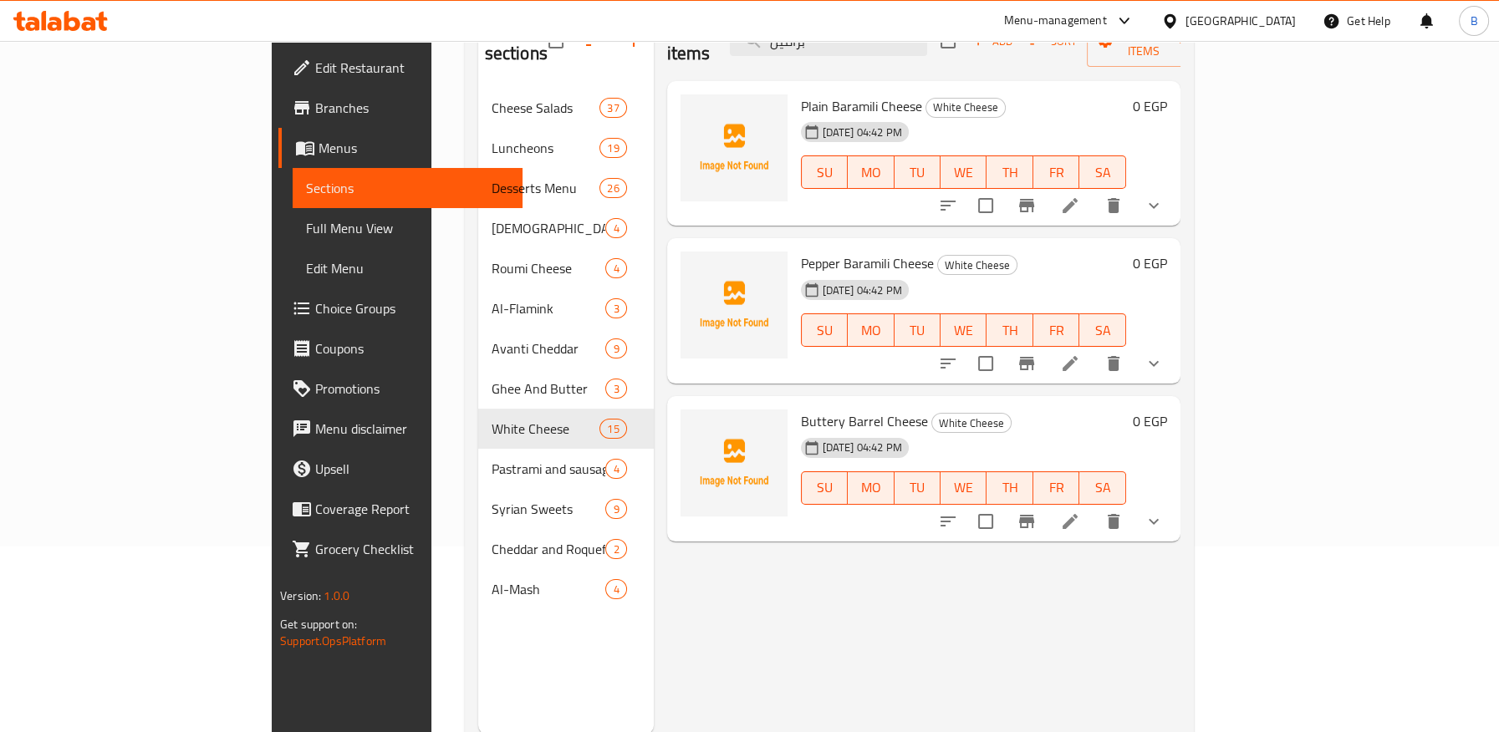
type input "براميل"
click at [1080, 512] on icon at bounding box center [1070, 522] width 20 height 20
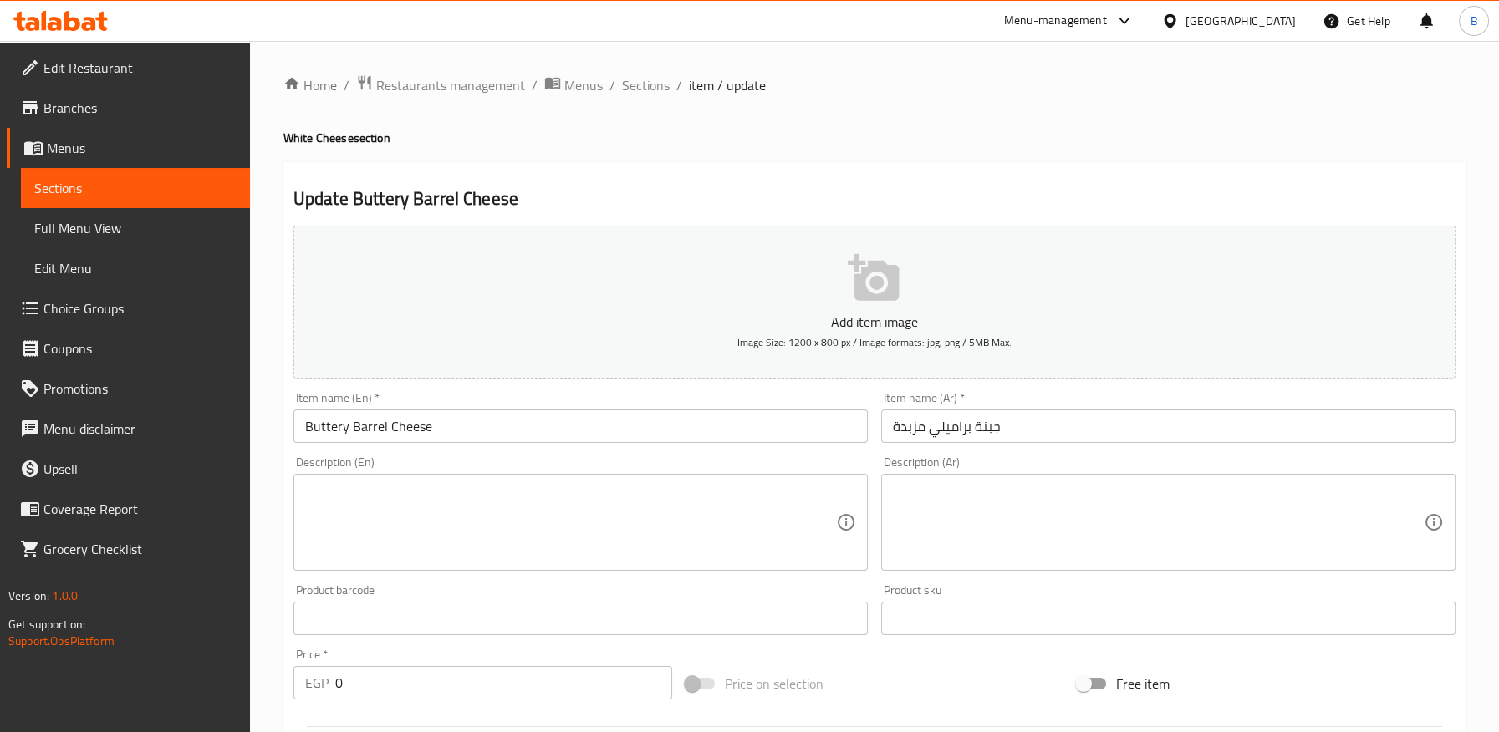
click at [358, 428] on input "Buttery Barrel Cheese" at bounding box center [580, 426] width 574 height 33
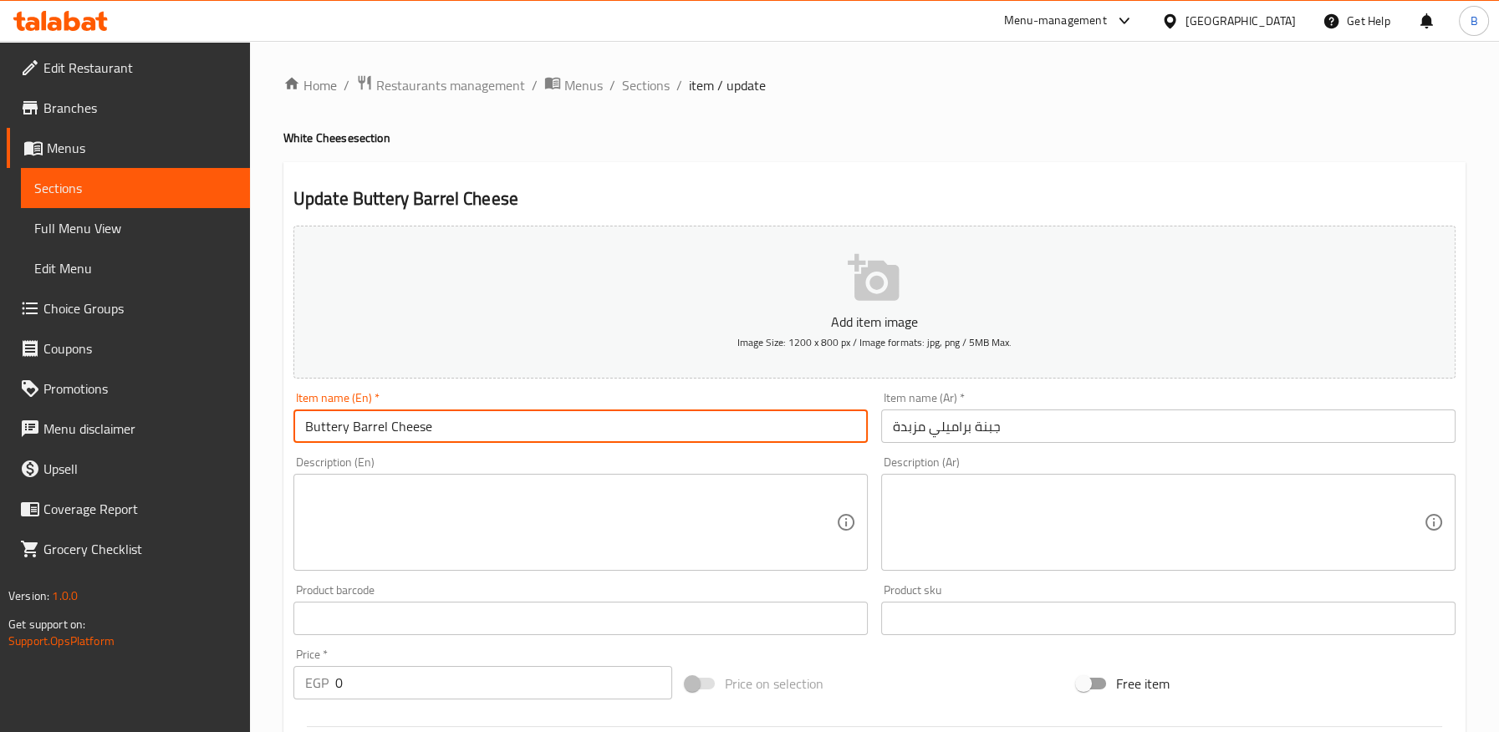
click at [358, 428] on input "Buttery Barrel Cheese" at bounding box center [580, 426] width 574 height 33
paste input "amili"
type input "Buttery Baramili Cheese"
click at [914, 427] on input "جبنة براميلي مزبدة" at bounding box center [1168, 426] width 574 height 33
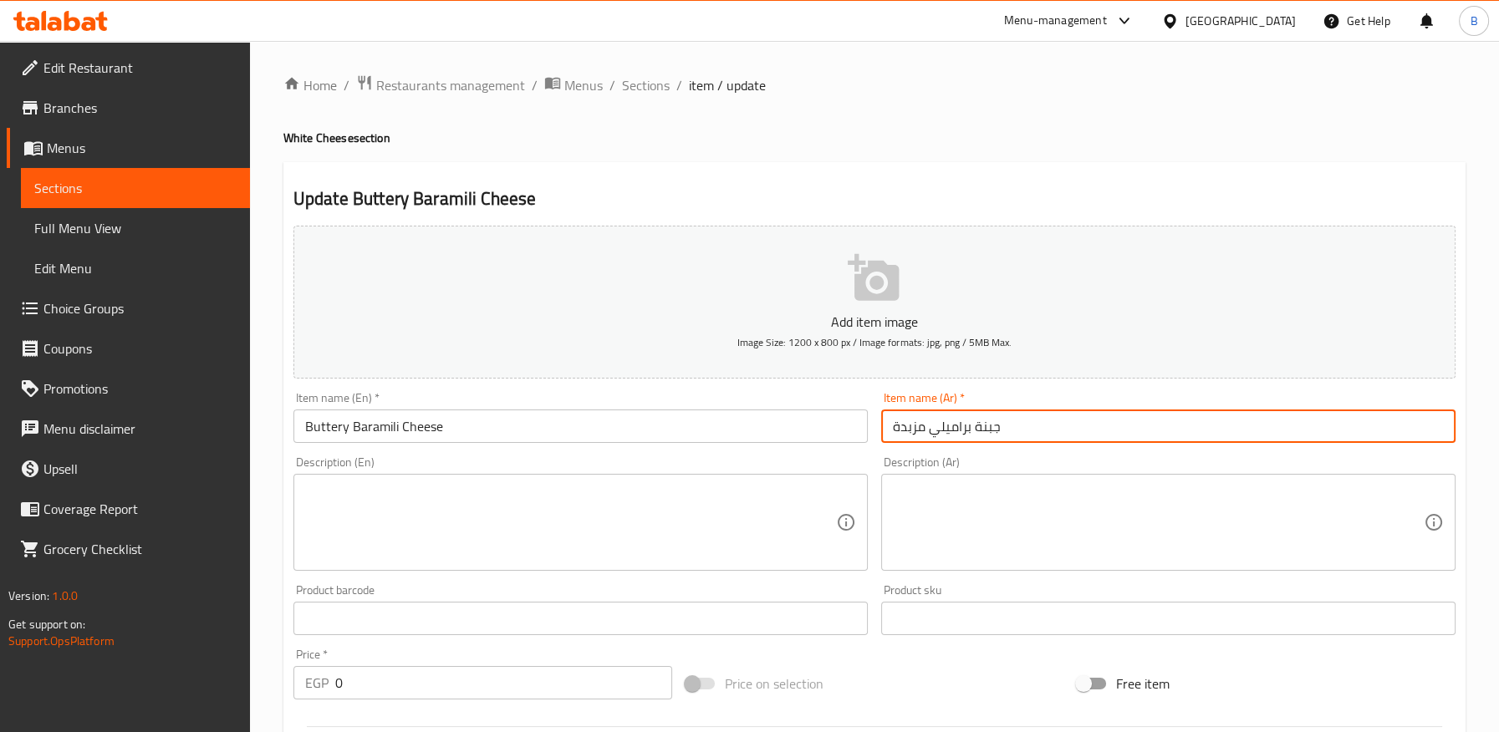
click at [914, 427] on input "جبنة براميلي مزبدة" at bounding box center [1168, 426] width 574 height 33
click at [926, 423] on input "جبنة براميلي مزبدة" at bounding box center [1168, 426] width 574 height 33
click at [901, 430] on input "جبنة براميلي مزبدة" at bounding box center [1168, 426] width 574 height 33
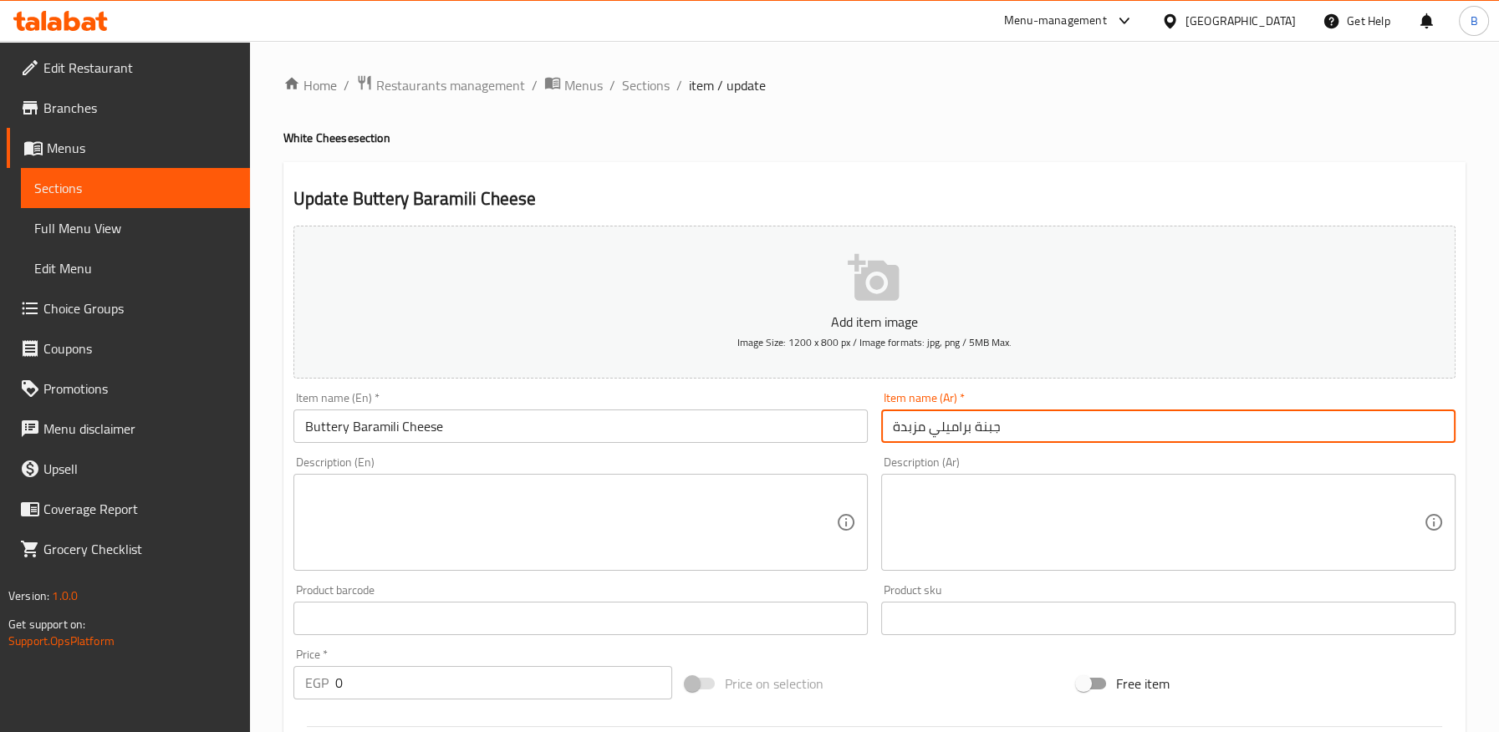
click at [901, 430] on input "جبنة براميلي مزبدة" at bounding box center [1168, 426] width 574 height 33
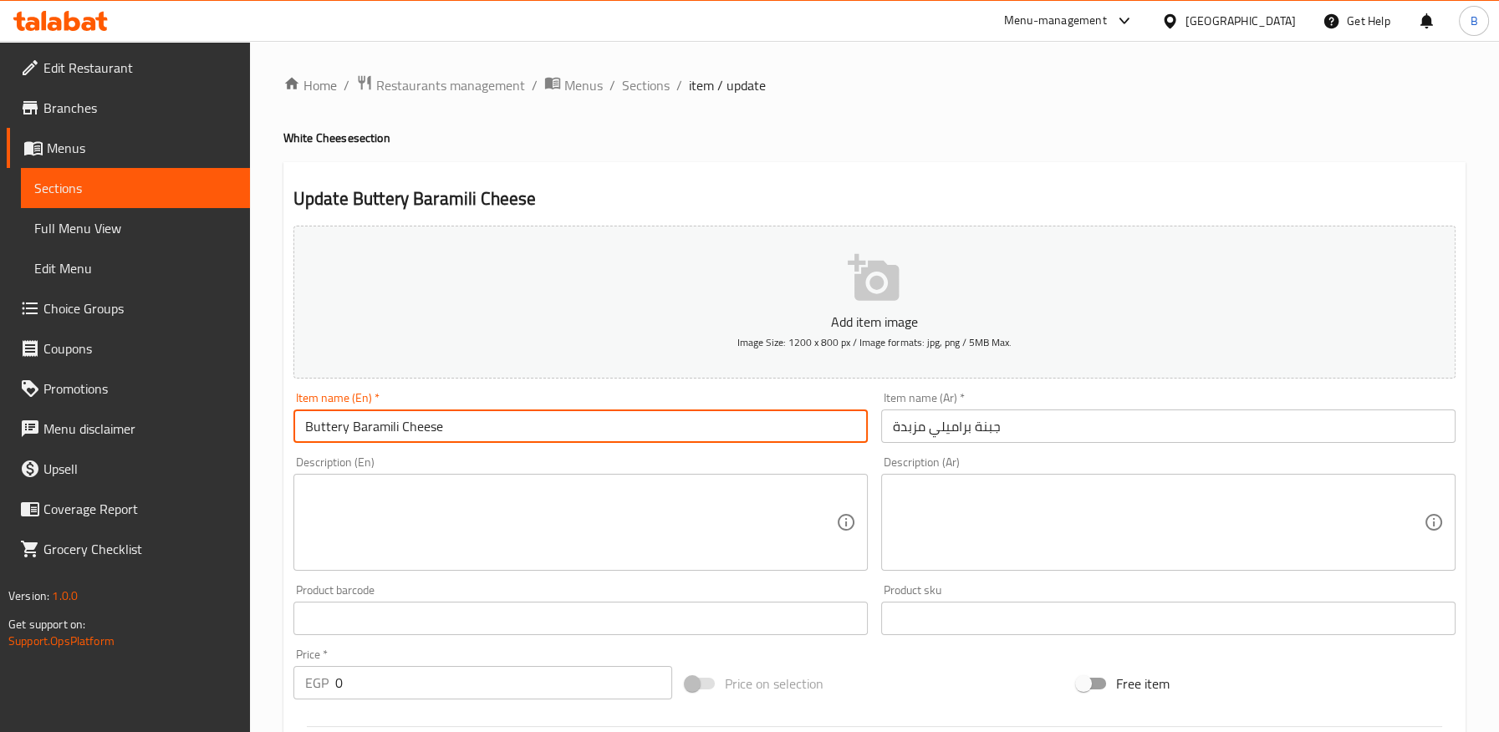
click at [324, 423] on input "Buttery Baramili Cheese" at bounding box center [580, 426] width 574 height 33
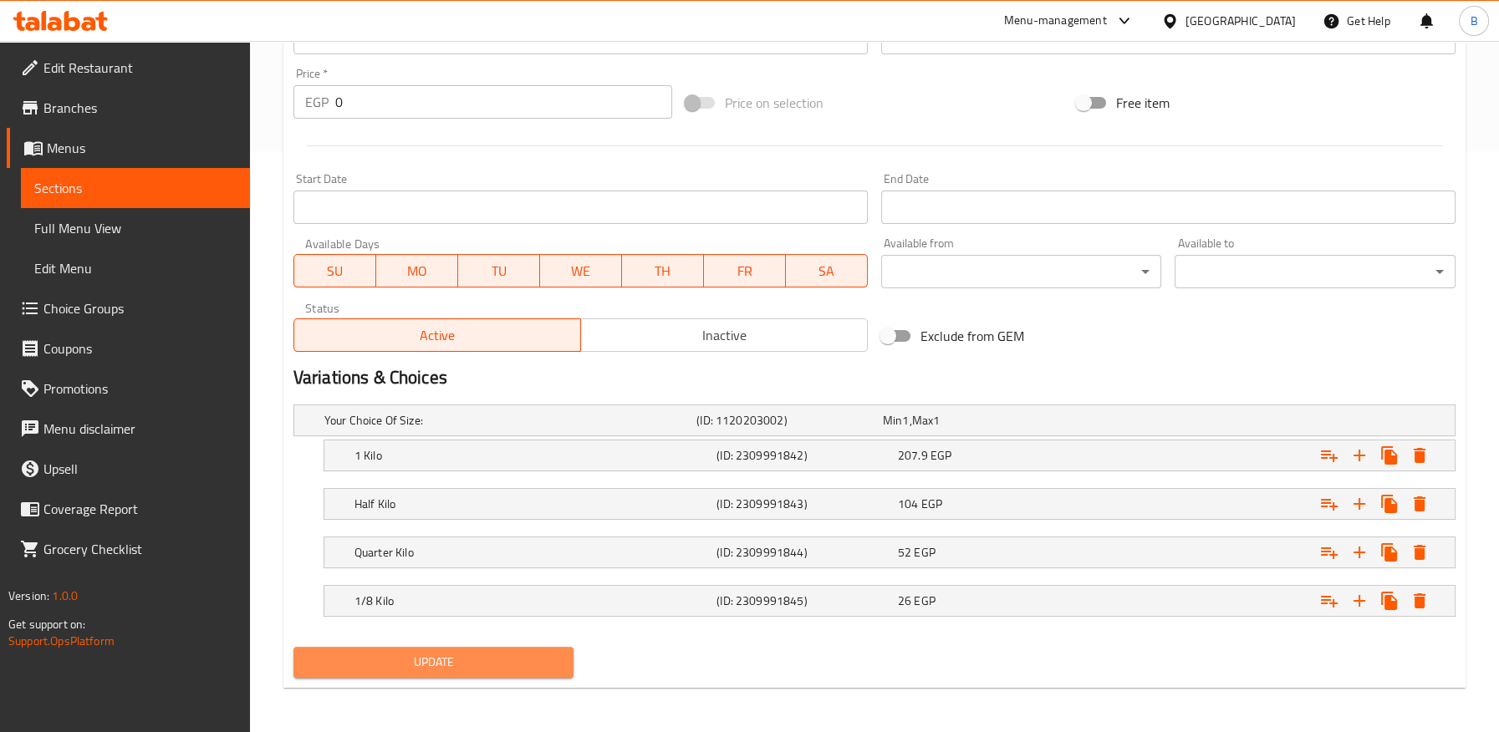
drag, startPoint x: 477, startPoint y: 653, endPoint x: 518, endPoint y: 558, distance: 103.0
click at [478, 654] on span "Update" at bounding box center [434, 662] width 254 height 21
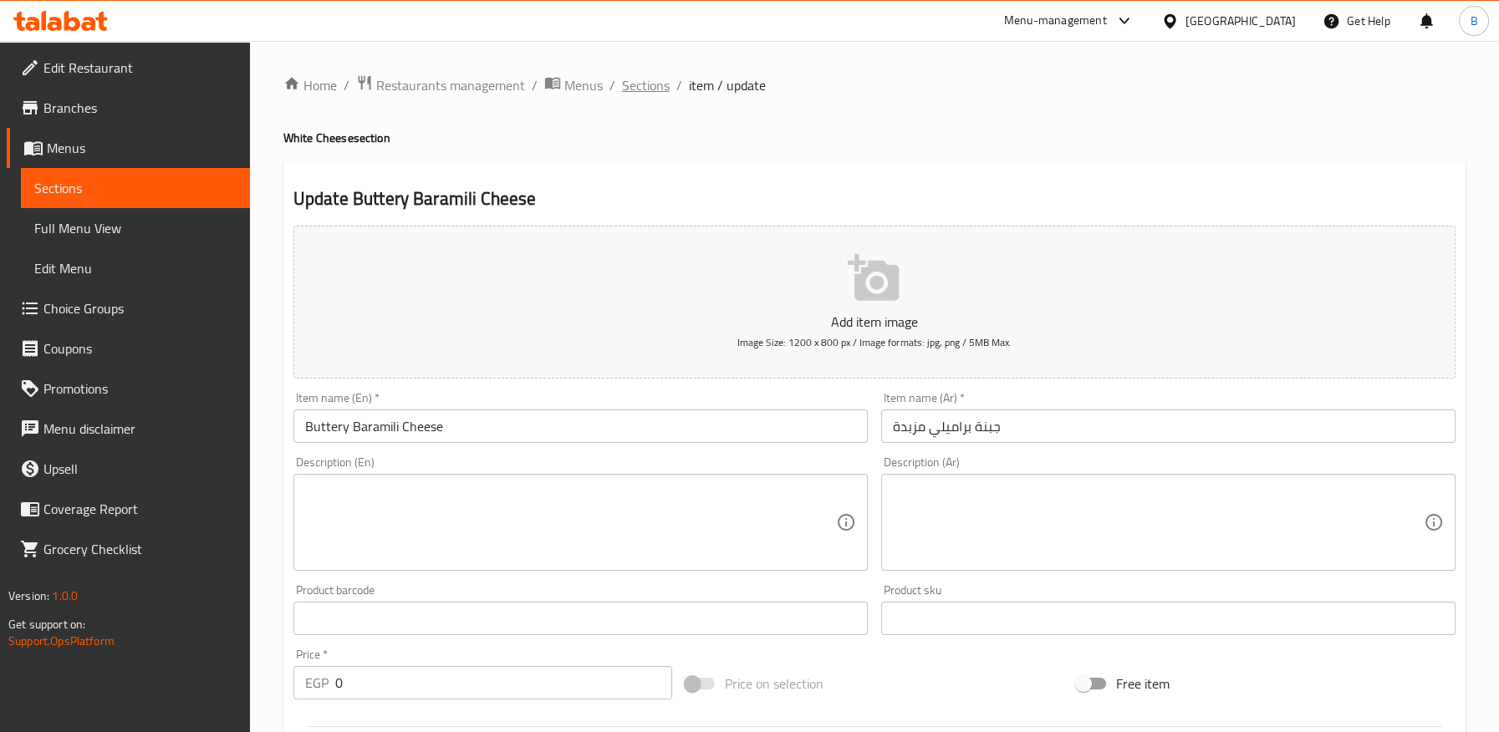
click at [631, 85] on span "Sections" at bounding box center [646, 85] width 48 height 20
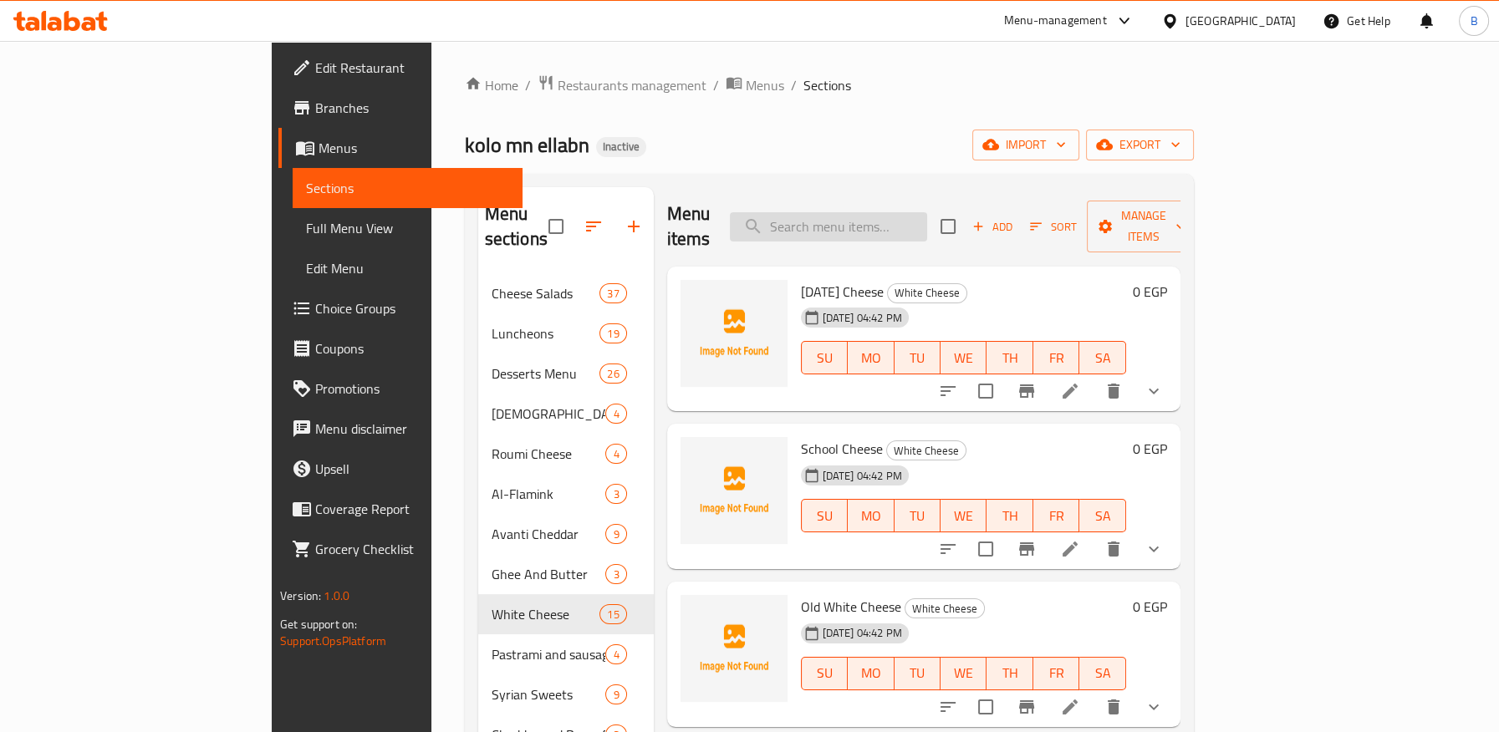
click at [927, 217] on input "search" at bounding box center [828, 226] width 197 height 29
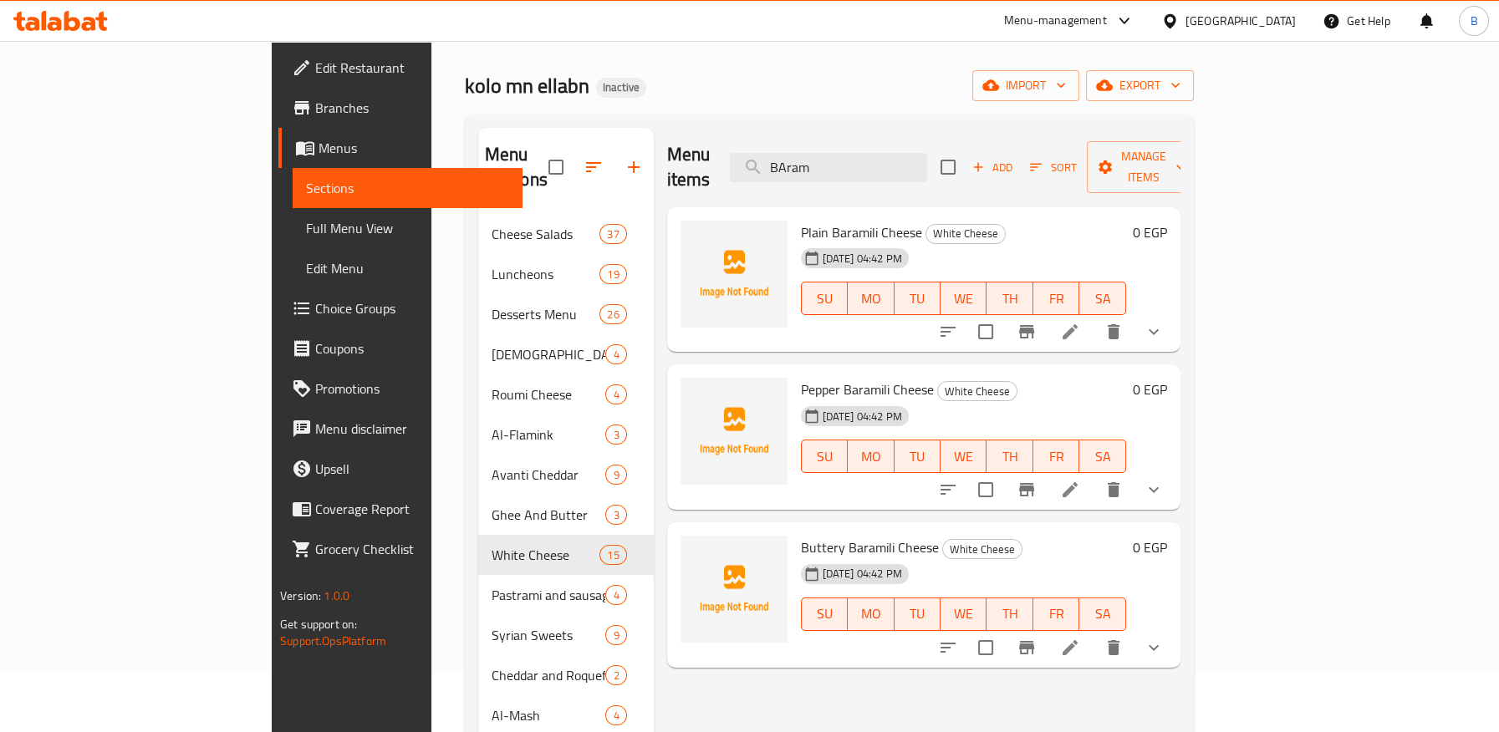
scroll to position [93, 0]
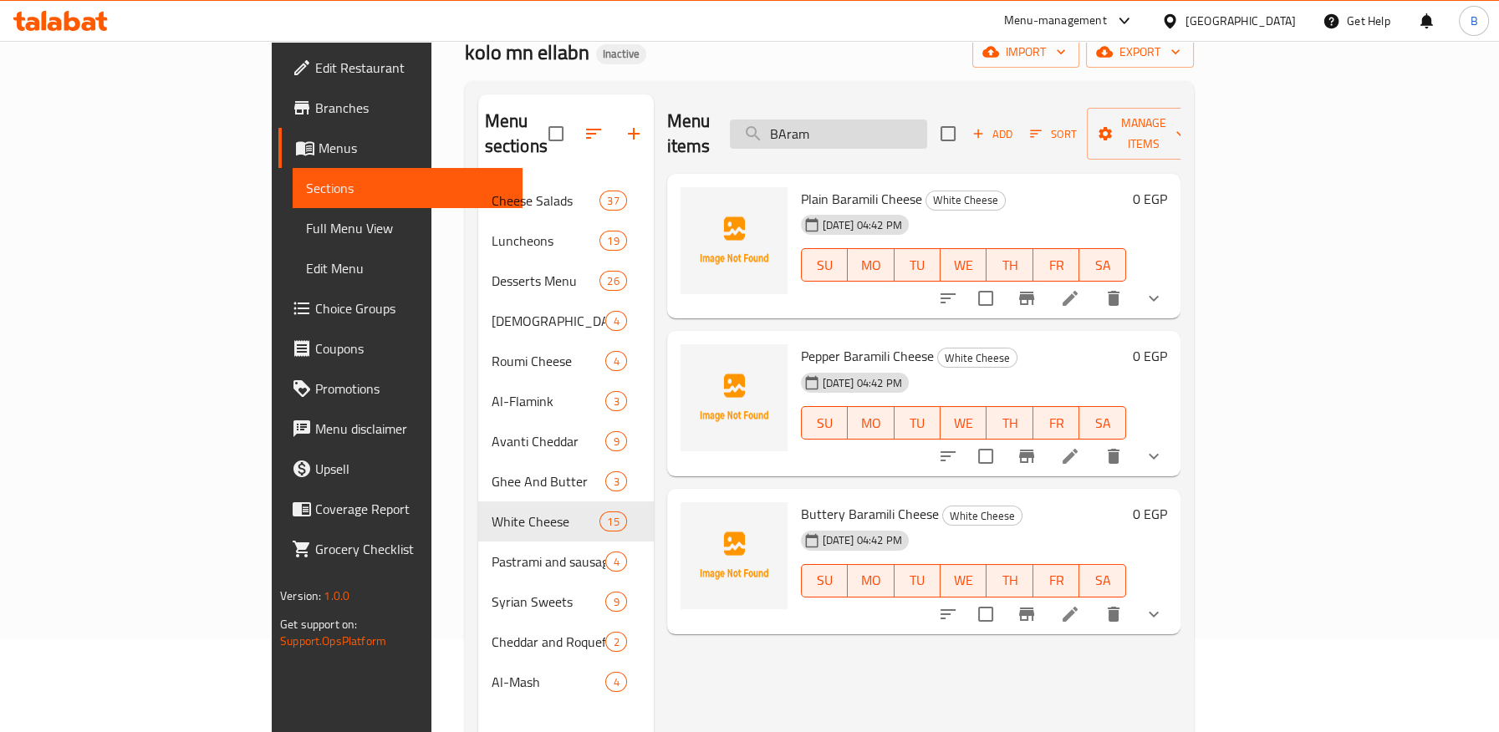
drag, startPoint x: 931, startPoint y: 118, endPoint x: 864, endPoint y: 125, distance: 68.0
click at [864, 125] on input "BAram" at bounding box center [828, 134] width 197 height 29
paste input "Khoshala Cheese"
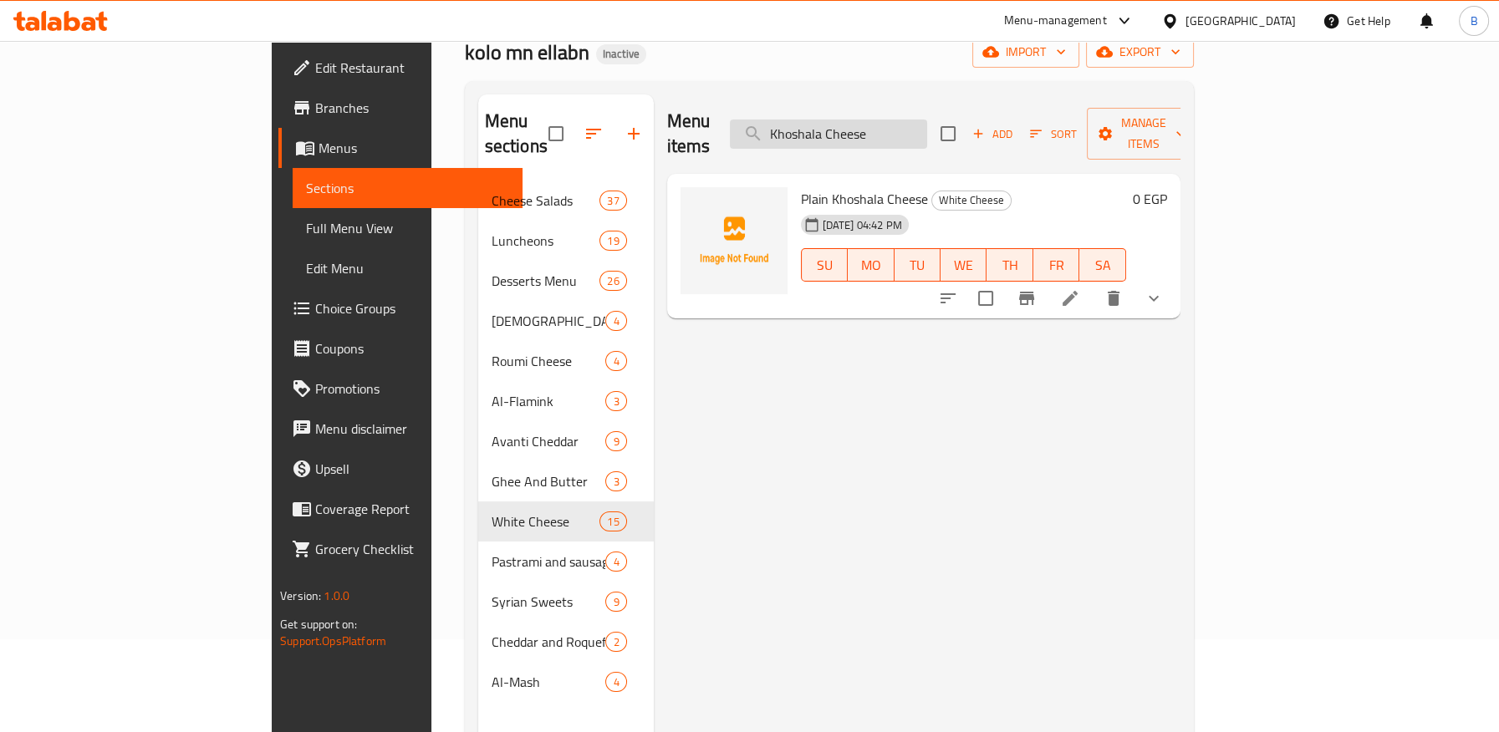
click at [893, 124] on input "Khoshala Cheese" at bounding box center [828, 134] width 197 height 29
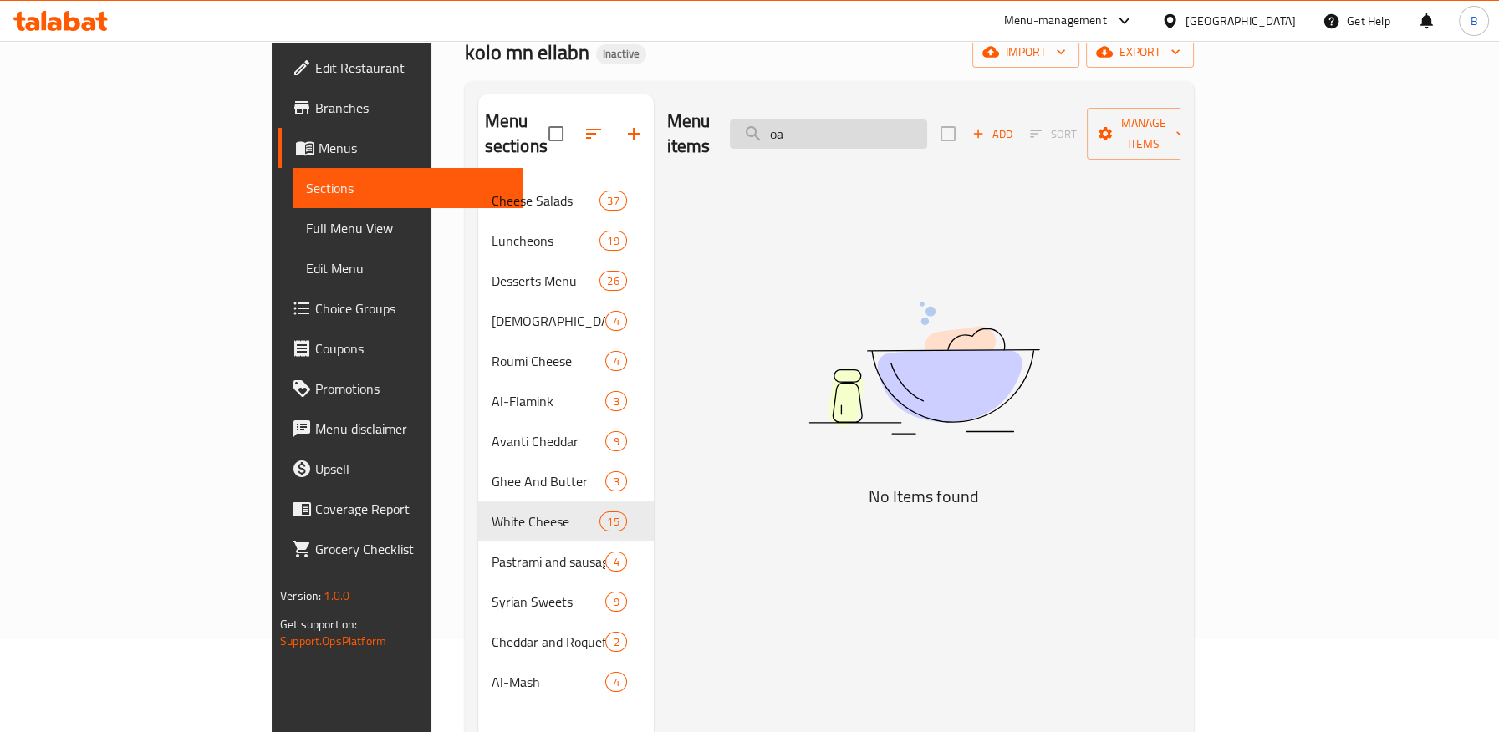
type input "o"
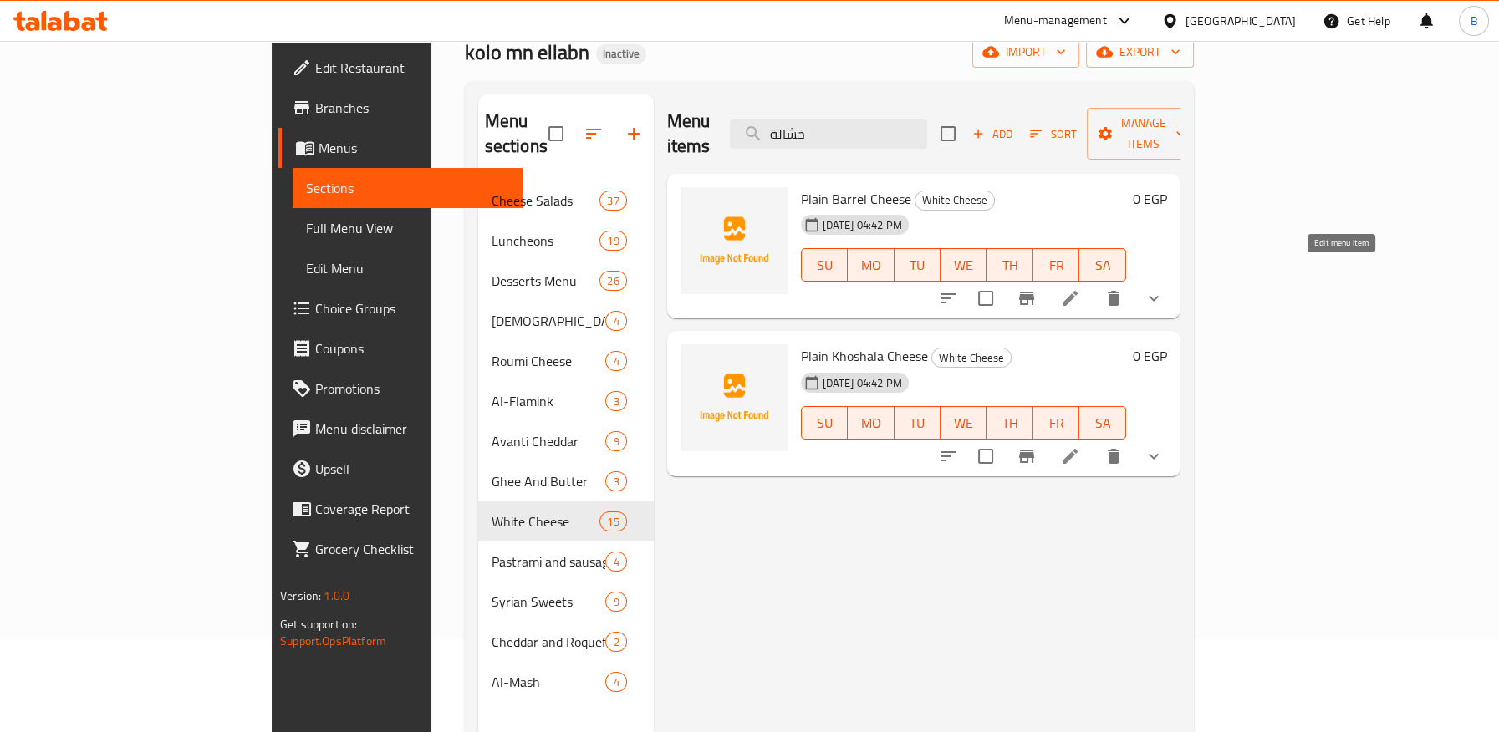
type input "خشالة"
click at [1080, 288] on icon at bounding box center [1070, 298] width 20 height 20
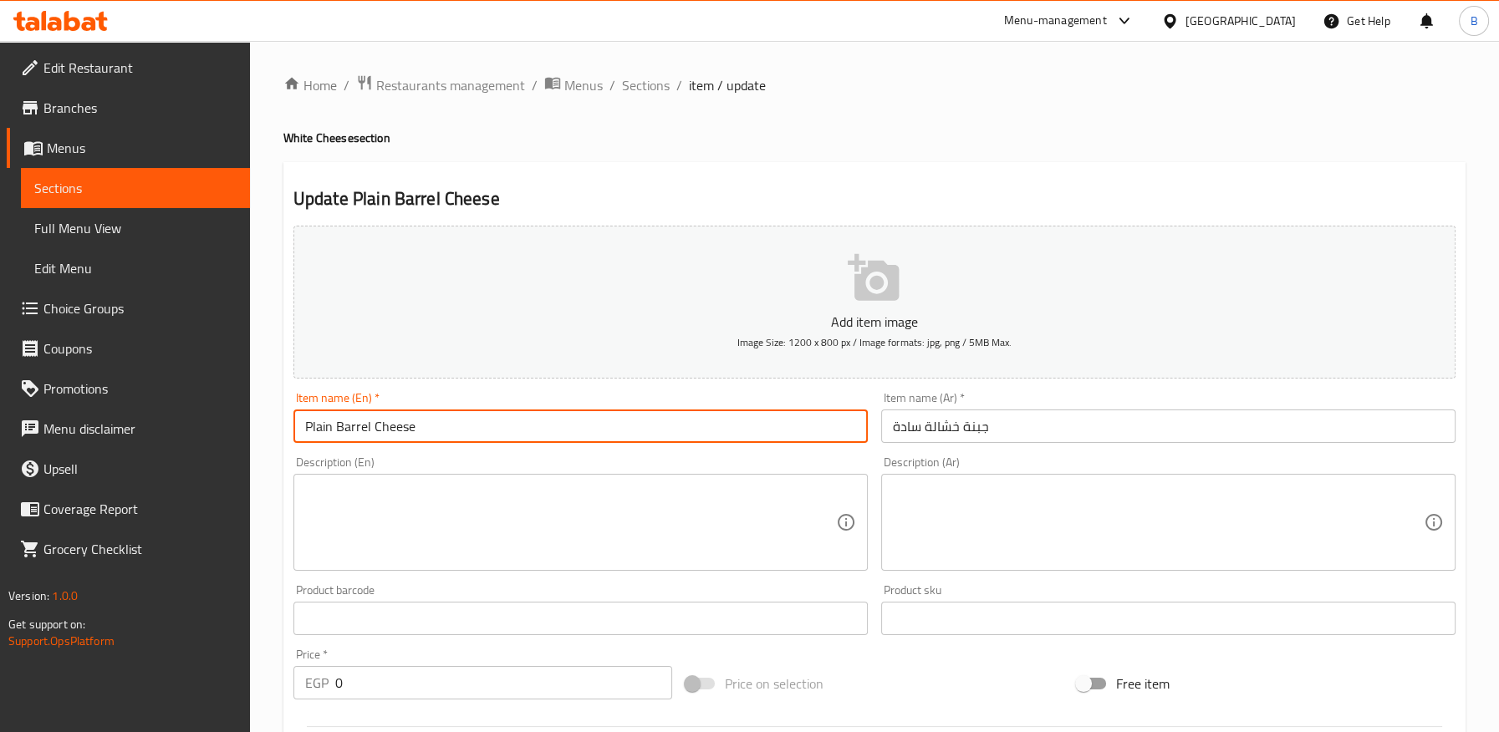
click at [357, 426] on input "Plain Barrel Cheese" at bounding box center [580, 426] width 574 height 33
paste input "Khoshala Cheese"
click at [468, 427] on input "Plain Khoshala Cheese Cheese" at bounding box center [580, 426] width 574 height 33
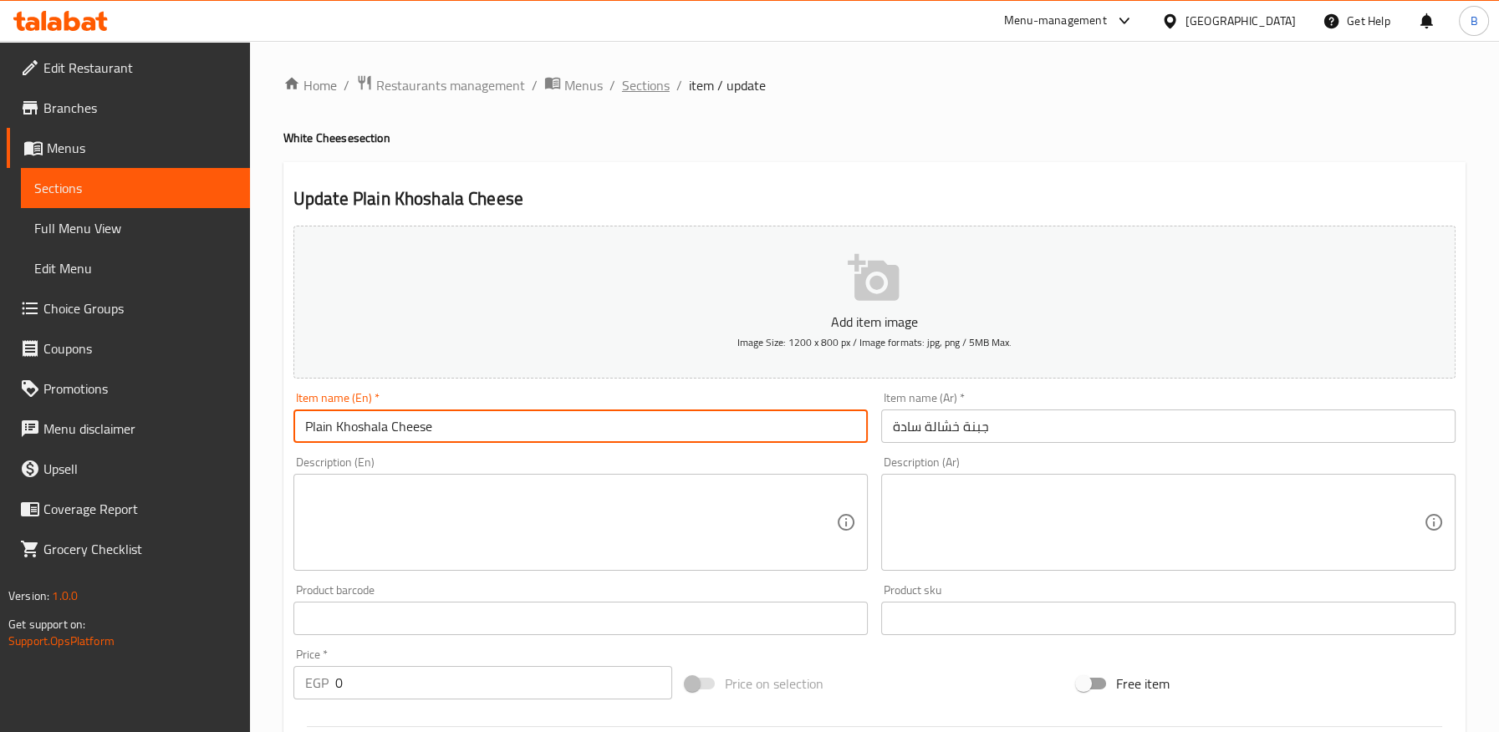
type input "Plain Khoshala Cheese"
click at [647, 93] on span "Sections" at bounding box center [646, 85] width 48 height 20
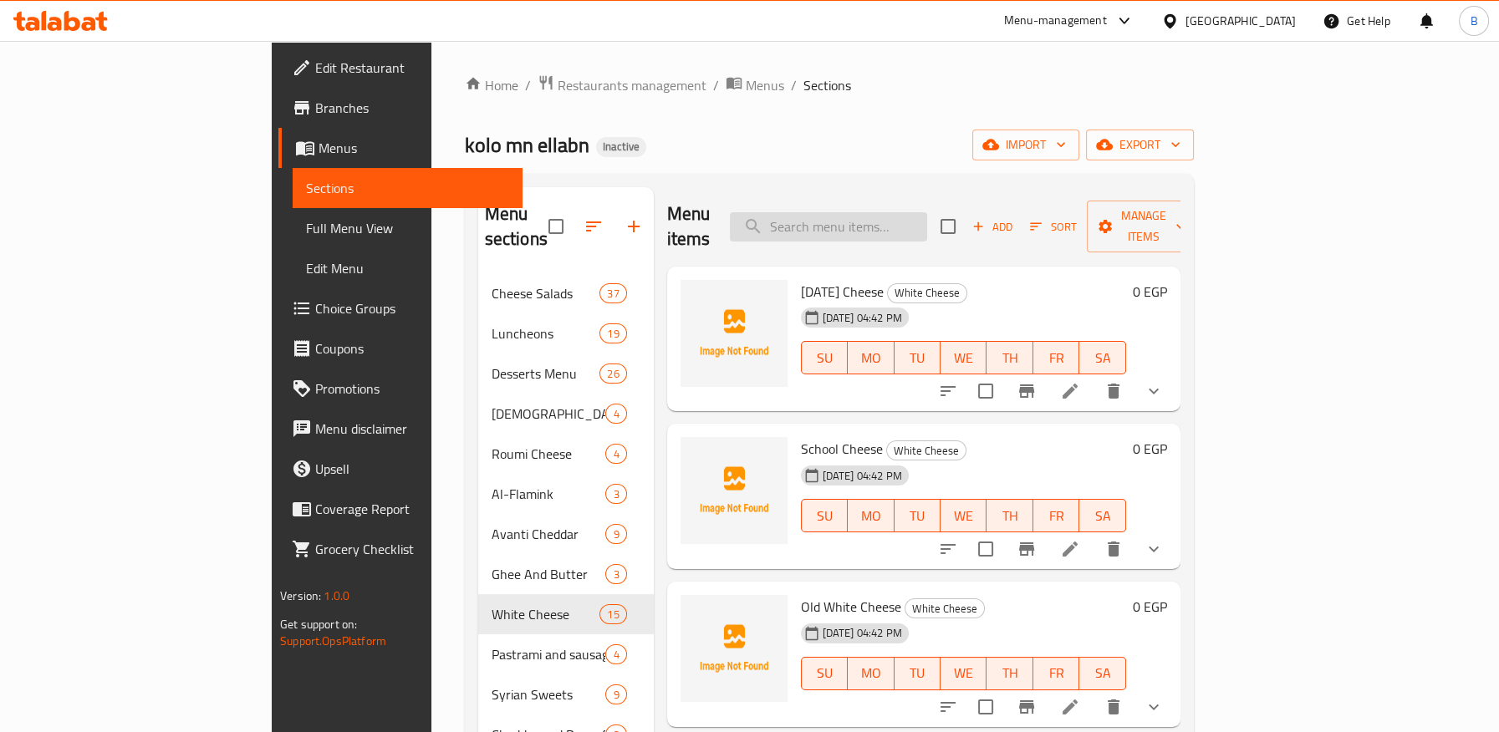
click at [914, 217] on input "search" at bounding box center [828, 226] width 197 height 29
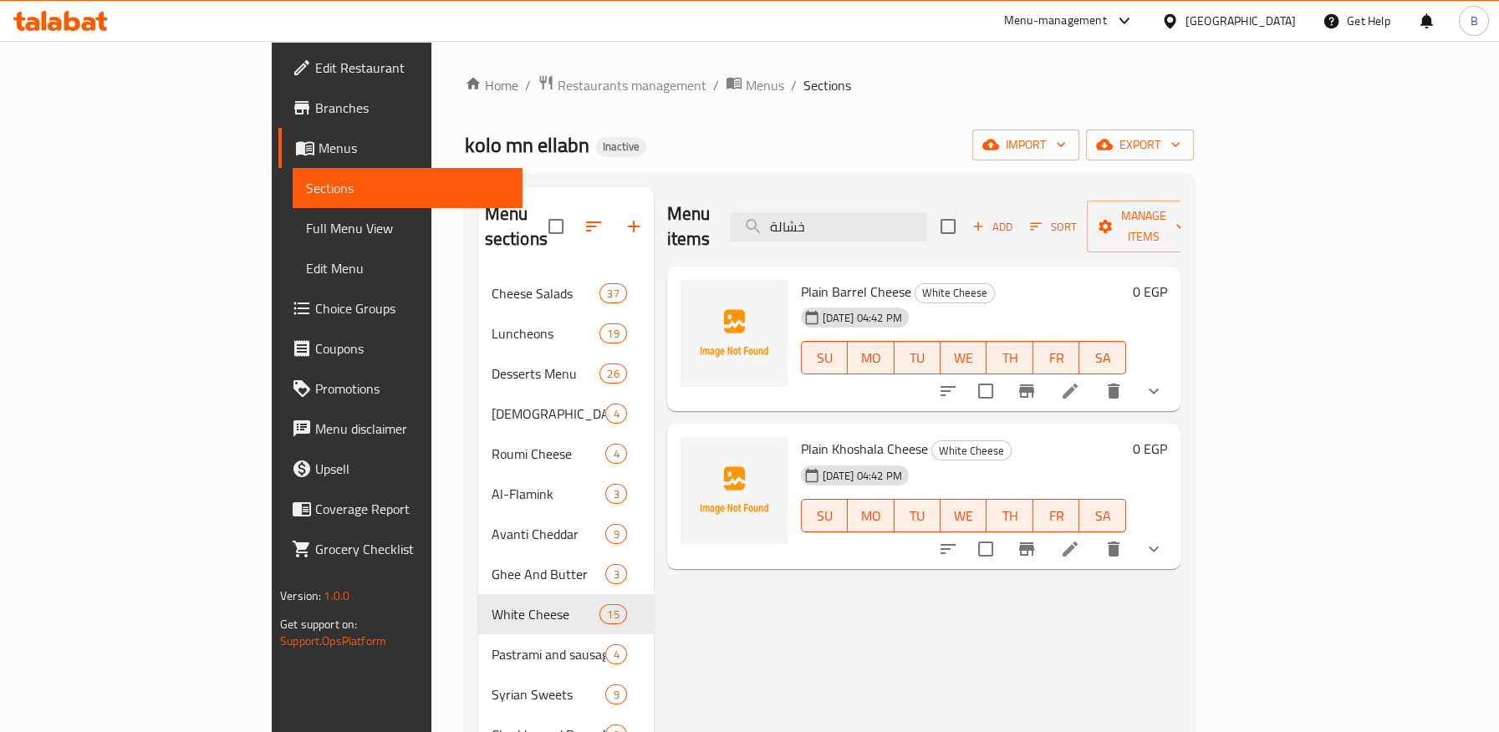
type input "خشالة"
click at [1093, 376] on li at bounding box center [1070, 391] width 47 height 30
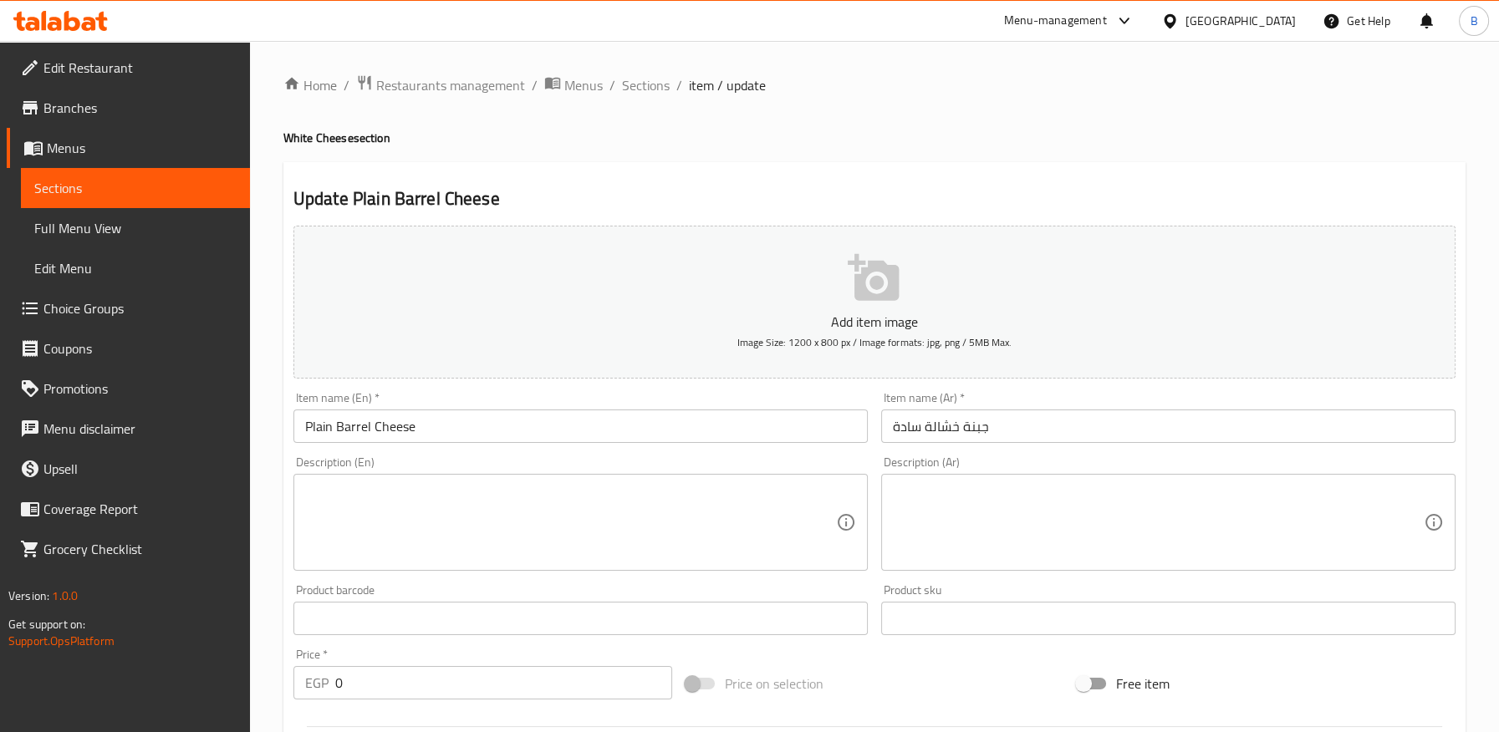
click at [397, 490] on textarea at bounding box center [570, 522] width 531 height 79
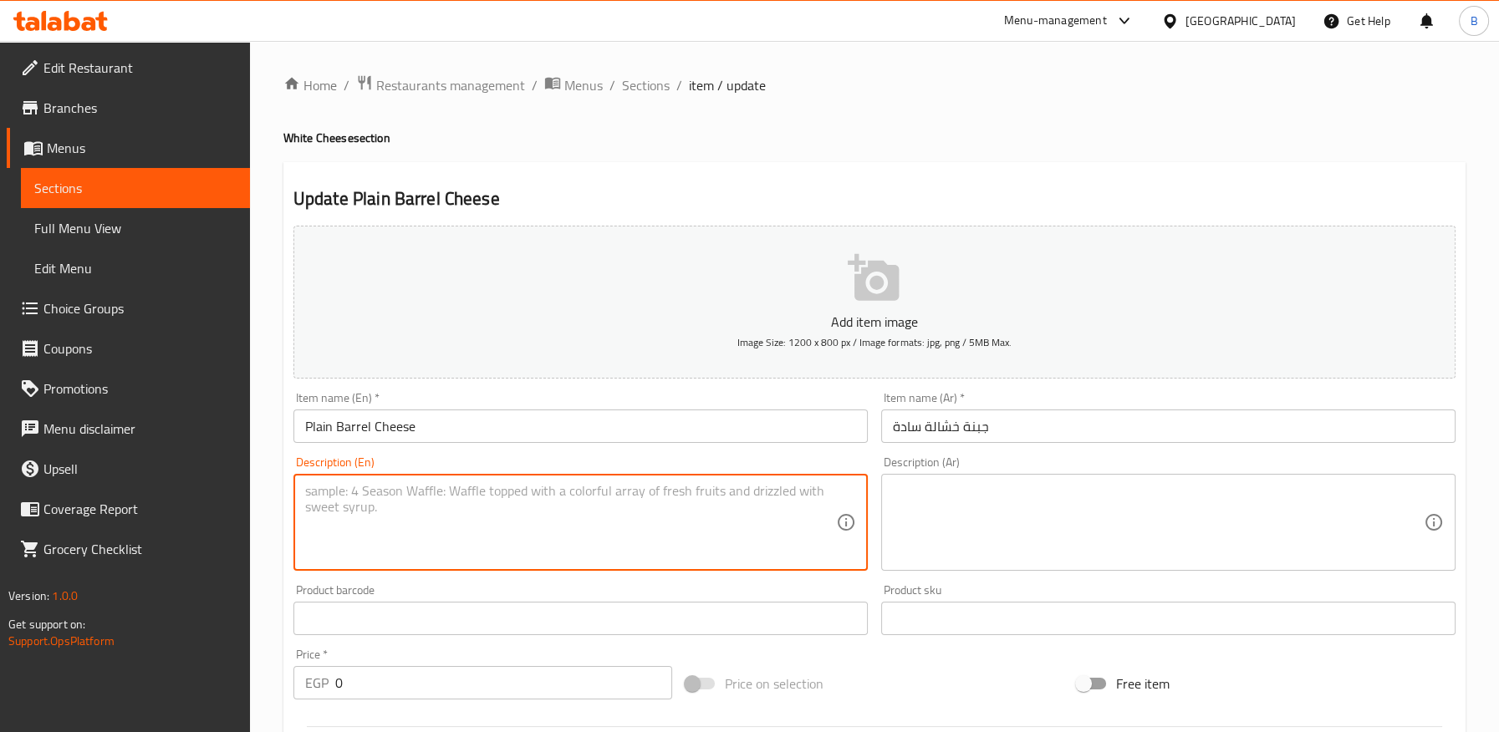
paste textarea "Khoshala Cheese"
drag, startPoint x: 422, startPoint y: 492, endPoint x: 269, endPoint y: 484, distance: 153.2
click at [269, 484] on div "Home / Restaurants management / Menus / Sections / item / update White Cheese s…" at bounding box center [874, 678] width 1249 height 1275
type textarea "Khoshala Cheese"
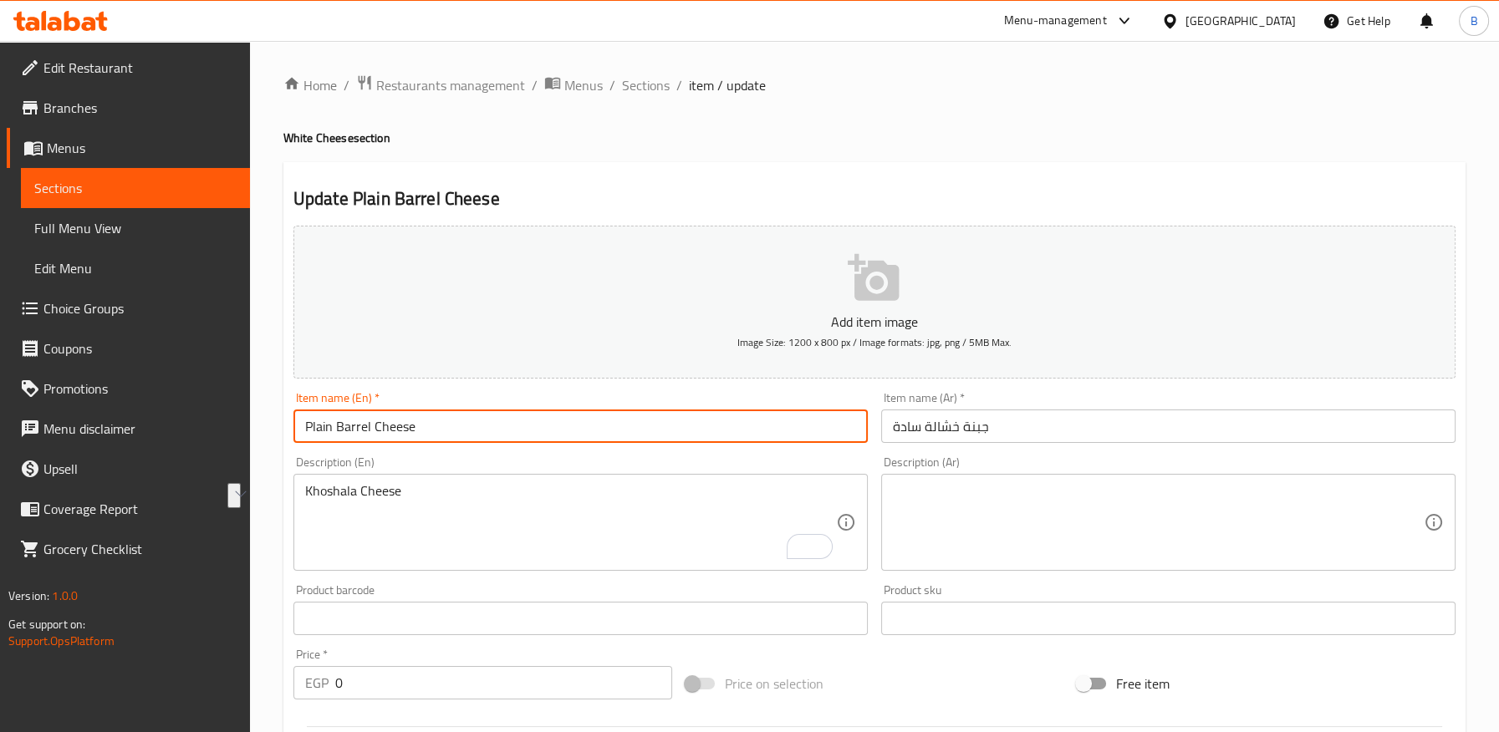
drag, startPoint x: 334, startPoint y: 429, endPoint x: 454, endPoint y: 429, distance: 119.5
click at [454, 429] on input "Plain Barrel Cheese" at bounding box center [580, 426] width 574 height 33
paste input "Khoshala"
type input "Plain Khoshala Cheese"
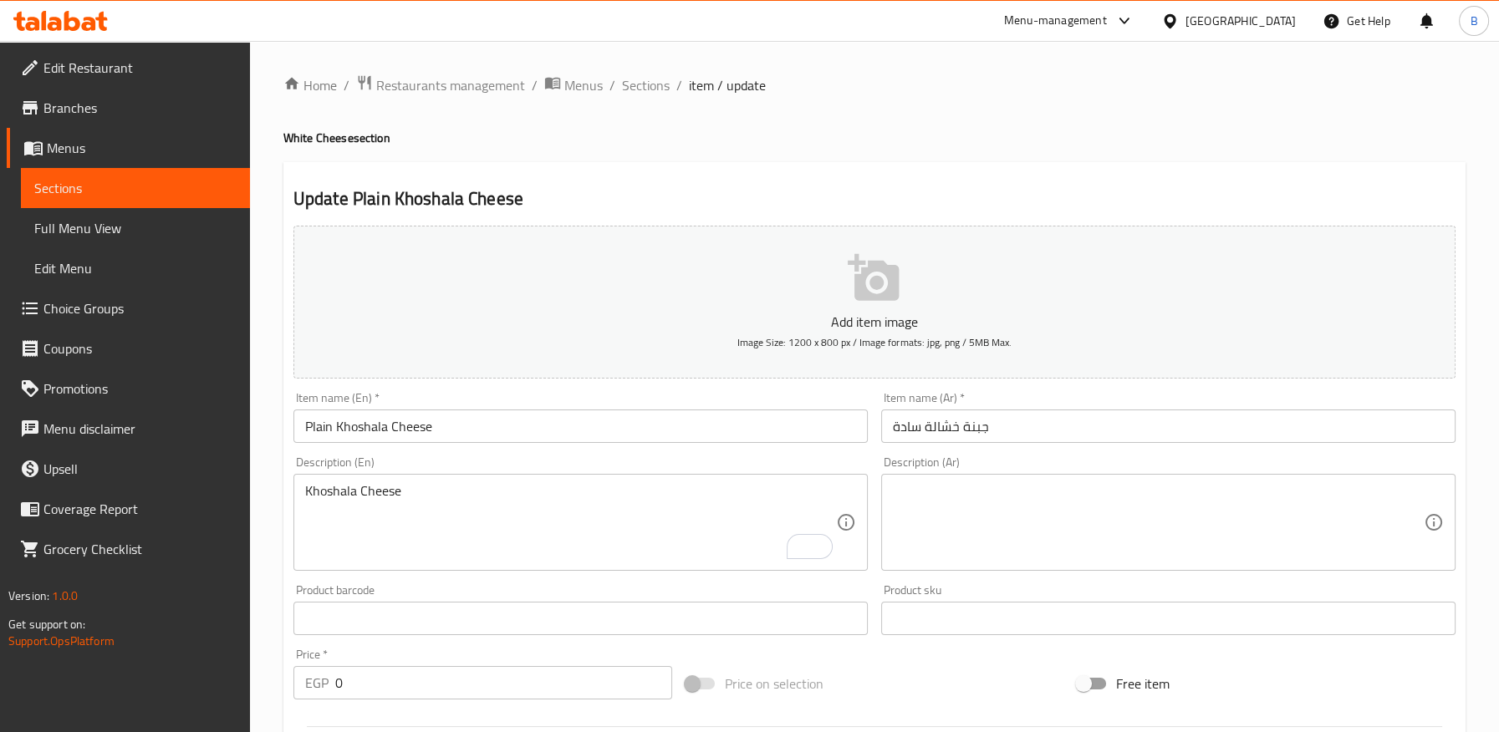
click at [364, 479] on div "Khoshala Cheese Description (En)" at bounding box center [580, 522] width 574 height 97
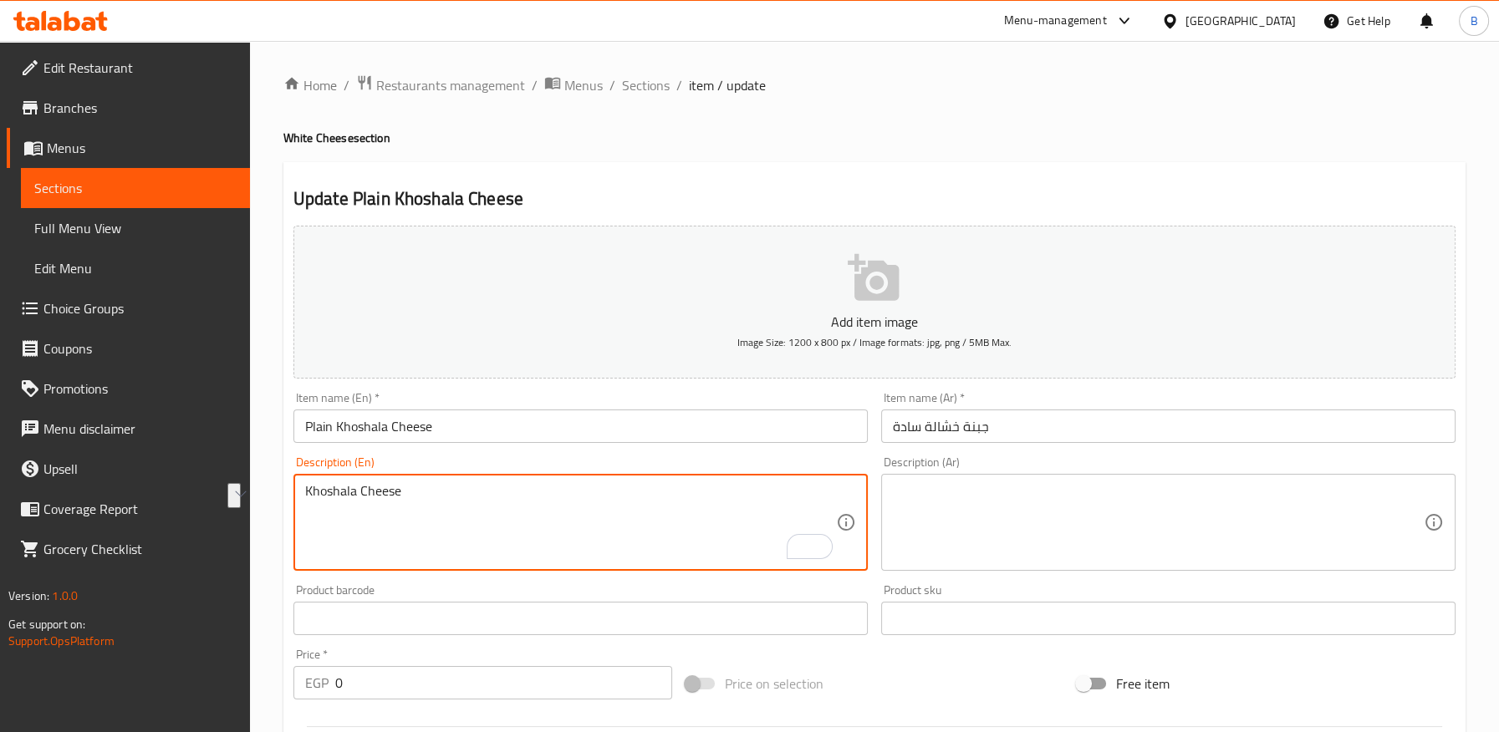
click at [373, 497] on textarea "Khoshala Cheese" at bounding box center [570, 522] width 531 height 79
click at [939, 425] on input "جبنة خشالة سادة" at bounding box center [1168, 426] width 574 height 33
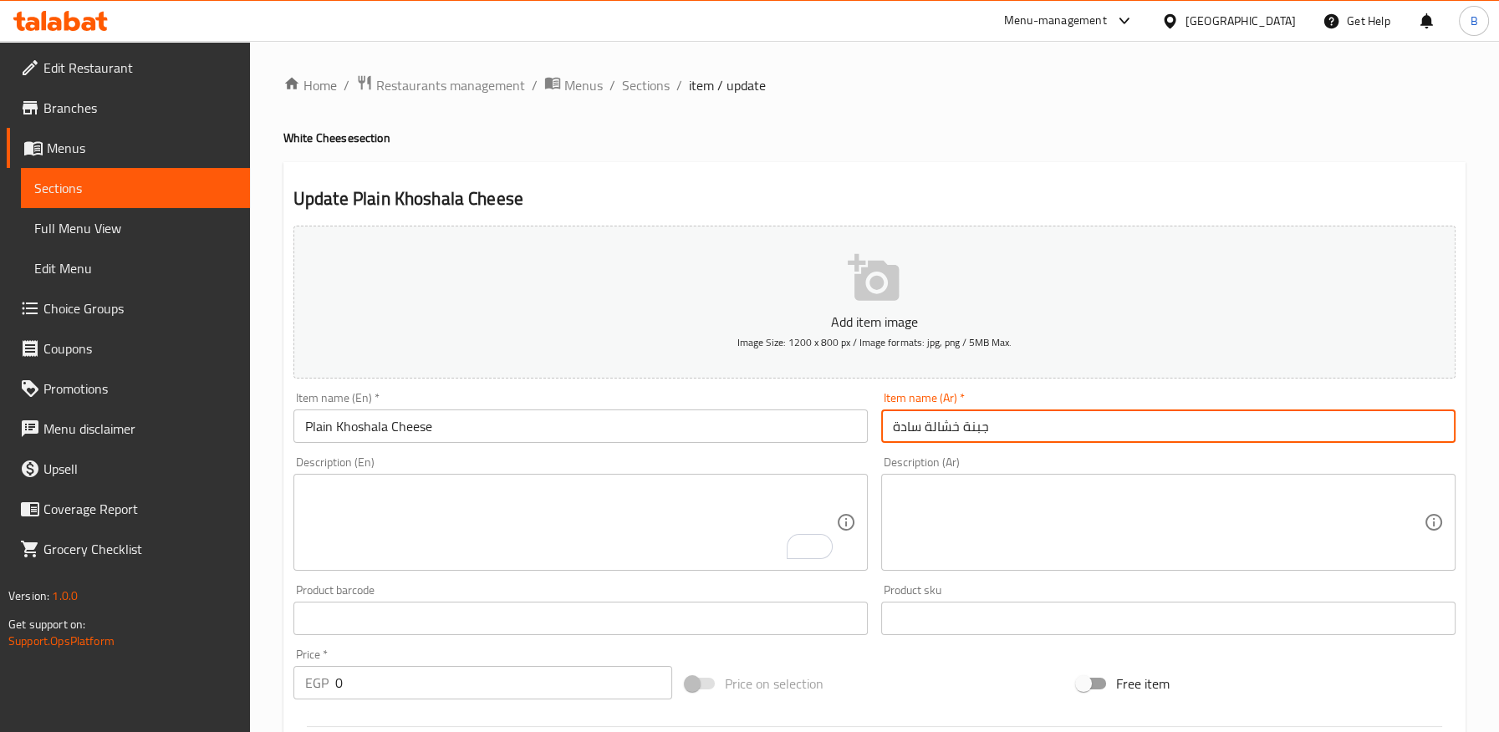
click at [939, 425] on input "جبنة خشالة سادة" at bounding box center [1168, 426] width 574 height 33
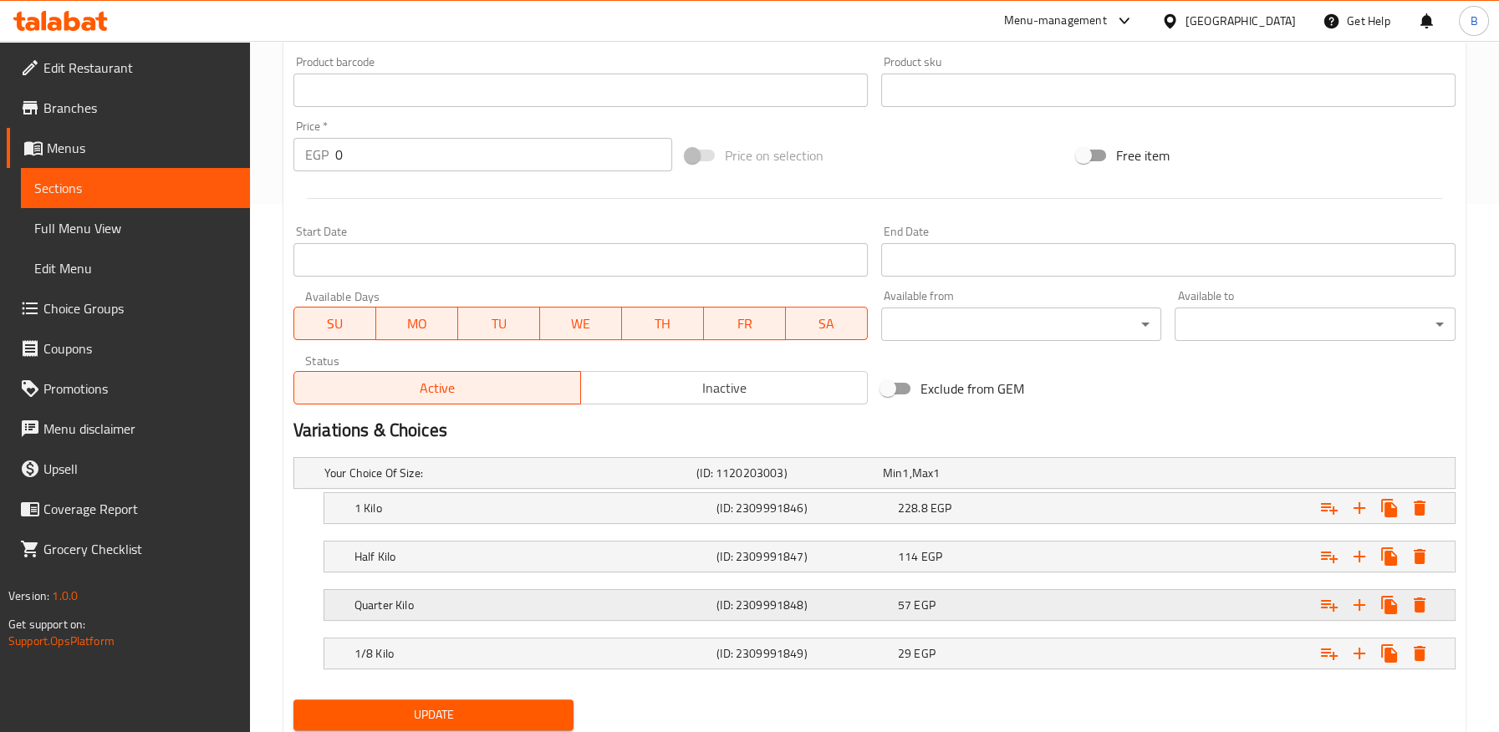
scroll to position [581, 0]
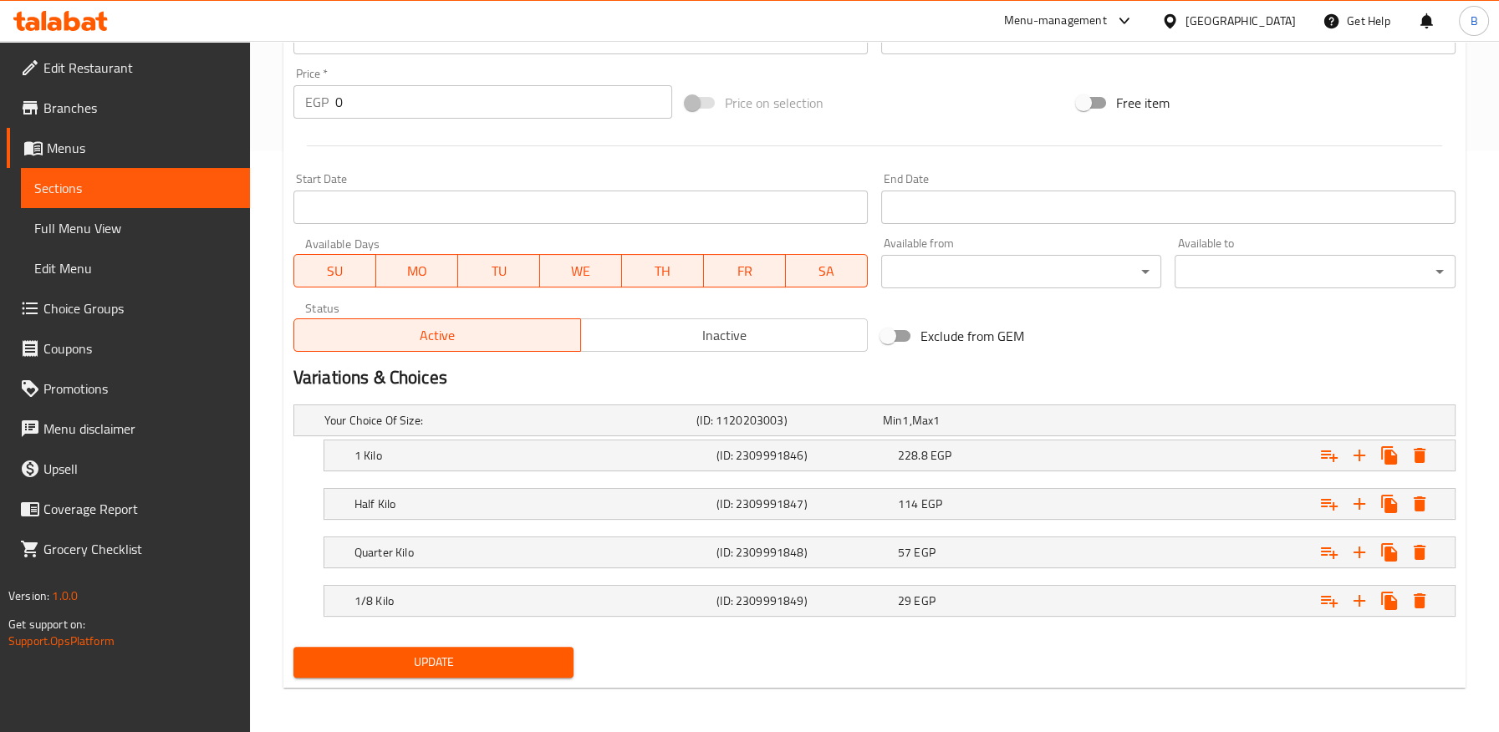
click at [496, 665] on span "Update" at bounding box center [434, 662] width 254 height 21
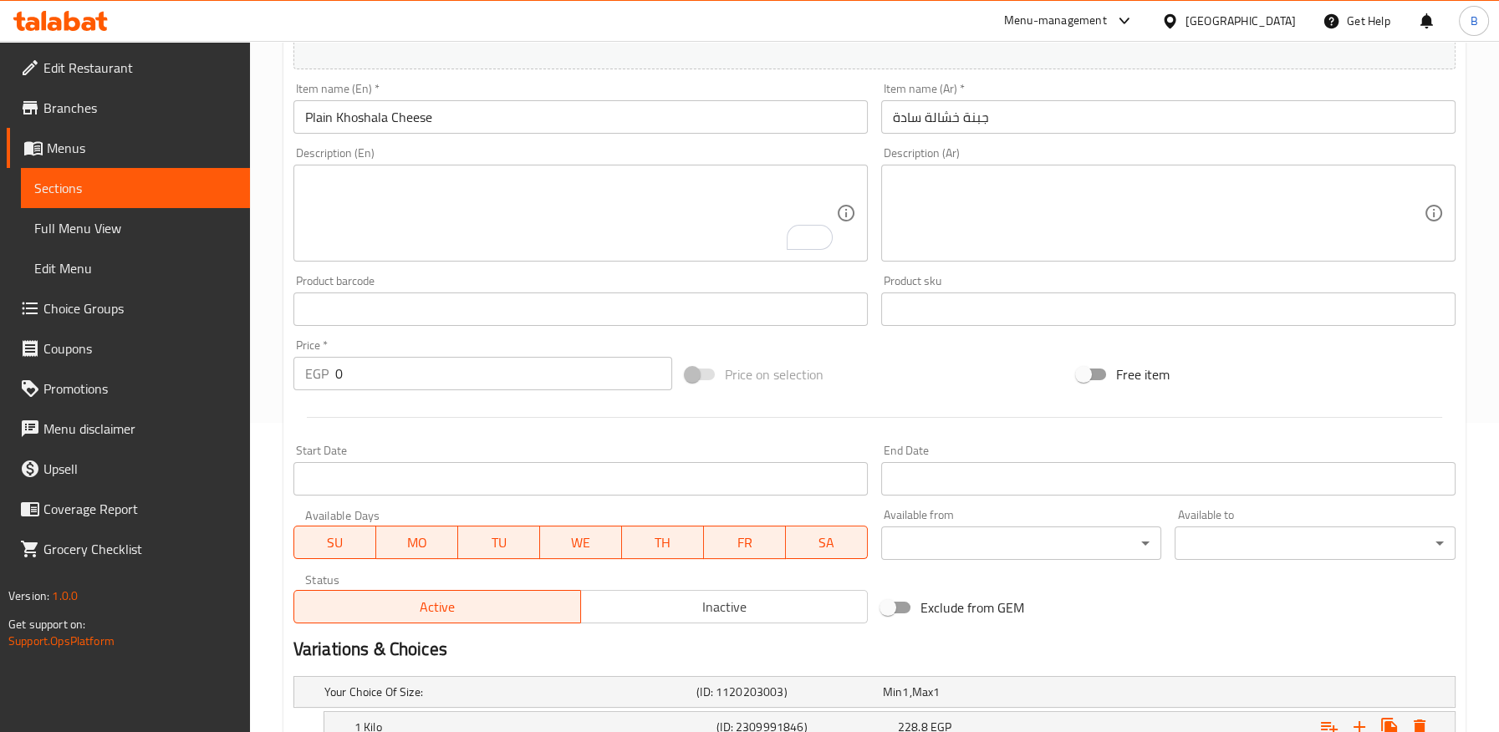
scroll to position [210, 0]
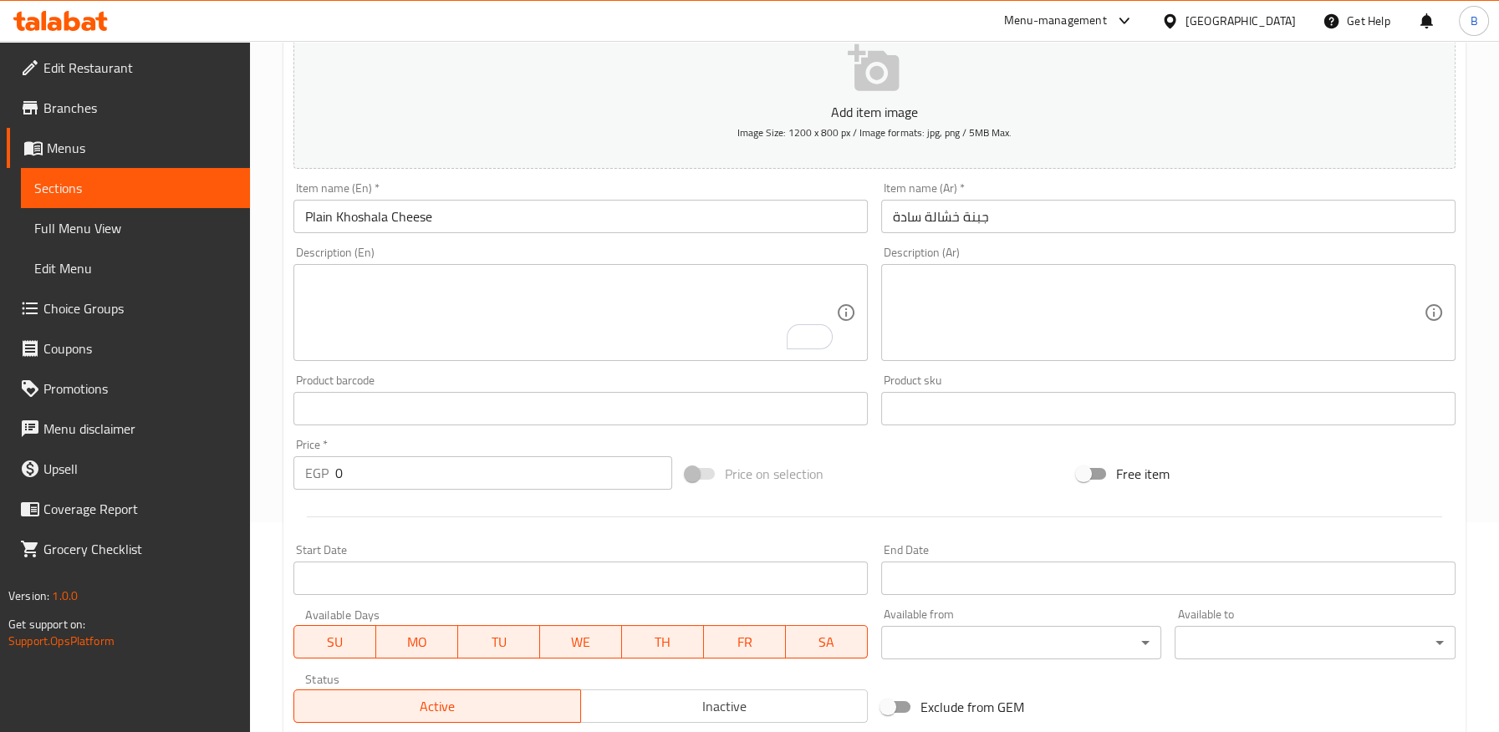
click at [356, 217] on input "Plain Khoshala Cheese" at bounding box center [580, 216] width 574 height 33
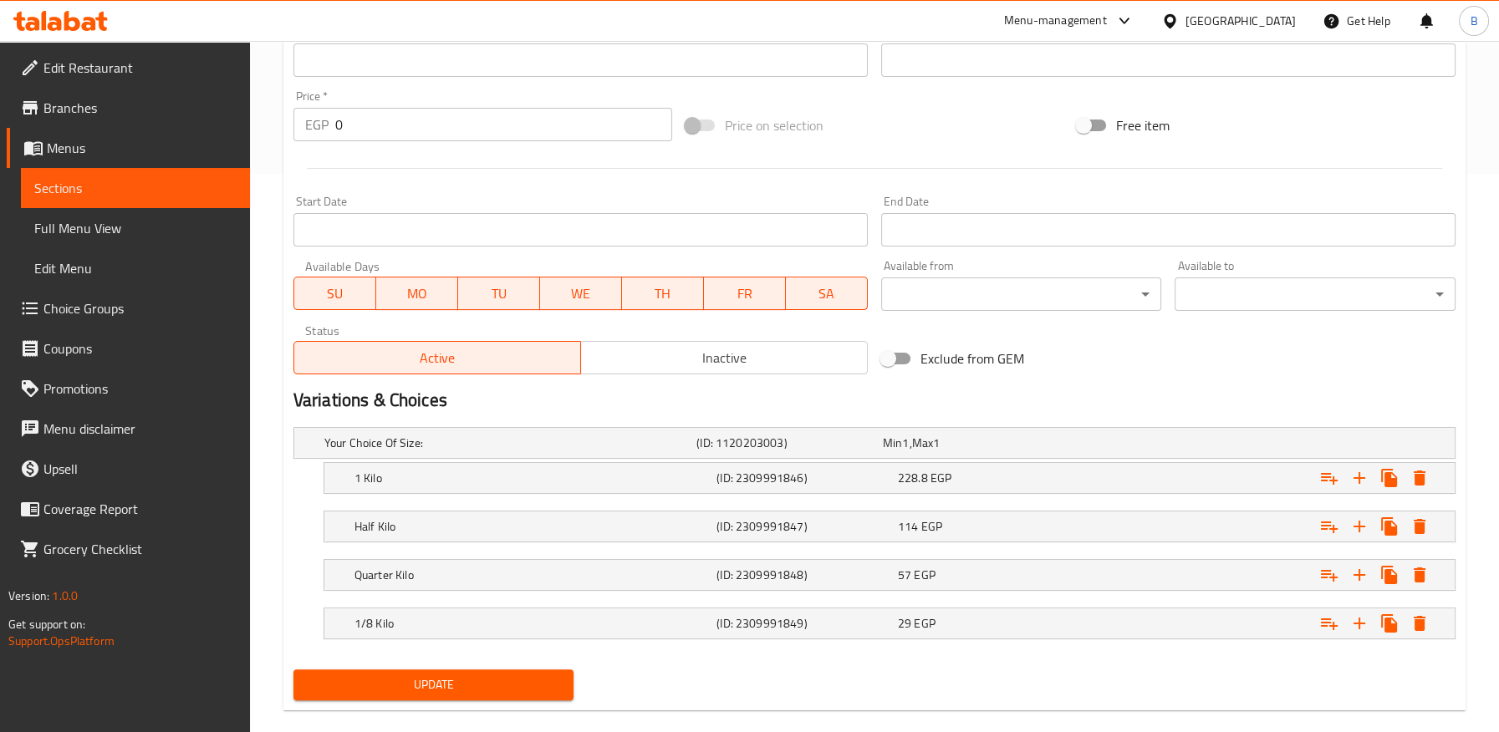
scroll to position [581, 0]
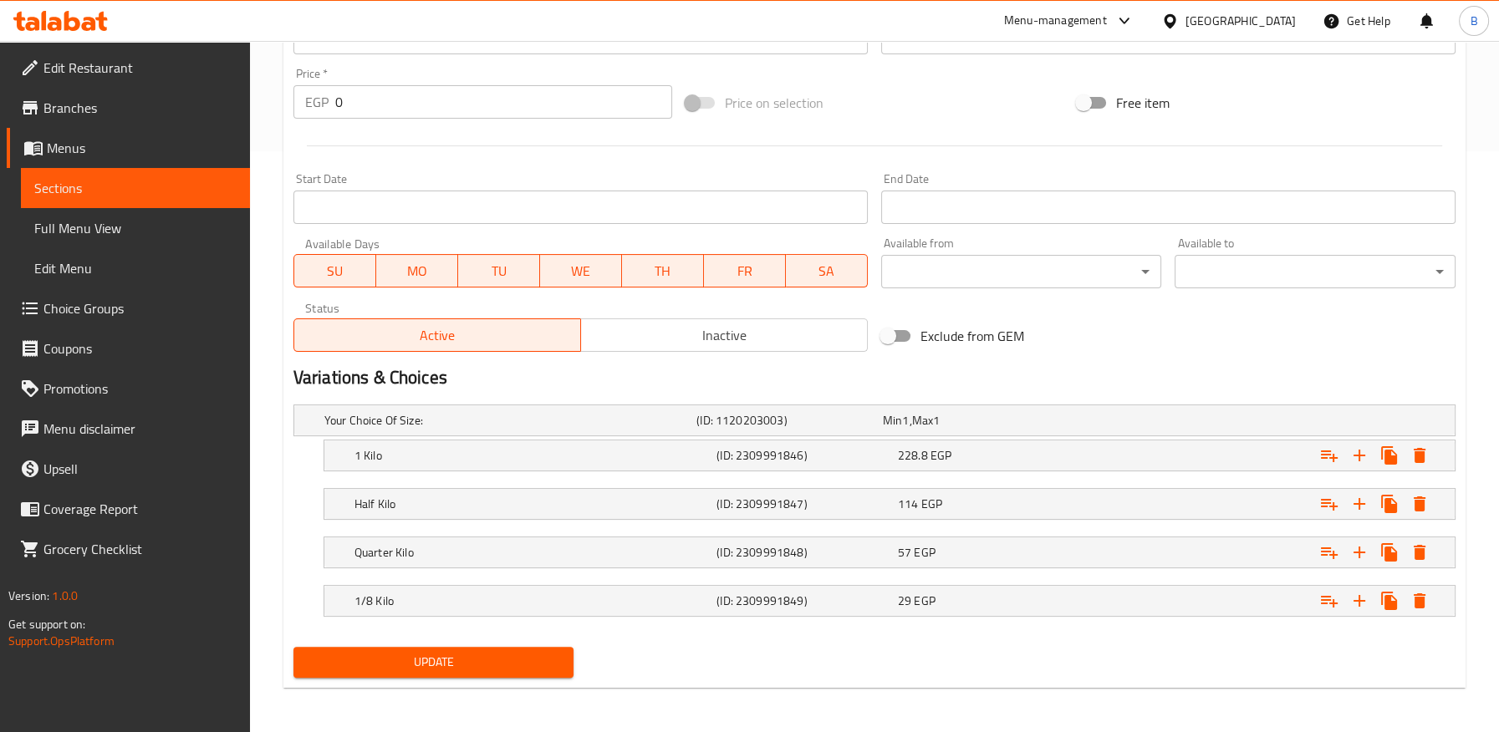
drag, startPoint x: 444, startPoint y: 660, endPoint x: 990, endPoint y: 34, distance: 830.7
click at [444, 660] on span "Update" at bounding box center [434, 662] width 254 height 21
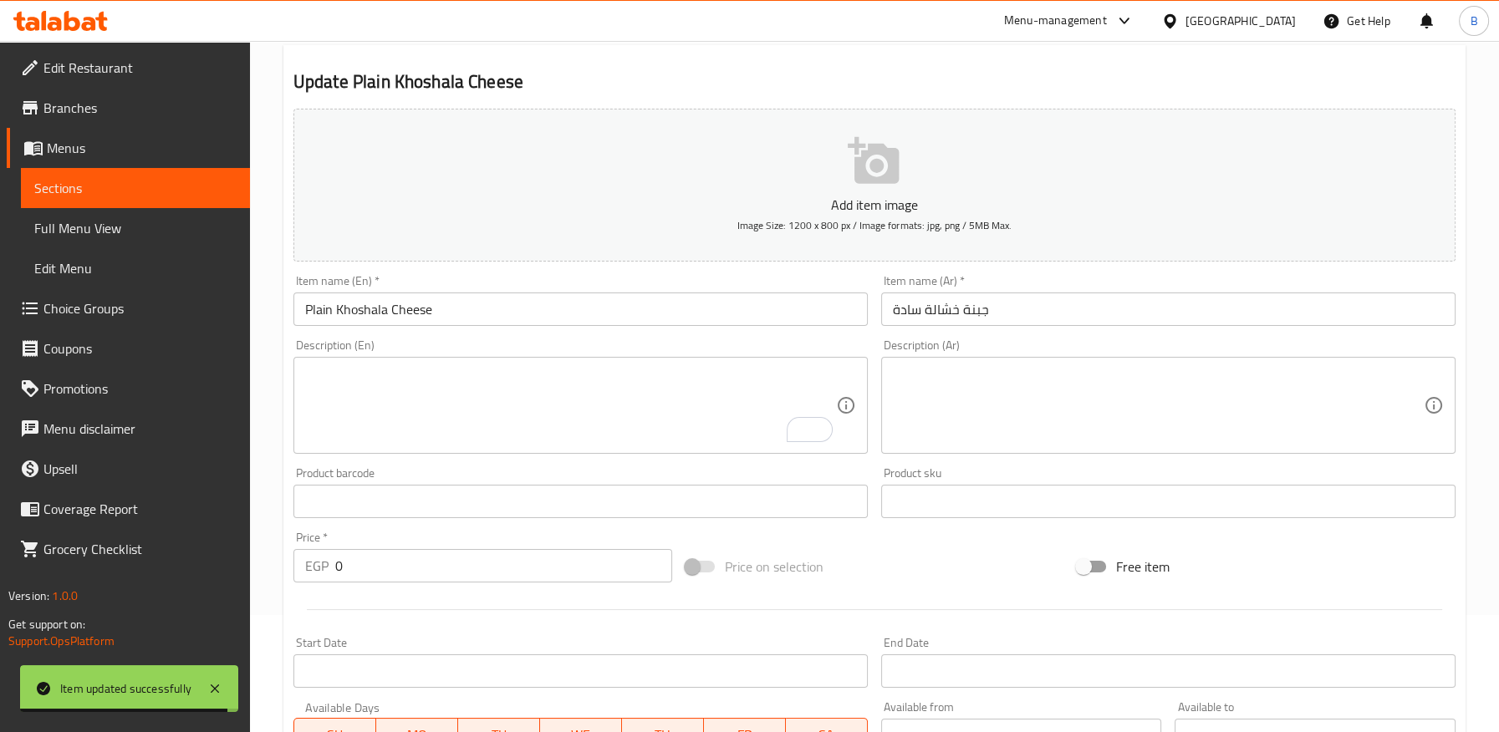
scroll to position [0, 0]
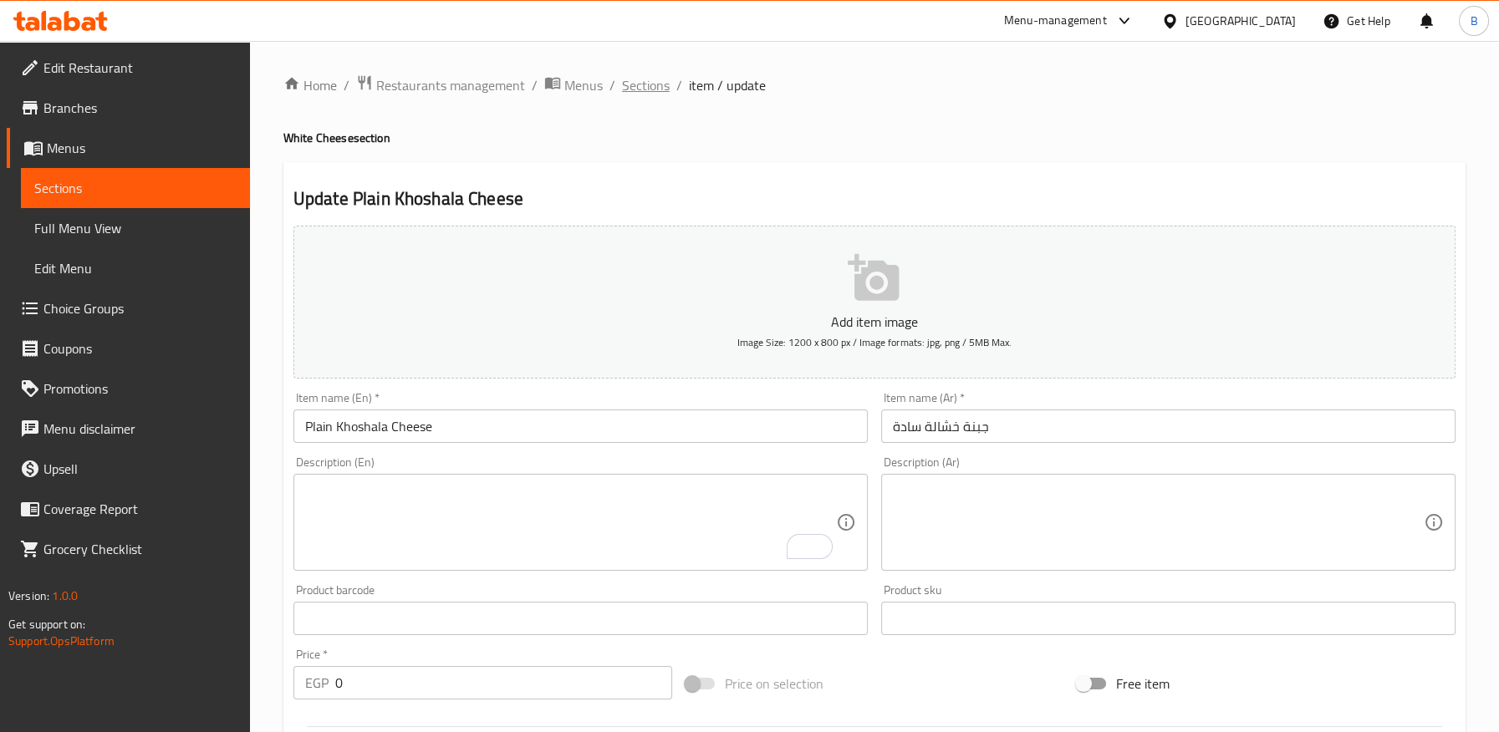
click at [635, 79] on span "Sections" at bounding box center [646, 85] width 48 height 20
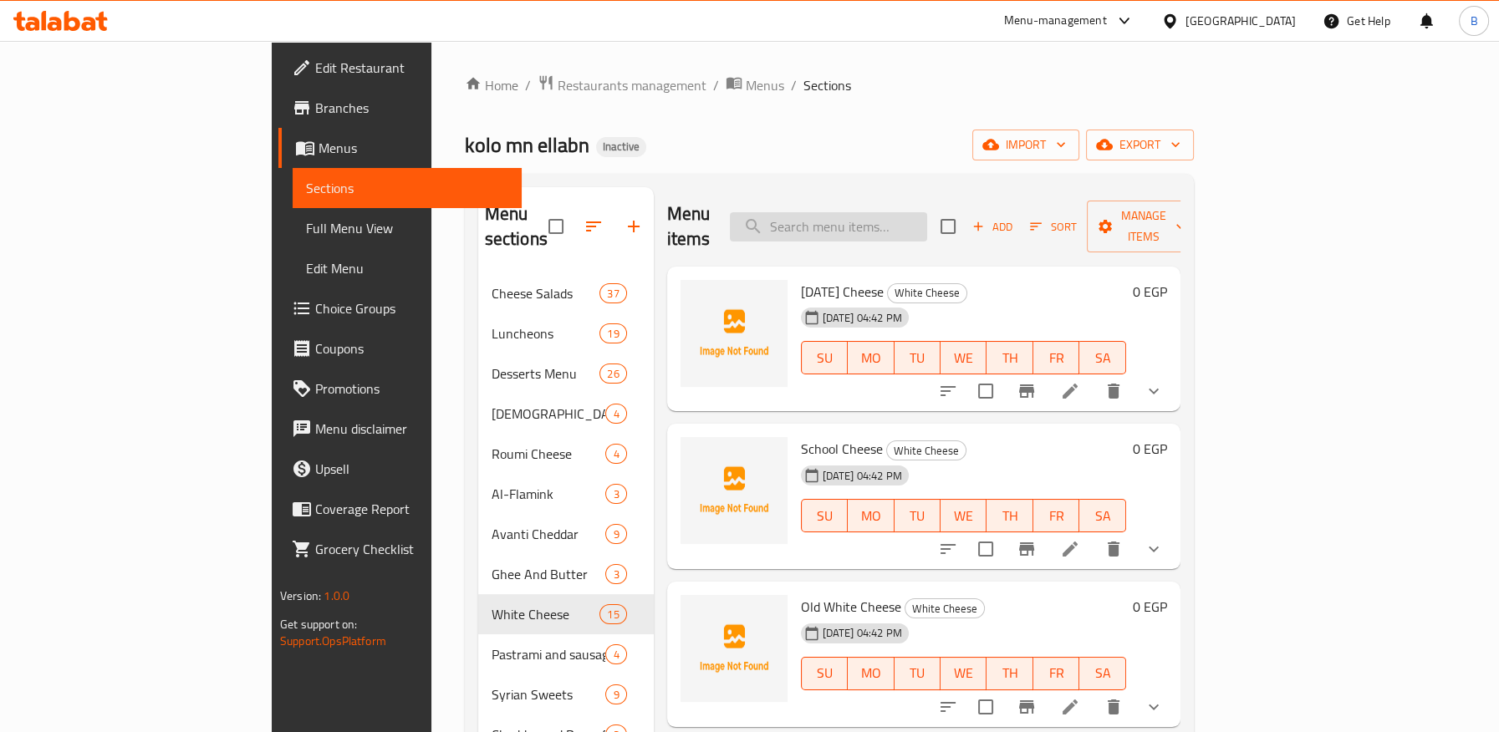
click at [912, 212] on input "search" at bounding box center [828, 226] width 197 height 29
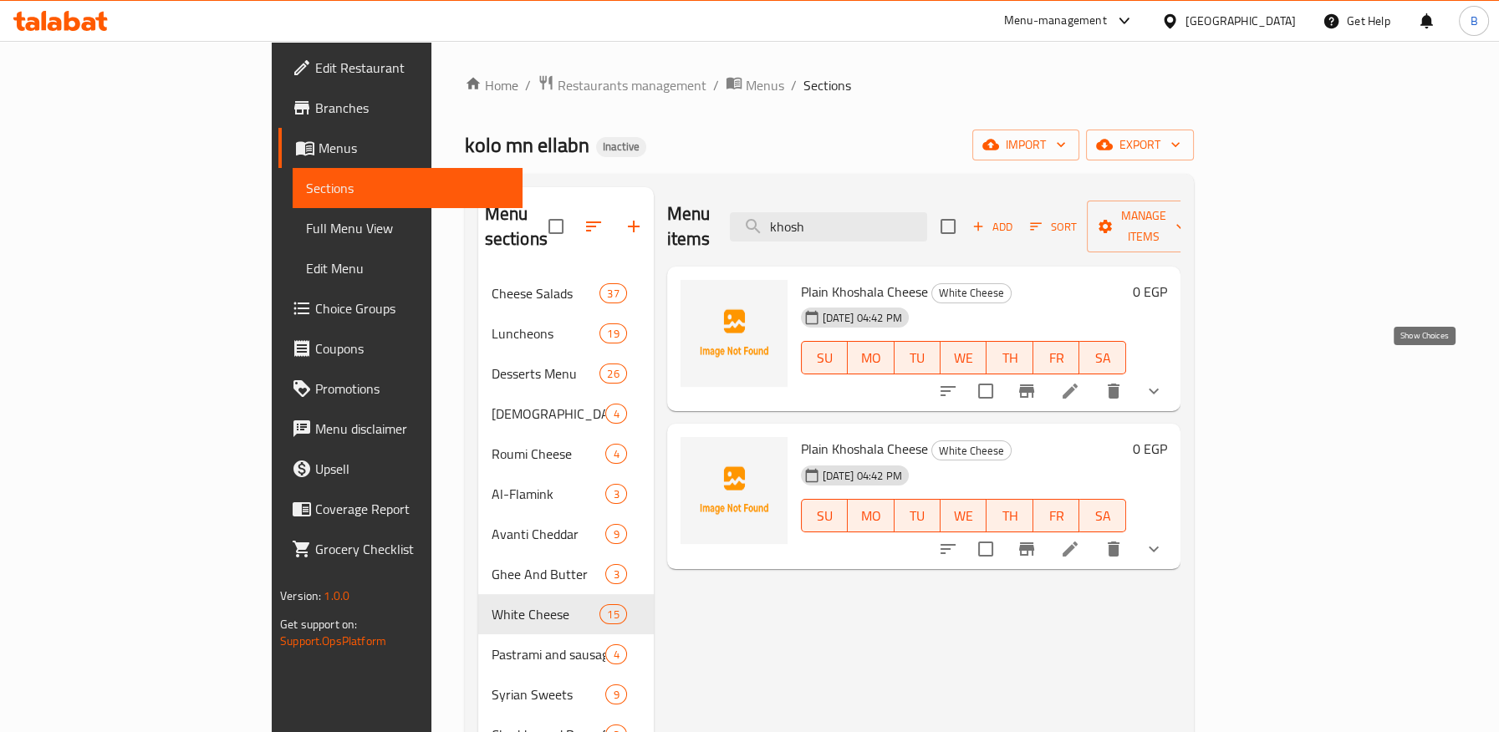
type input "khosh"
click at [1164, 381] on icon "show more" at bounding box center [1154, 391] width 20 height 20
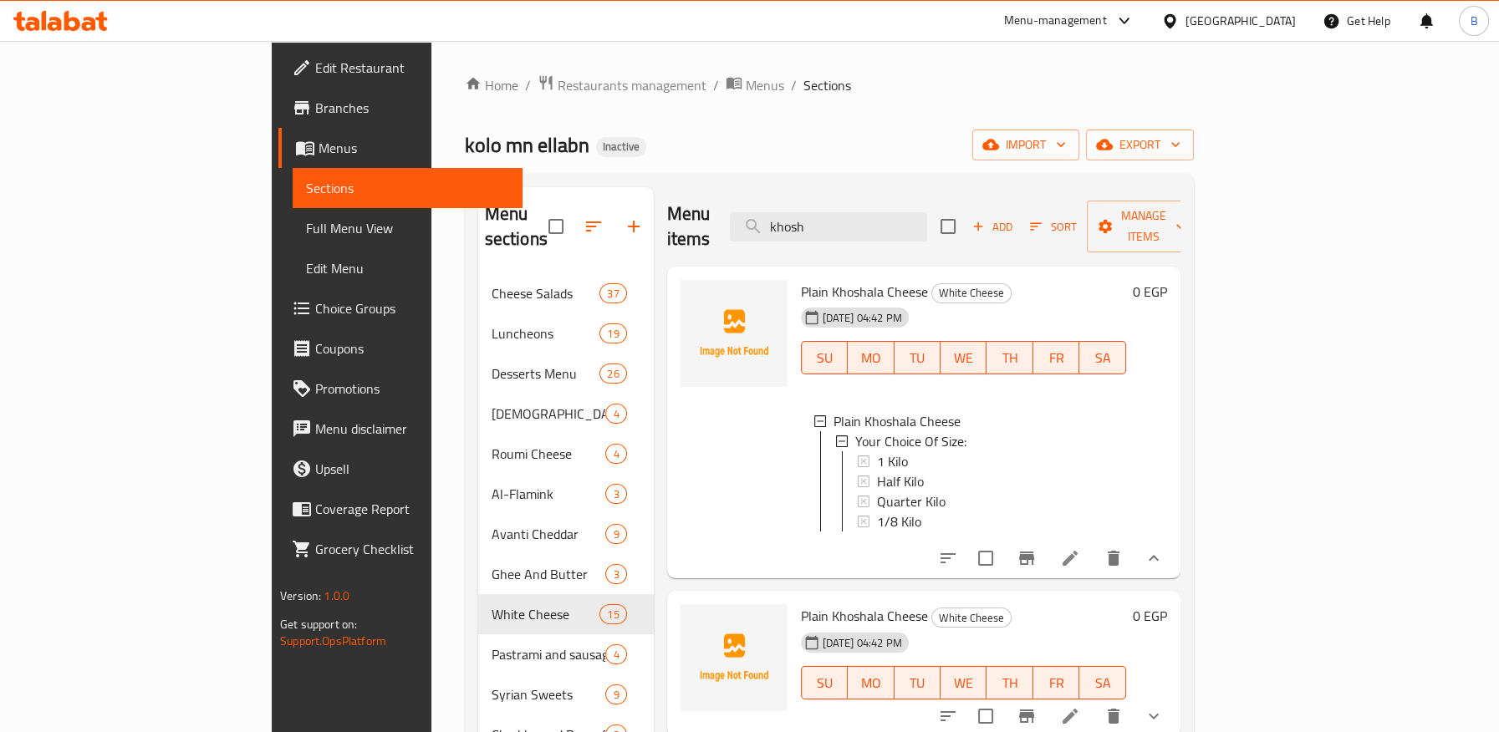
scroll to position [1, 0]
click at [1080, 706] on icon at bounding box center [1070, 716] width 20 height 20
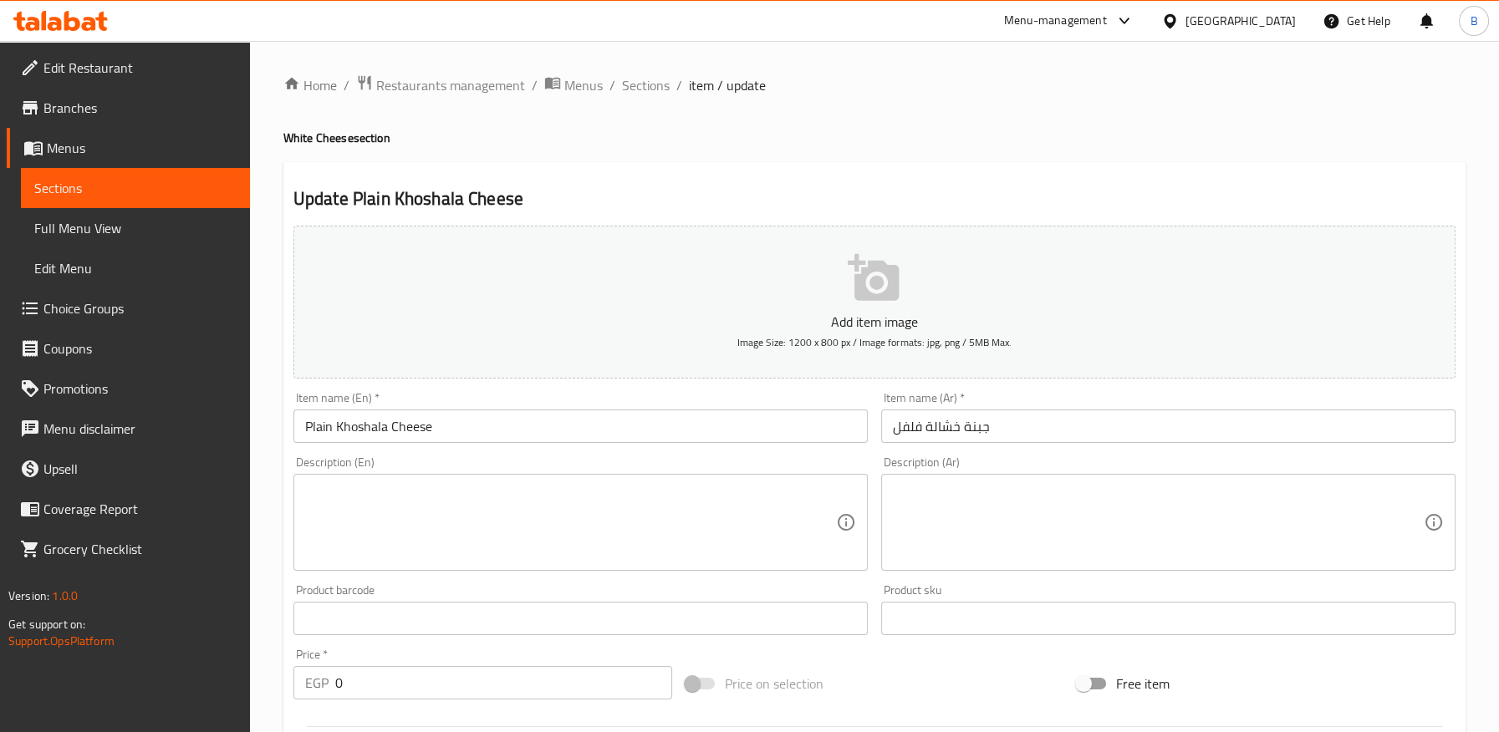
click at [317, 424] on input "Plain Khoshala Cheese" at bounding box center [580, 426] width 574 height 33
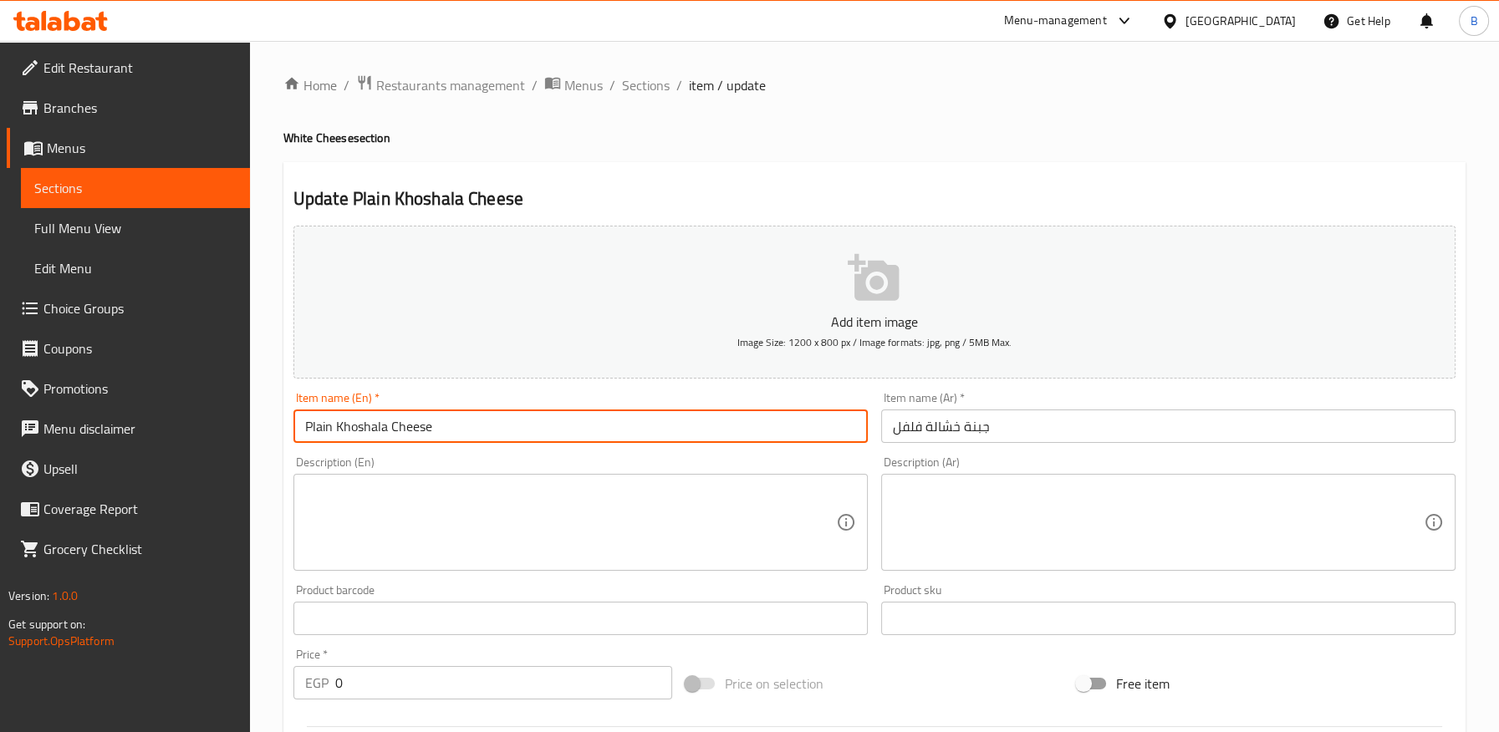
click at [317, 424] on input "Plain Khoshala Cheese" at bounding box center [580, 426] width 574 height 33
paste input "epper"
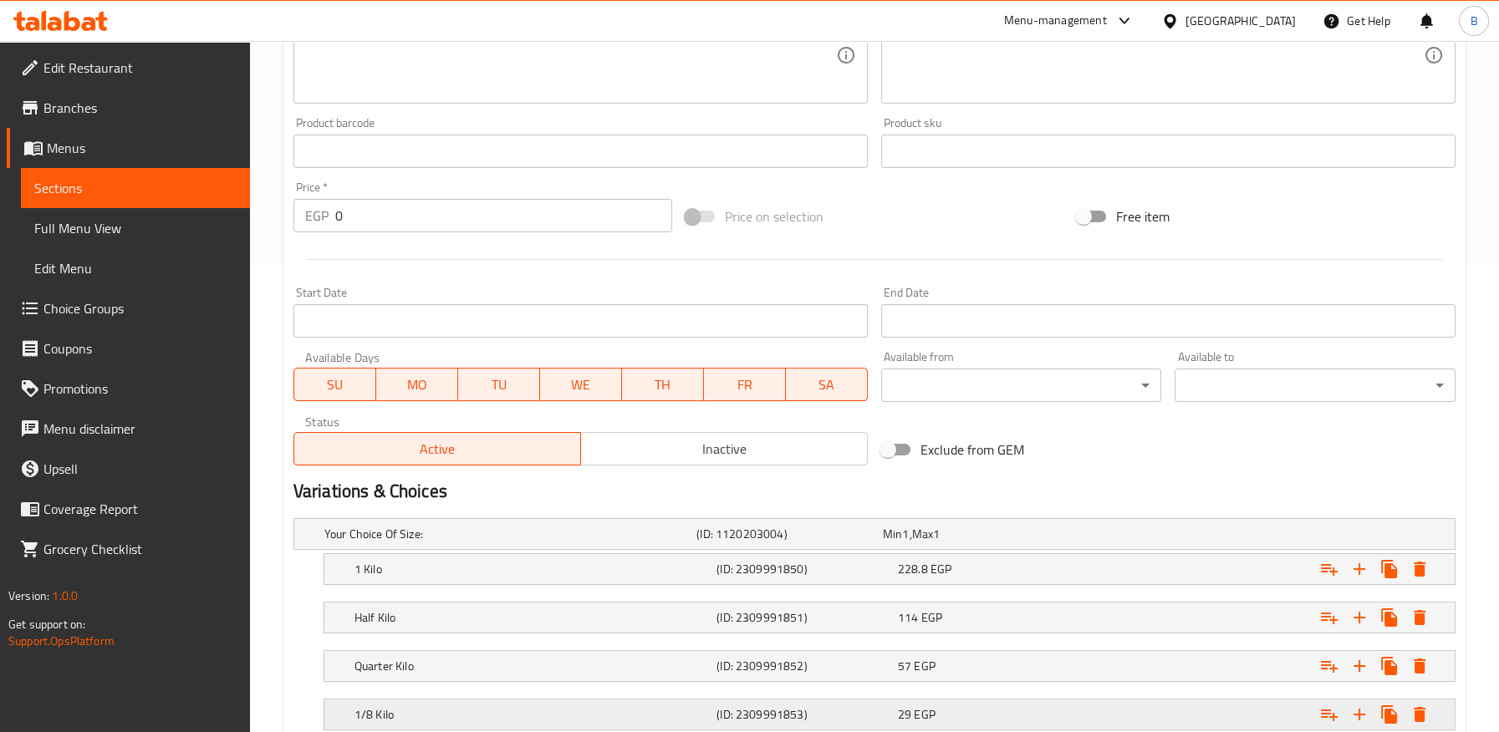
scroll to position [581, 0]
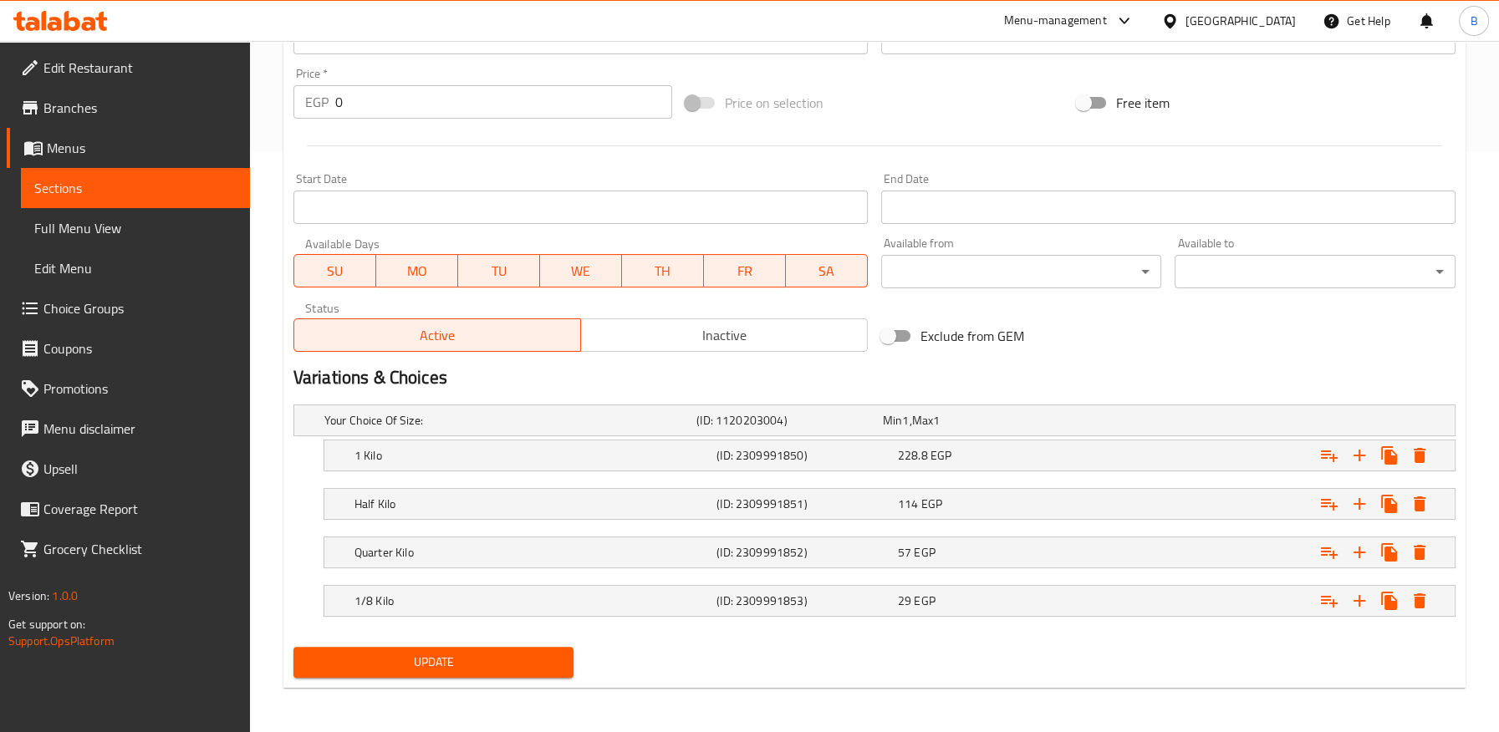
type input "Pepper Khoshala Cheese"
click at [447, 664] on span "Update" at bounding box center [434, 662] width 254 height 21
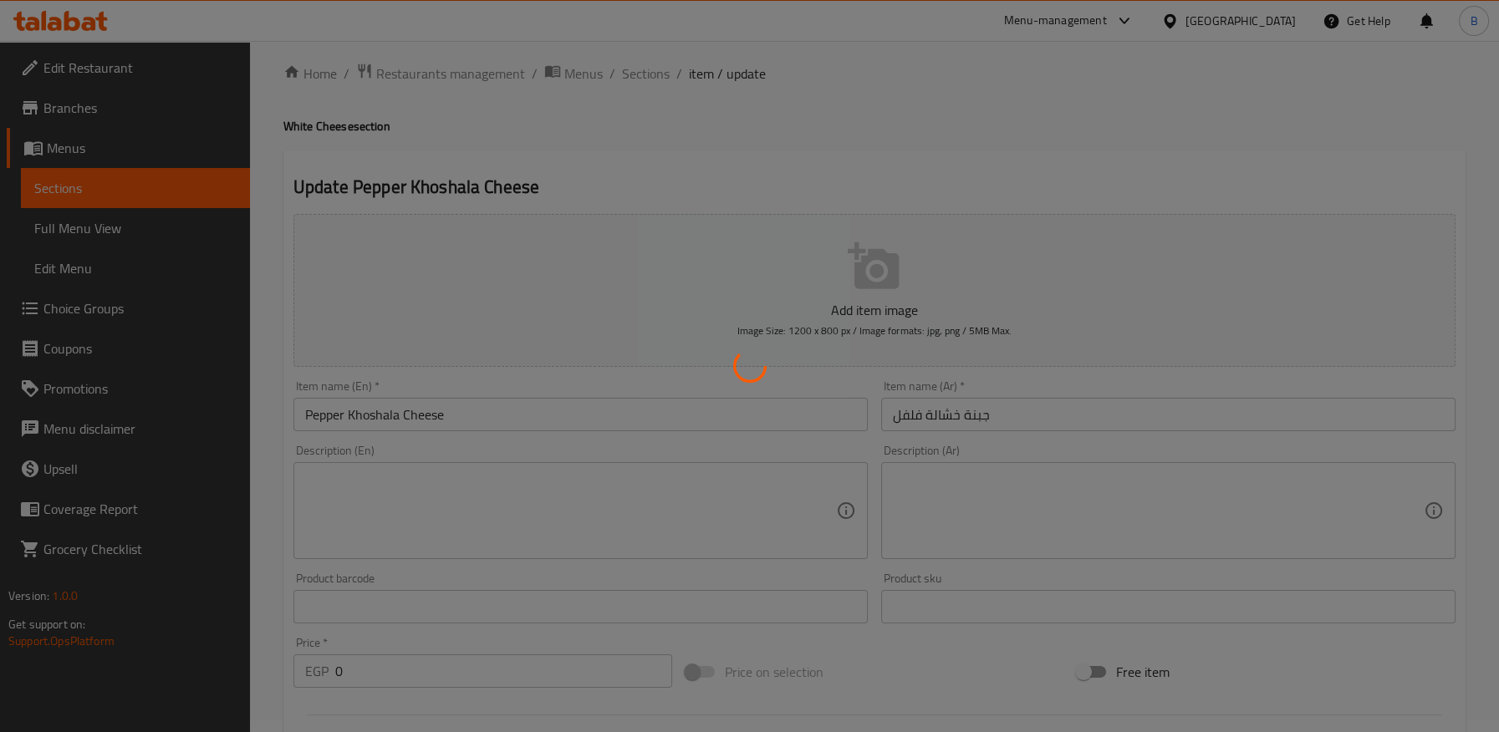
scroll to position [0, 0]
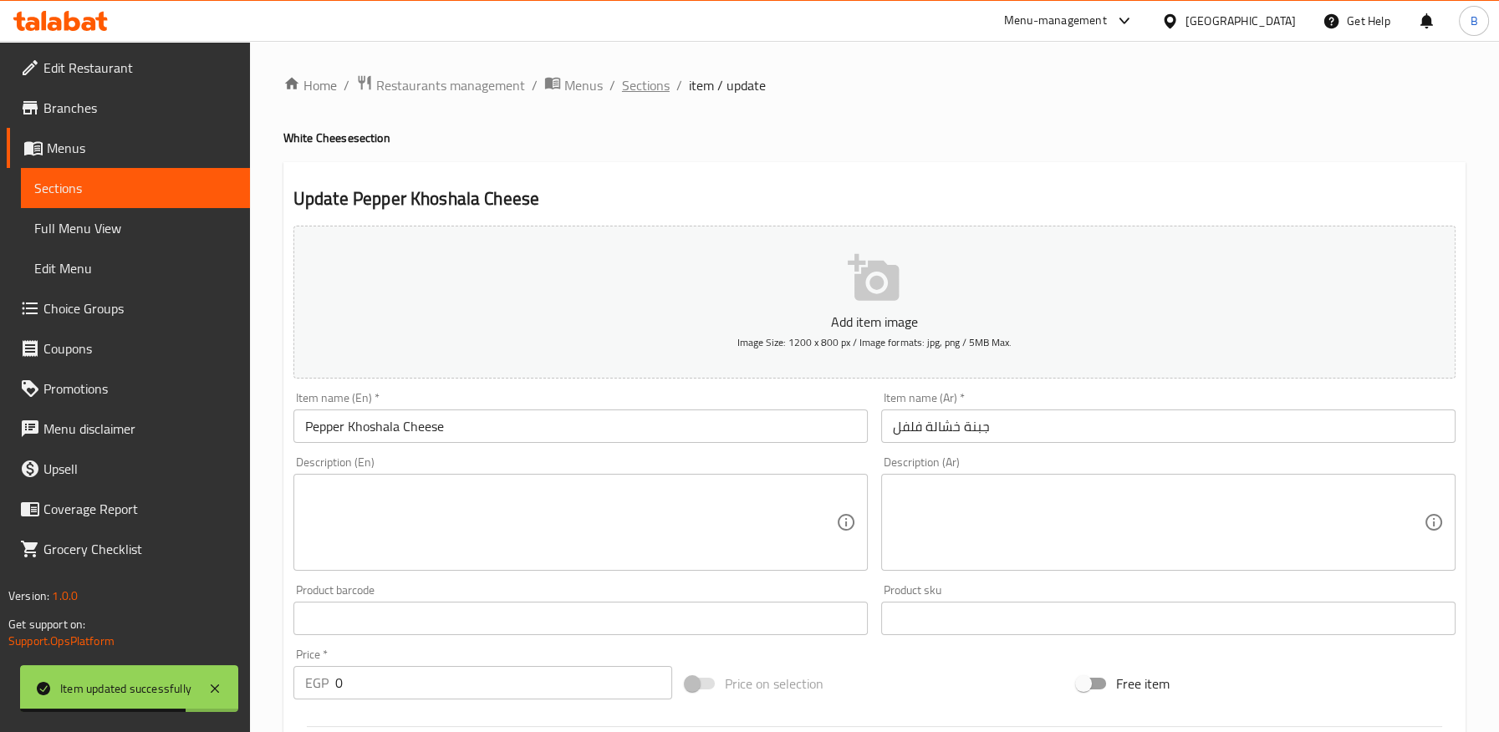
click at [641, 86] on span "Sections" at bounding box center [646, 85] width 48 height 20
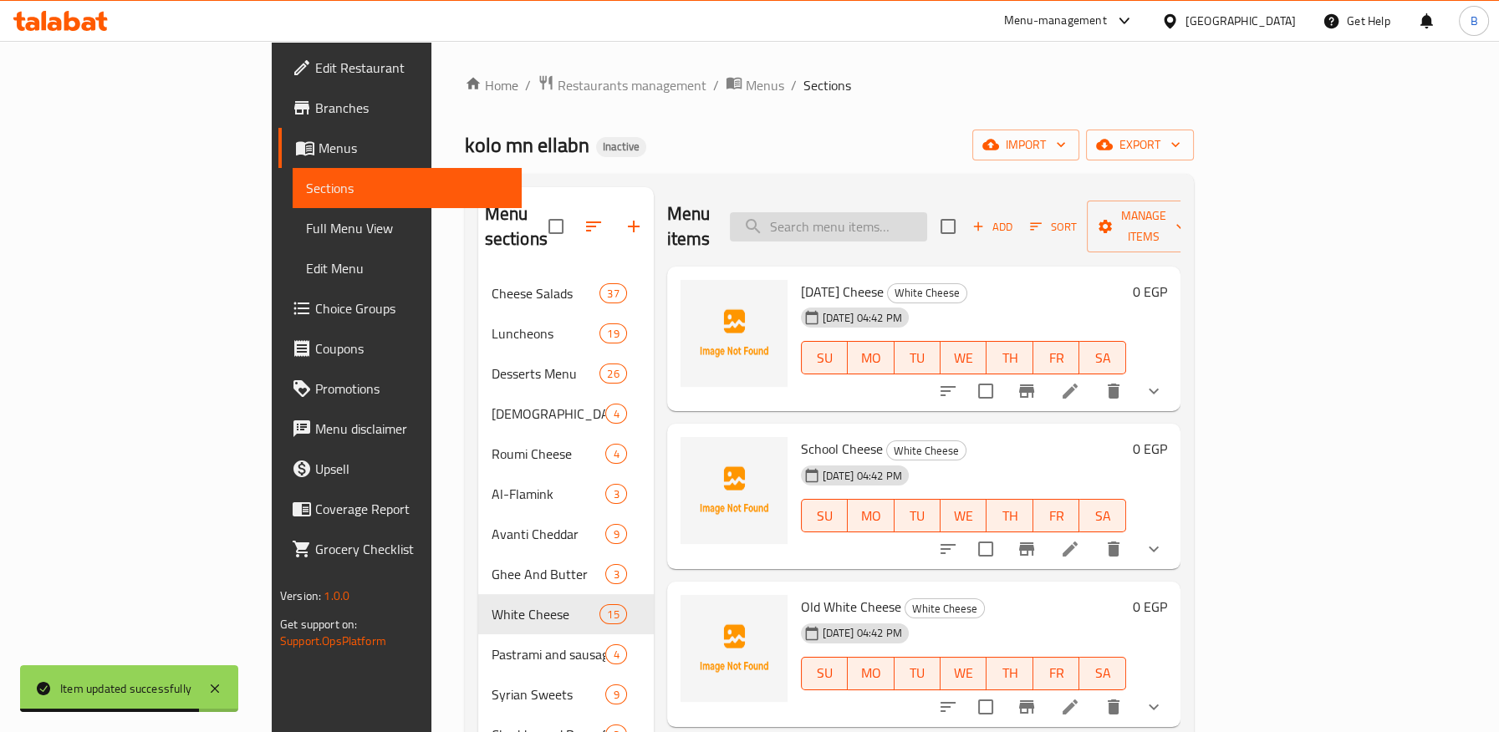
click at [888, 212] on input "search" at bounding box center [828, 226] width 197 height 29
paste input "[DEMOGRAPHIC_DATA] Skim Milk"
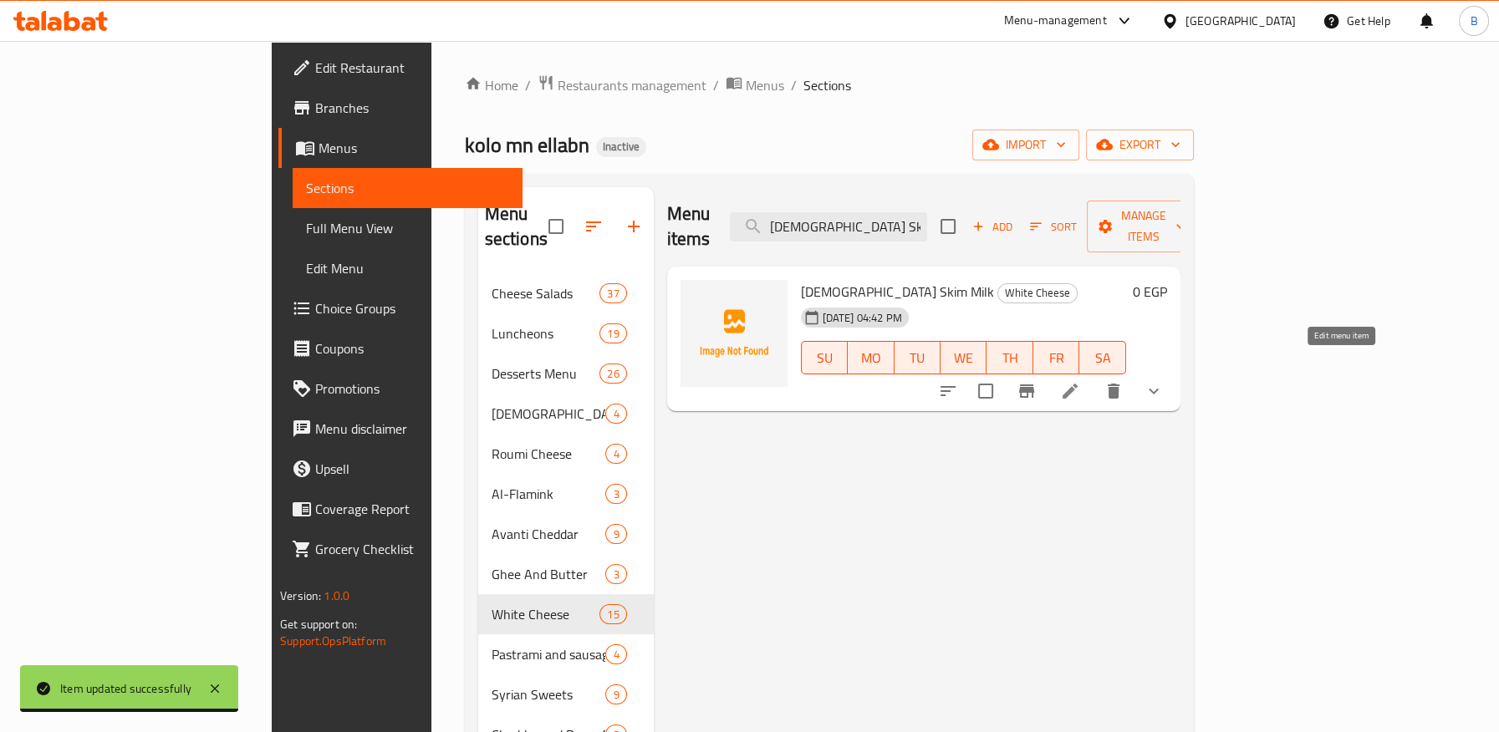
type input "[DEMOGRAPHIC_DATA] Skim Milk"
click at [1080, 381] on icon at bounding box center [1070, 391] width 20 height 20
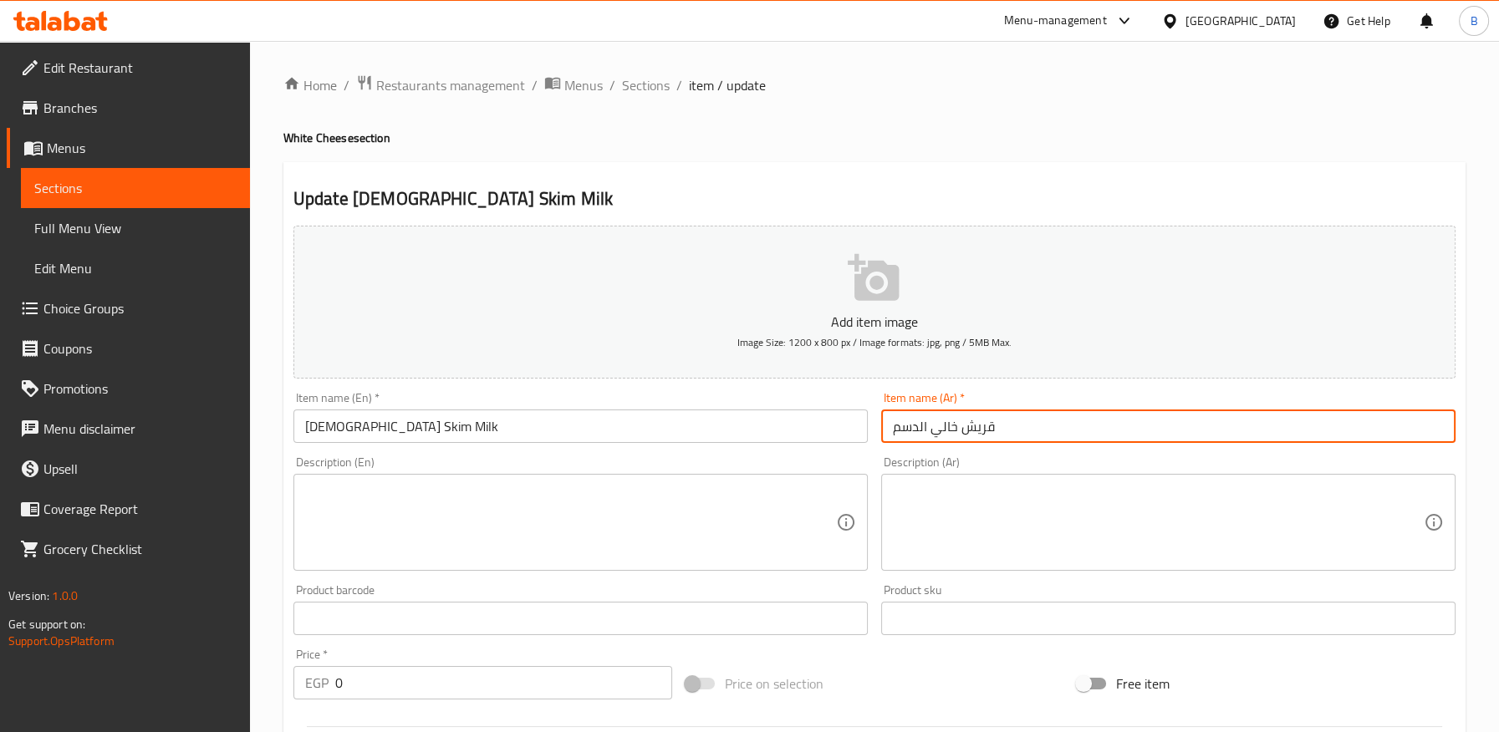
click at [991, 417] on input "قريش خالي الدسم" at bounding box center [1168, 426] width 574 height 33
click at [392, 427] on input "[DEMOGRAPHIC_DATA] Skim Milk" at bounding box center [580, 426] width 574 height 33
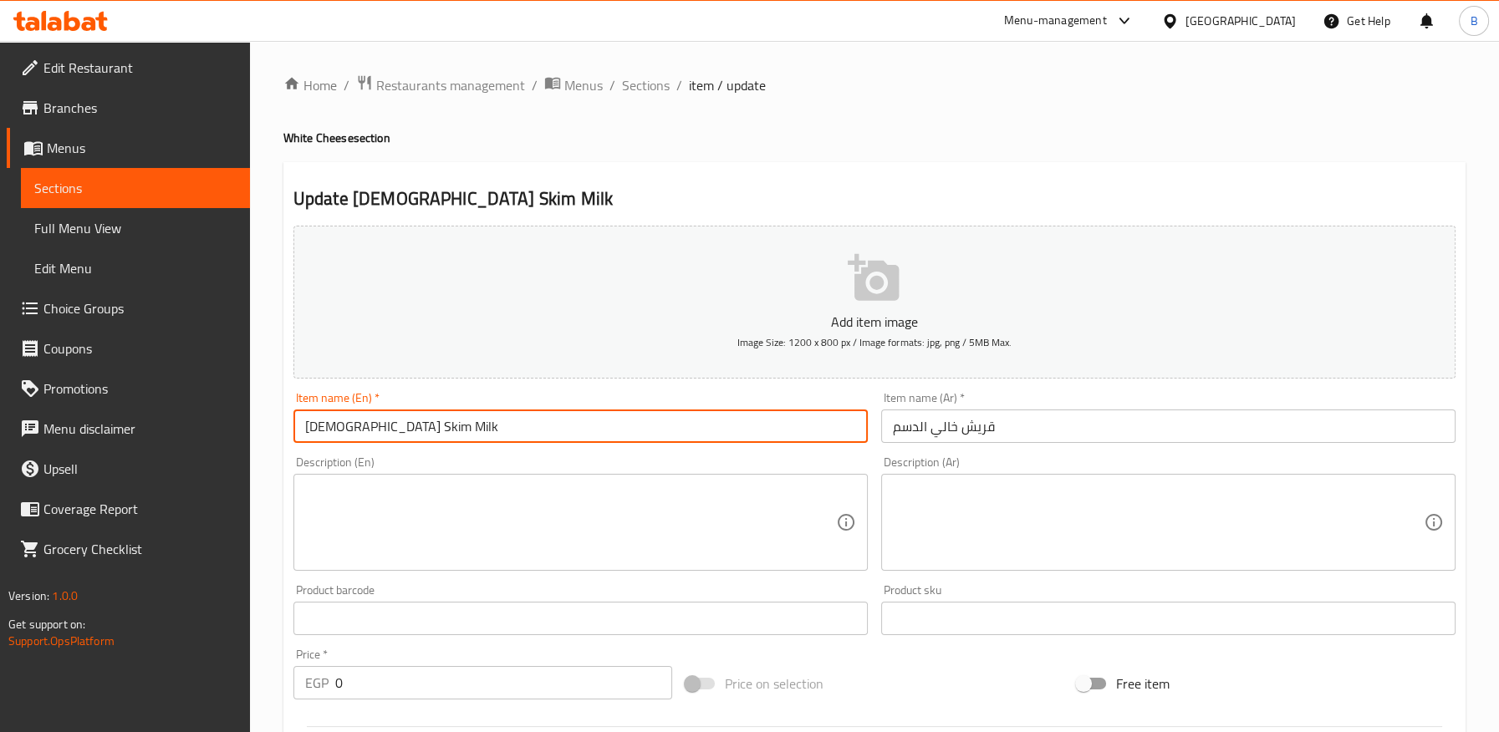
click at [392, 427] on input "[DEMOGRAPHIC_DATA] Skim Milk" at bounding box center [580, 426] width 574 height 33
paste input "[DEMOGRAPHIC_DATA]"
click at [350, 429] on input "[DEMOGRAPHIC_DATA] Skim [DEMOGRAPHIC_DATA]" at bounding box center [580, 426] width 574 height 33
click at [324, 415] on input "Skim [DEMOGRAPHIC_DATA]" at bounding box center [580, 426] width 574 height 33
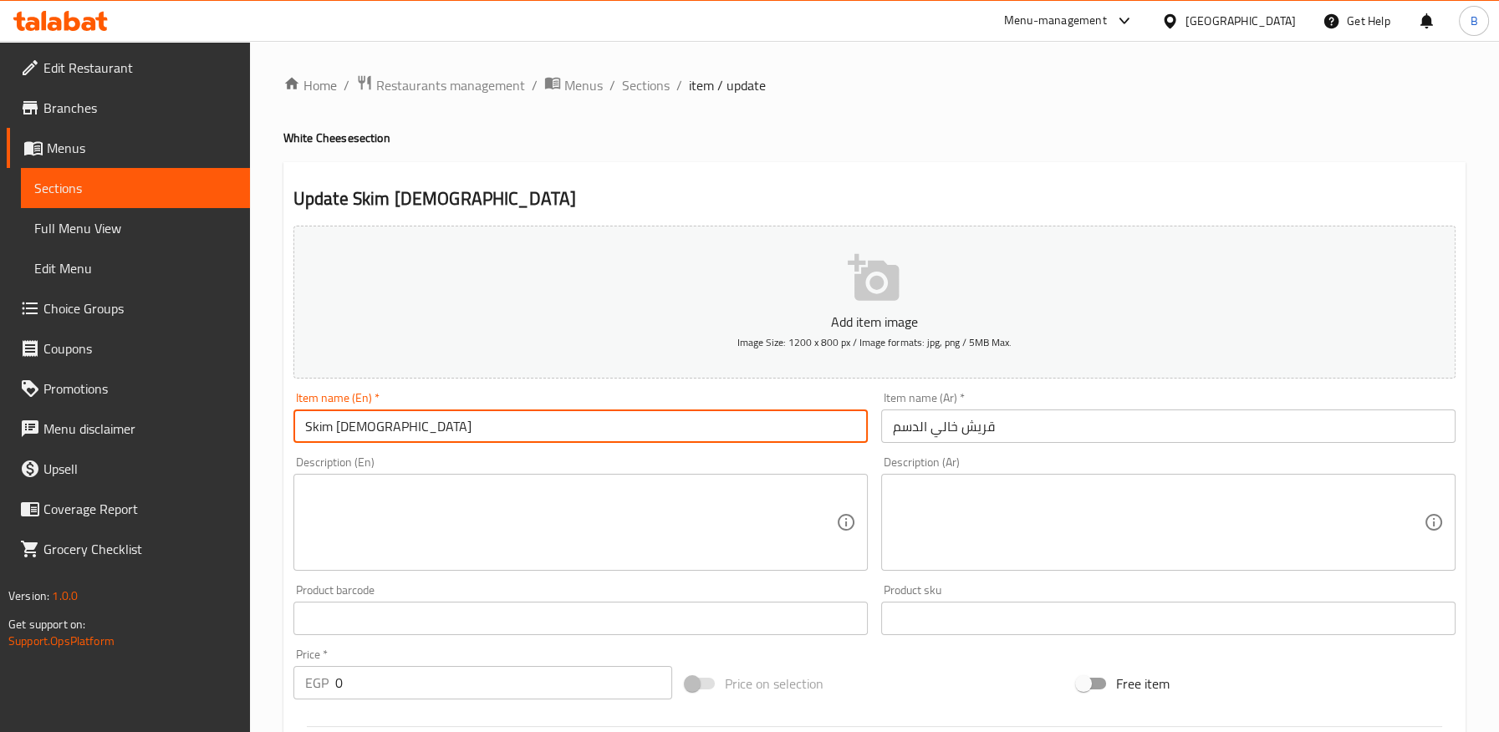
paste input "med"
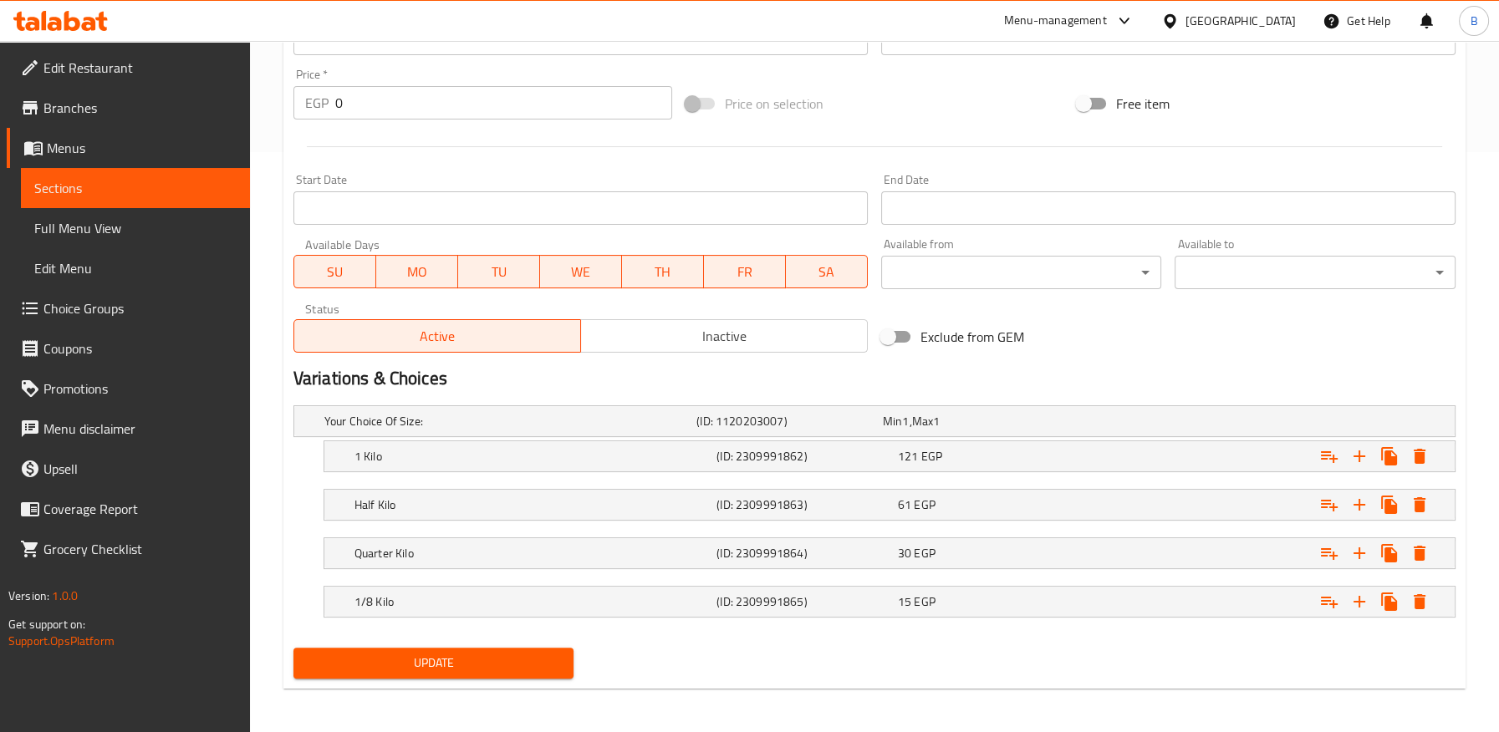
scroll to position [581, 0]
type input "Skimmed [DEMOGRAPHIC_DATA]"
click at [468, 660] on span "Update" at bounding box center [434, 662] width 254 height 21
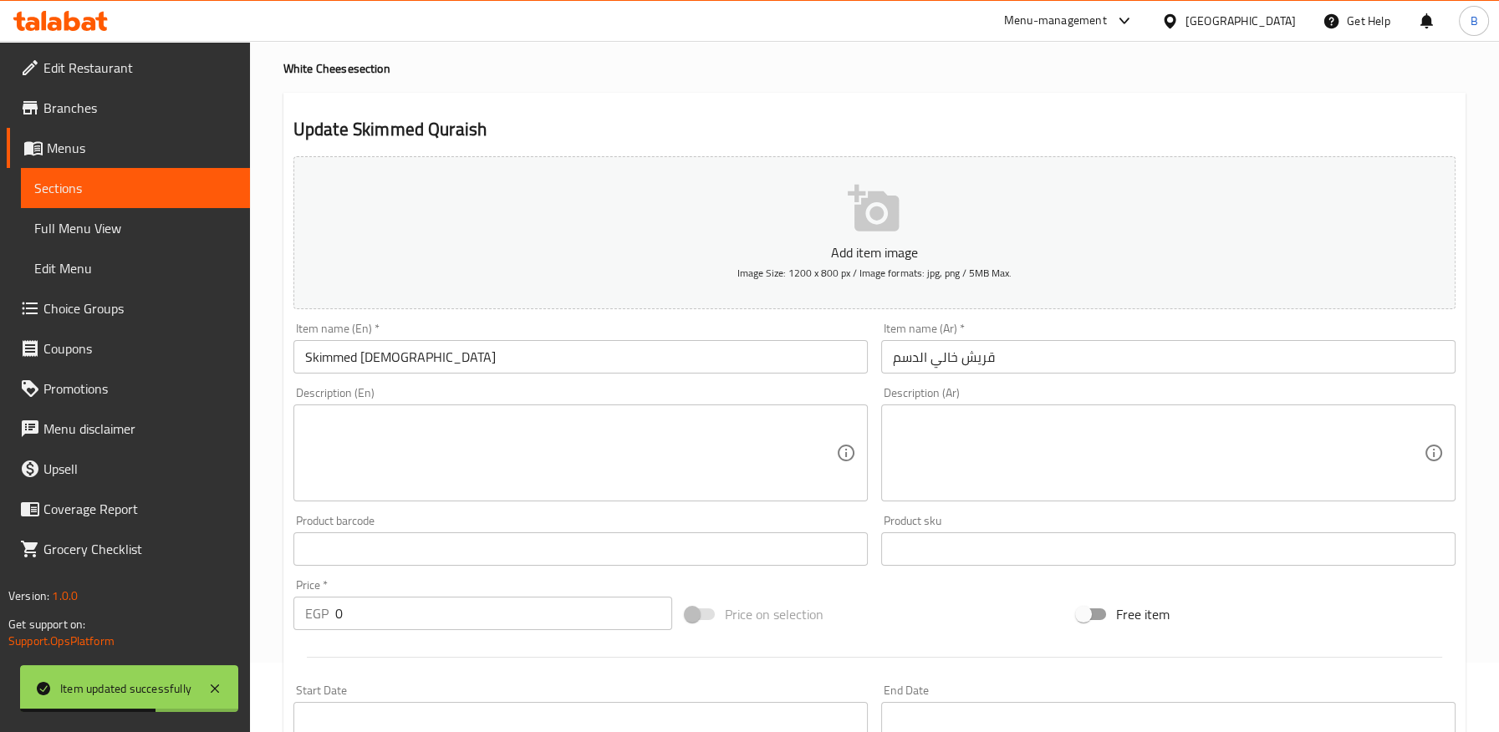
scroll to position [0, 0]
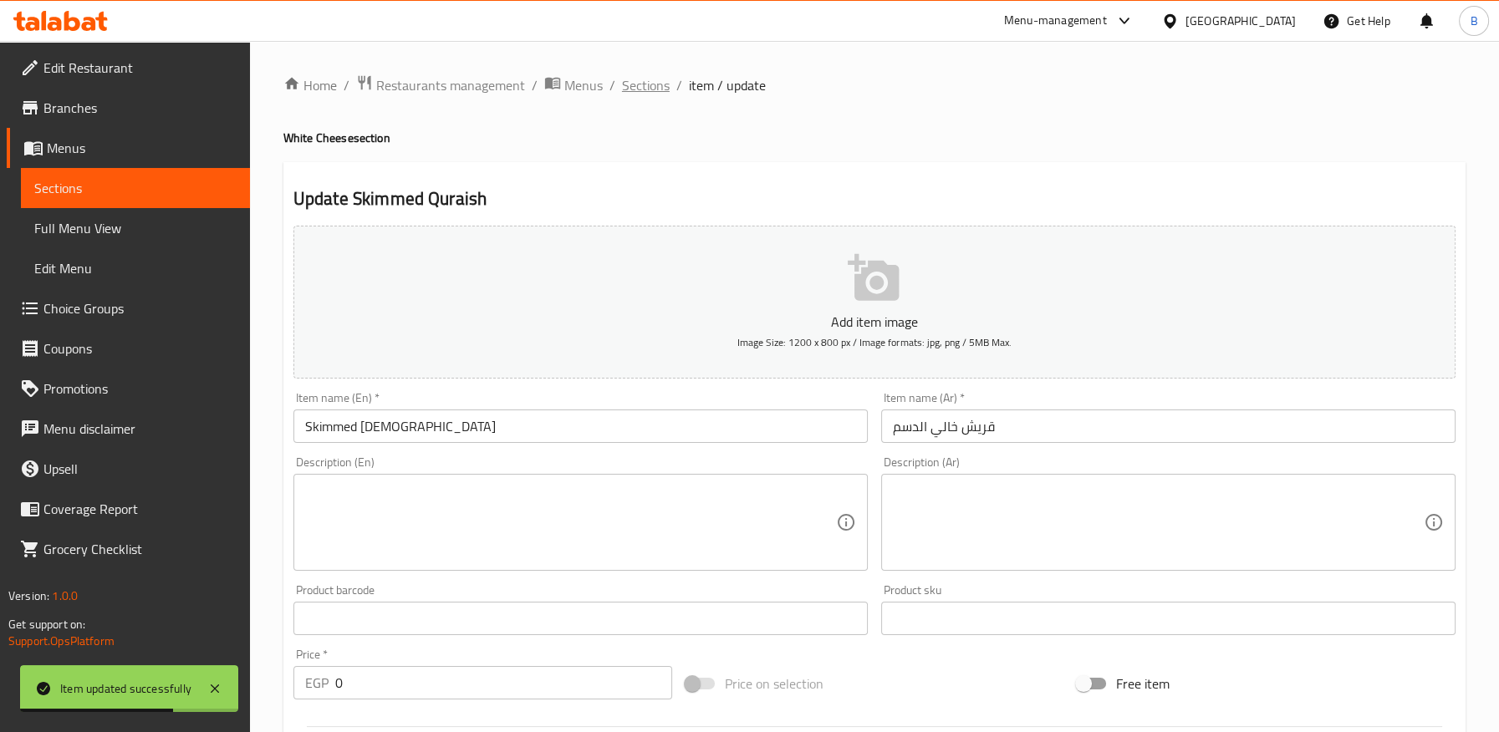
click at [653, 84] on span "Sections" at bounding box center [646, 85] width 48 height 20
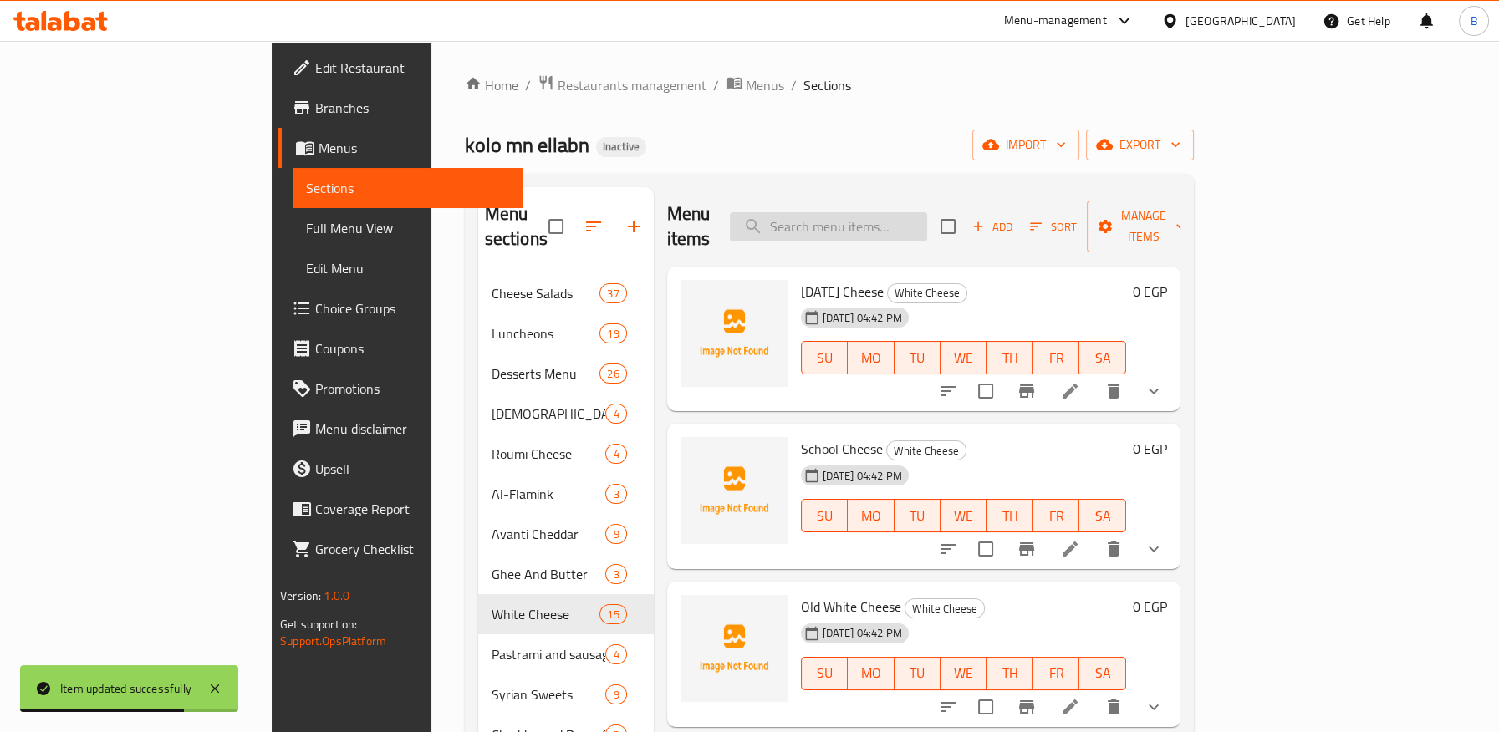
click at [916, 212] on input "search" at bounding box center [828, 226] width 197 height 29
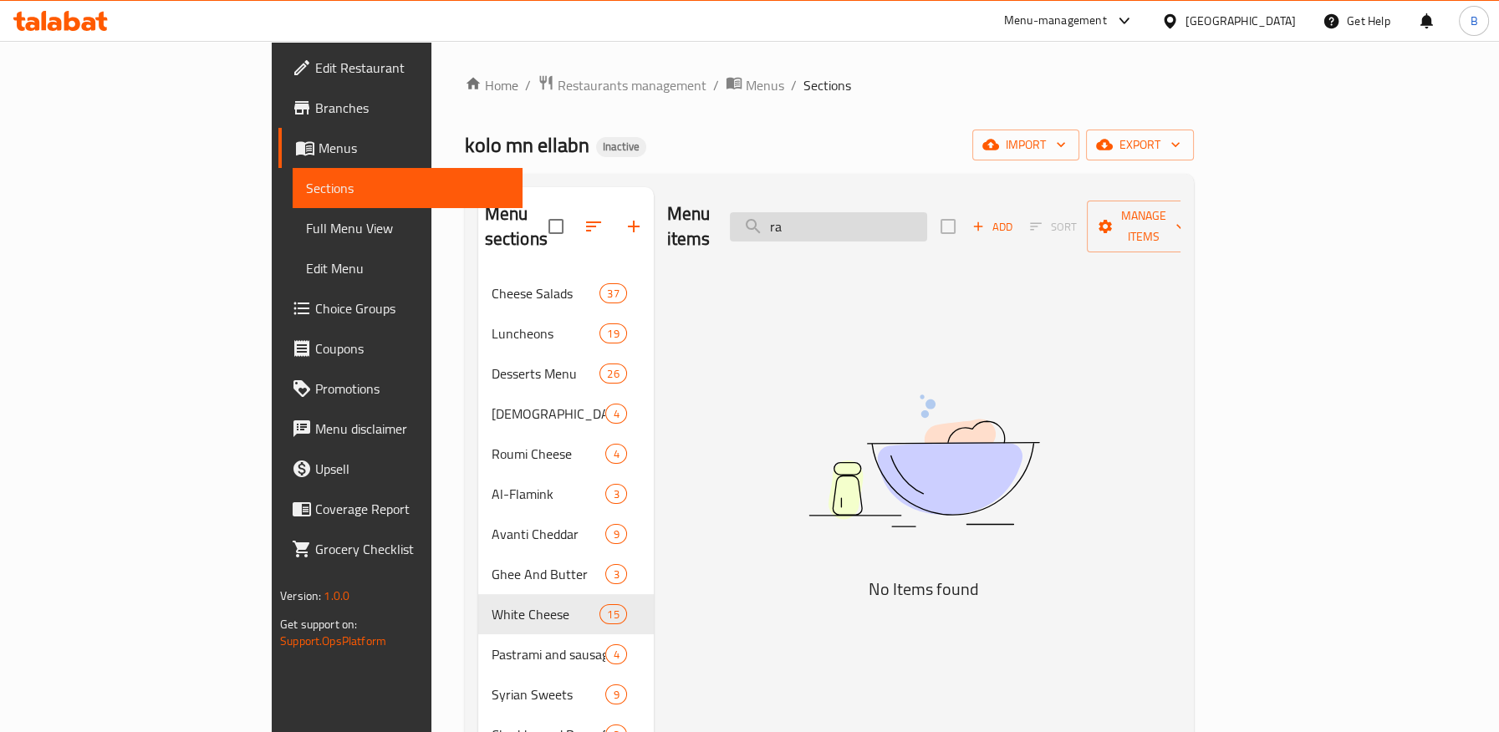
type input "r"
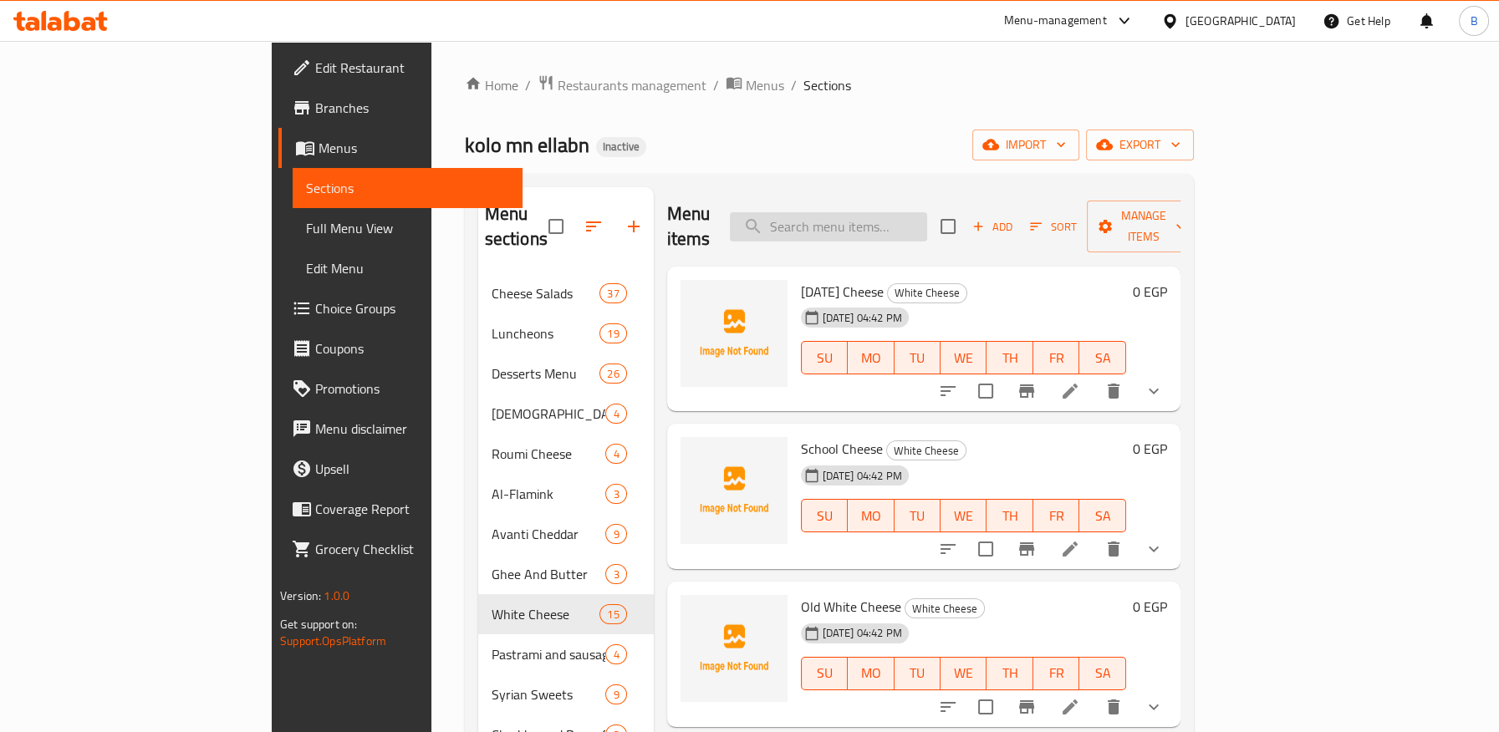
click at [910, 223] on input "search" at bounding box center [828, 226] width 197 height 29
type input "r"
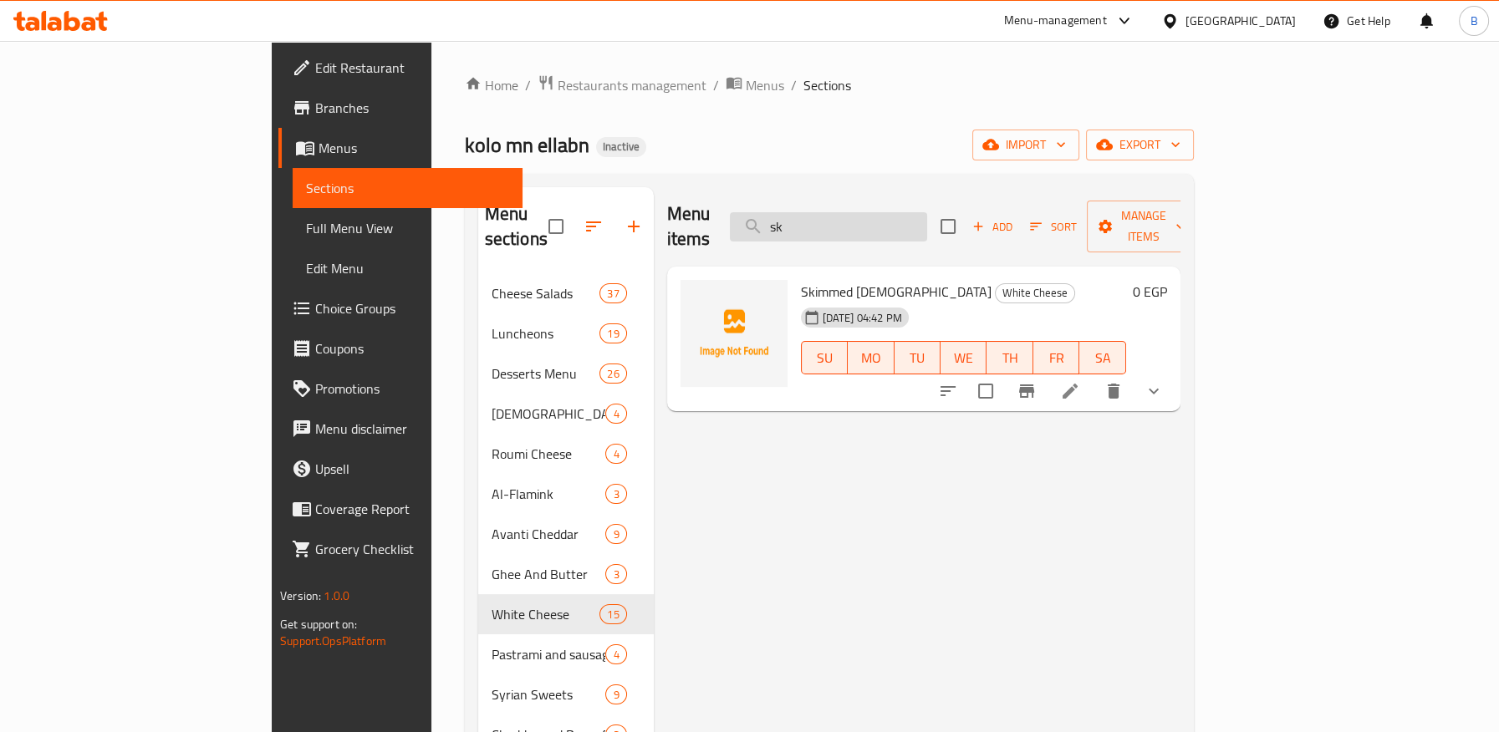
type input "s"
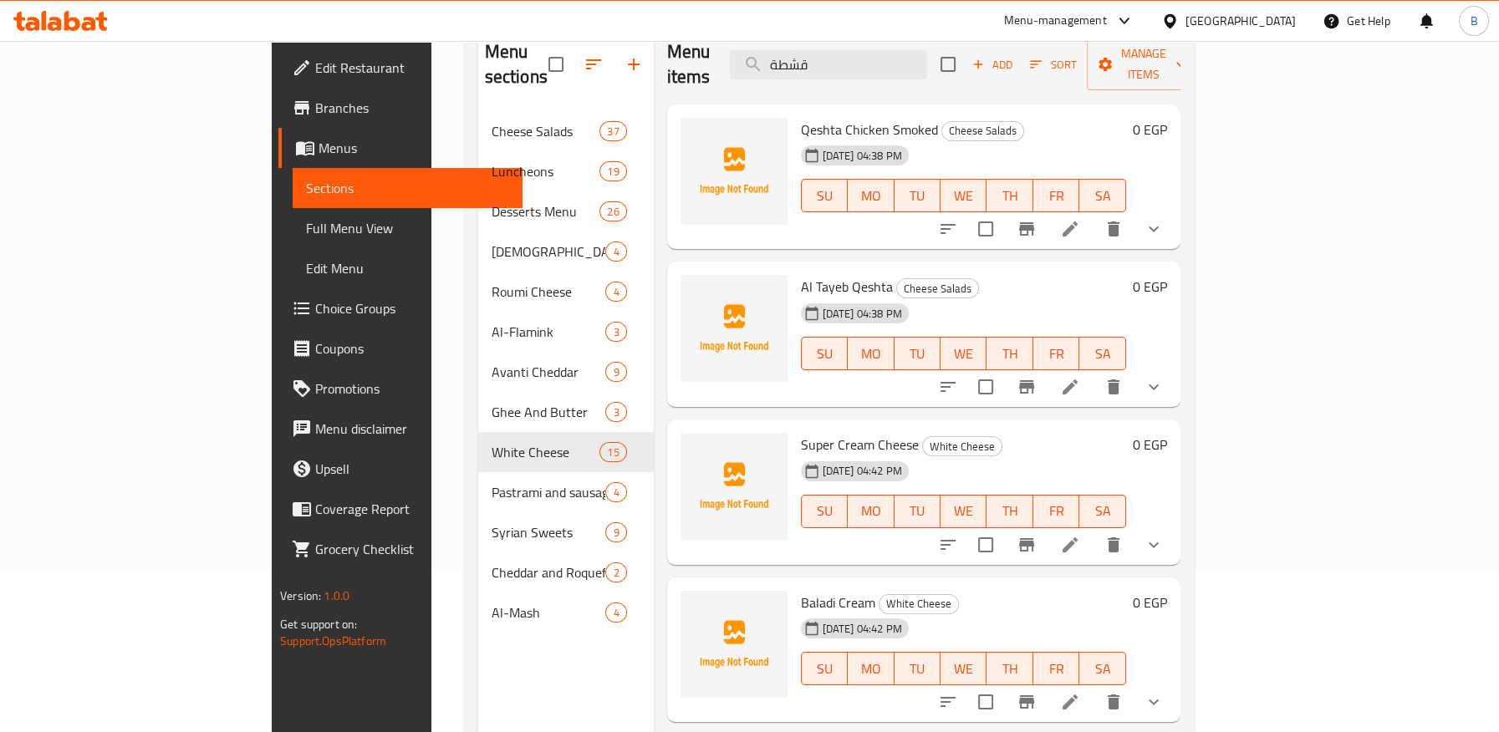
scroll to position [186, 0]
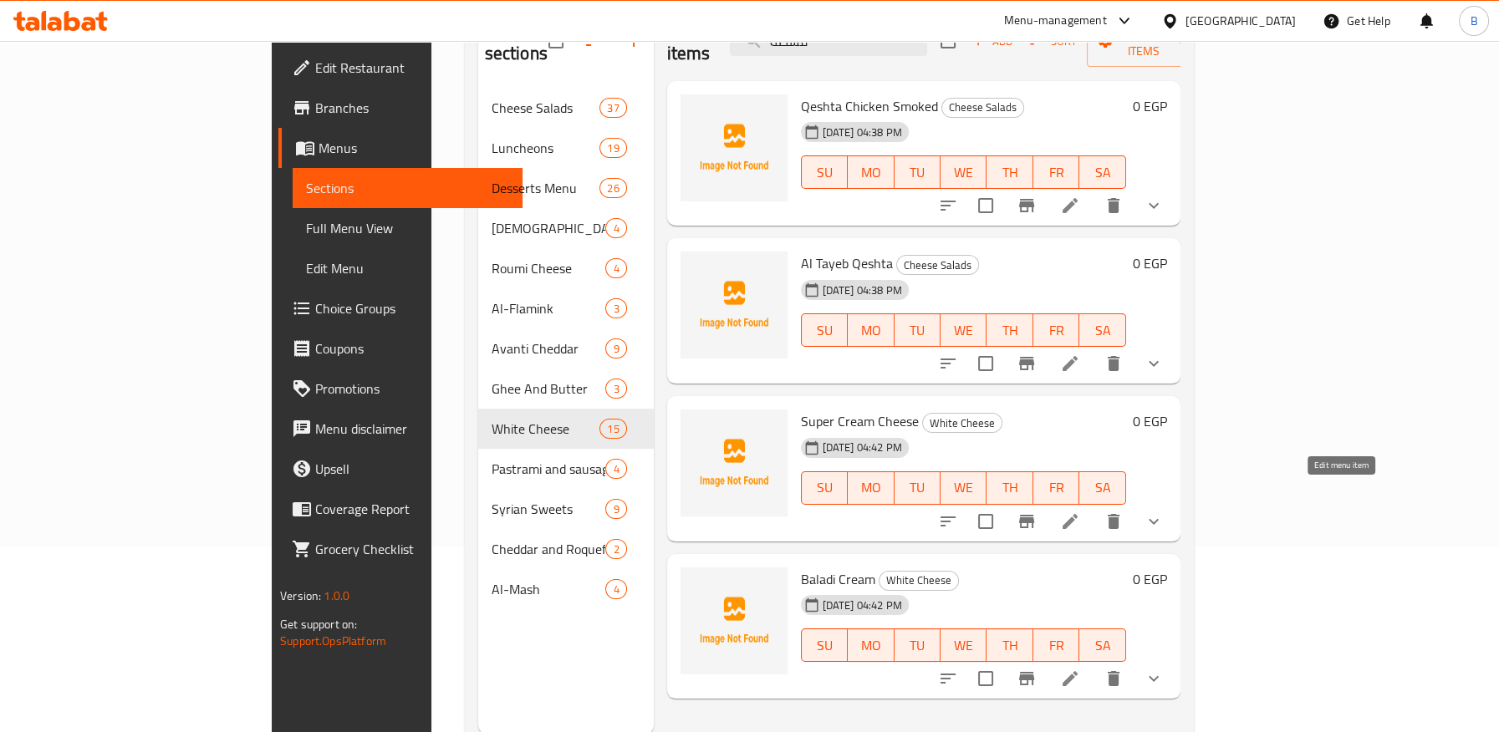
type input "قشطة"
click at [1080, 512] on icon at bounding box center [1070, 522] width 20 height 20
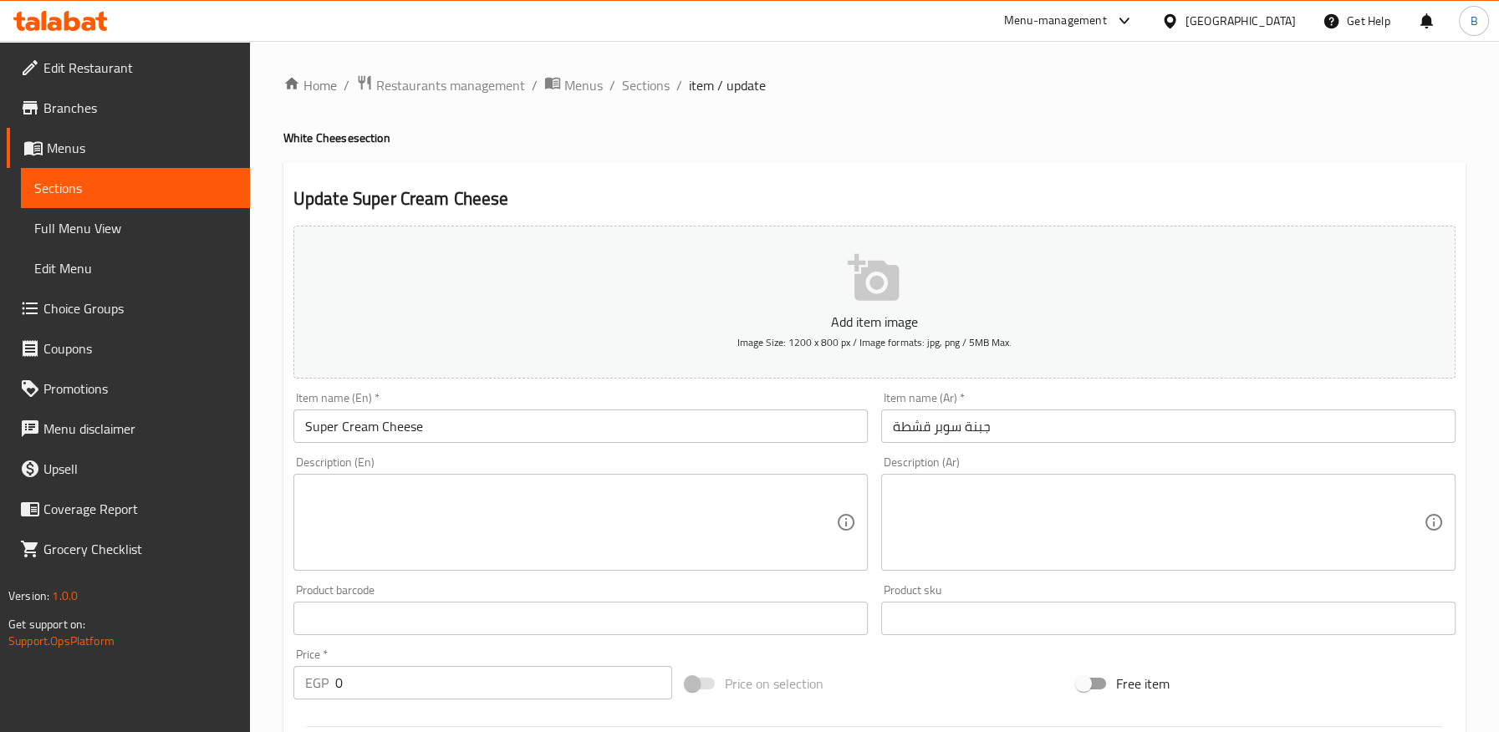
click at [359, 431] on input "Super Cream Cheese" at bounding box center [580, 426] width 574 height 33
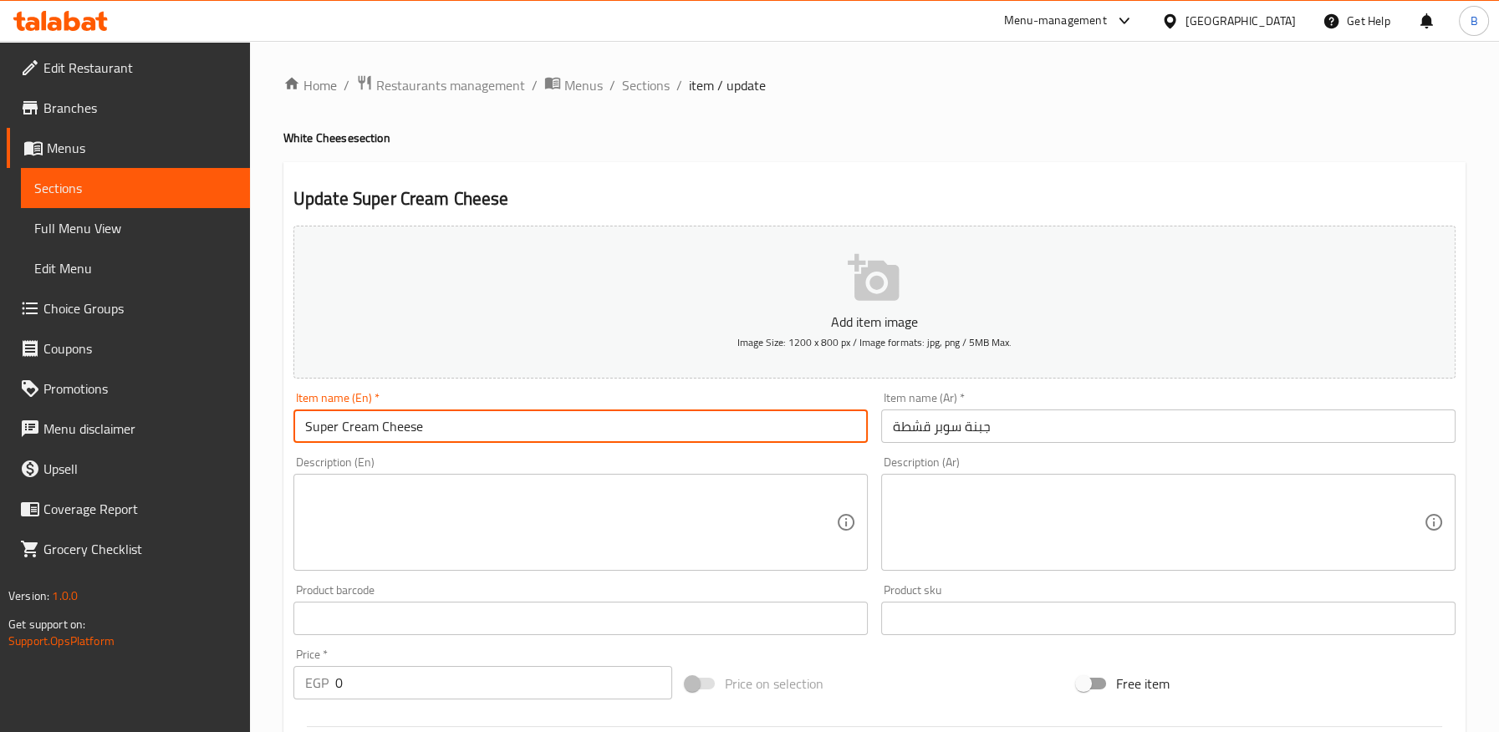
paste input "Qeshta"
type input "Super Qeshta Cheese"
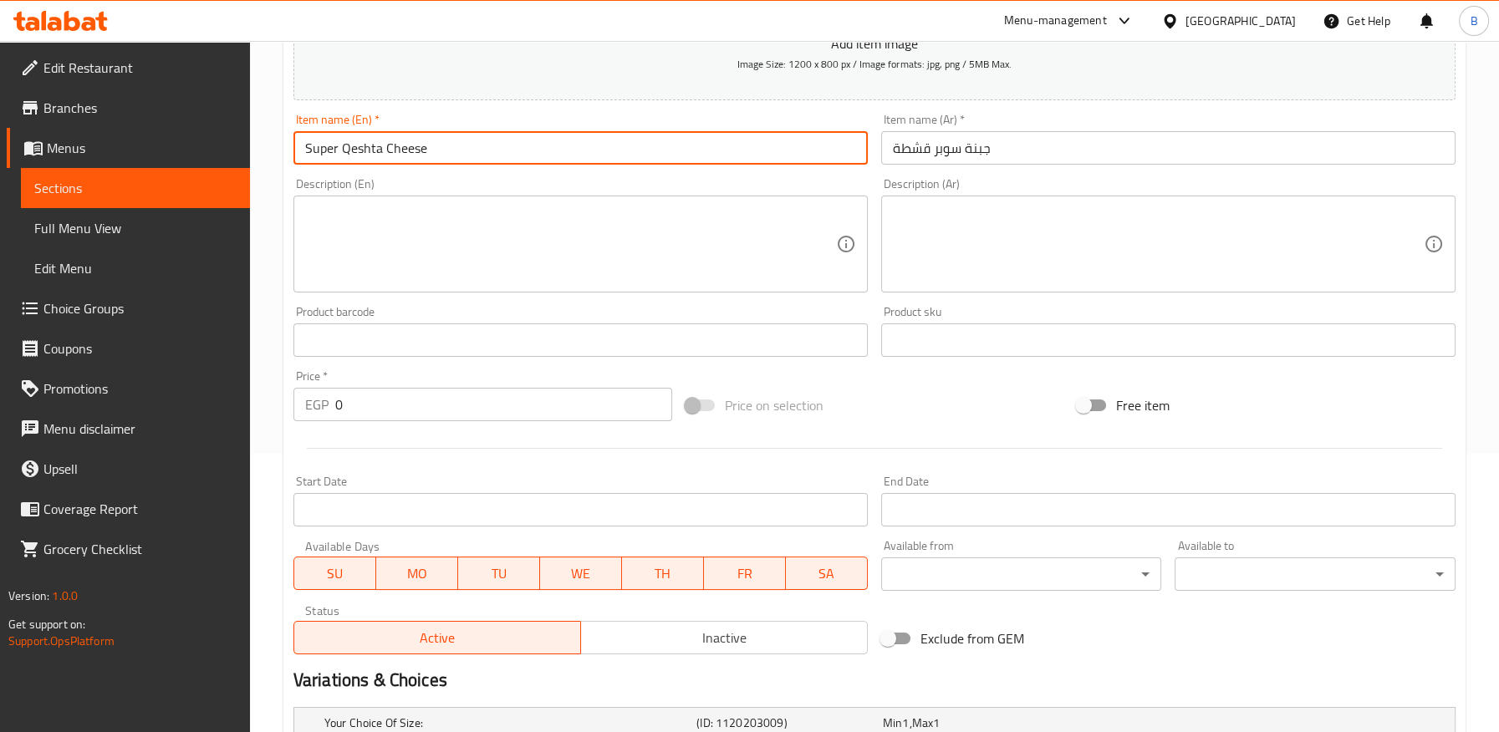
scroll to position [581, 0]
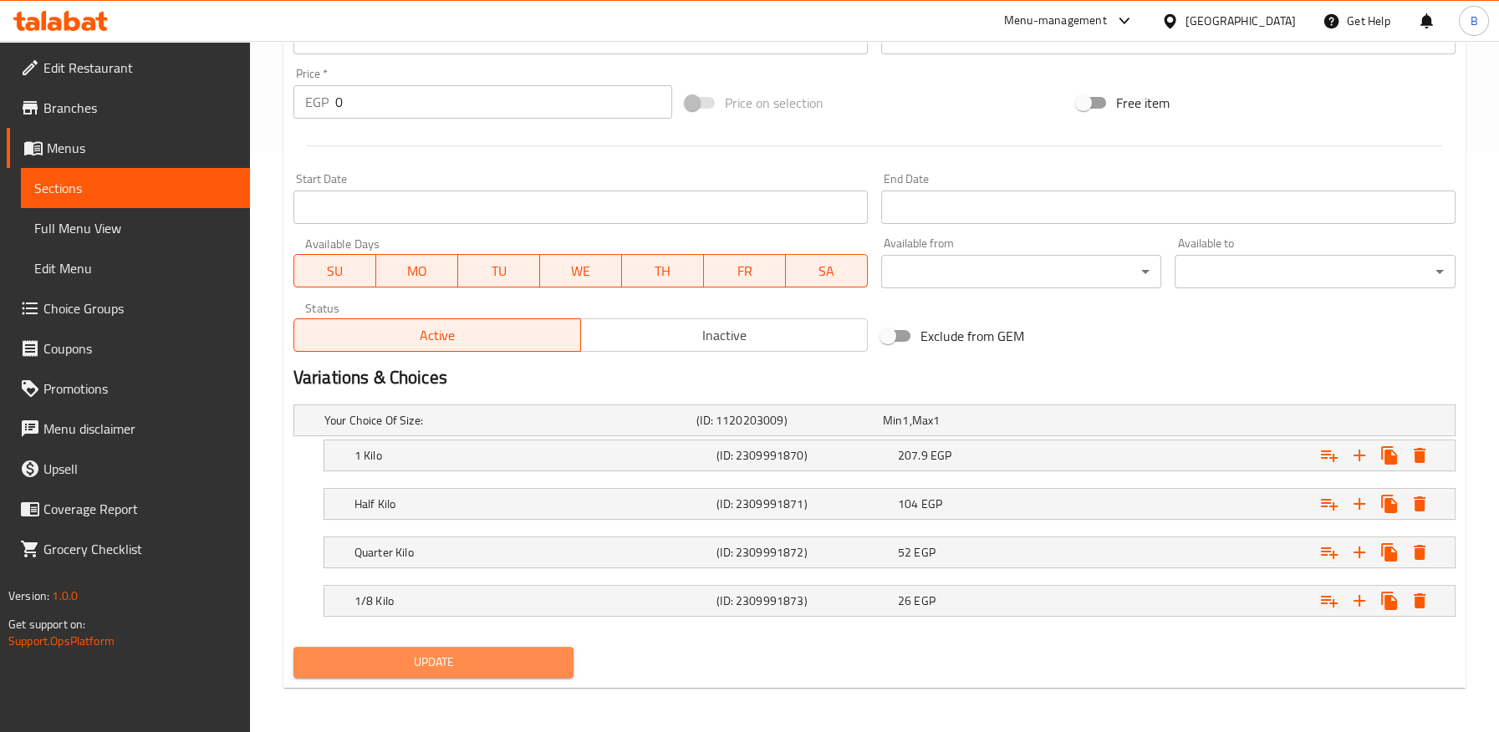
click at [444, 655] on span "Update" at bounding box center [434, 662] width 254 height 21
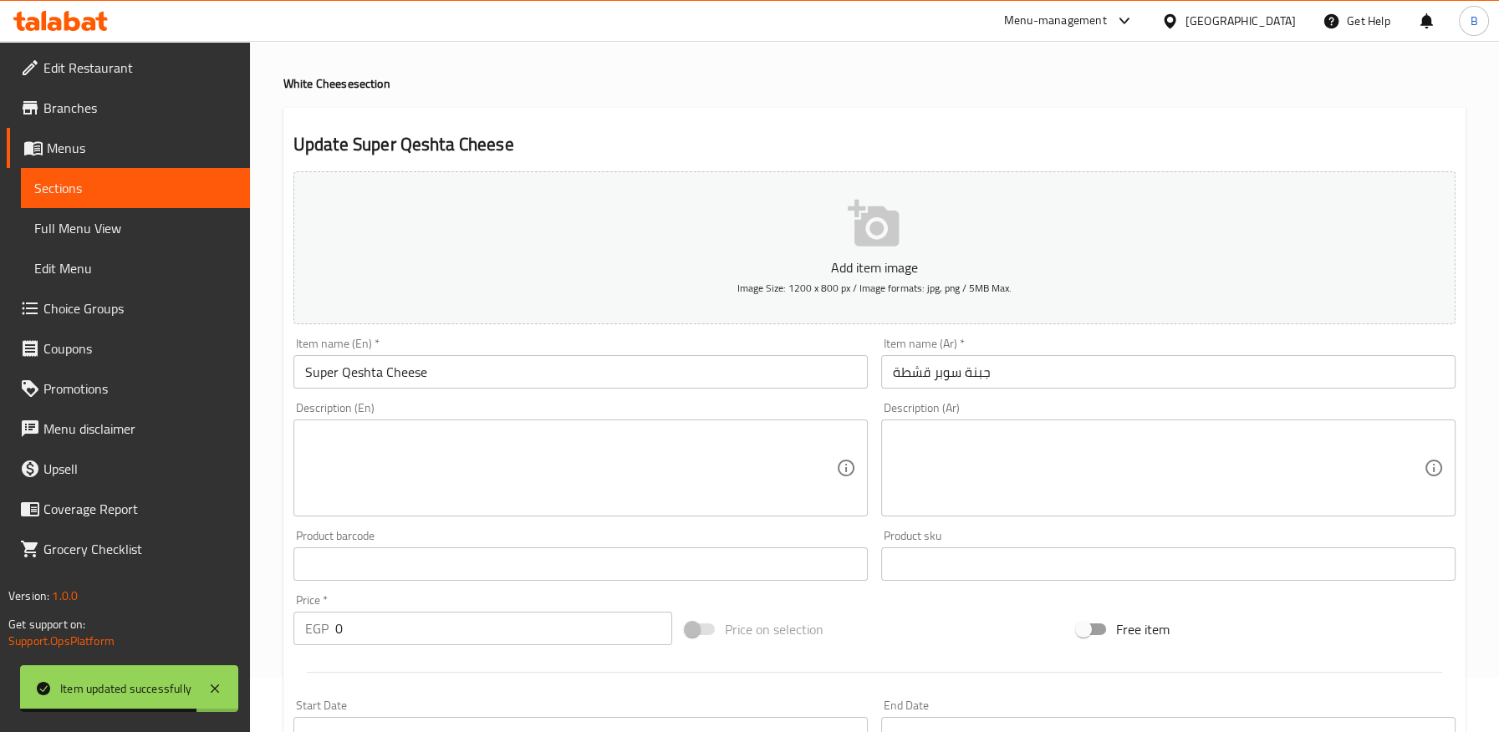
scroll to position [0, 0]
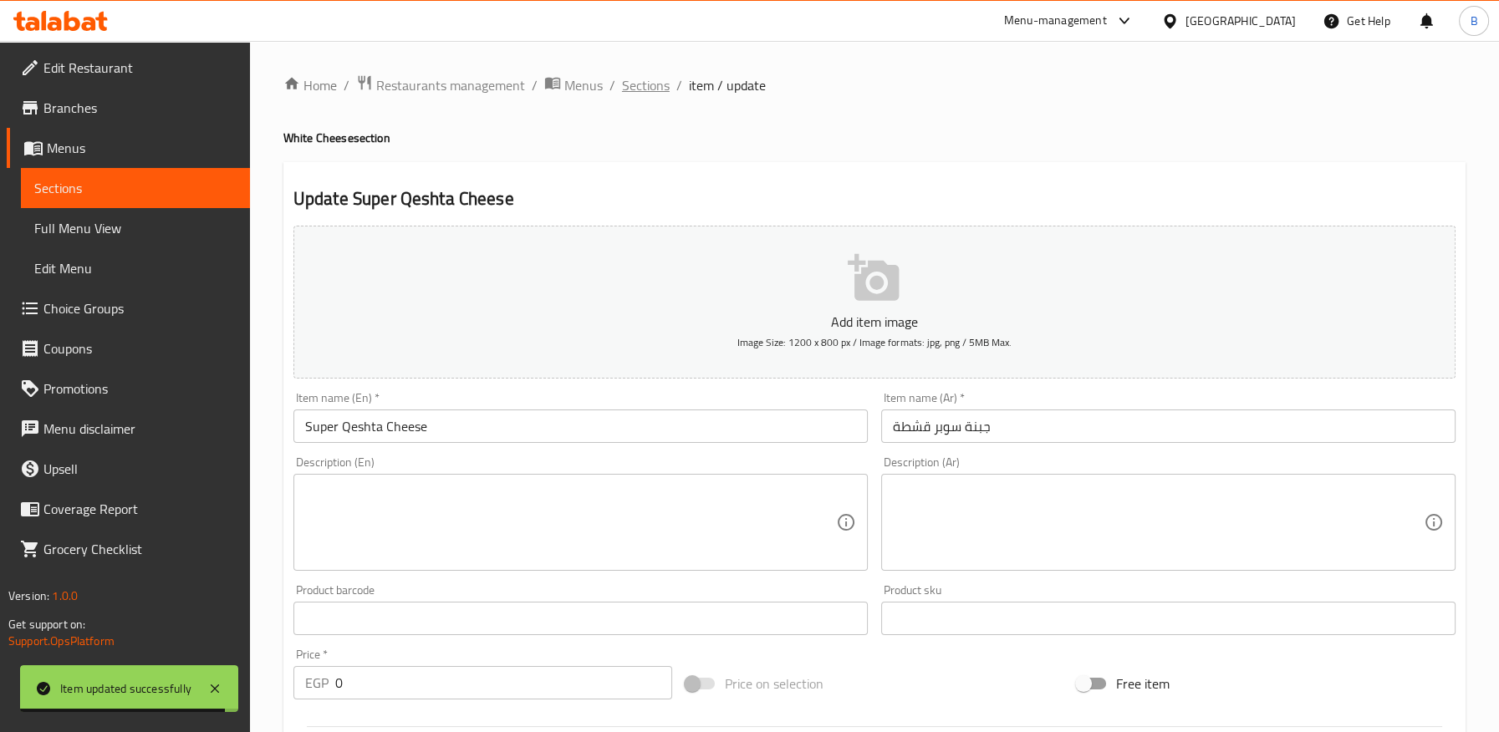
click at [655, 87] on span "Sections" at bounding box center [646, 85] width 48 height 20
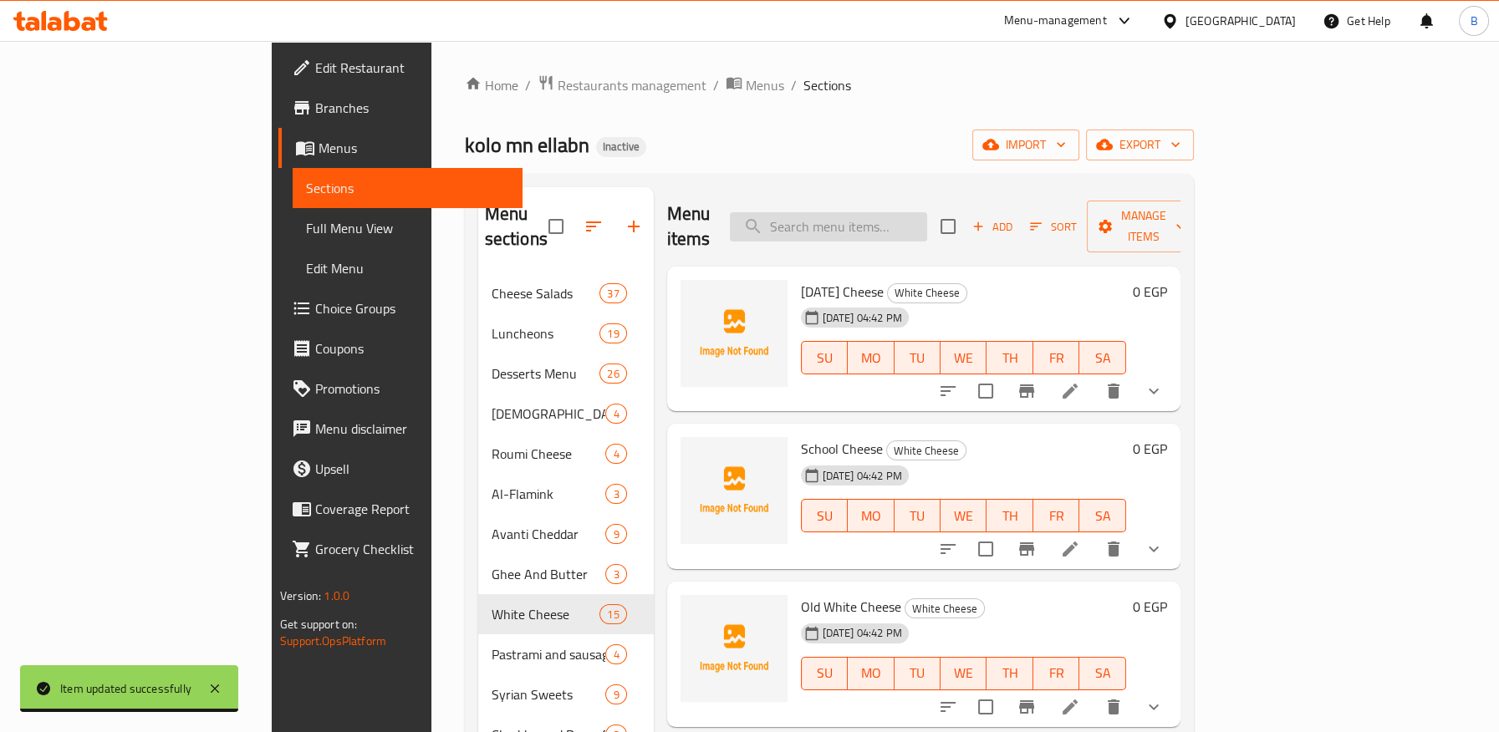
click at [917, 217] on input "search" at bounding box center [828, 226] width 197 height 29
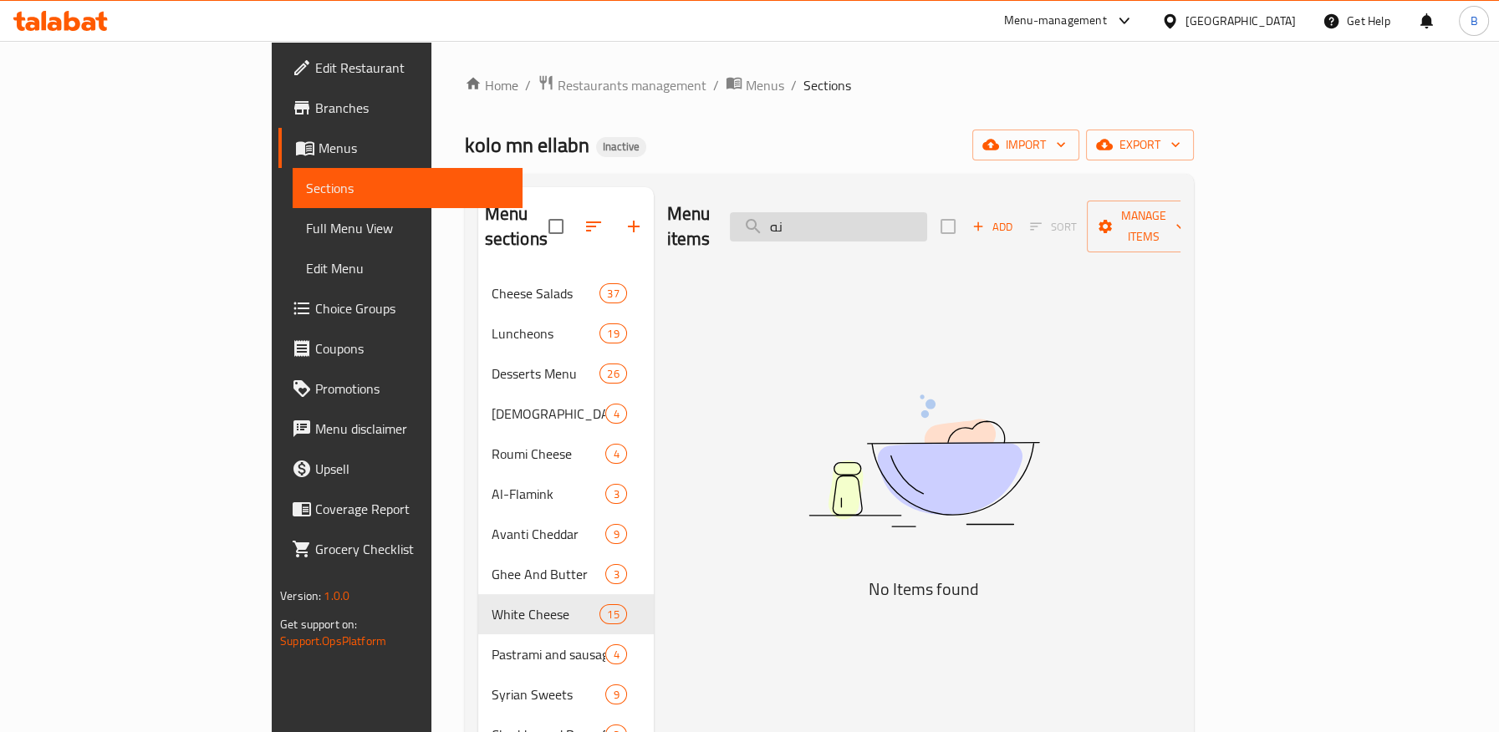
type input "ن"
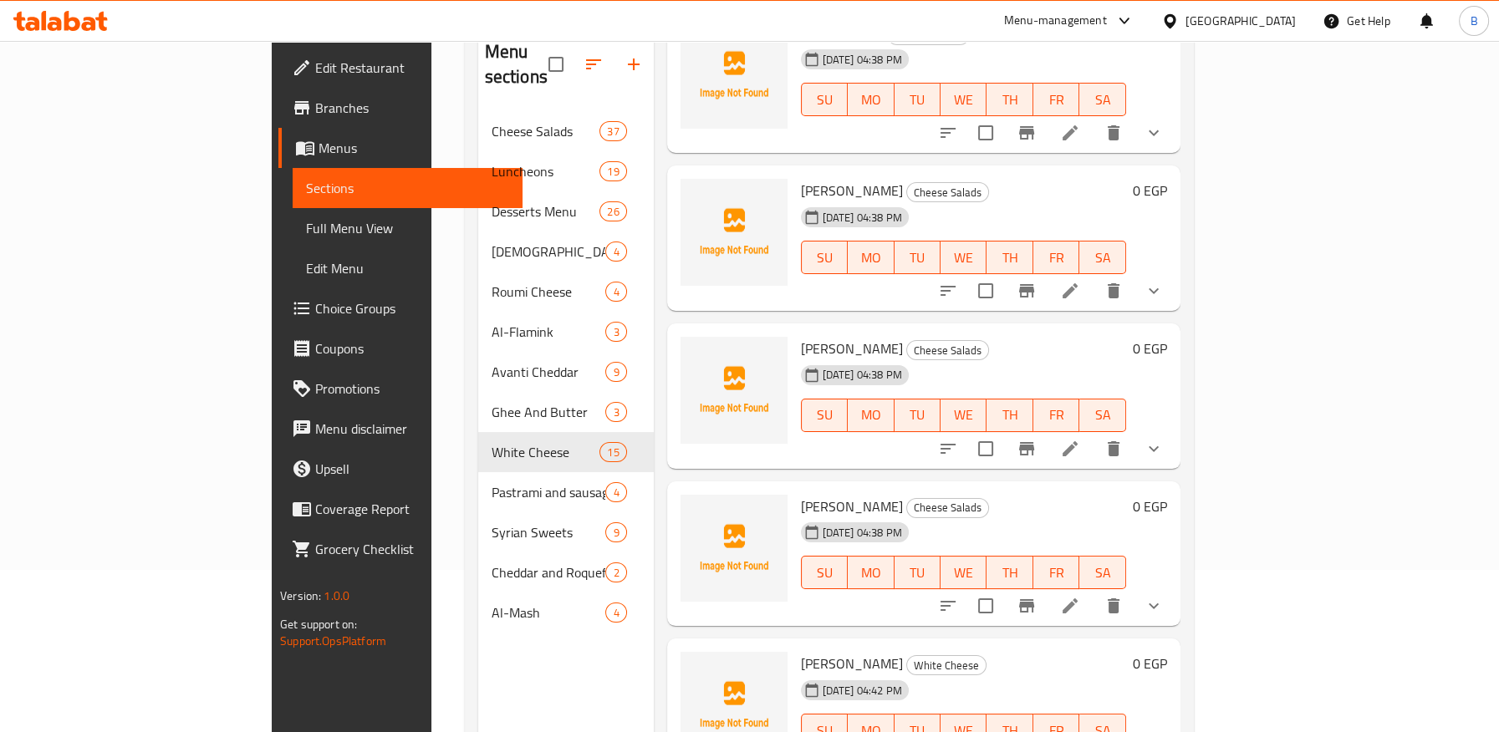
scroll to position [234, 0]
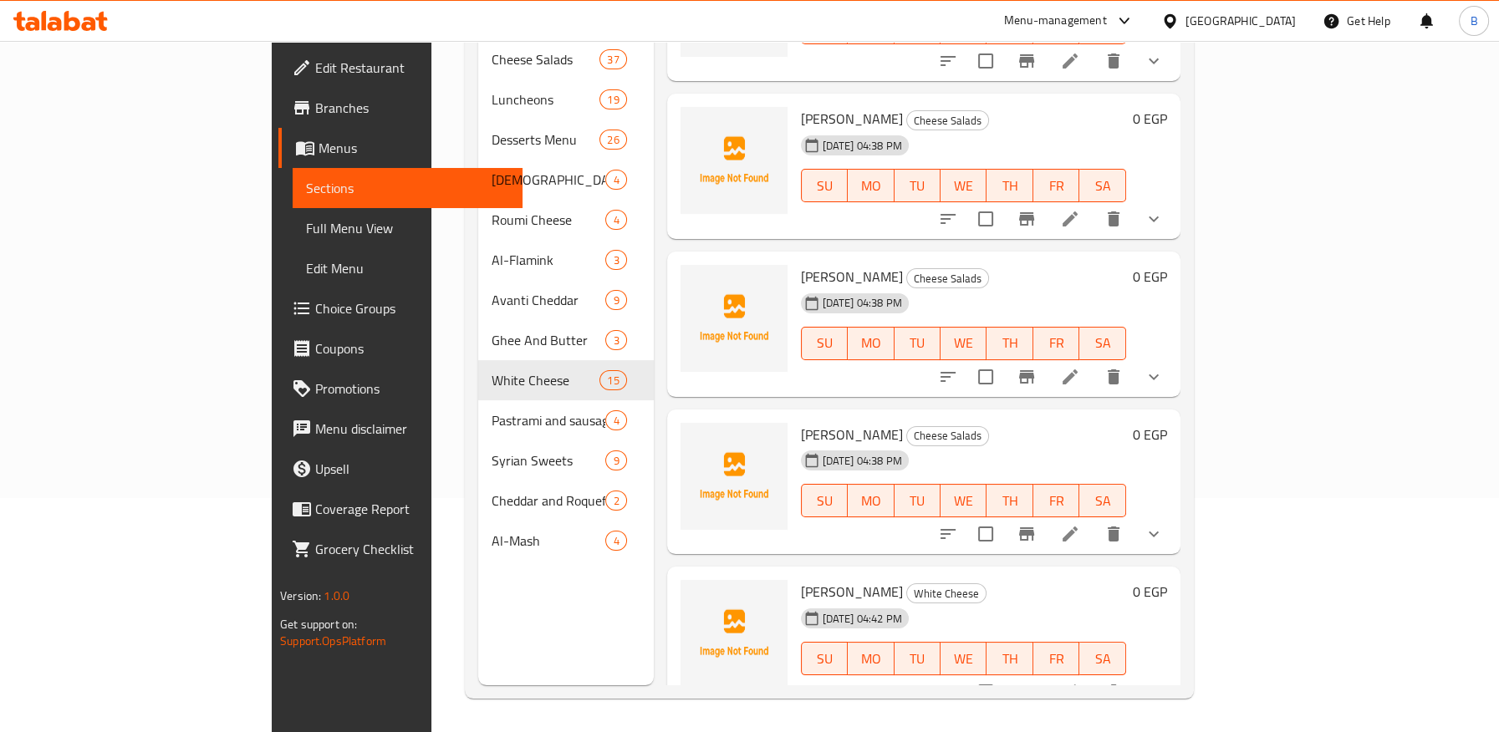
type input "kiri"
click at [1078, 685] on icon at bounding box center [1070, 692] width 15 height 15
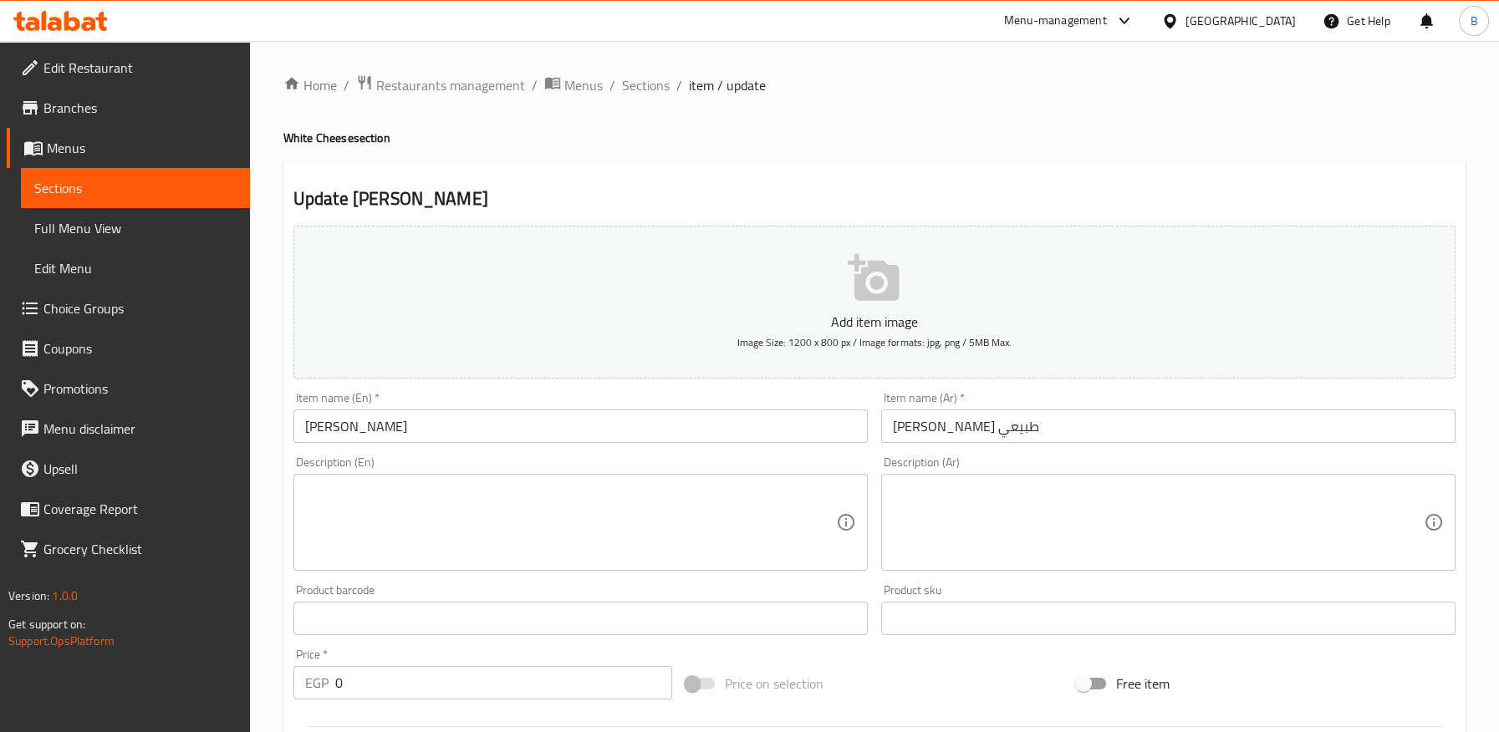
click at [409, 495] on textarea at bounding box center [570, 522] width 531 height 79
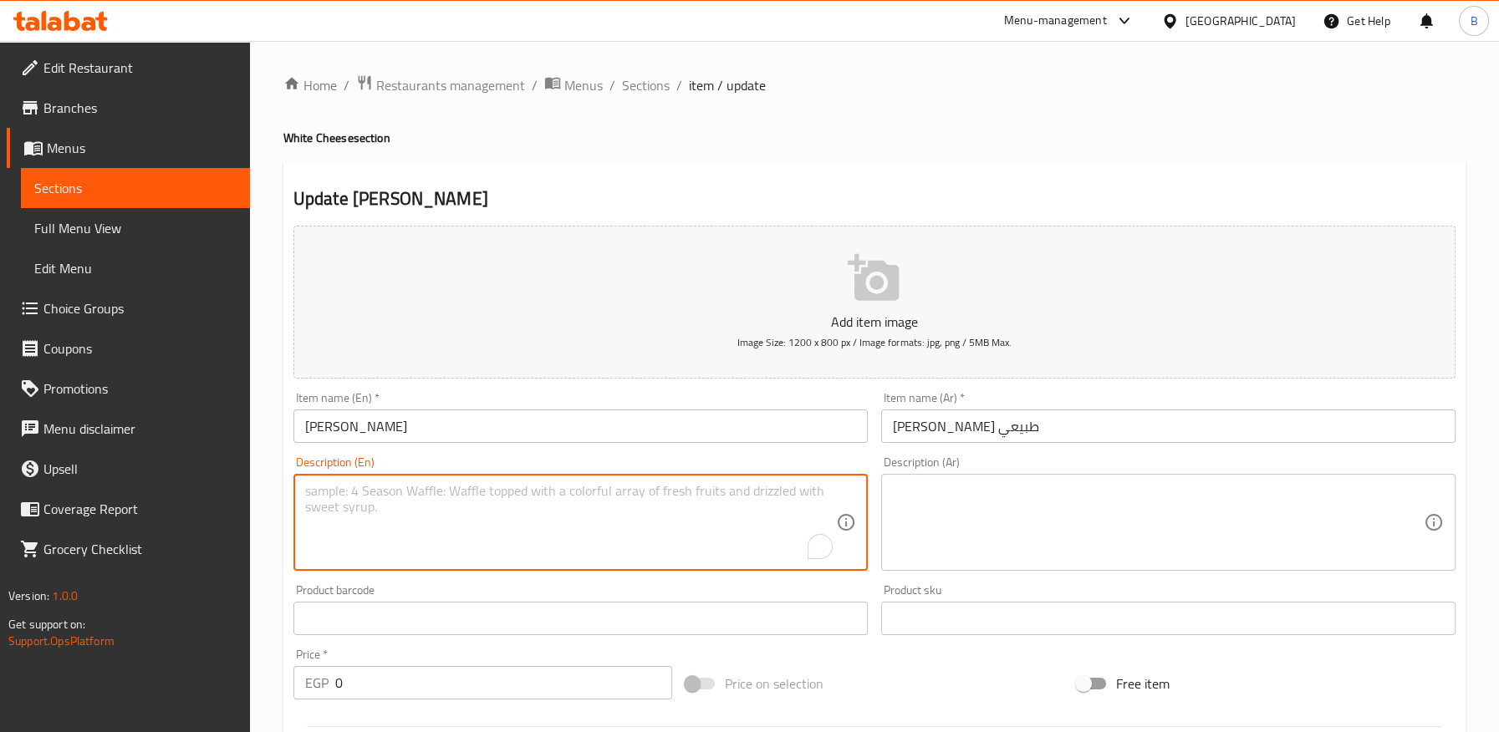
paste textarea "natural loose"
type textarea "natural loose"
drag, startPoint x: 404, startPoint y: 490, endPoint x: 288, endPoint y: 477, distance: 117.0
click at [288, 477] on div "Description (En) natural loose Description (En)" at bounding box center [581, 514] width 588 height 128
click at [362, 508] on textarea "natural loose" at bounding box center [570, 522] width 531 height 79
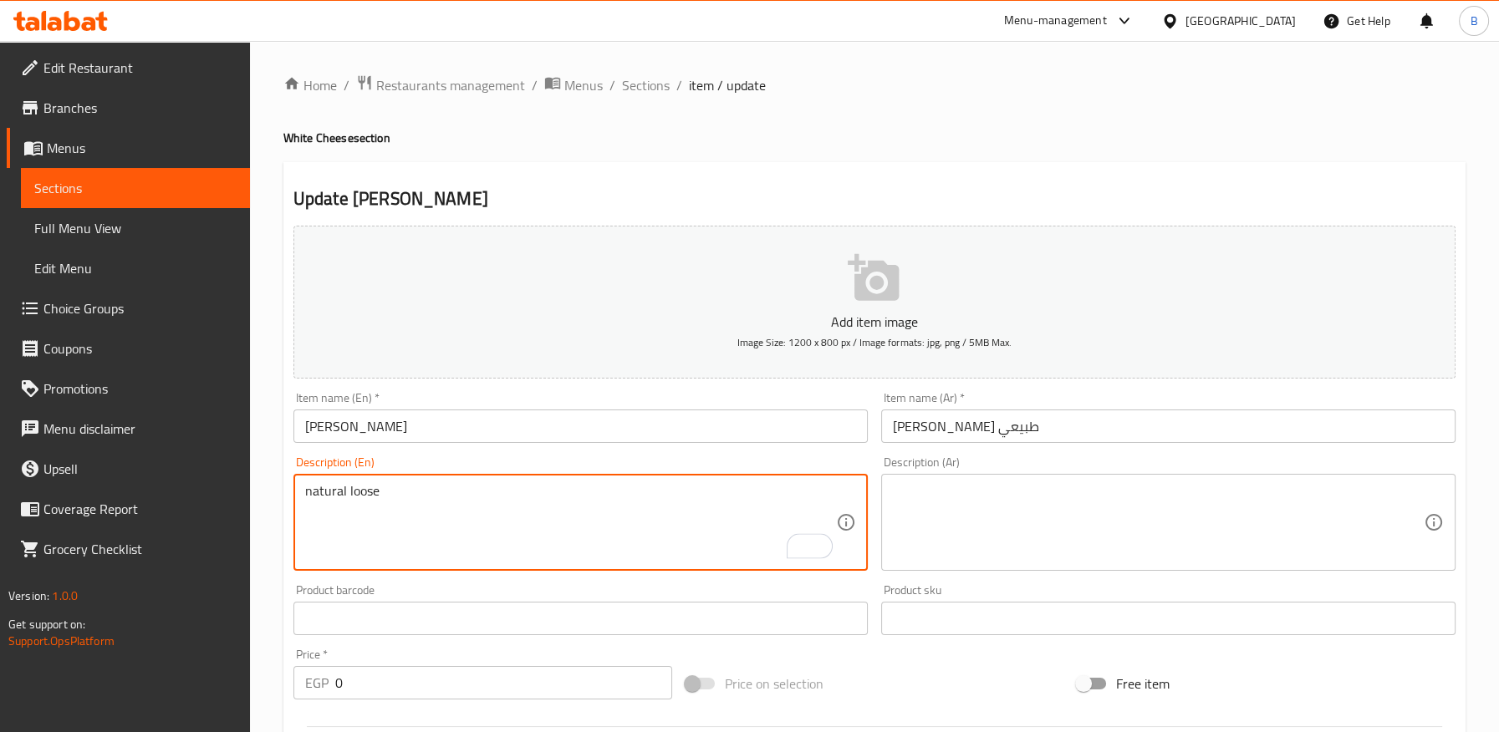
click at [315, 493] on textarea "natural loose" at bounding box center [570, 522] width 531 height 79
click at [367, 505] on textarea "natural loose" at bounding box center [570, 522] width 531 height 79
drag, startPoint x: 399, startPoint y: 494, endPoint x: 257, endPoint y: 492, distance: 142.1
click at [257, 492] on div "Home / Restaurants management / Menus / Sections / item / update White Cheese s…" at bounding box center [874, 678] width 1249 height 1275
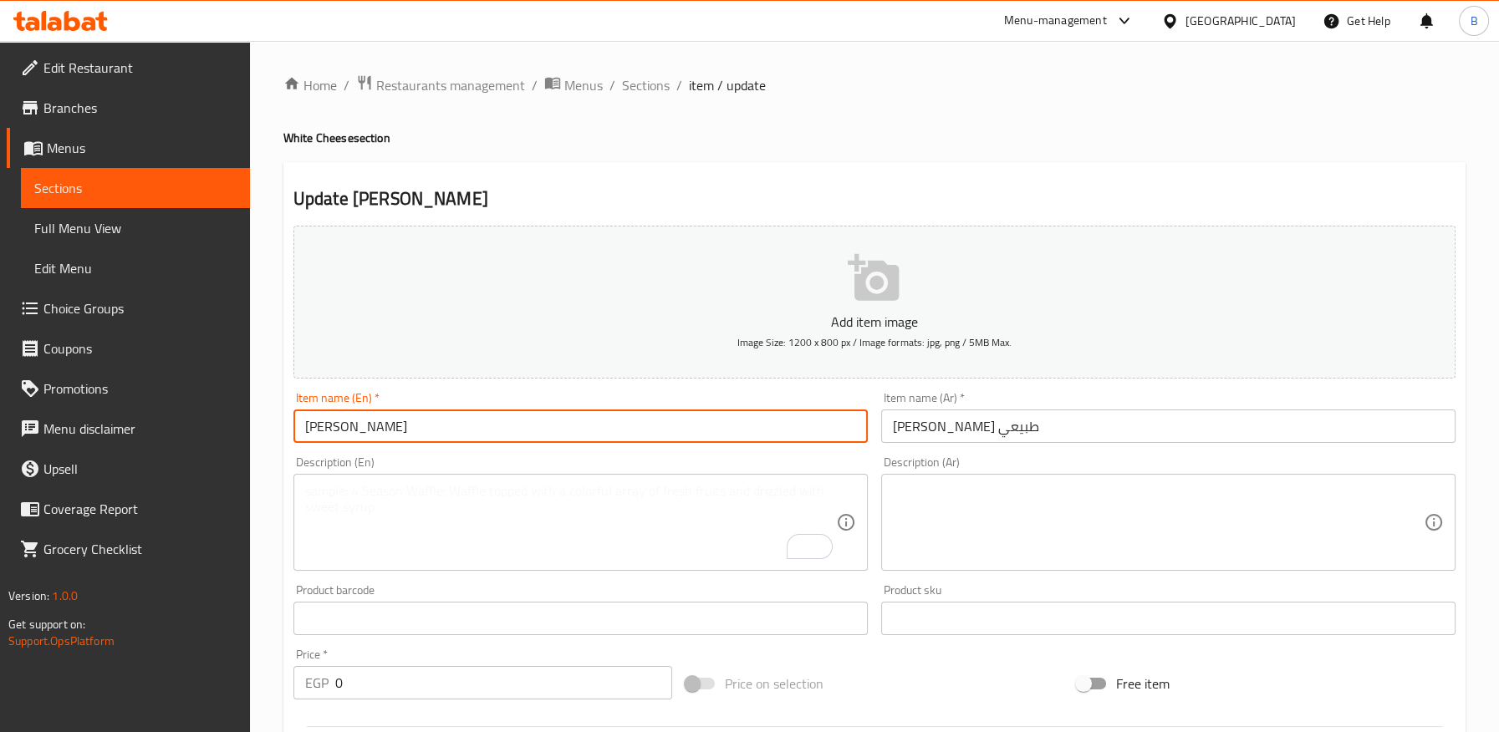
drag, startPoint x: 303, startPoint y: 423, endPoint x: 298, endPoint y: 465, distance: 42.2
click at [303, 425] on input "[PERSON_NAME]" at bounding box center [580, 426] width 574 height 33
paste input "natural loose"
drag, startPoint x: 405, startPoint y: 424, endPoint x: 497, endPoint y: 428, distance: 92.1
click at [497, 428] on input "natural loose [PERSON_NAME]" at bounding box center [580, 426] width 574 height 33
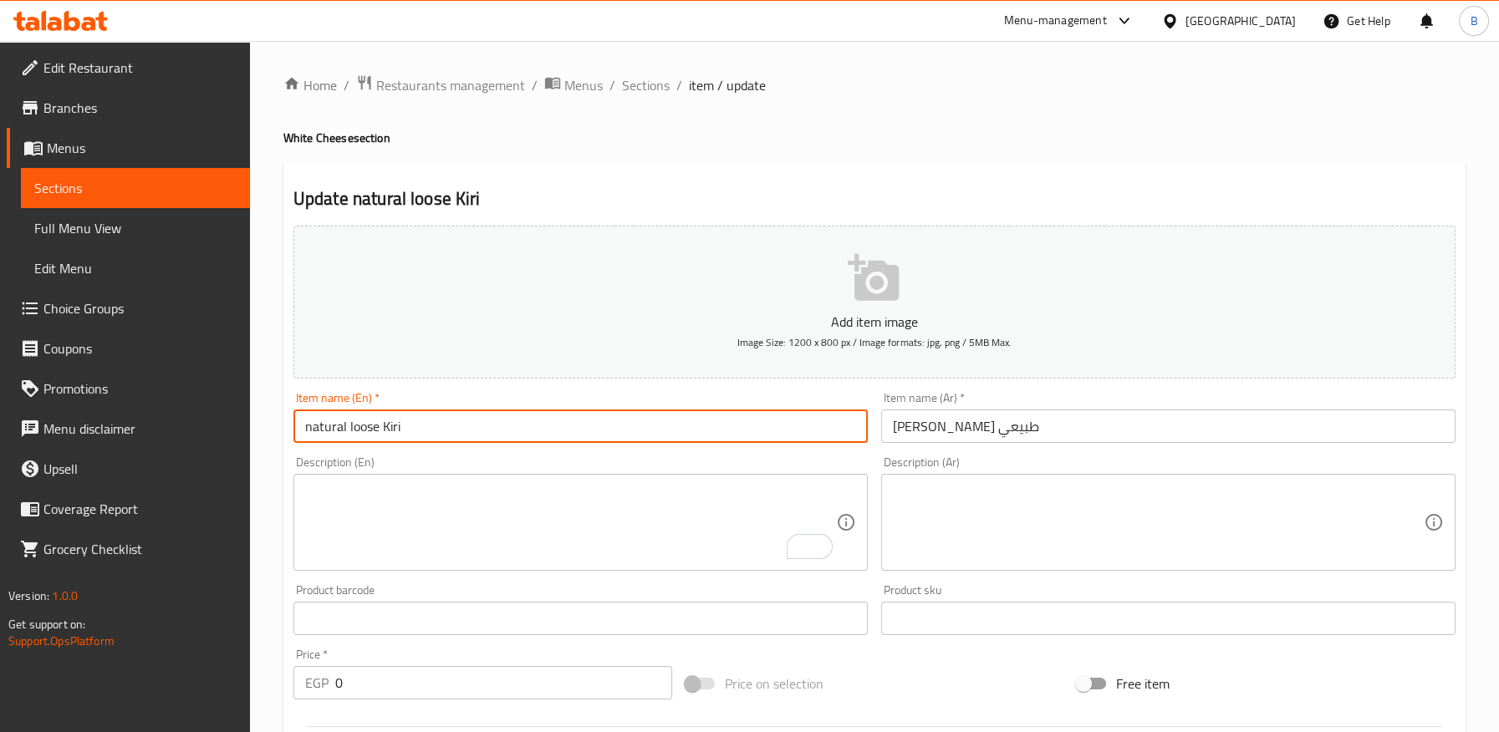
click at [347, 435] on input "natural loose Kiri" at bounding box center [580, 426] width 574 height 33
drag, startPoint x: 308, startPoint y: 430, endPoint x: 298, endPoint y: 431, distance: 11.0
click at [301, 431] on input "natural Loose Kiri" at bounding box center [580, 426] width 574 height 33
type input "Natural Loose Kiri"
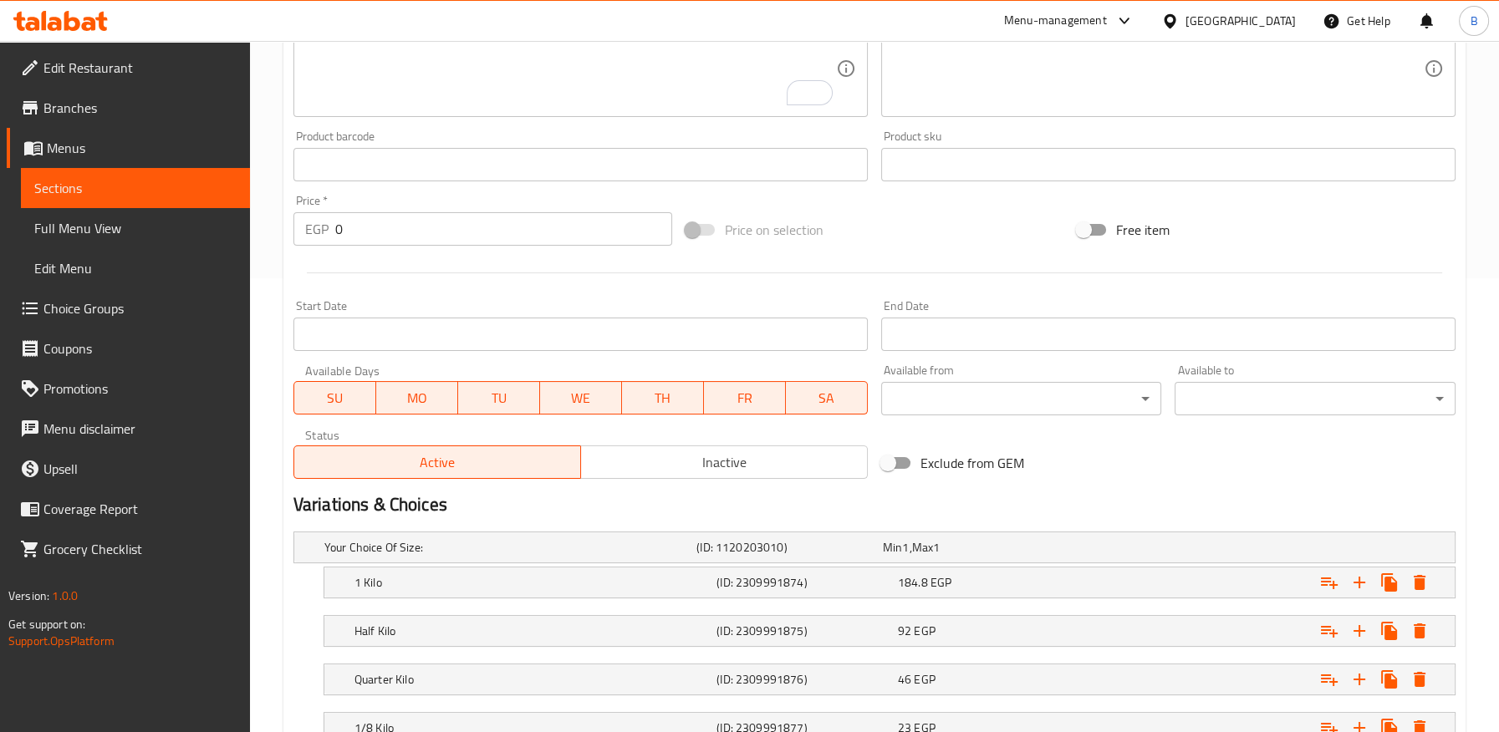
scroll to position [24, 0]
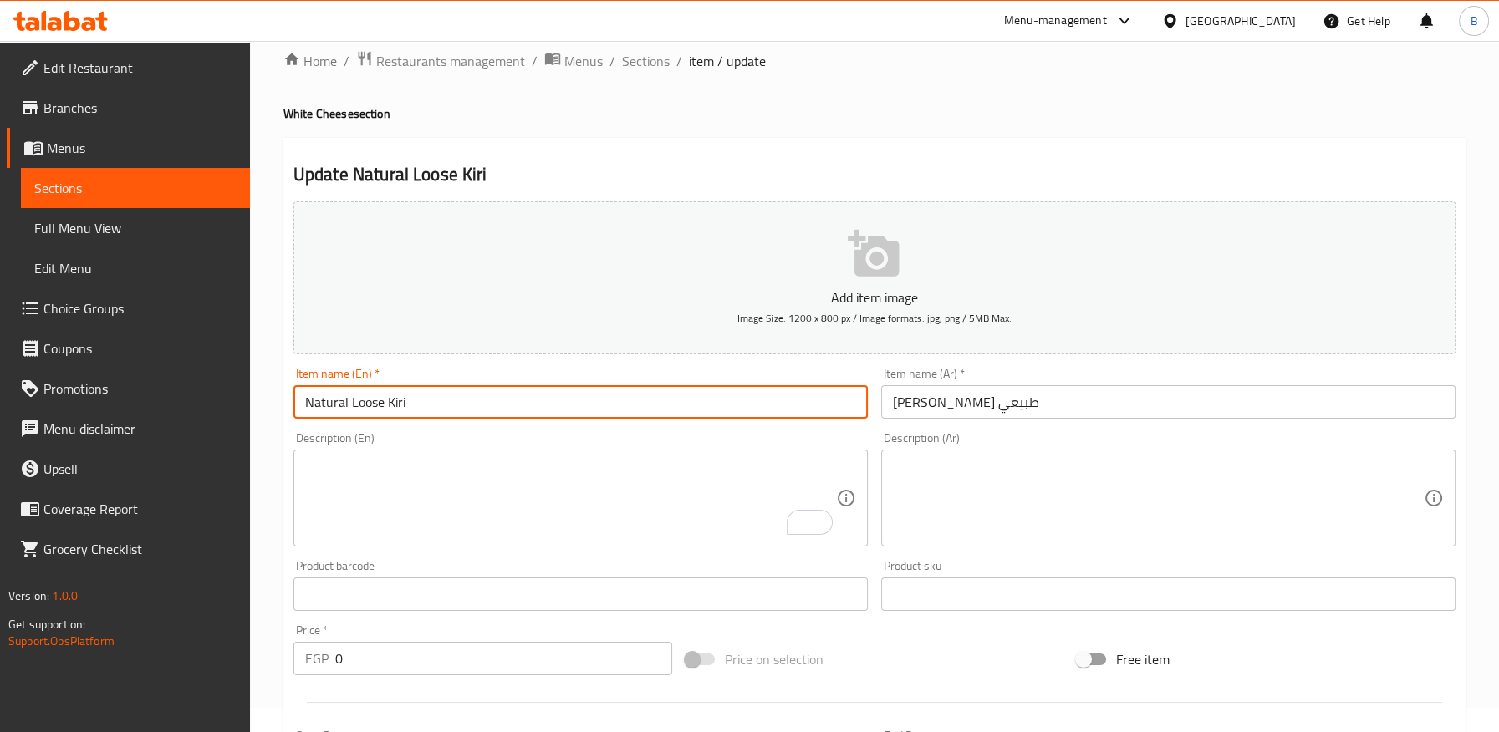
click at [369, 409] on input "Natural Loose Kiri" at bounding box center [580, 401] width 574 height 33
click at [369, 408] on input "Natural Loose Kiri" at bounding box center [580, 401] width 574 height 33
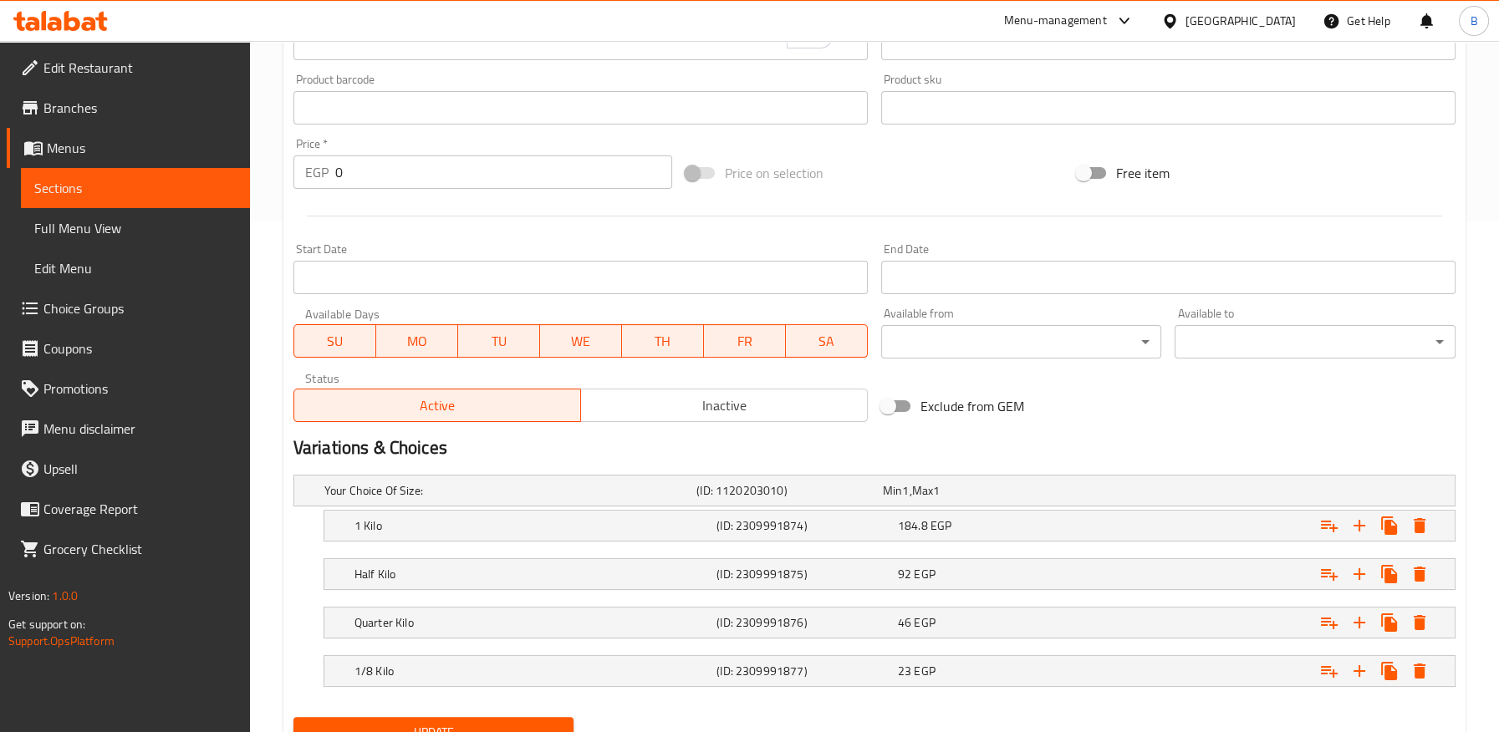
scroll to position [581, 0]
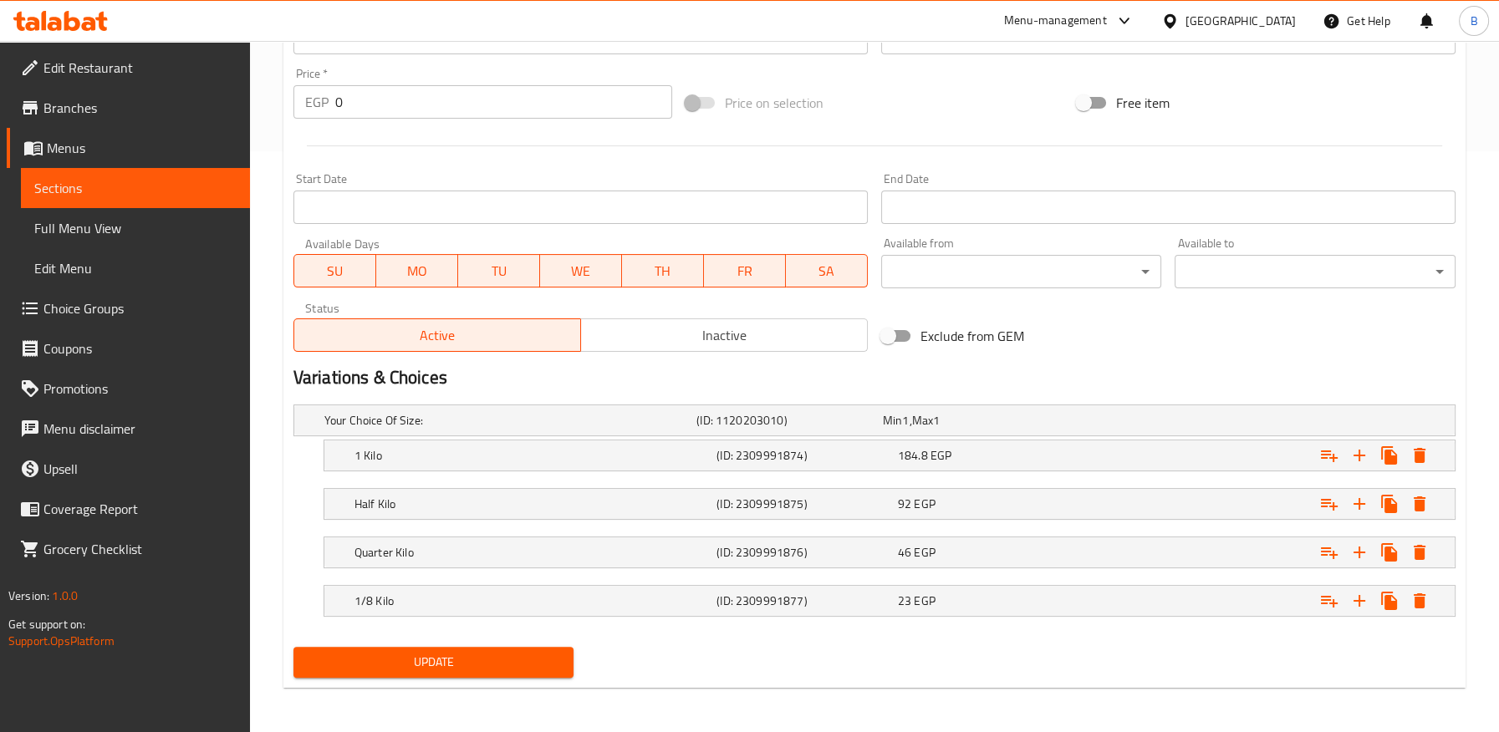
click at [450, 658] on span "Update" at bounding box center [434, 662] width 254 height 21
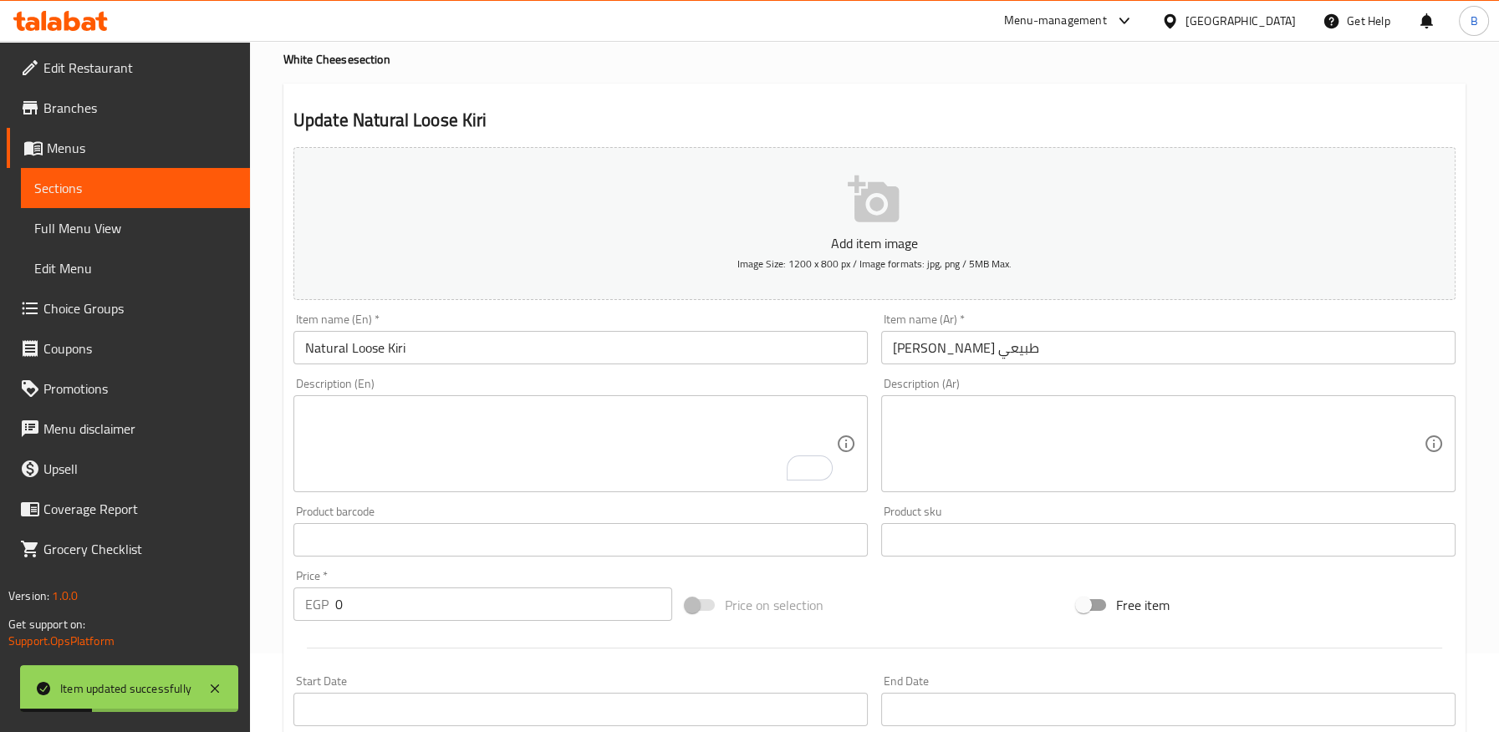
scroll to position [0, 0]
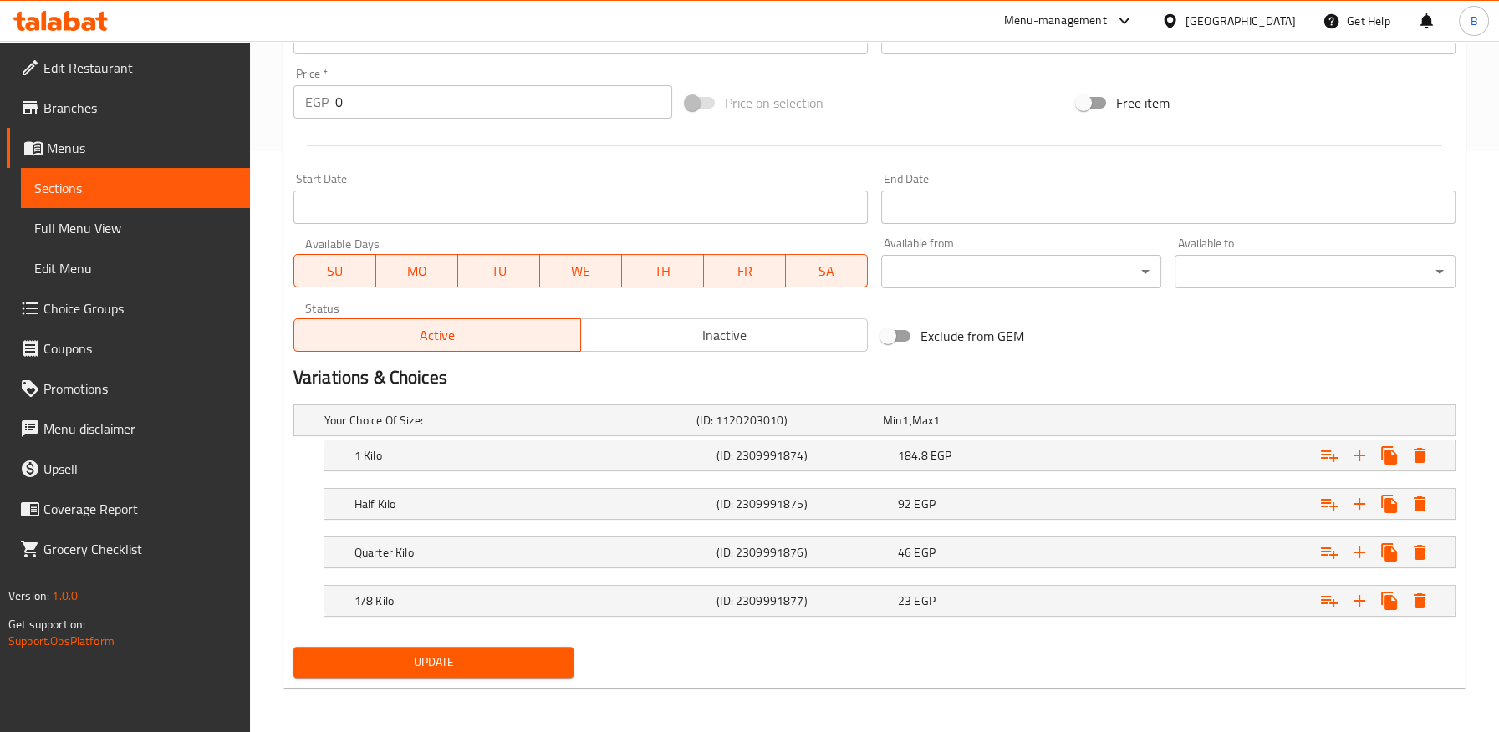
drag, startPoint x: 462, startPoint y: 653, endPoint x: 469, endPoint y: 637, distance: 17.2
click at [462, 653] on span "Update" at bounding box center [434, 662] width 254 height 21
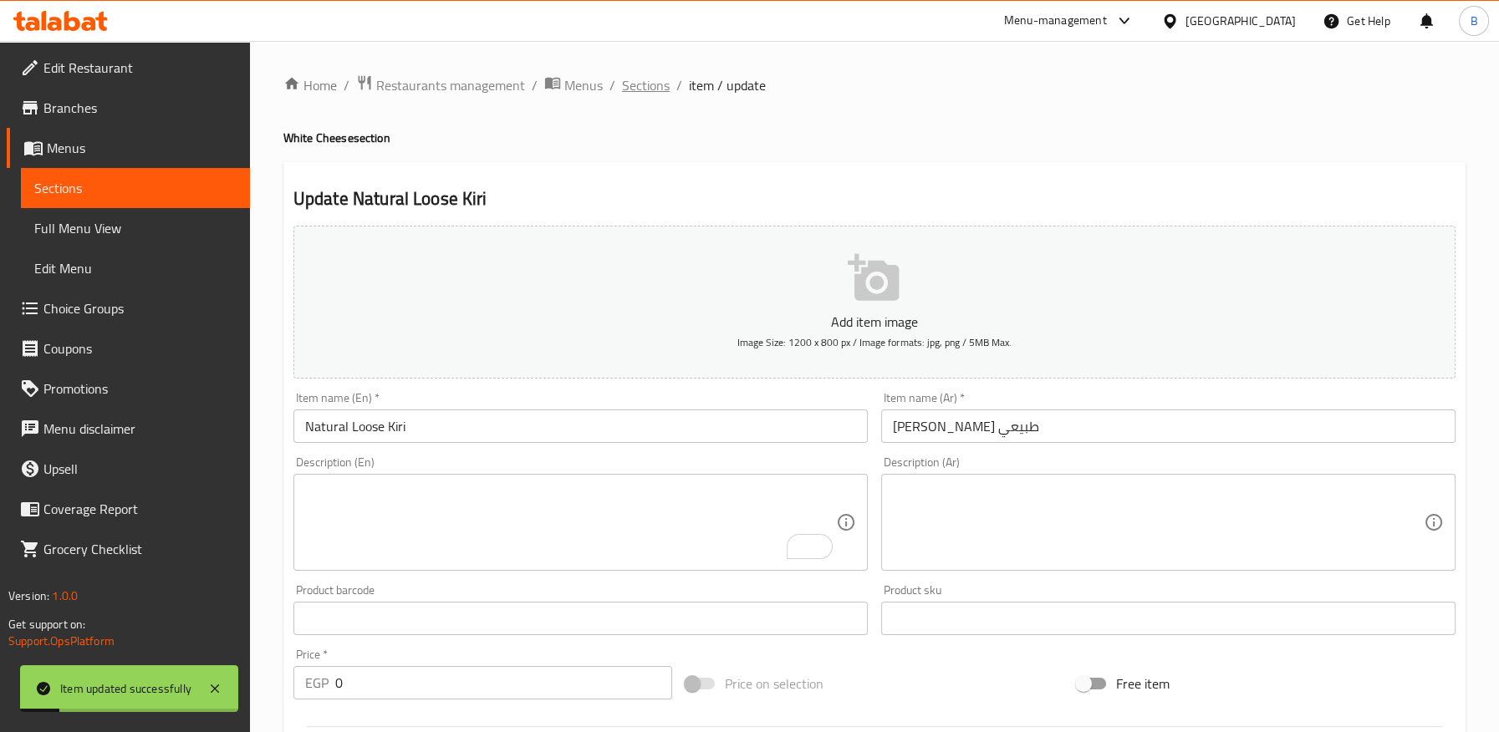
click at [631, 84] on span "Sections" at bounding box center [646, 85] width 48 height 20
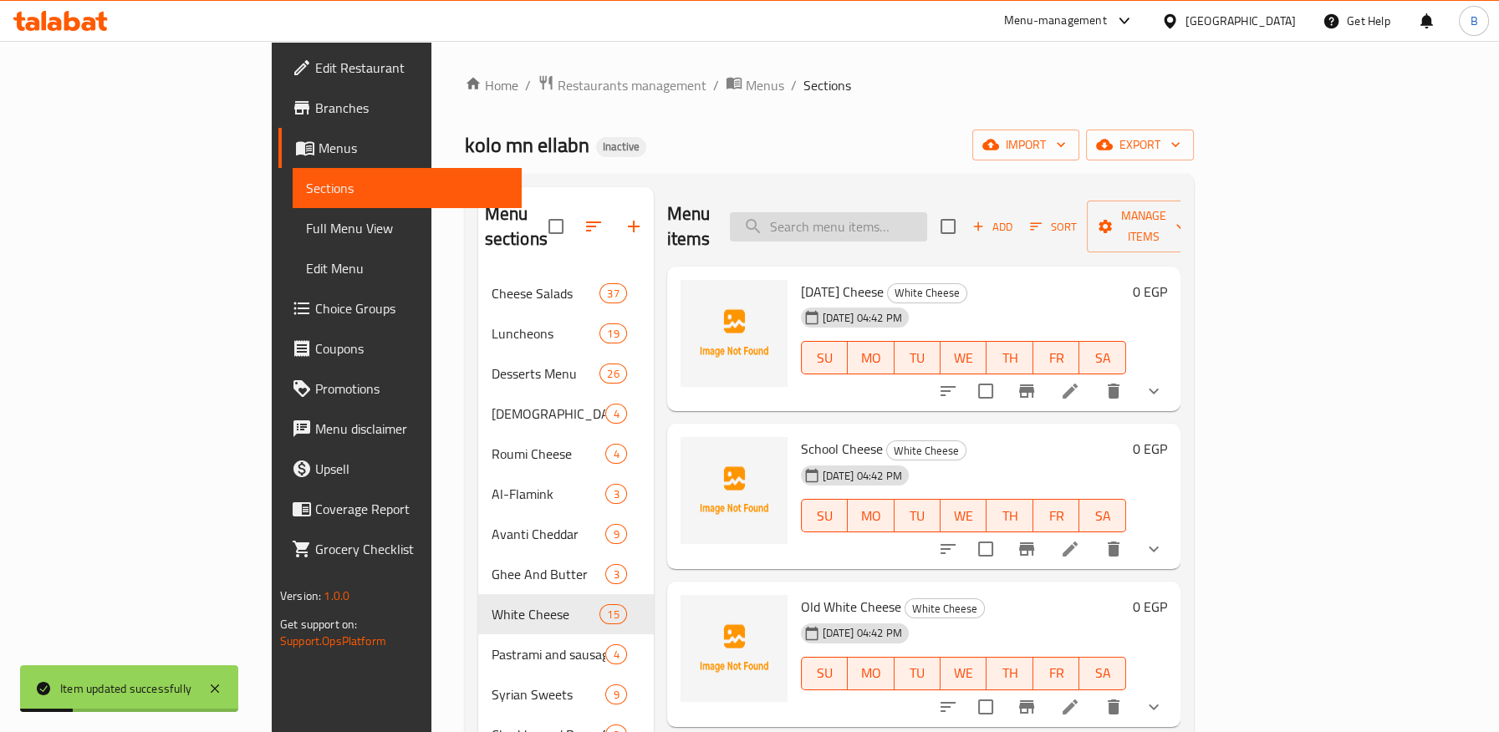
click at [927, 222] on input "search" at bounding box center [828, 226] width 197 height 29
paste input "Baladi Cream"
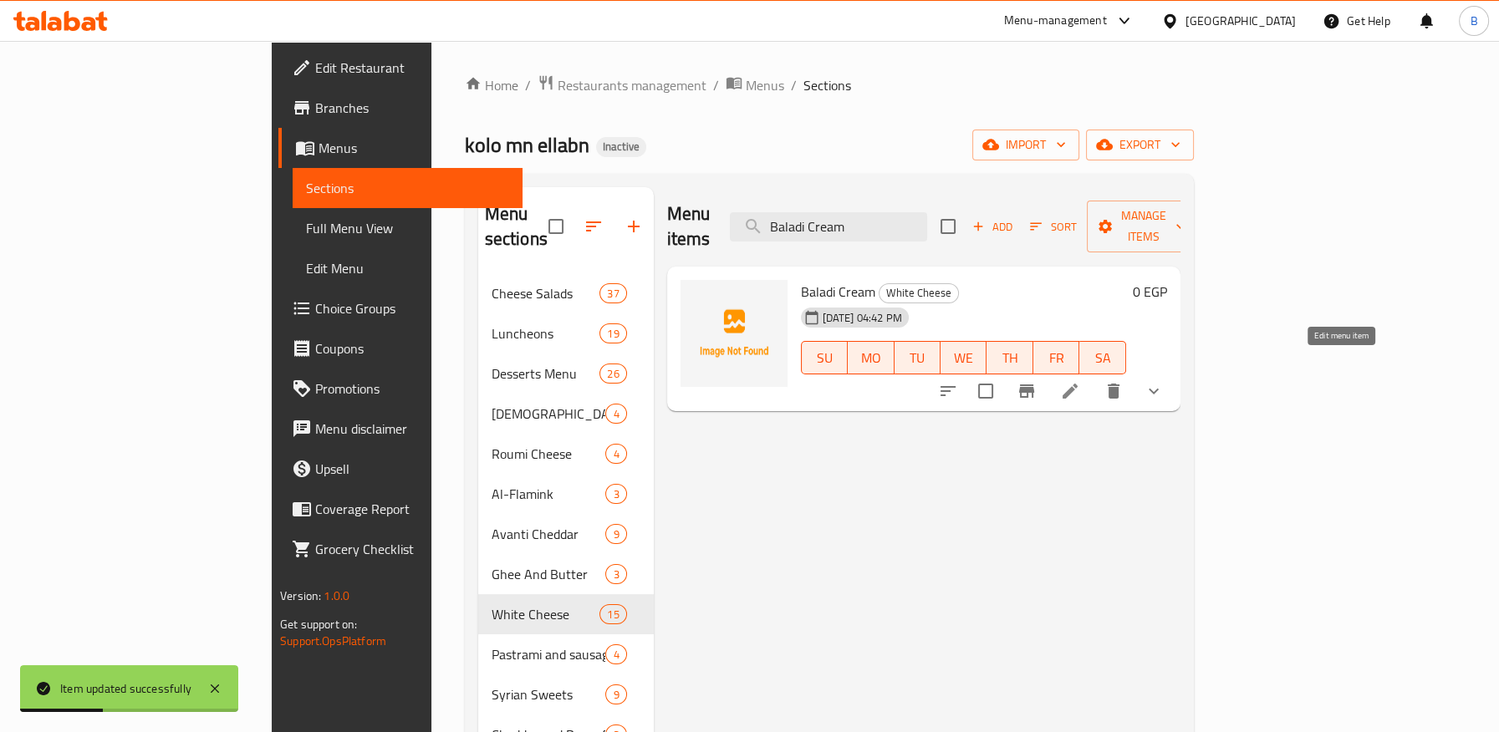
type input "Baladi Cream"
click at [1080, 381] on icon at bounding box center [1070, 391] width 20 height 20
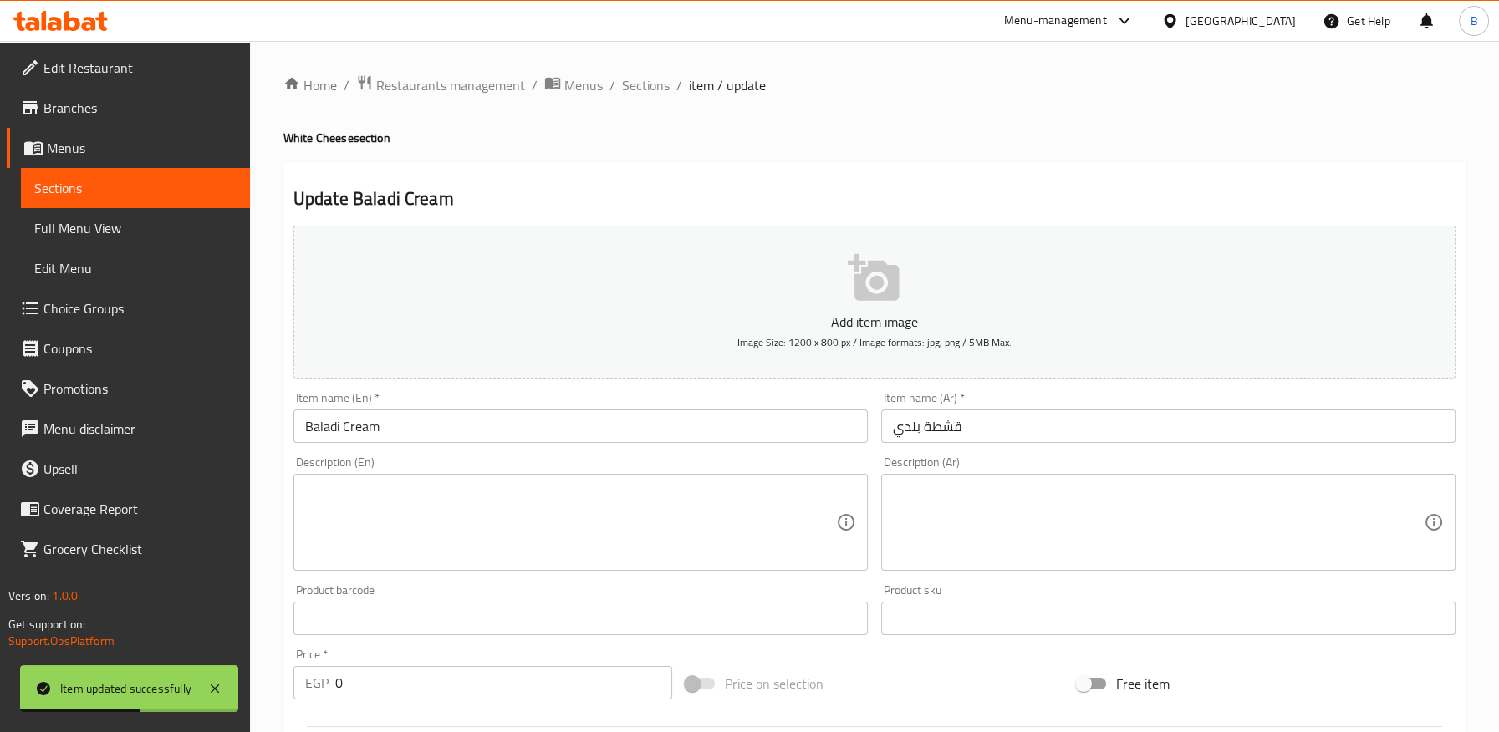
drag, startPoint x: 856, startPoint y: 421, endPoint x: 775, endPoint y: 409, distance: 82.1
click at [790, 421] on div "Add item image Image Size: 1200 x 800 px / Image formats: jpg, png / 5MB Max. I…" at bounding box center [874, 579] width 1175 height 721
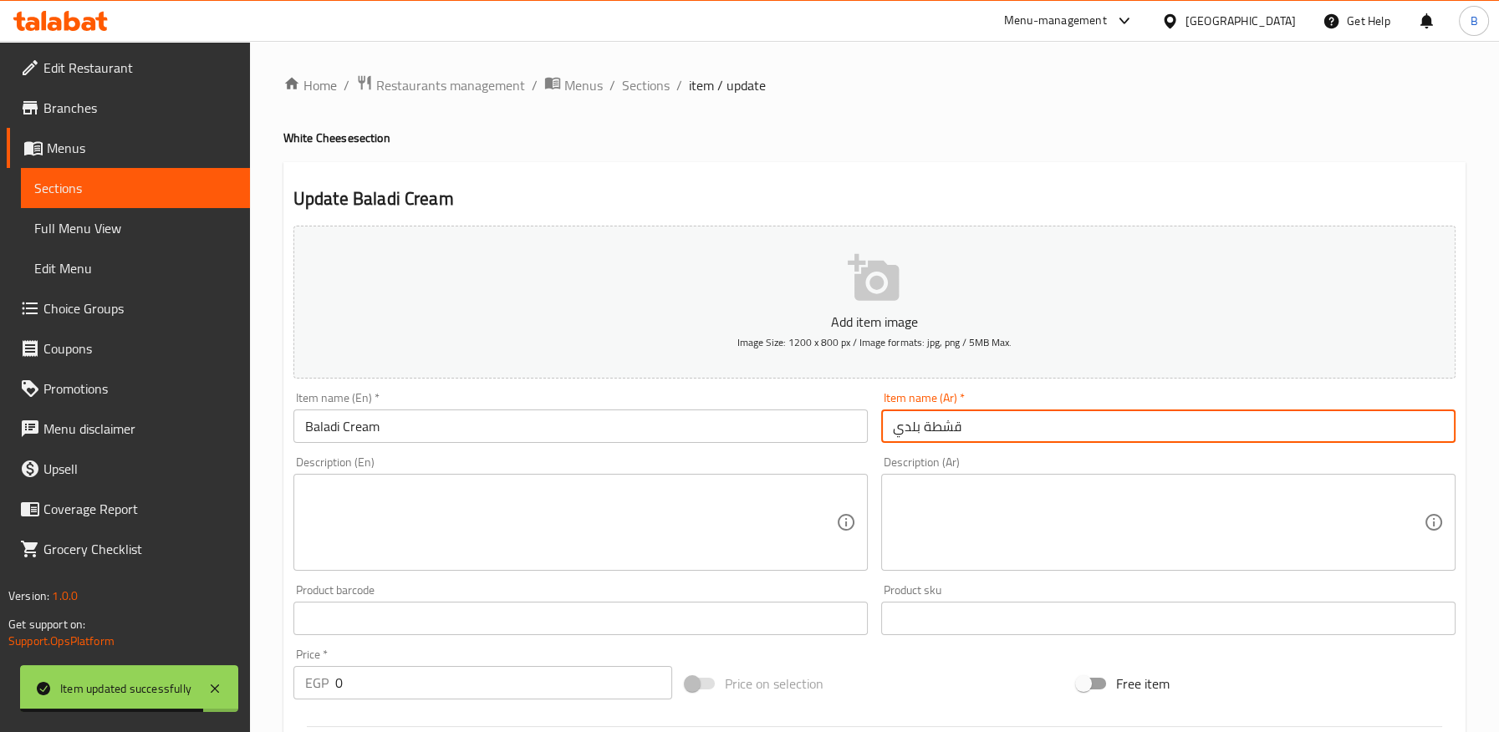
click at [355, 424] on input "Baladi Cream" at bounding box center [580, 426] width 574 height 33
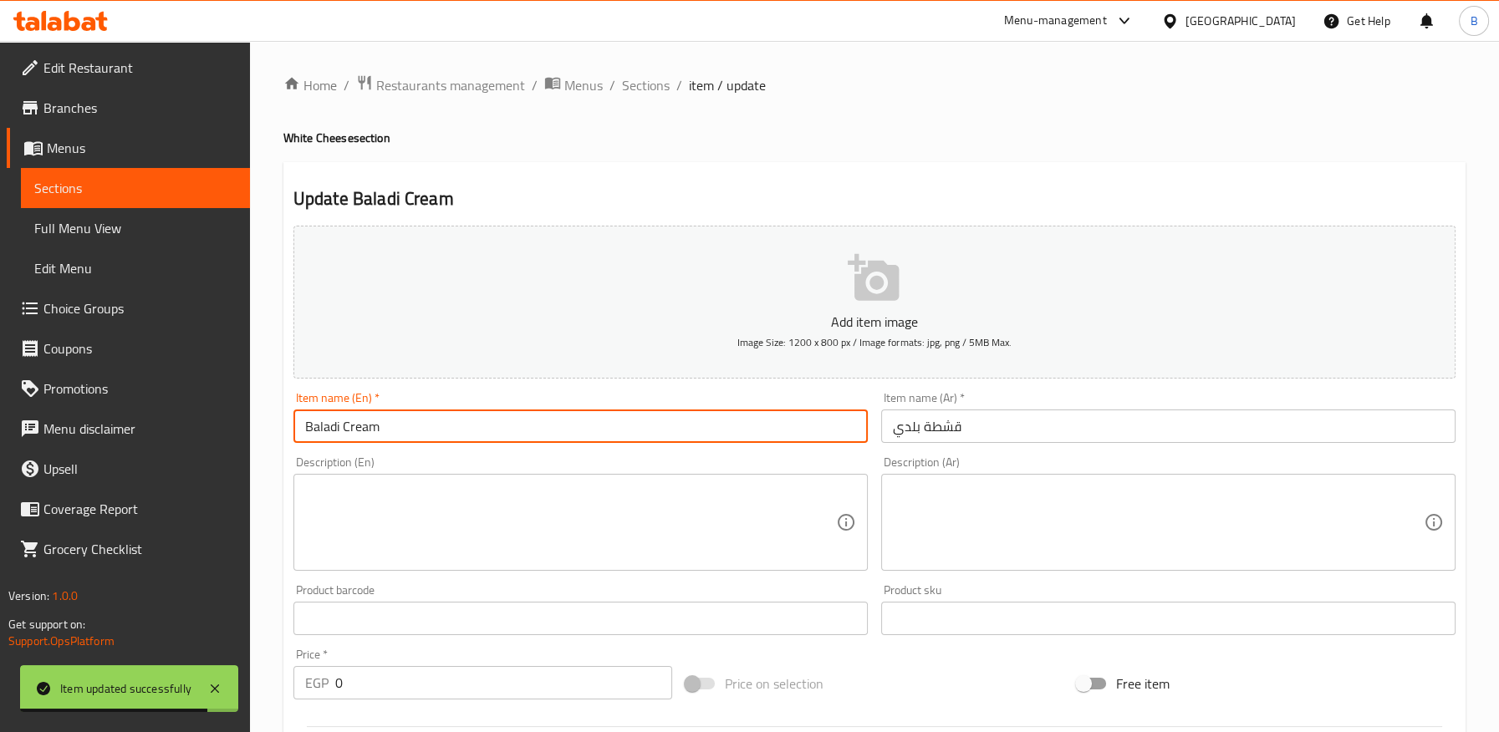
click at [355, 424] on input "Baladi Cream" at bounding box center [580, 426] width 574 height 33
paste input "Qeshta"
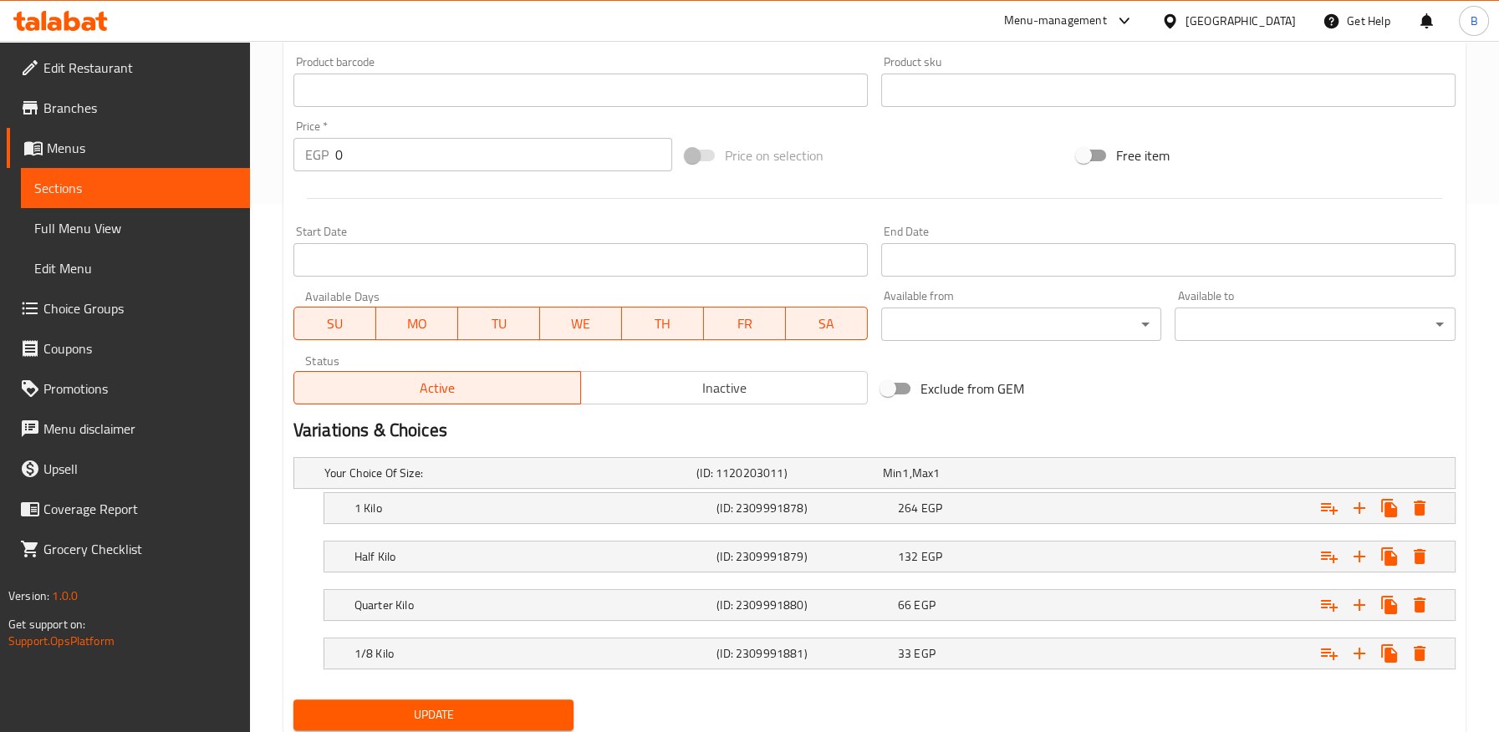
scroll to position [581, 0]
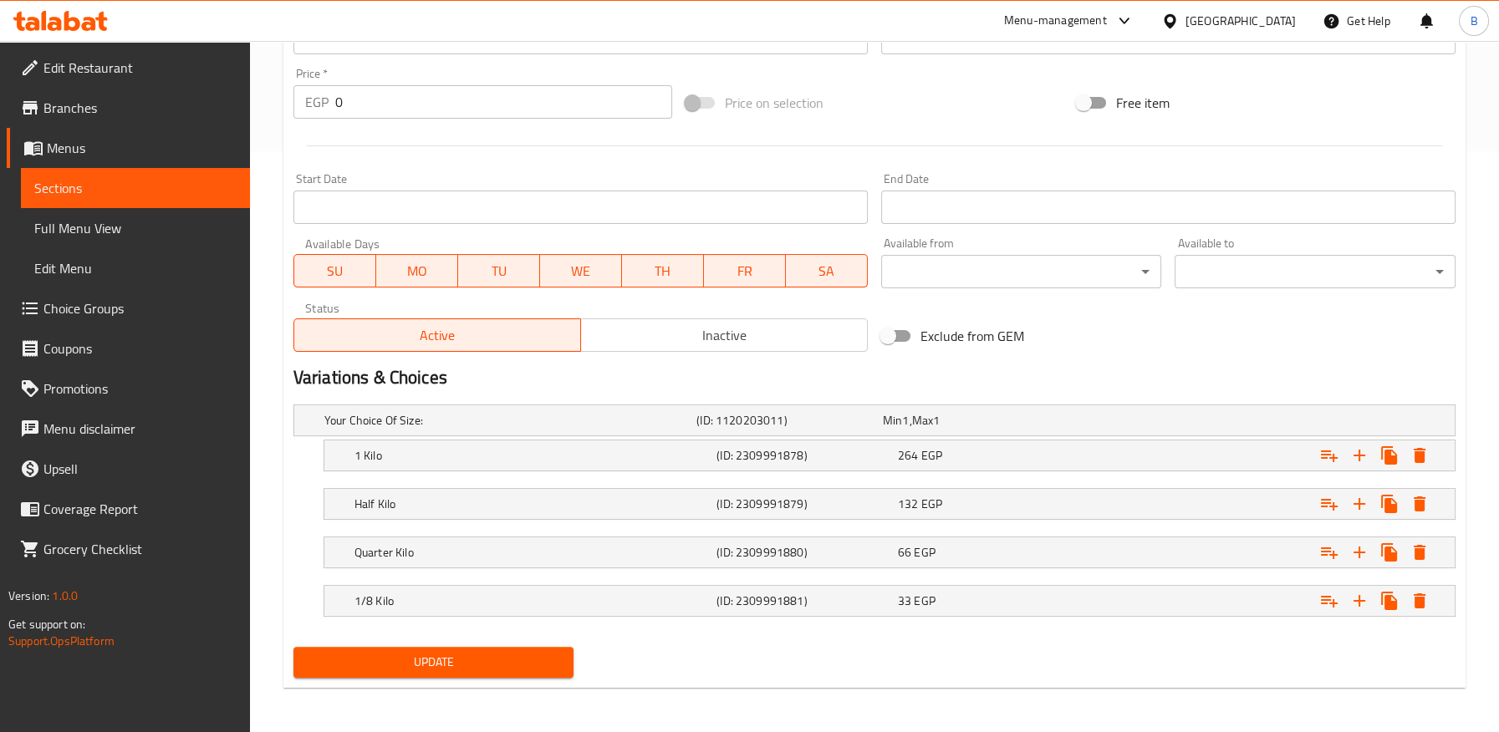
type input "Baladi Qeshta"
click at [480, 652] on span "Update" at bounding box center [434, 662] width 254 height 21
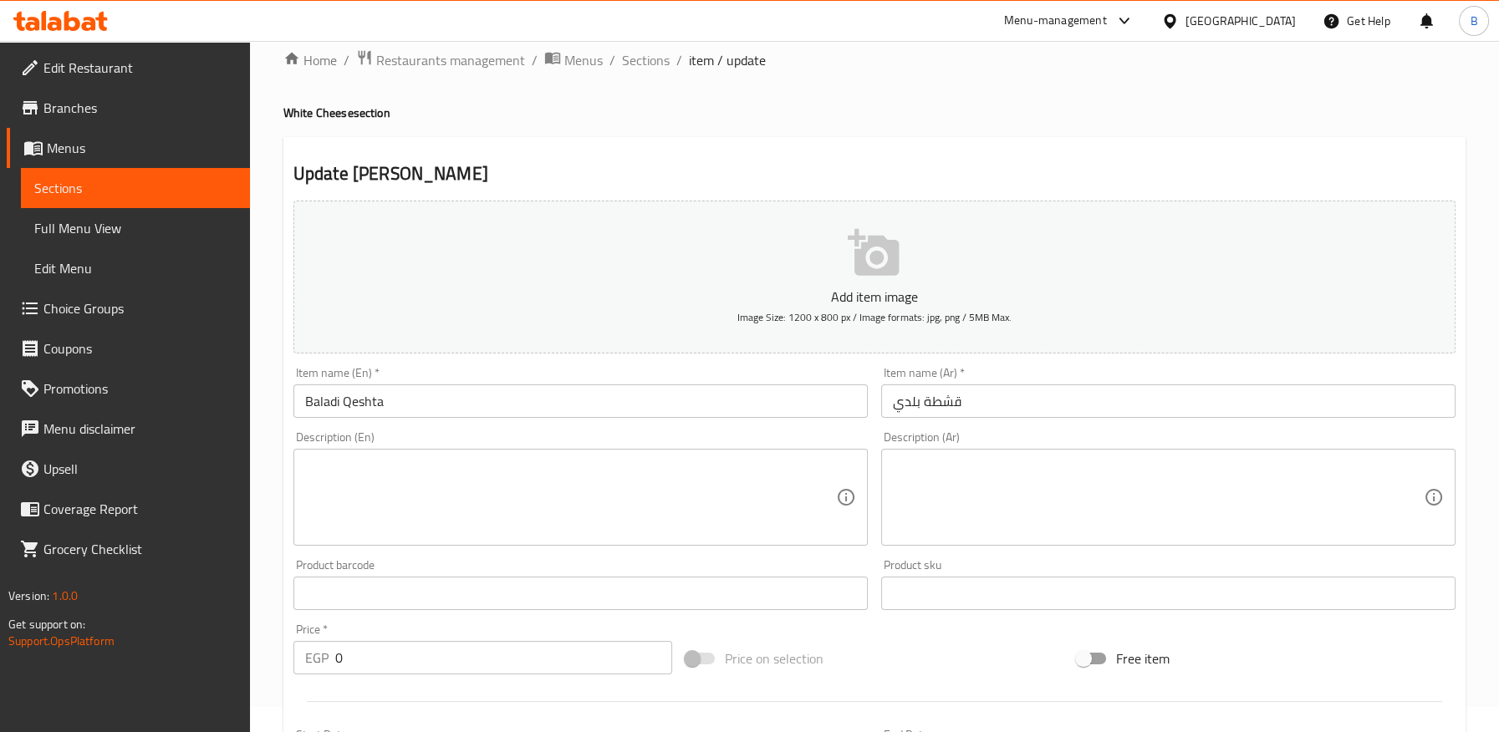
scroll to position [24, 0]
